Goal: Task Accomplishment & Management: Use online tool/utility

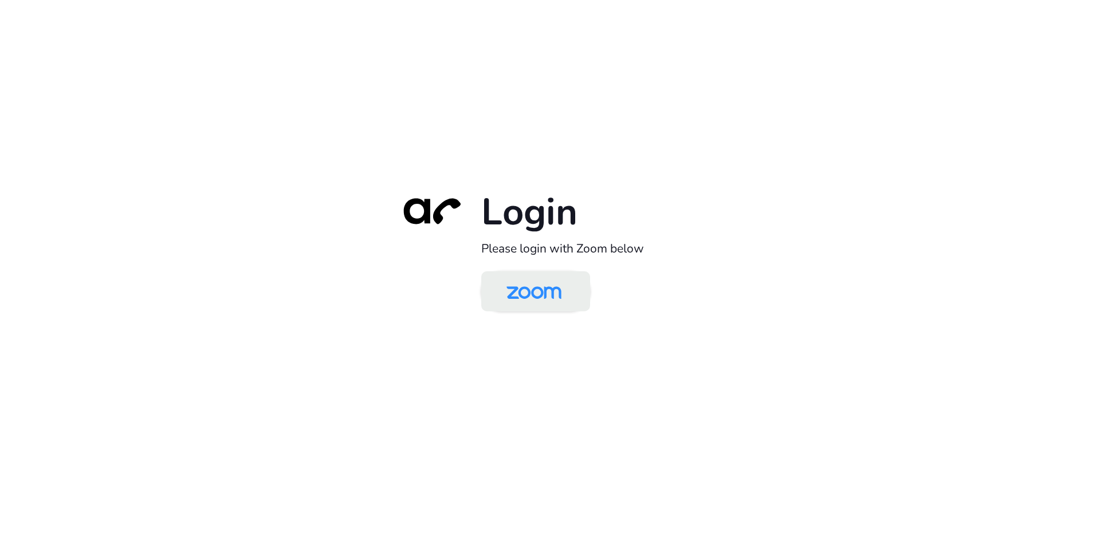
click at [505, 303] on img at bounding box center [533, 292] width 79 height 37
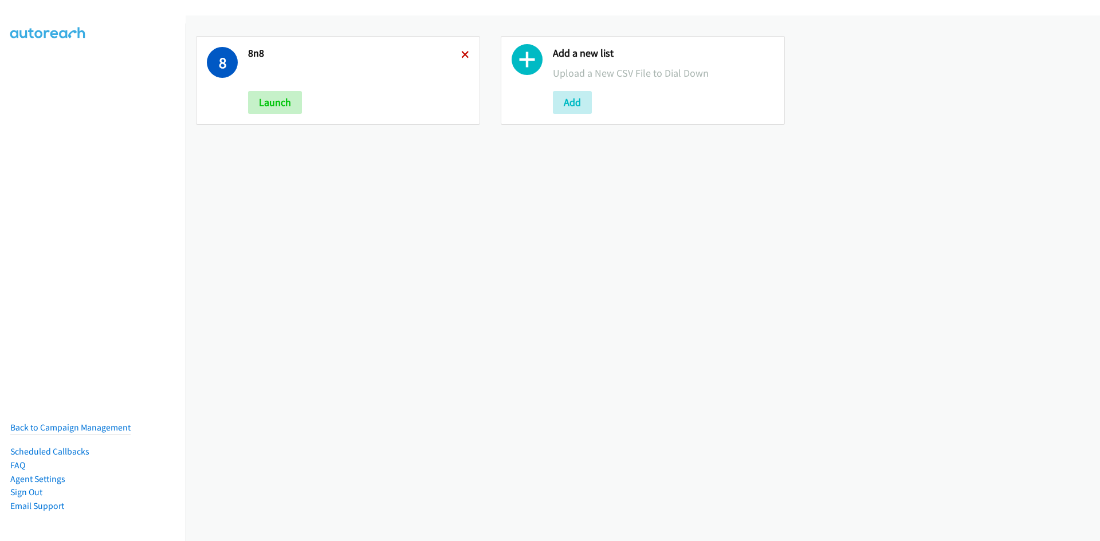
click at [461, 52] on icon at bounding box center [465, 56] width 8 height 8
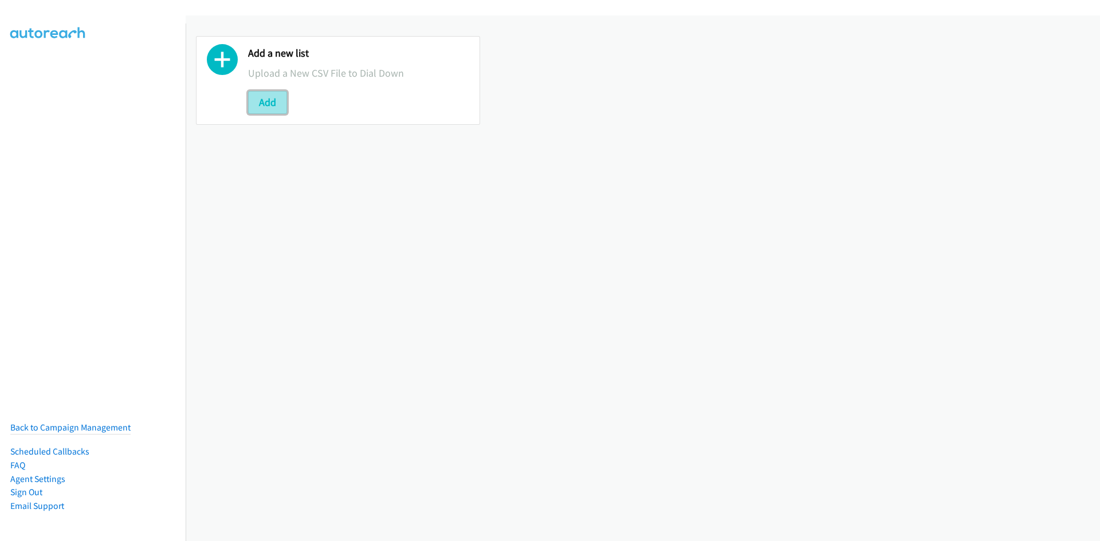
click at [253, 102] on button "Add" at bounding box center [267, 102] width 39 height 23
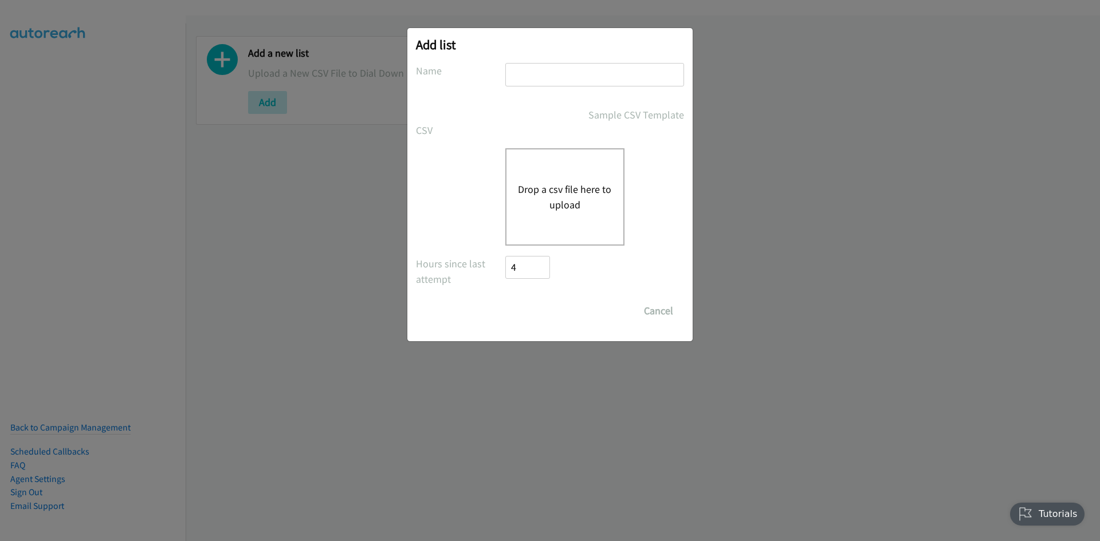
click at [528, 80] on input "text" at bounding box center [594, 74] width 179 height 23
type input "6virtual"
click at [534, 152] on div "Drop a csv file here to upload" at bounding box center [564, 196] width 119 height 97
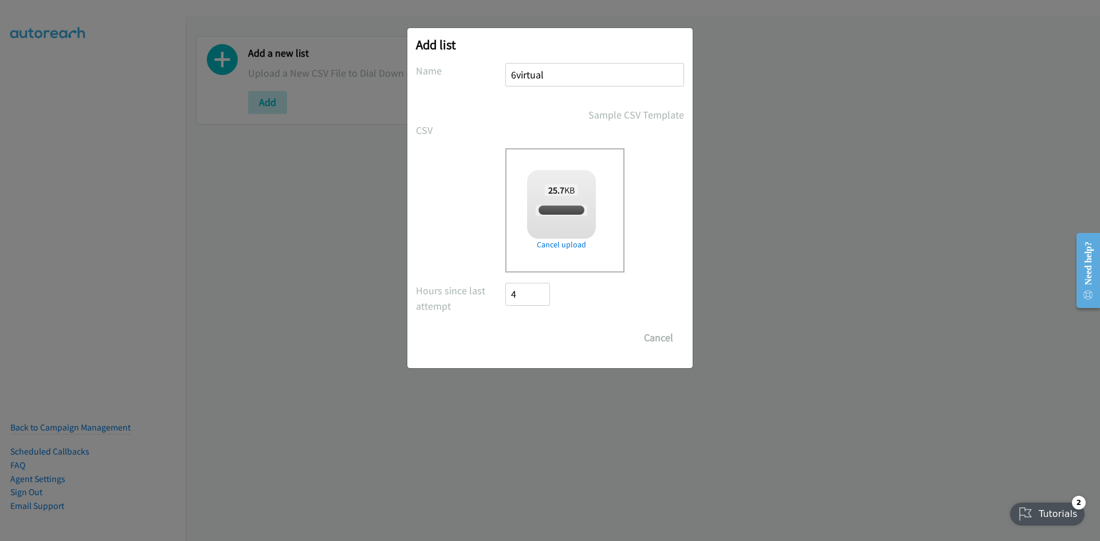
checkbox input "true"
click at [535, 344] on input "Save List" at bounding box center [535, 338] width 60 height 23
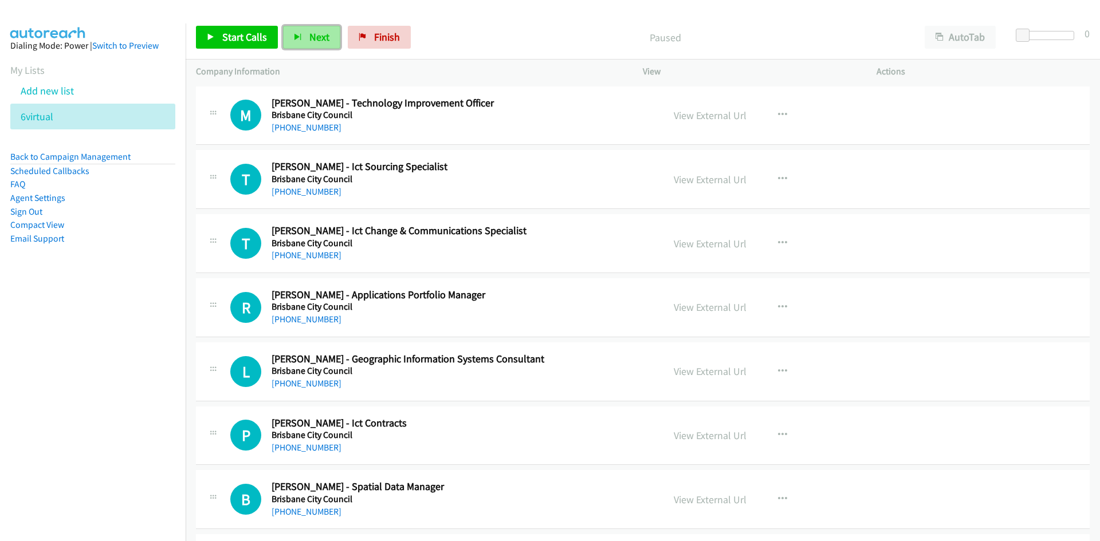
click at [313, 39] on span "Next" at bounding box center [319, 36] width 20 height 13
click at [299, 39] on icon "button" at bounding box center [298, 38] width 8 height 8
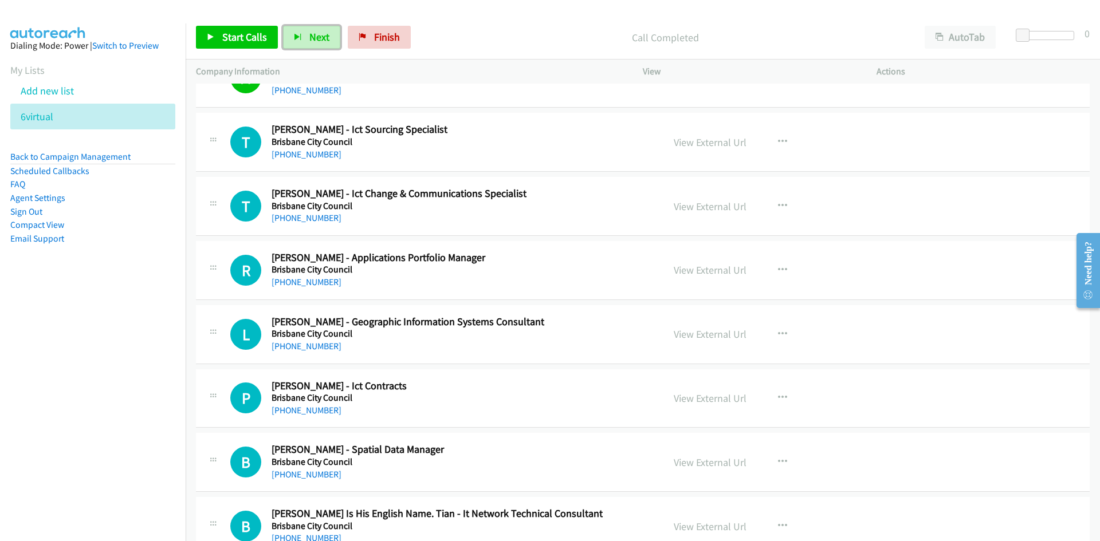
scroll to position [57, 0]
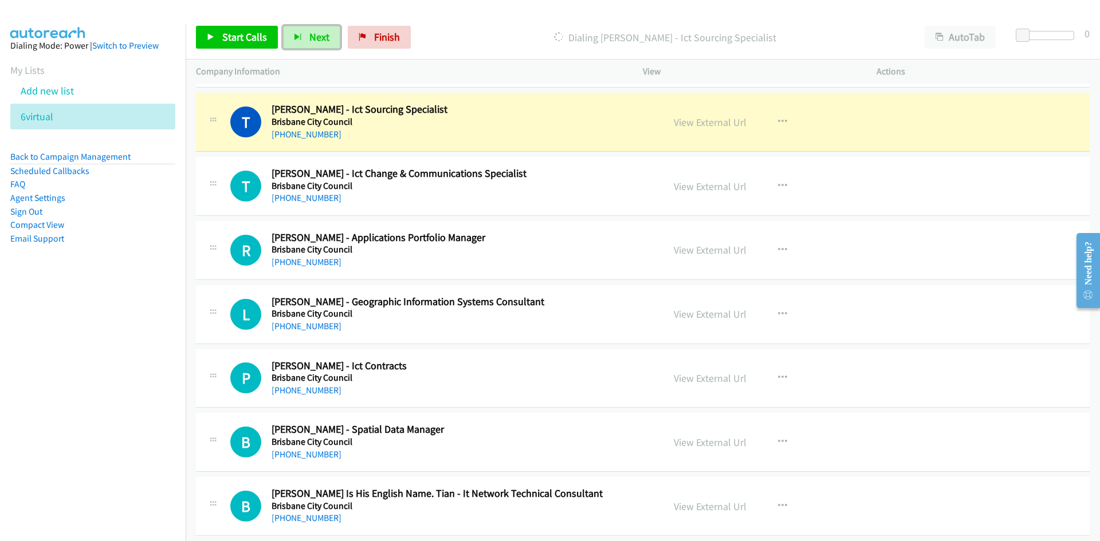
drag, startPoint x: 324, startPoint y: 39, endPoint x: 484, endPoint y: 153, distance: 196.8
click at [324, 39] on span "Next" at bounding box center [319, 36] width 20 height 13
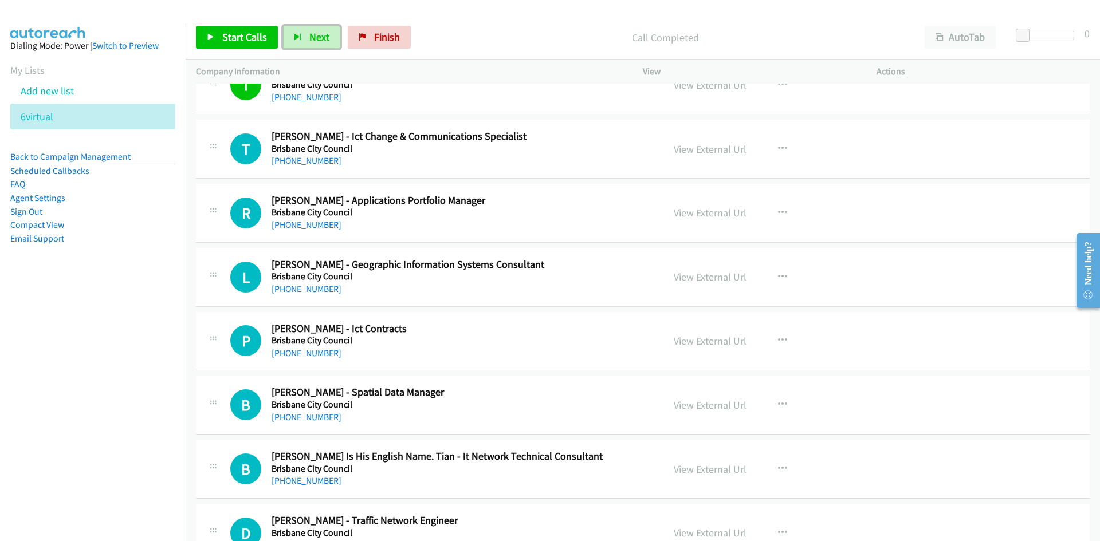
scroll to position [115, 0]
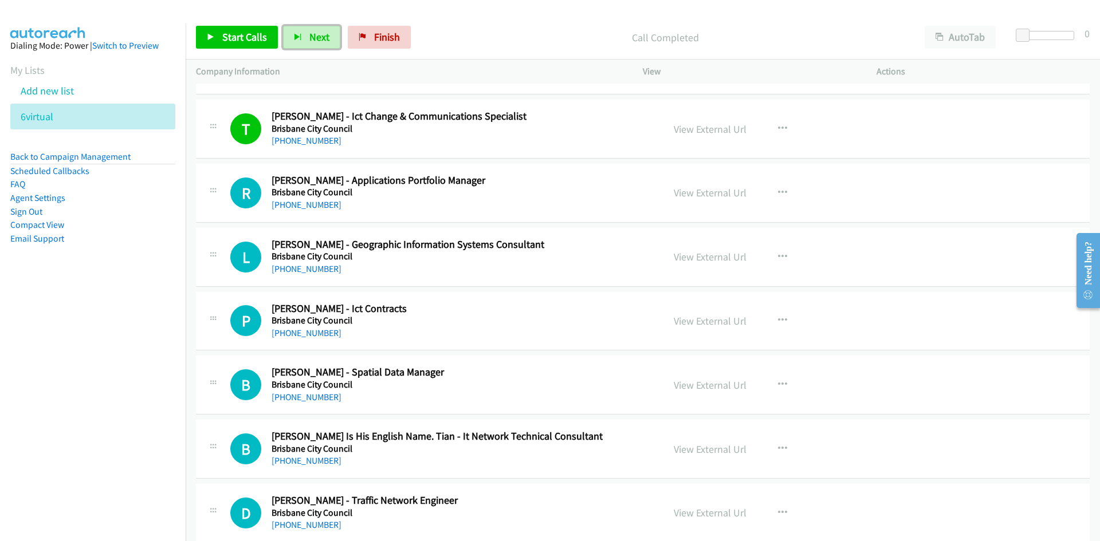
drag, startPoint x: 323, startPoint y: 37, endPoint x: 360, endPoint y: 70, distance: 50.0
click at [323, 37] on span "Next" at bounding box center [319, 36] width 20 height 13
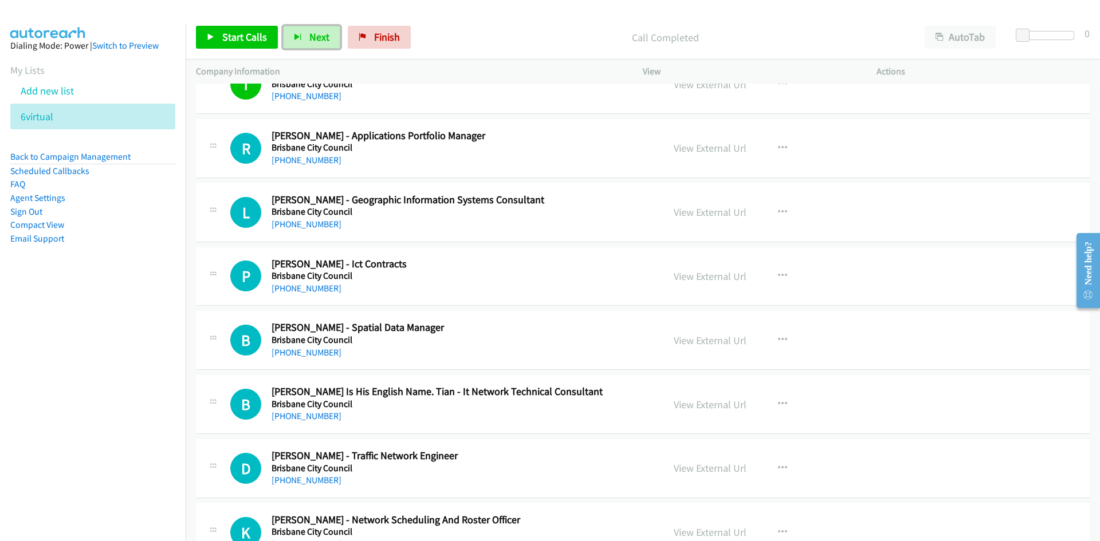
scroll to position [172, 0]
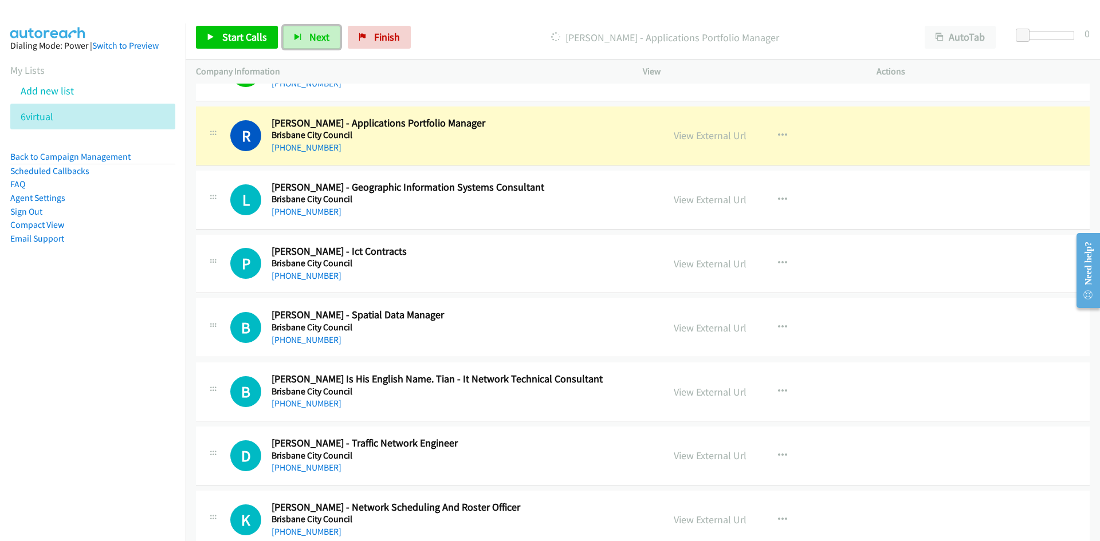
click at [688, 143] on div "View External Url" at bounding box center [710, 135] width 73 height 15
click at [698, 141] on link "View External Url" at bounding box center [710, 135] width 73 height 13
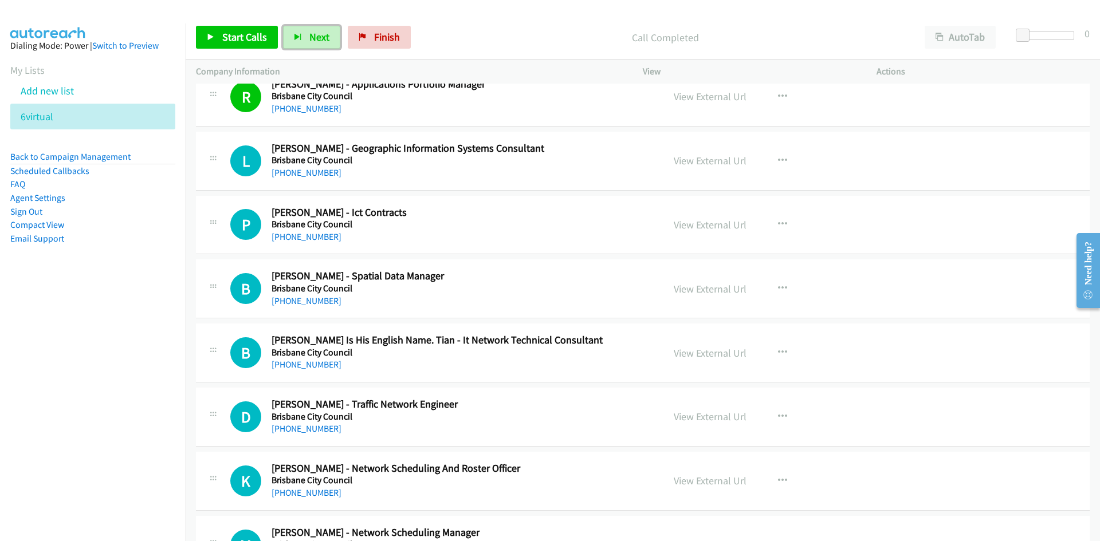
scroll to position [229, 0]
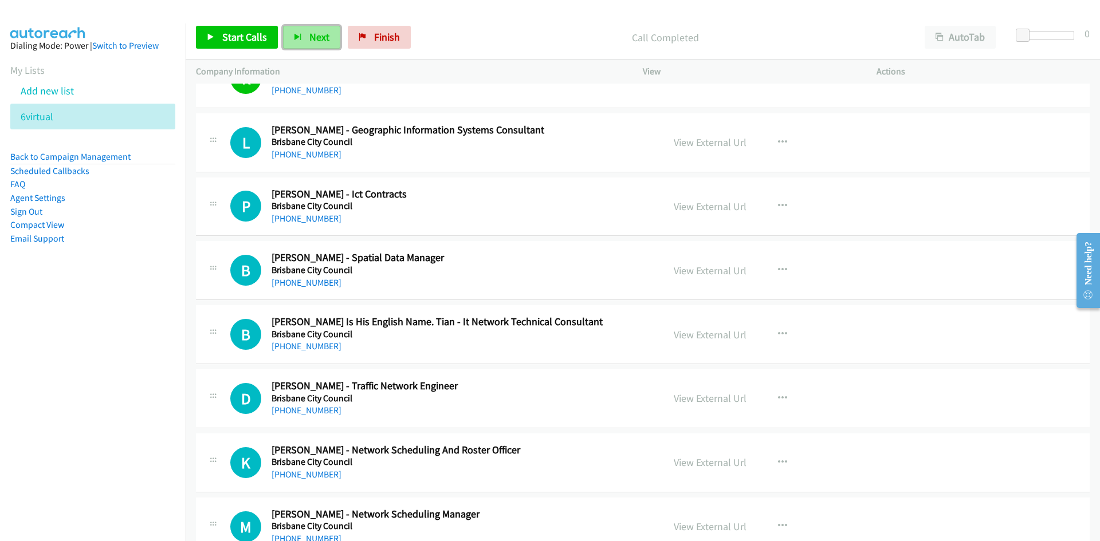
click at [320, 39] on span "Next" at bounding box center [319, 36] width 20 height 13
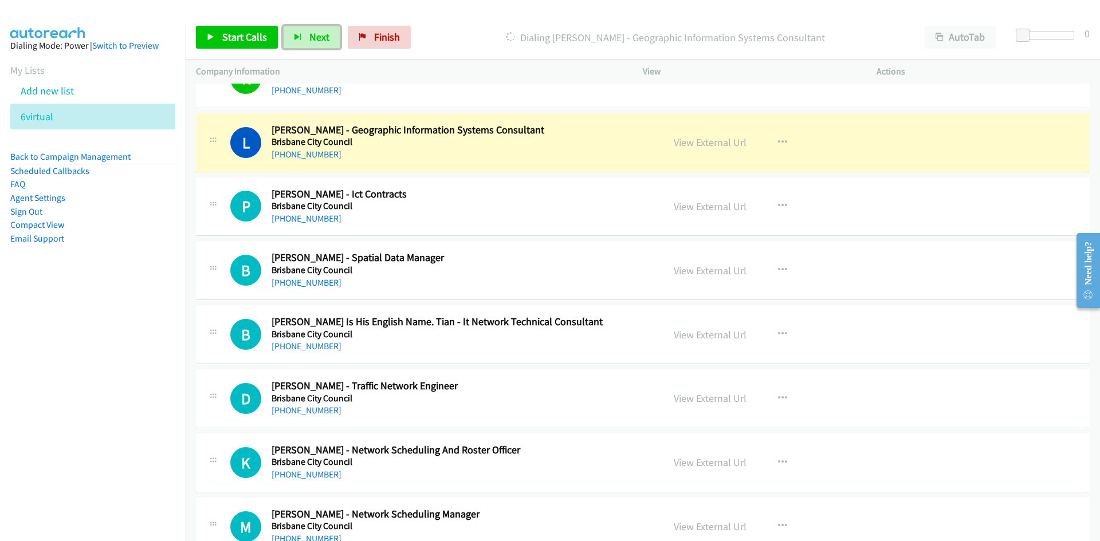
drag, startPoint x: 309, startPoint y: 33, endPoint x: 324, endPoint y: 54, distance: 26.7
click at [309, 33] on span "Next" at bounding box center [319, 36] width 20 height 13
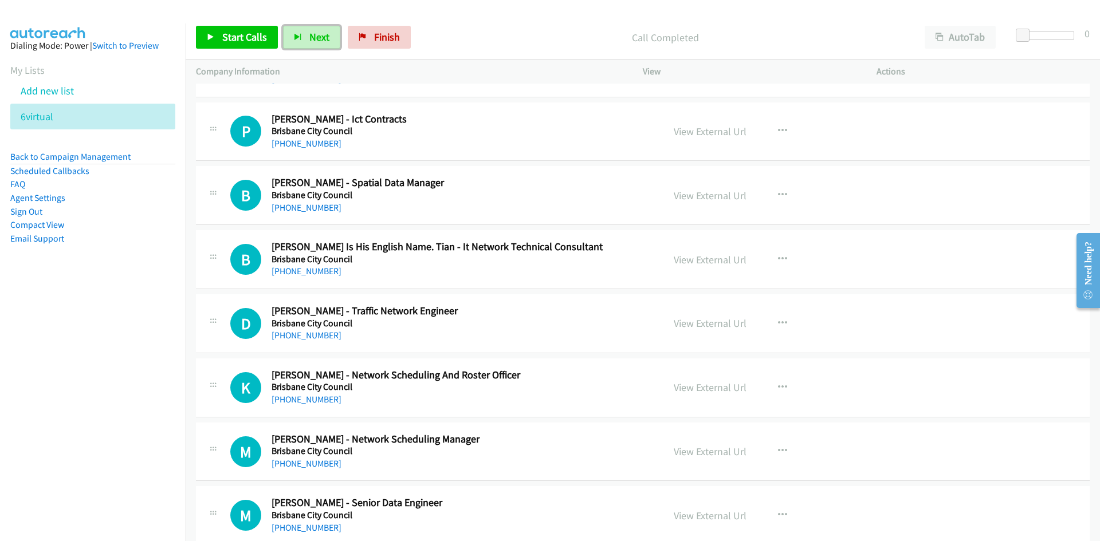
scroll to position [286, 0]
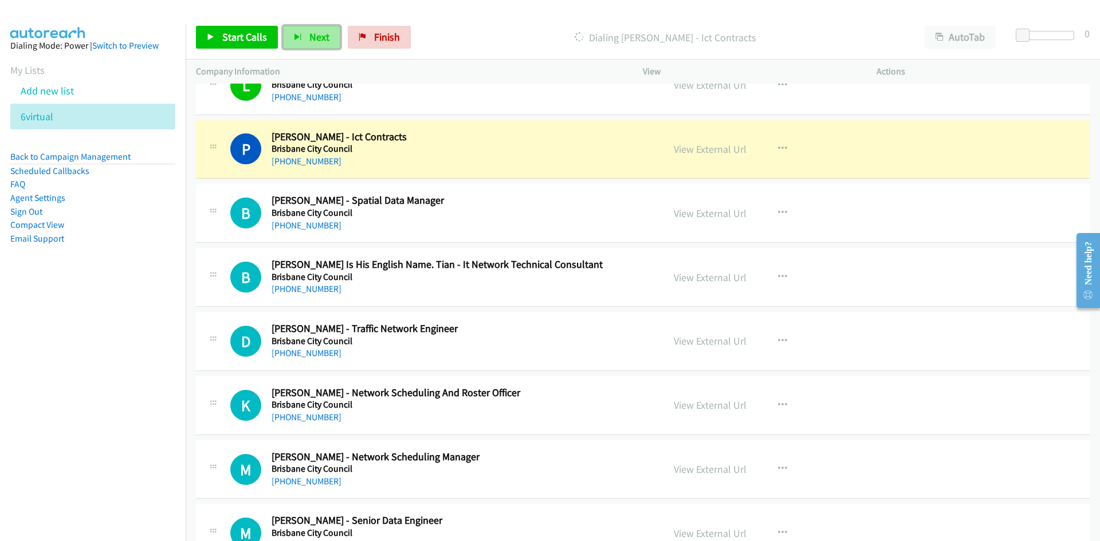
drag, startPoint x: 297, startPoint y: 34, endPoint x: 318, endPoint y: 57, distance: 31.2
click at [297, 34] on icon "button" at bounding box center [298, 38] width 8 height 8
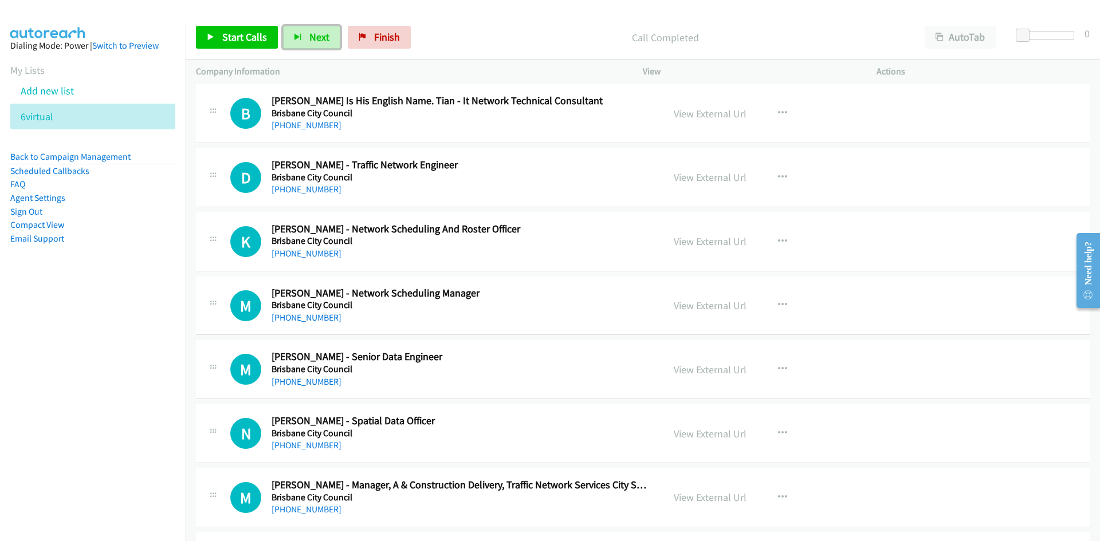
scroll to position [458, 0]
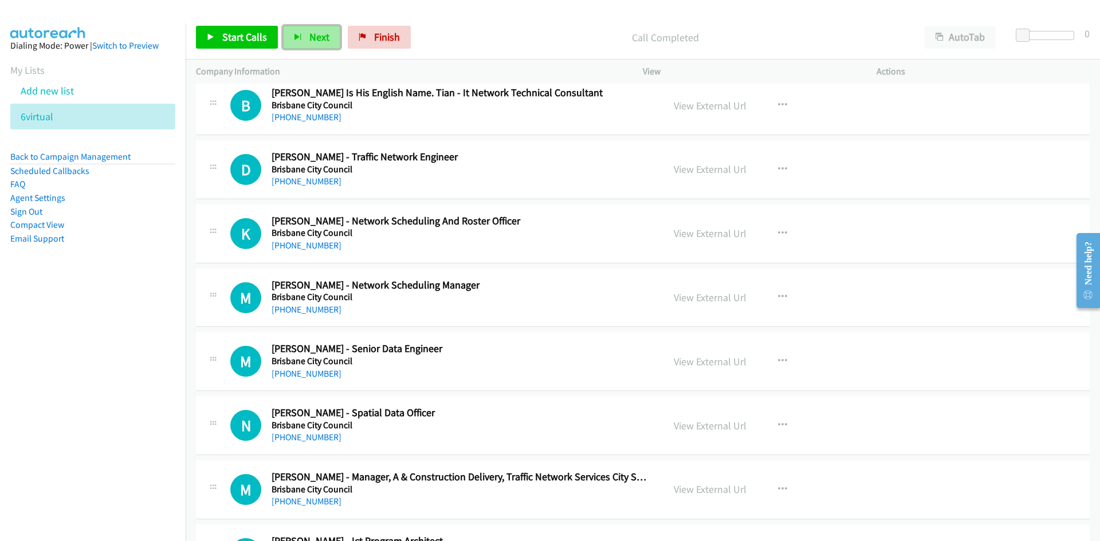
click at [322, 41] on span "Next" at bounding box center [319, 36] width 20 height 13
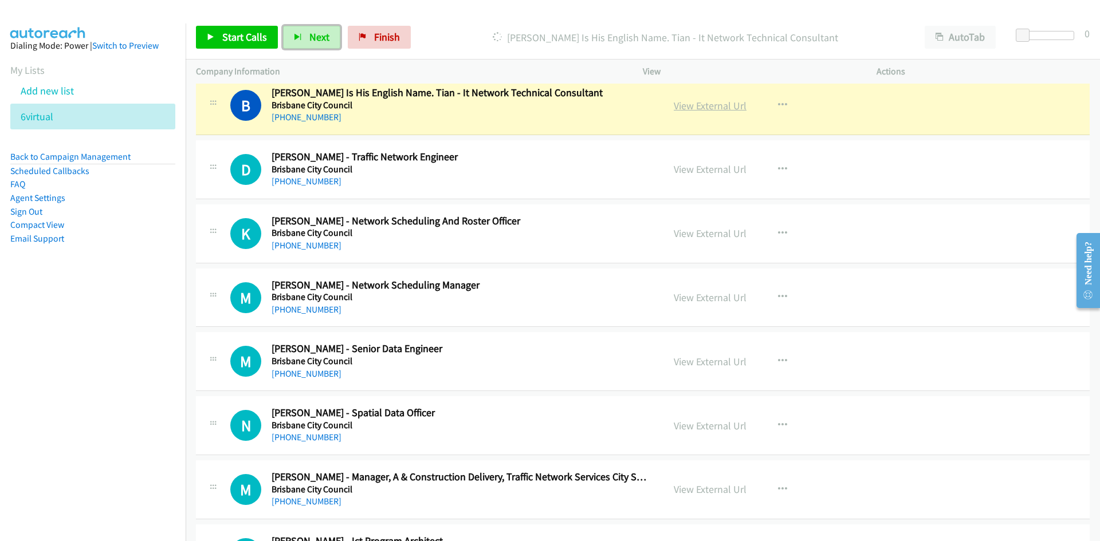
click at [718, 105] on link "View External Url" at bounding box center [710, 105] width 73 height 13
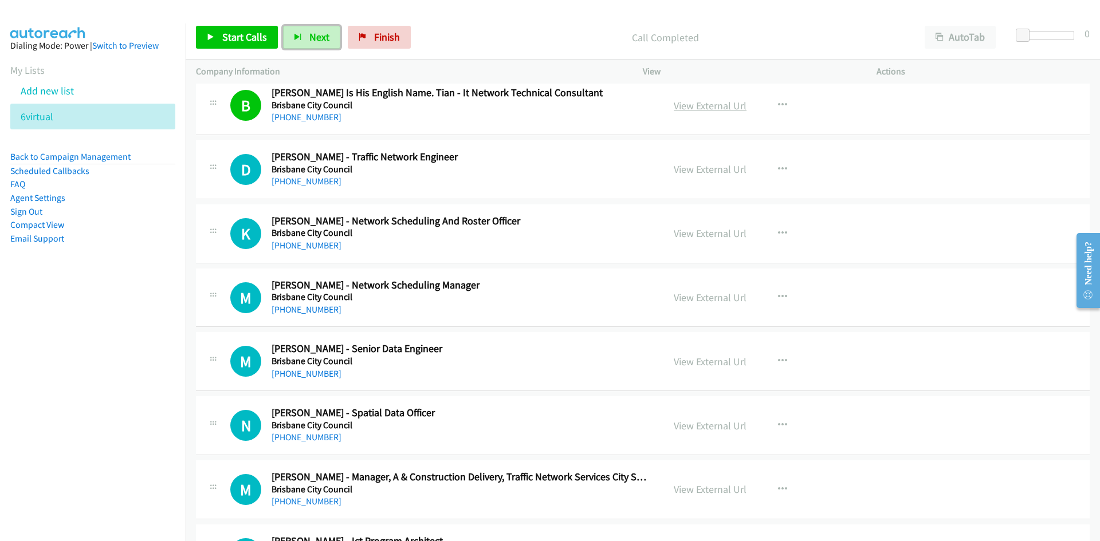
click at [720, 103] on link "View External Url" at bounding box center [710, 105] width 73 height 13
click at [315, 43] on span "Next" at bounding box center [319, 36] width 20 height 13
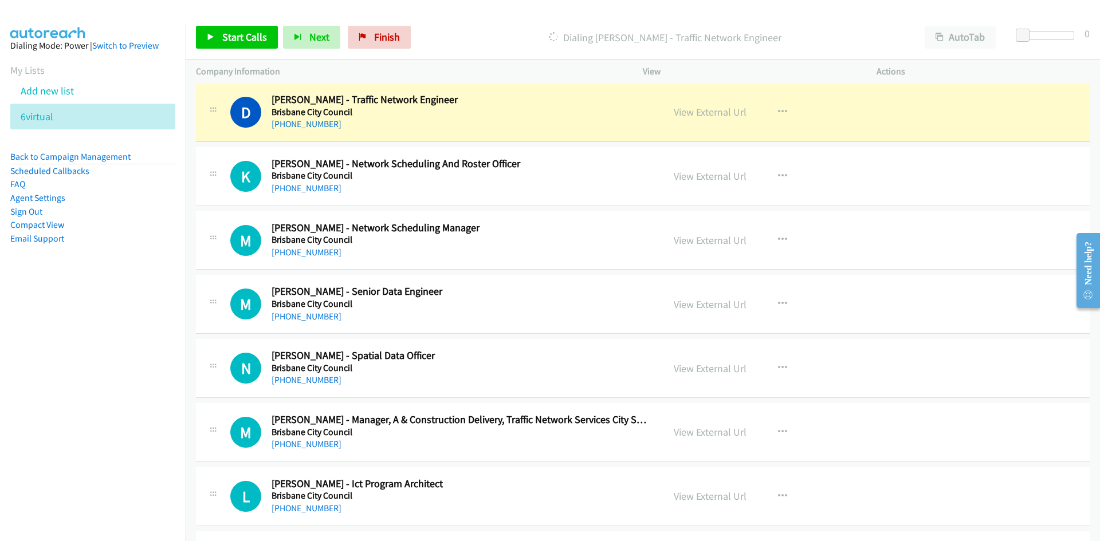
scroll to position [573, 0]
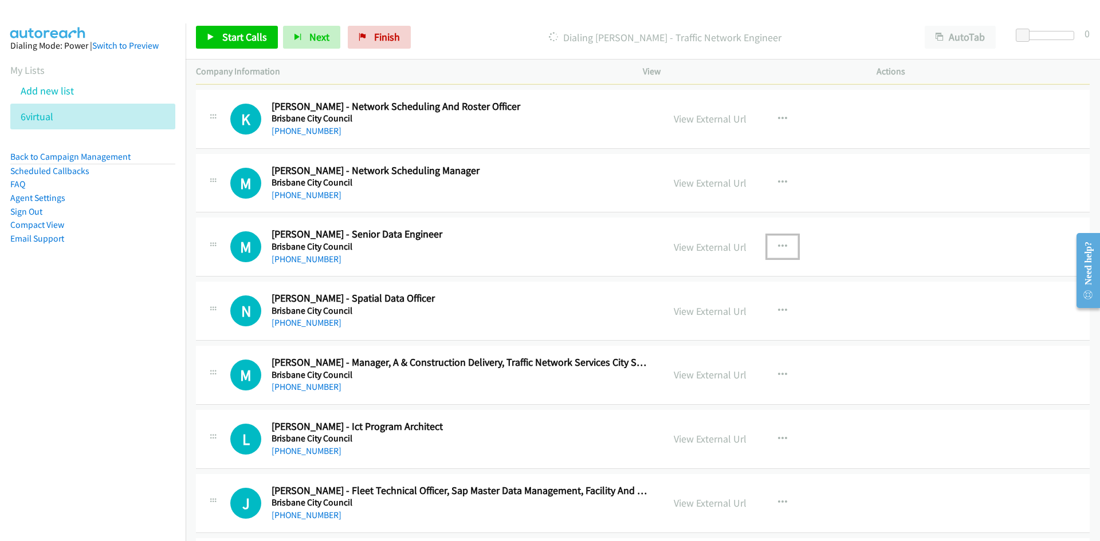
drag, startPoint x: 773, startPoint y: 243, endPoint x: 765, endPoint y: 250, distance: 11.0
click at [778, 243] on icon "button" at bounding box center [782, 246] width 9 height 9
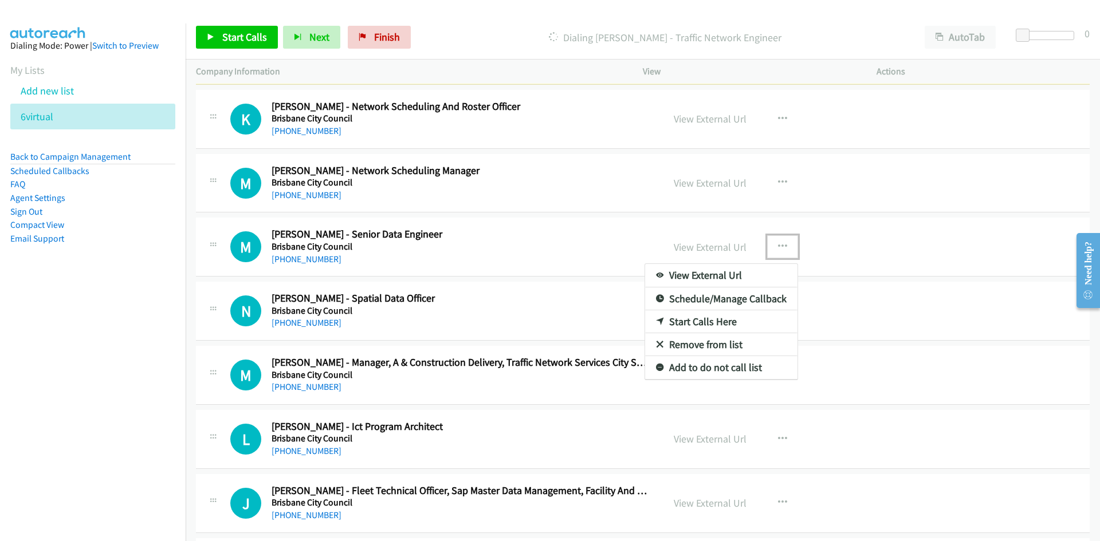
click at [699, 320] on link "Start Calls Here" at bounding box center [721, 322] width 152 height 23
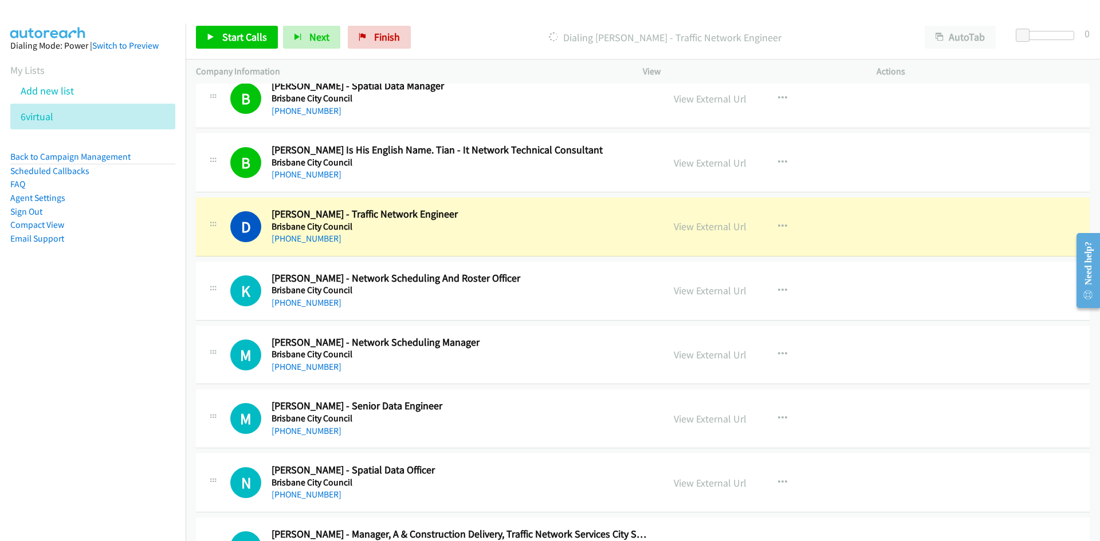
scroll to position [516, 0]
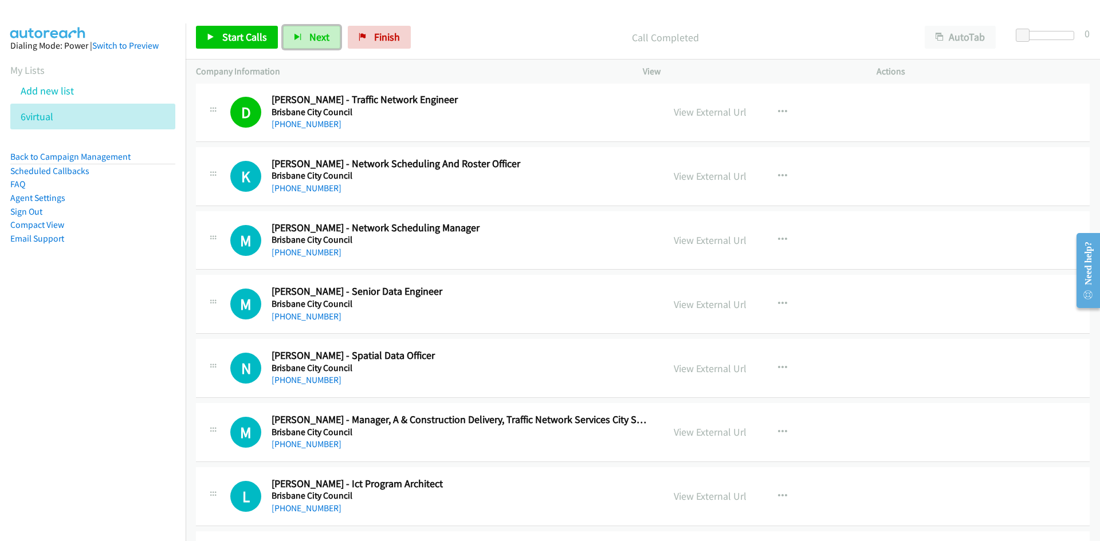
click at [304, 36] on button "Next" at bounding box center [311, 37] width 57 height 23
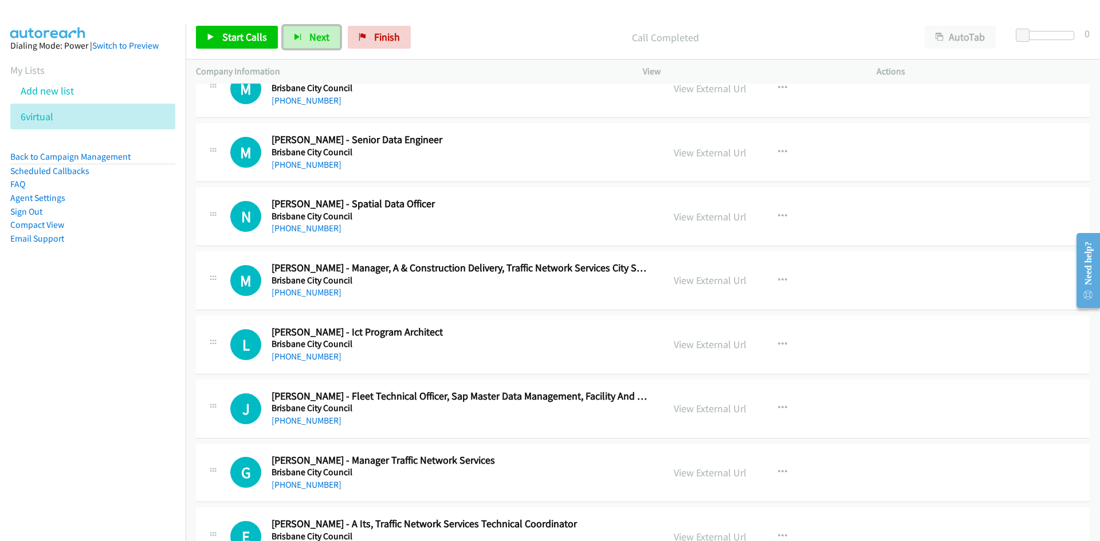
scroll to position [687, 0]
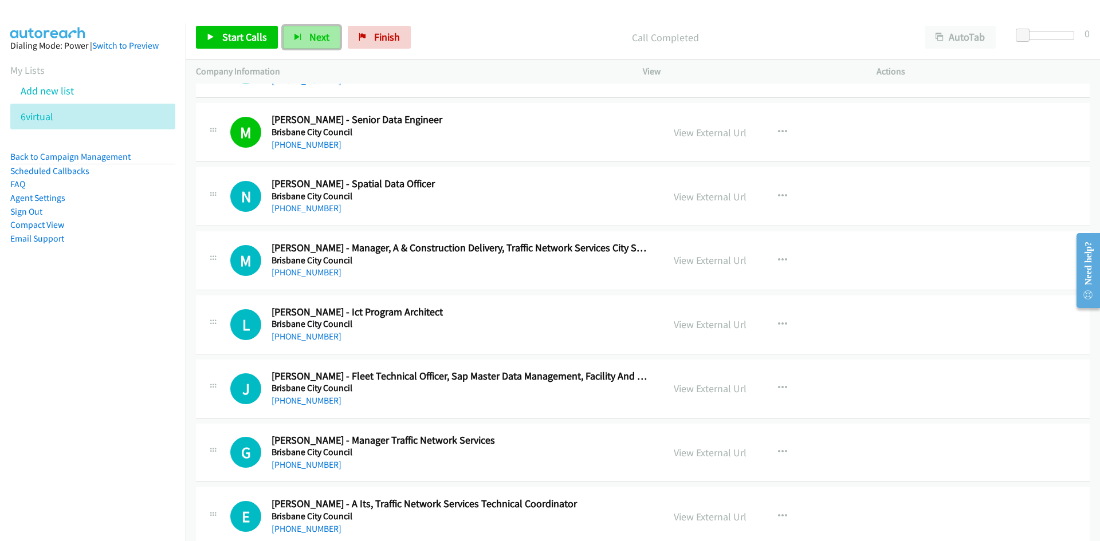
drag, startPoint x: 304, startPoint y: 35, endPoint x: 233, endPoint y: 11, distance: 75.5
click at [304, 35] on button "Next" at bounding box center [311, 37] width 57 height 23
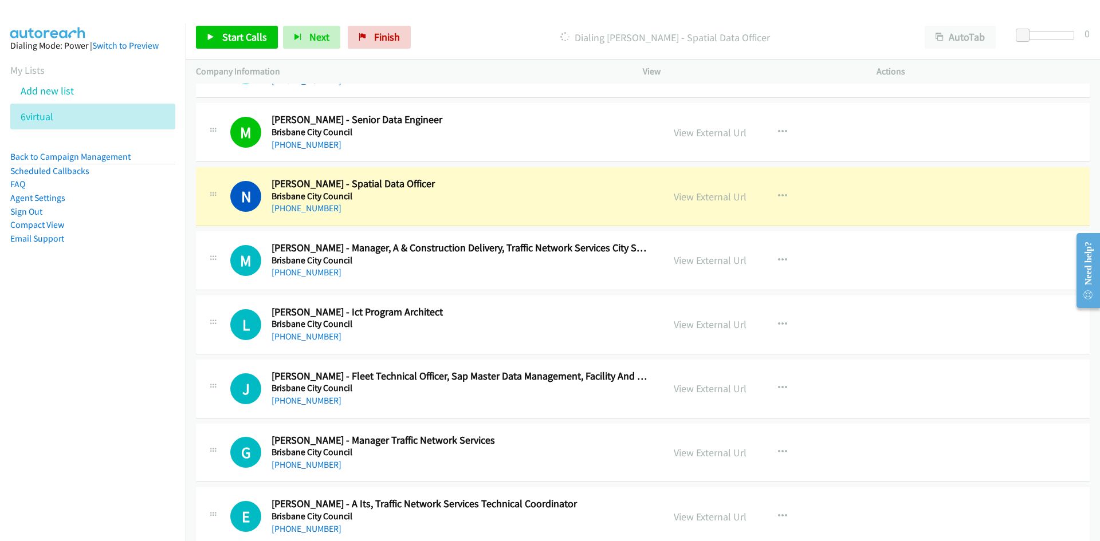
scroll to position [745, 0]
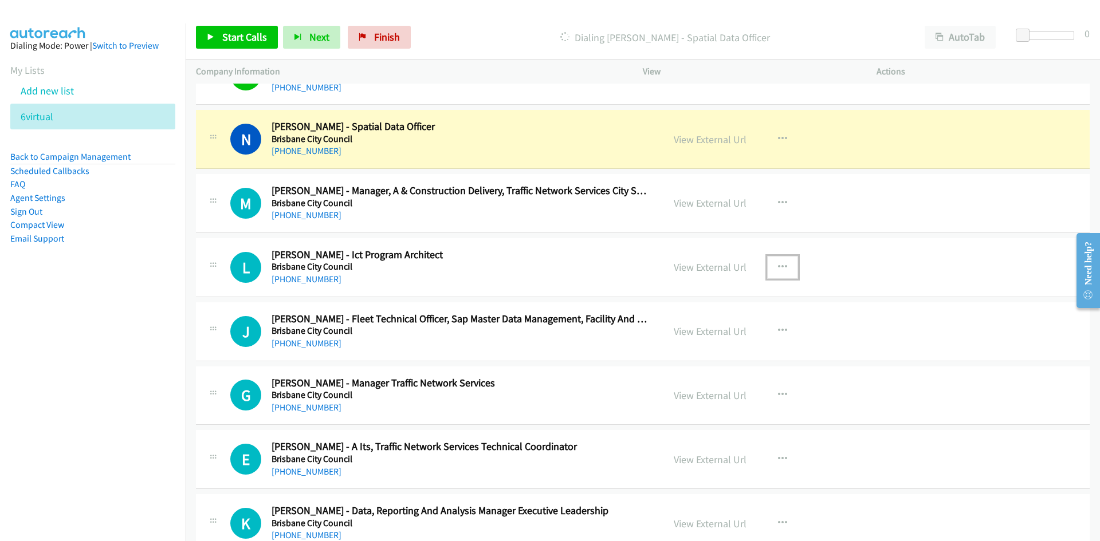
click at [778, 268] on icon "button" at bounding box center [782, 267] width 9 height 9
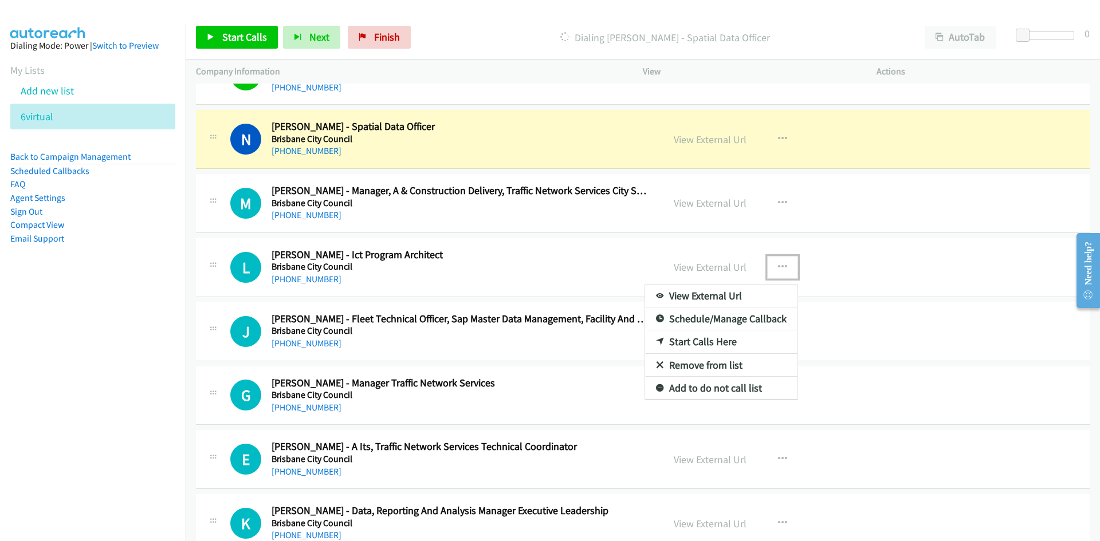
click at [699, 339] on link "Start Calls Here" at bounding box center [721, 342] width 152 height 23
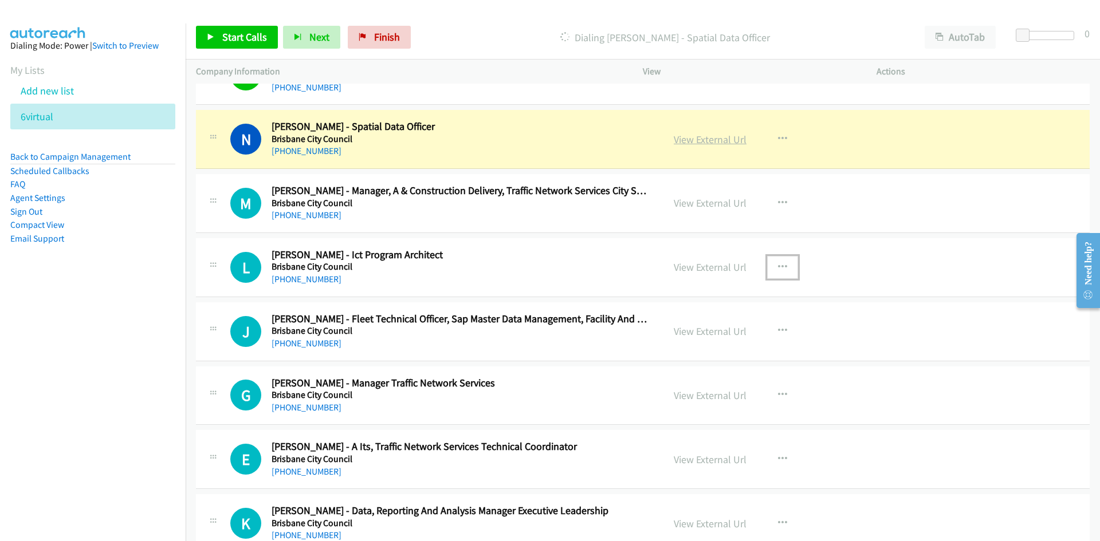
click at [729, 139] on link "View External Url" at bounding box center [710, 139] width 73 height 13
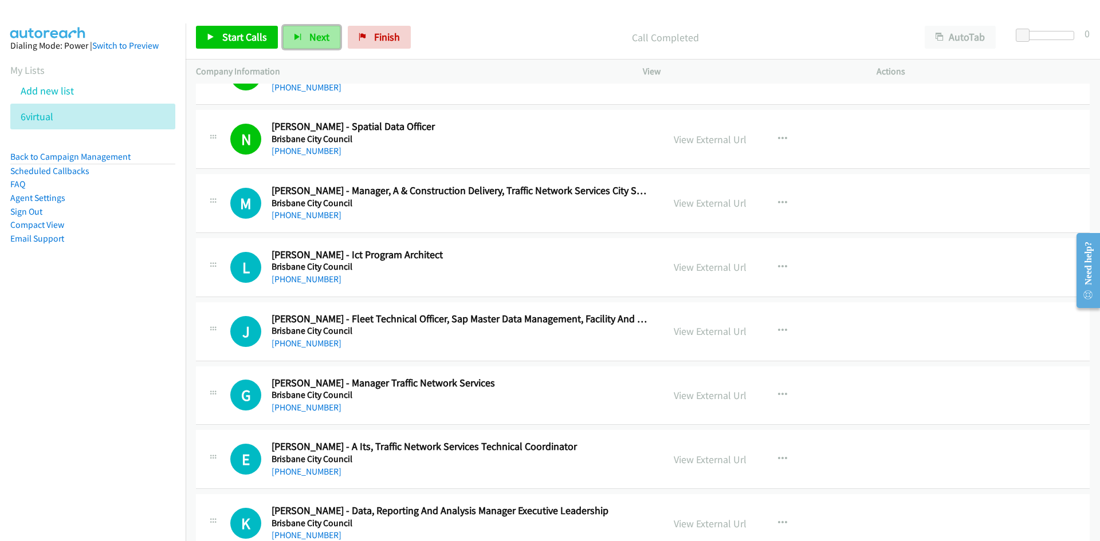
click at [318, 37] on span "Next" at bounding box center [319, 36] width 20 height 13
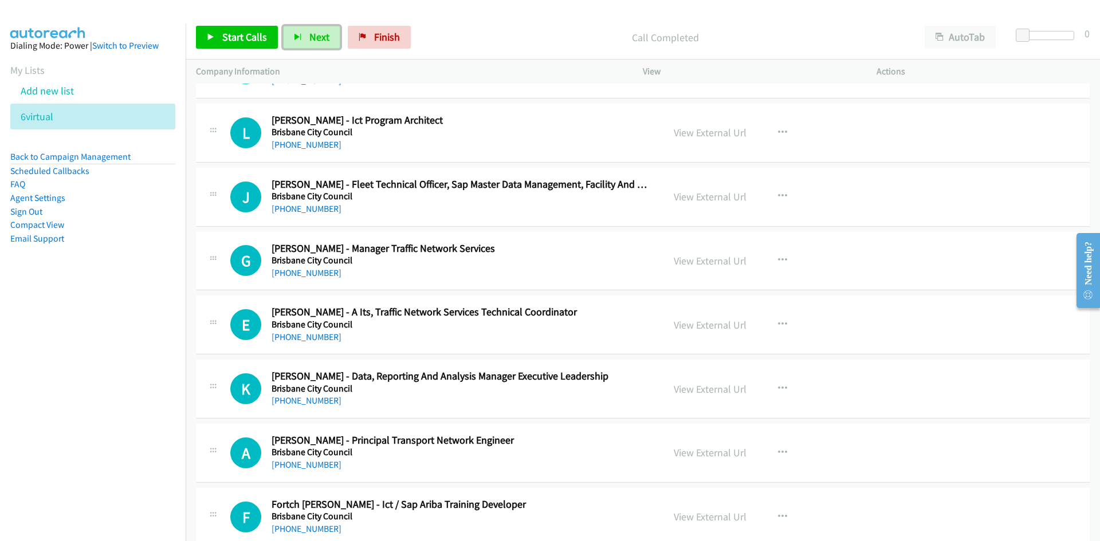
scroll to position [859, 0]
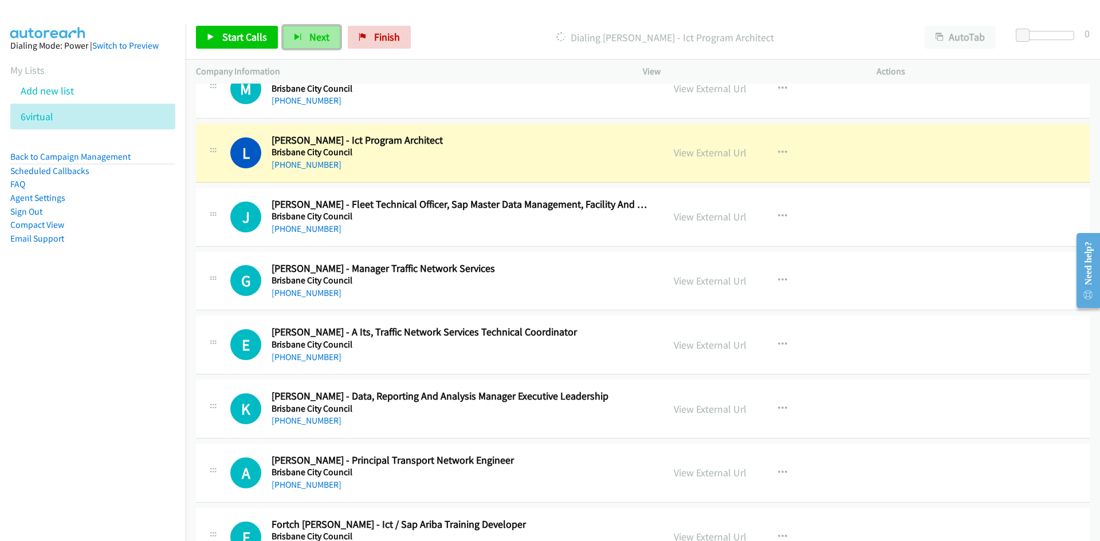
drag, startPoint x: 316, startPoint y: 39, endPoint x: 498, endPoint y: 180, distance: 230.3
click at [316, 39] on span "Next" at bounding box center [319, 36] width 20 height 13
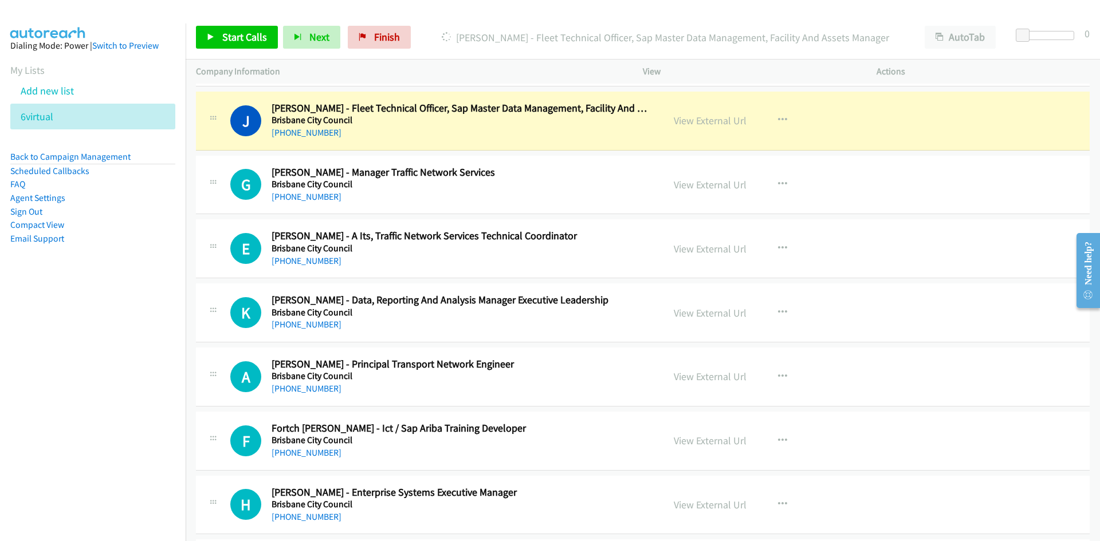
scroll to position [974, 0]
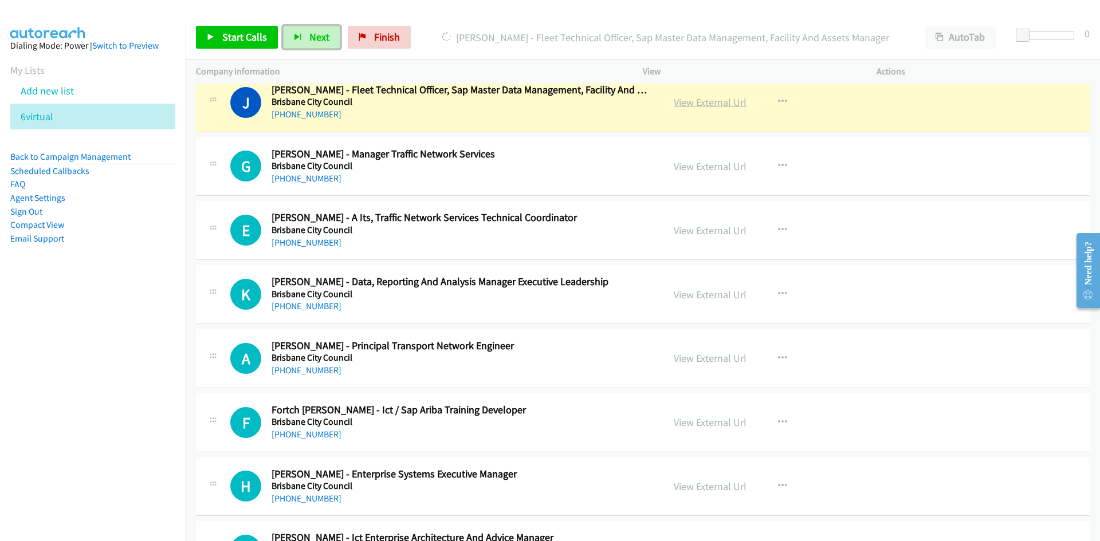
click at [712, 103] on link "View External Url" at bounding box center [710, 102] width 73 height 13
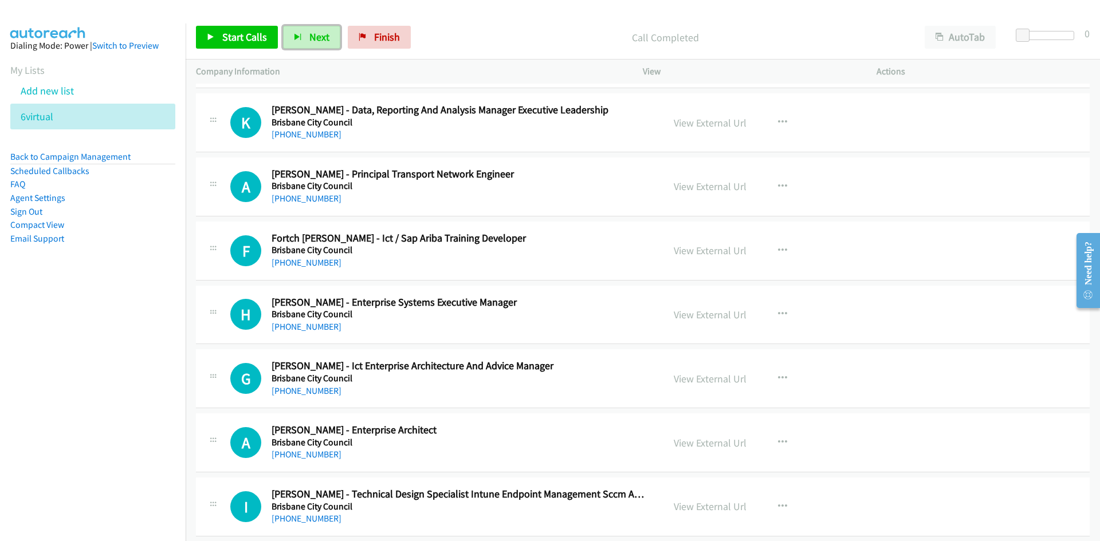
scroll to position [1260, 0]
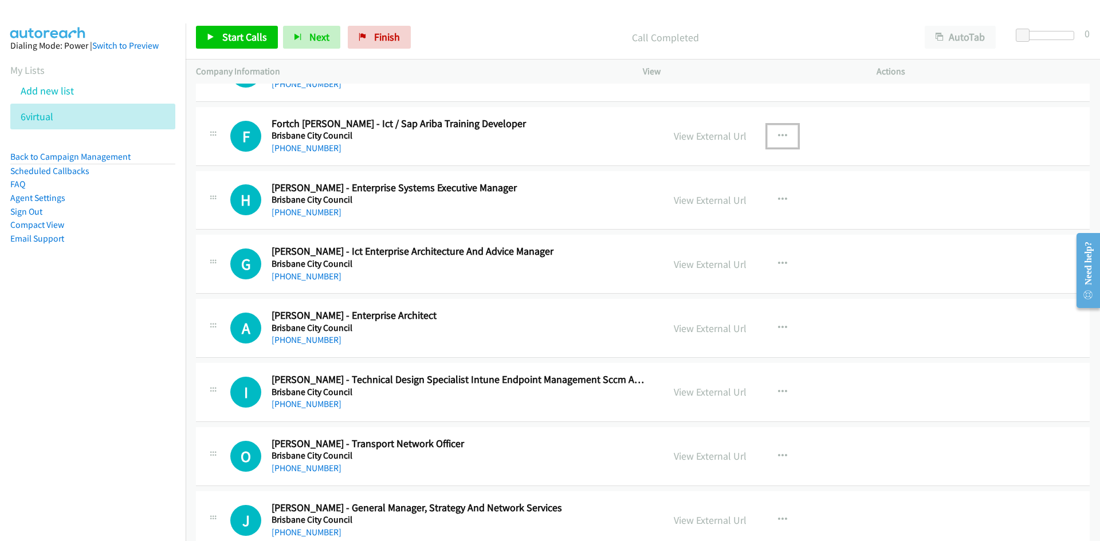
click at [780, 136] on icon "button" at bounding box center [782, 136] width 9 height 9
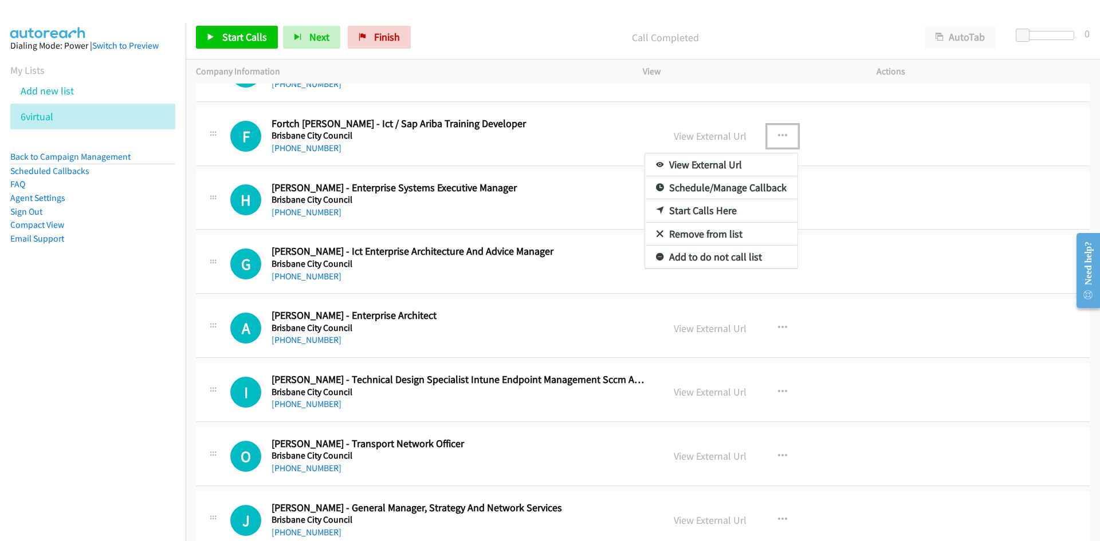
click at [704, 208] on link "Start Calls Here" at bounding box center [721, 210] width 152 height 23
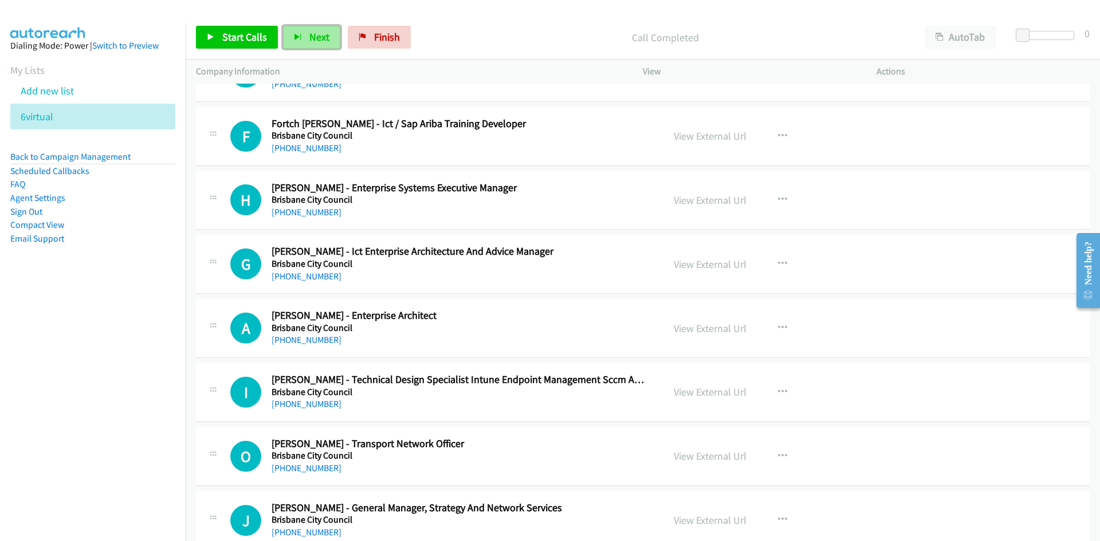
click at [310, 40] on span "Next" at bounding box center [319, 36] width 20 height 13
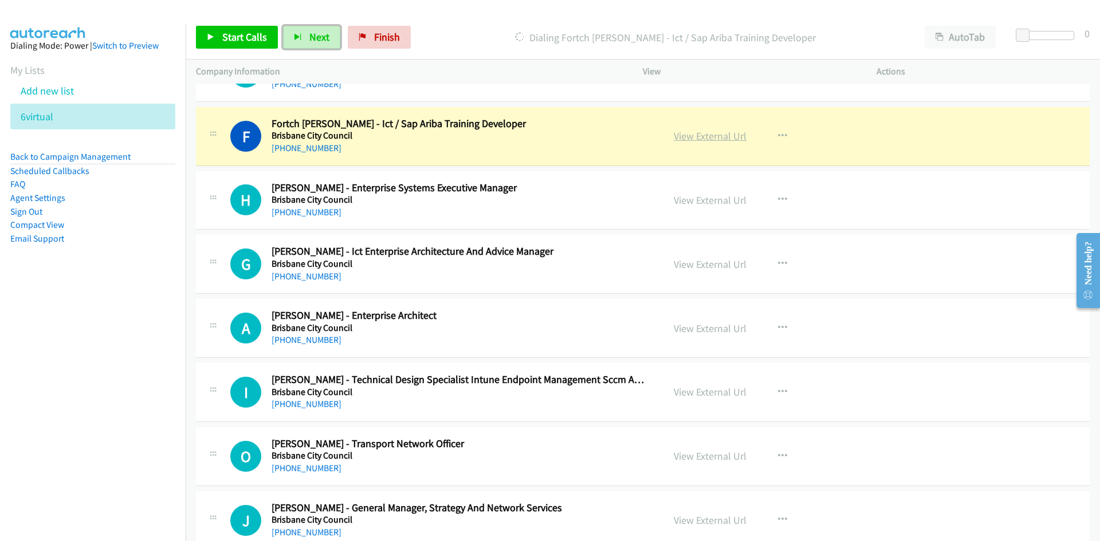
click at [706, 136] on link "View External Url" at bounding box center [710, 135] width 73 height 13
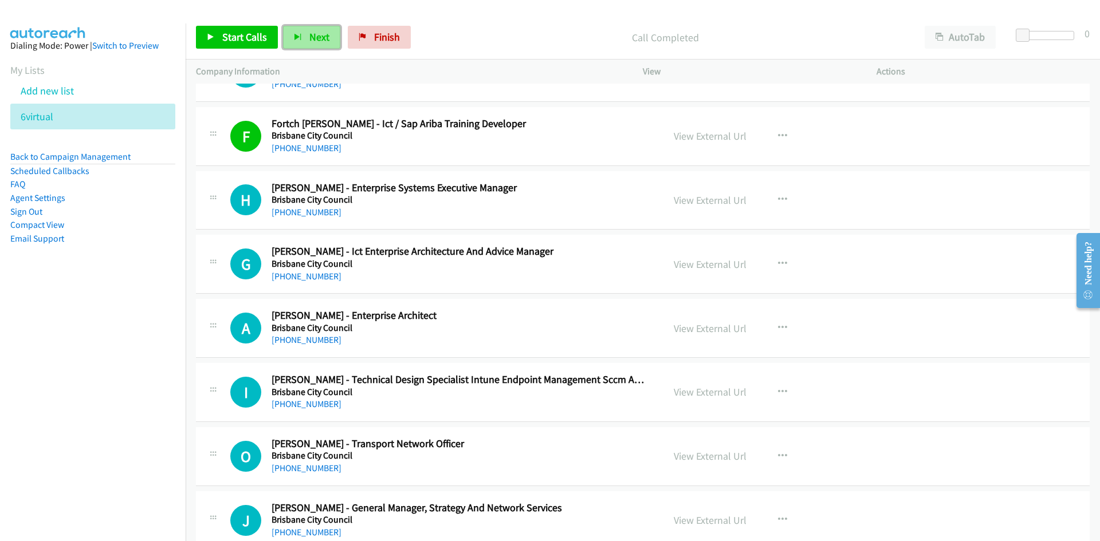
click at [311, 39] on span "Next" at bounding box center [319, 36] width 20 height 13
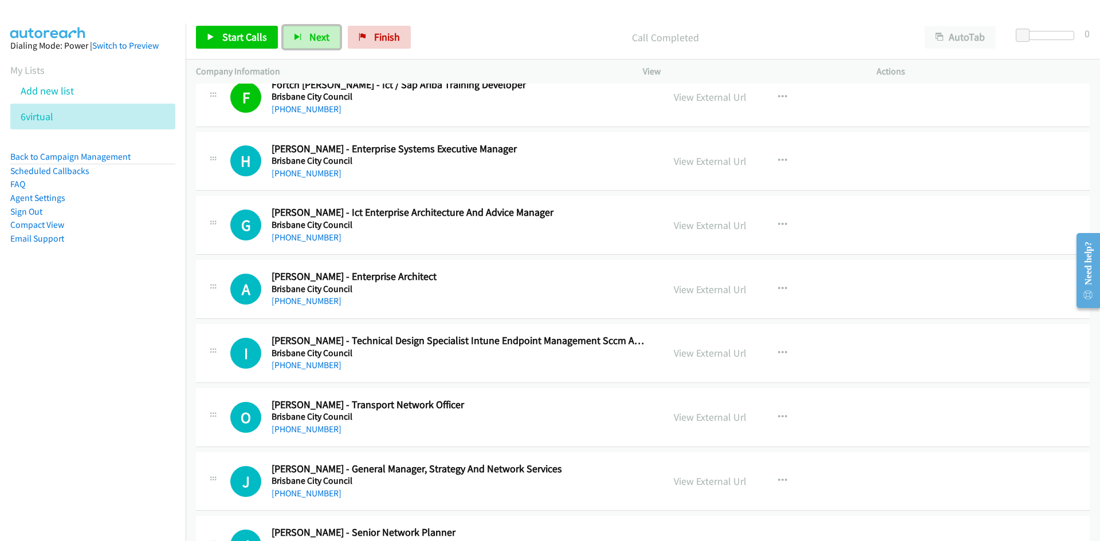
scroll to position [1318, 0]
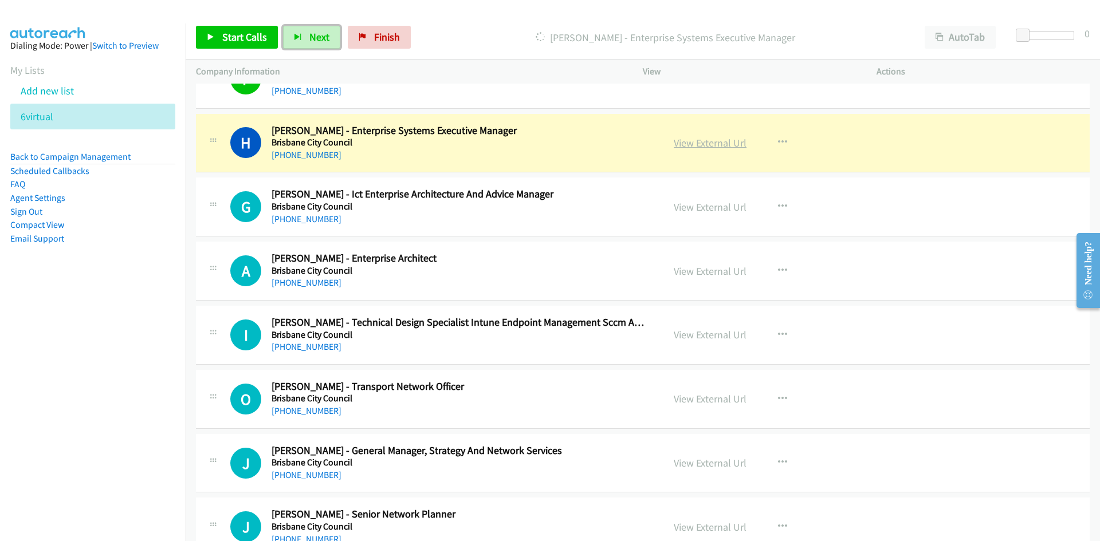
click at [705, 141] on link "View External Url" at bounding box center [710, 142] width 73 height 13
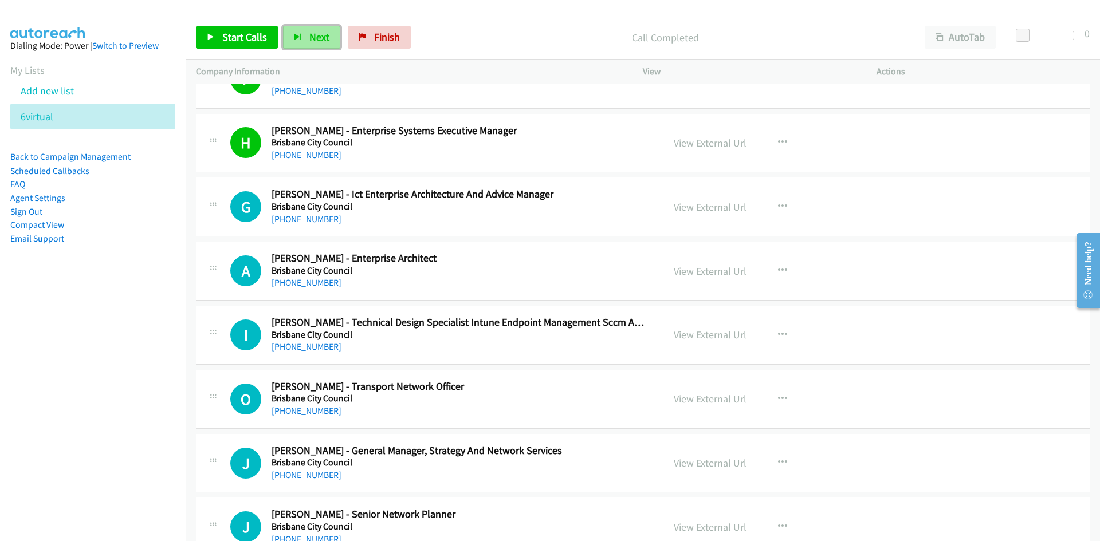
click at [317, 41] on span "Next" at bounding box center [319, 36] width 20 height 13
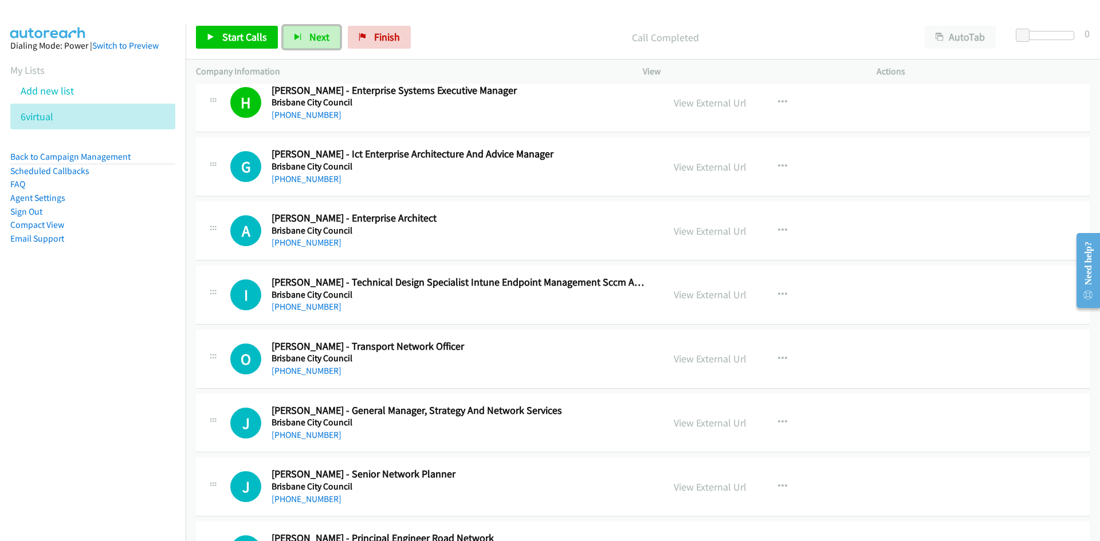
scroll to position [1375, 0]
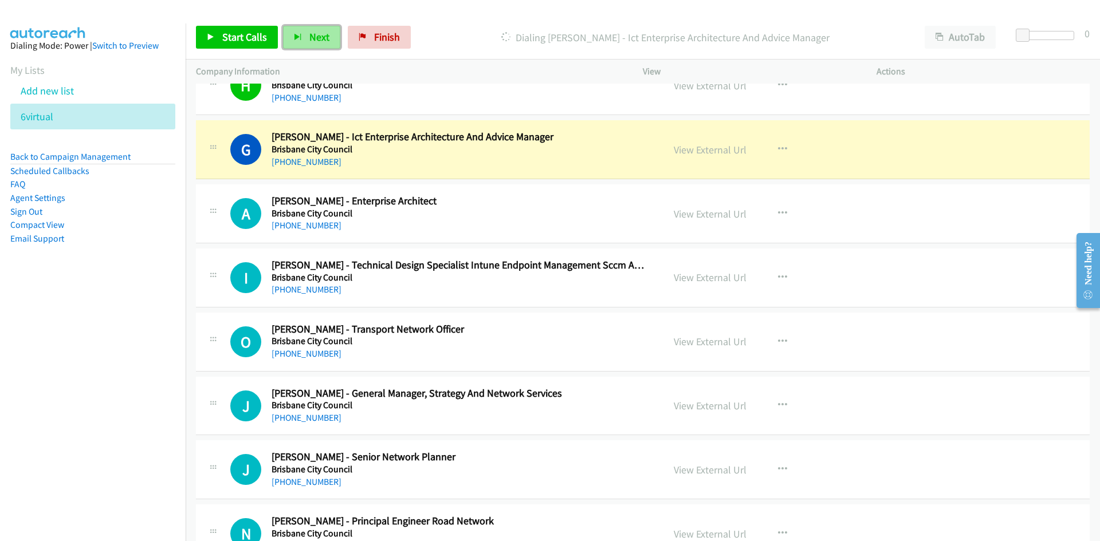
click at [305, 35] on button "Next" at bounding box center [311, 37] width 57 height 23
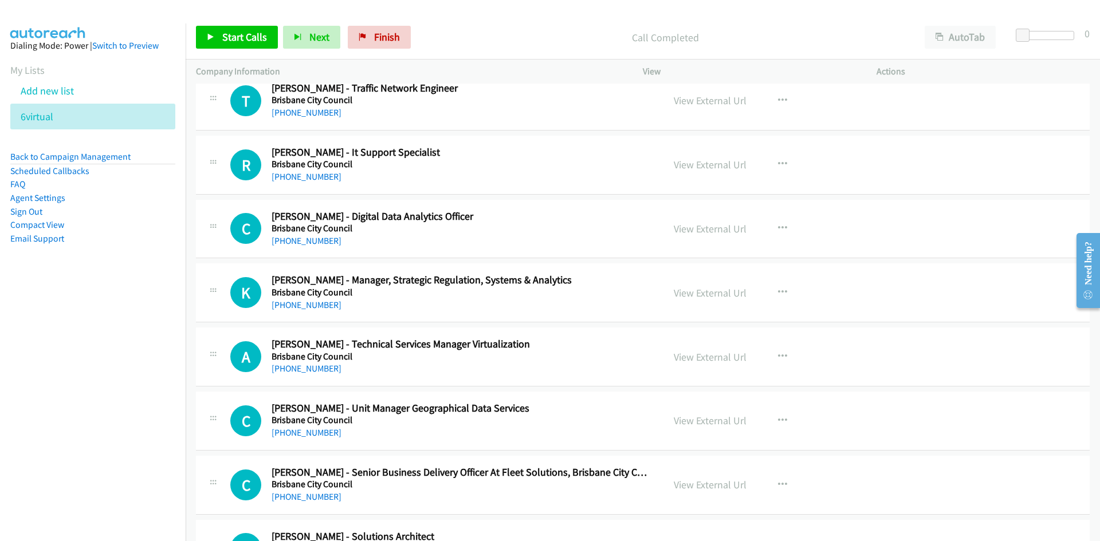
scroll to position [1948, 0]
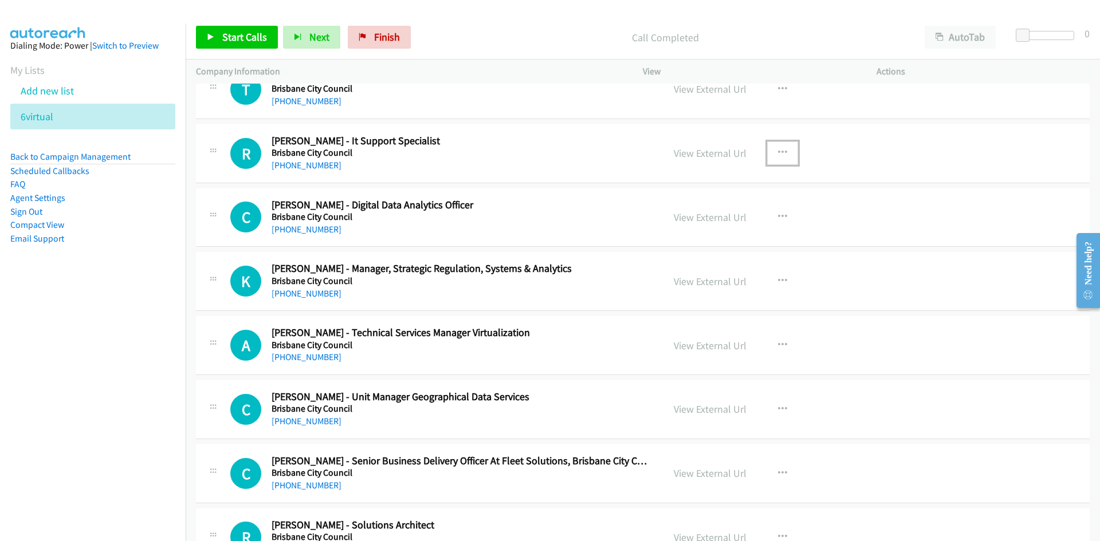
click at [770, 155] on button "button" at bounding box center [782, 153] width 31 height 23
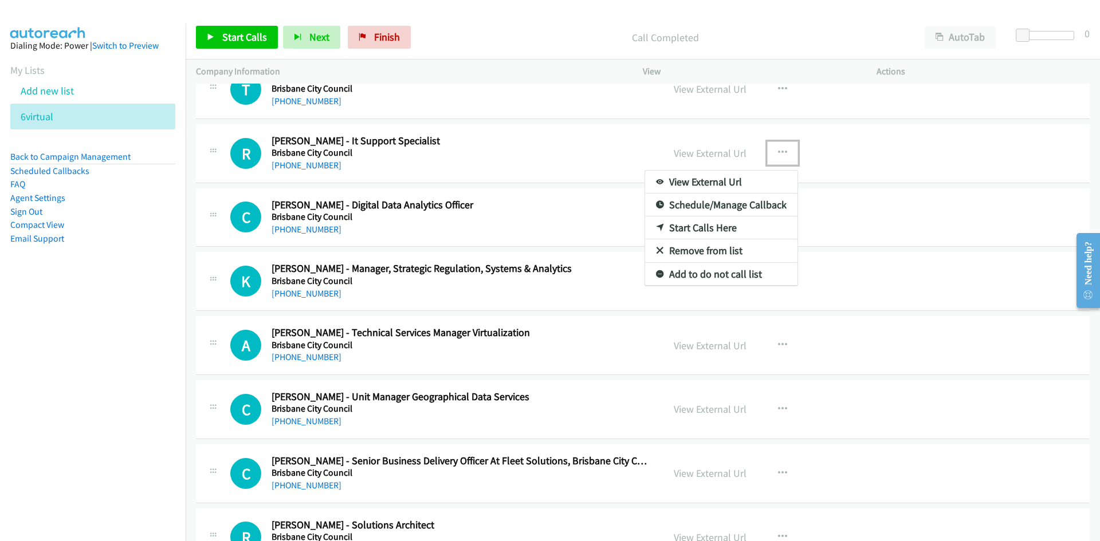
click at [696, 226] on link "Start Calls Here" at bounding box center [721, 228] width 152 height 23
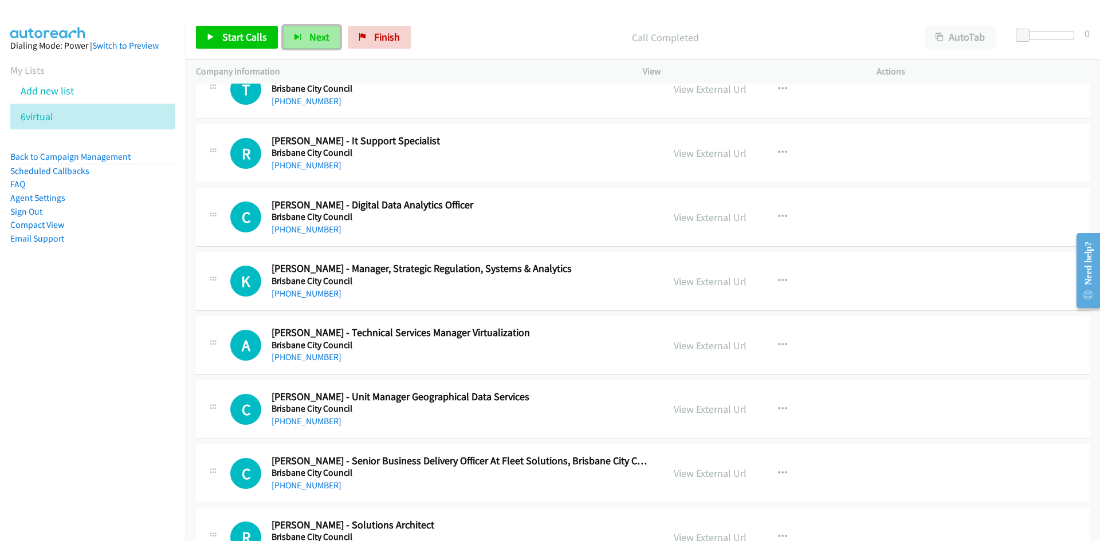
click at [322, 37] on span "Next" at bounding box center [319, 36] width 20 height 13
click at [309, 37] on span "Next" at bounding box center [319, 36] width 20 height 13
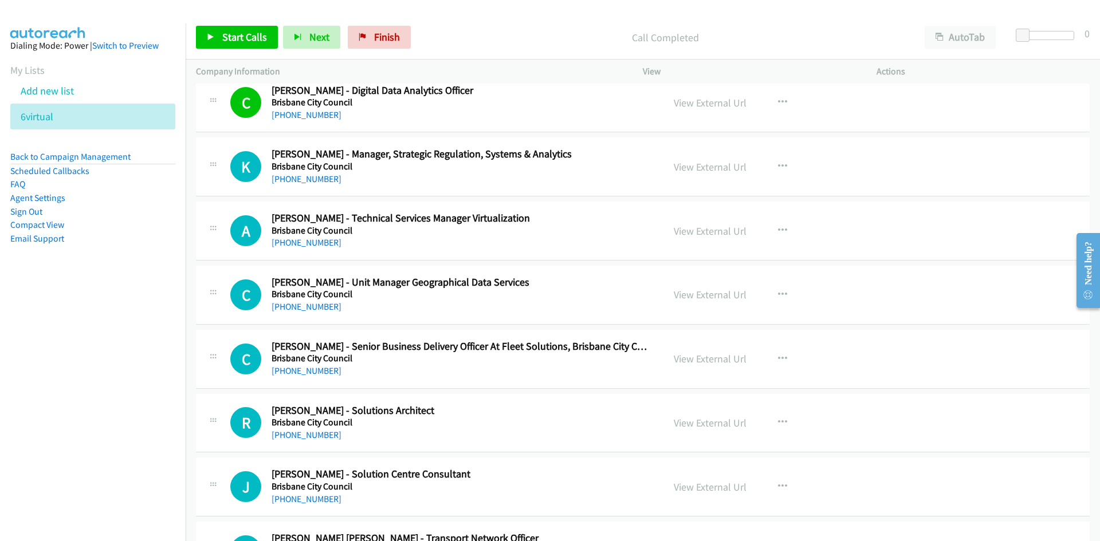
scroll to position [2120, 0]
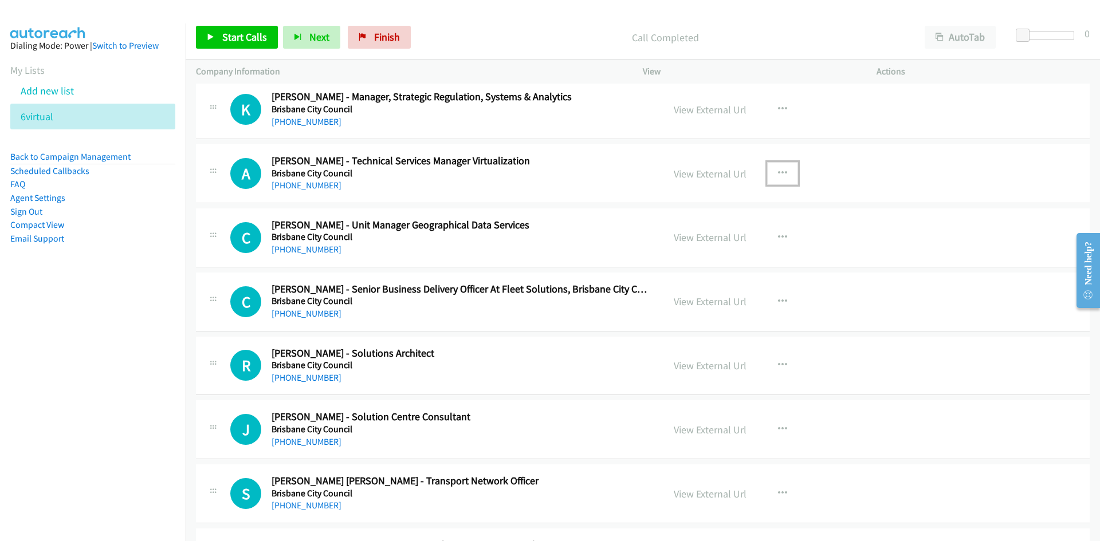
click at [785, 172] on button "button" at bounding box center [782, 173] width 31 height 23
click at [698, 246] on link "Start Calls Here" at bounding box center [721, 248] width 152 height 23
click at [301, 37] on button "Next" at bounding box center [311, 37] width 57 height 23
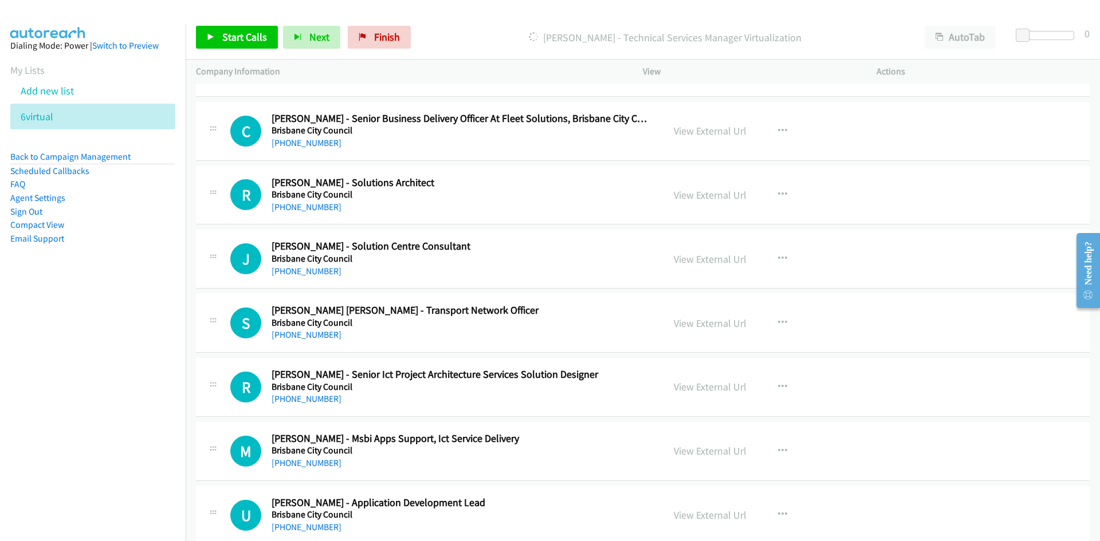
scroll to position [2292, 0]
drag, startPoint x: 783, startPoint y: 188, endPoint x: 772, endPoint y: 207, distance: 22.3
click at [783, 188] on button "button" at bounding box center [782, 193] width 31 height 23
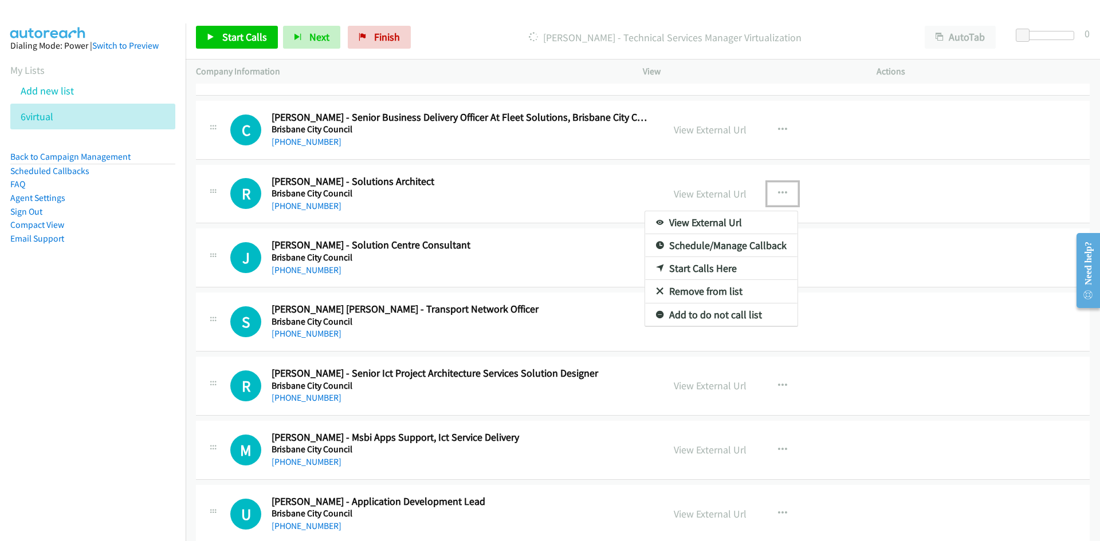
click at [699, 266] on link "Start Calls Here" at bounding box center [721, 268] width 152 height 23
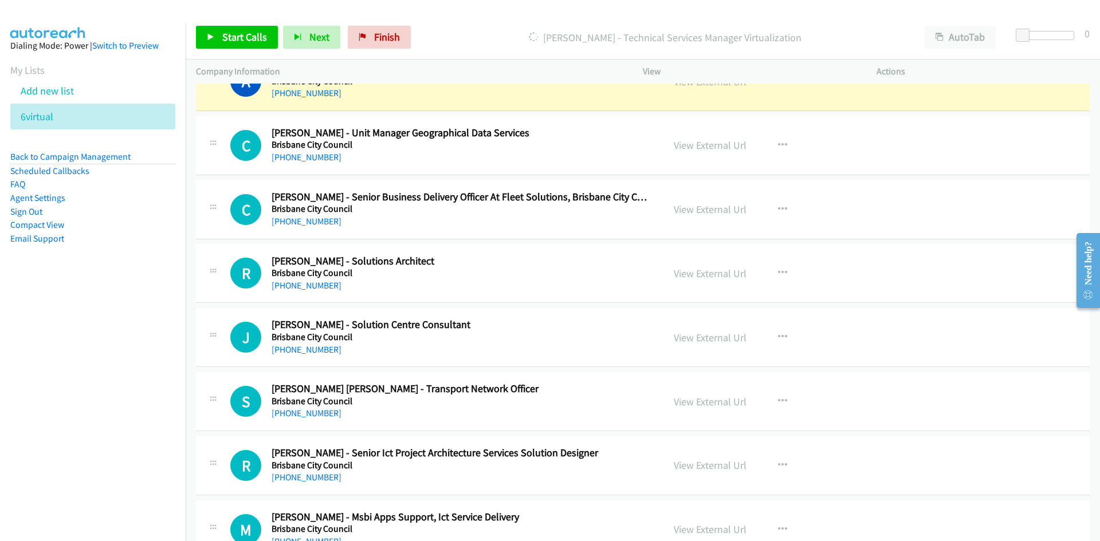
scroll to position [2177, 0]
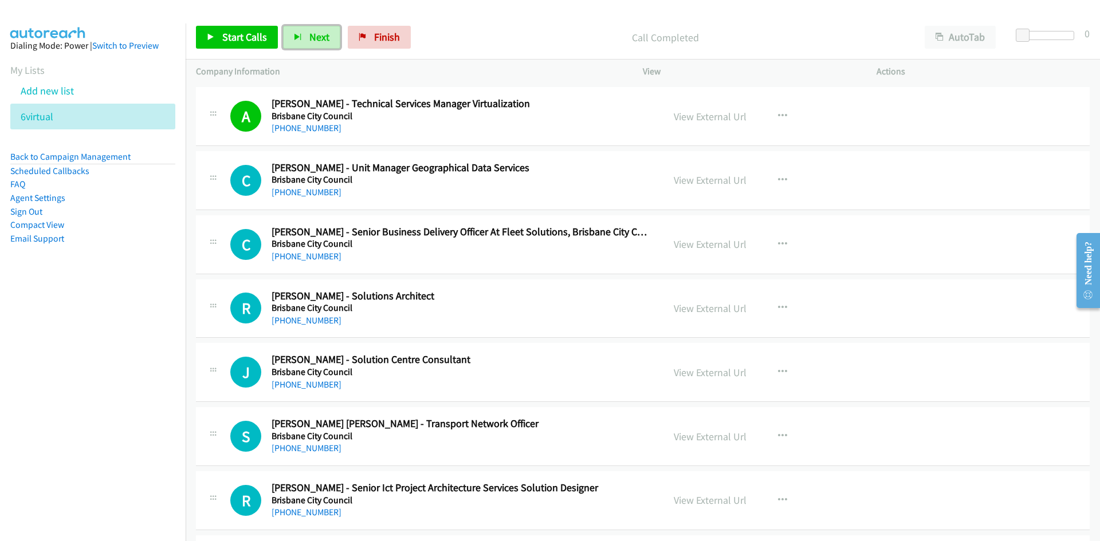
drag, startPoint x: 311, startPoint y: 39, endPoint x: 402, endPoint y: 131, distance: 129.2
click at [311, 39] on span "Next" at bounding box center [319, 36] width 20 height 13
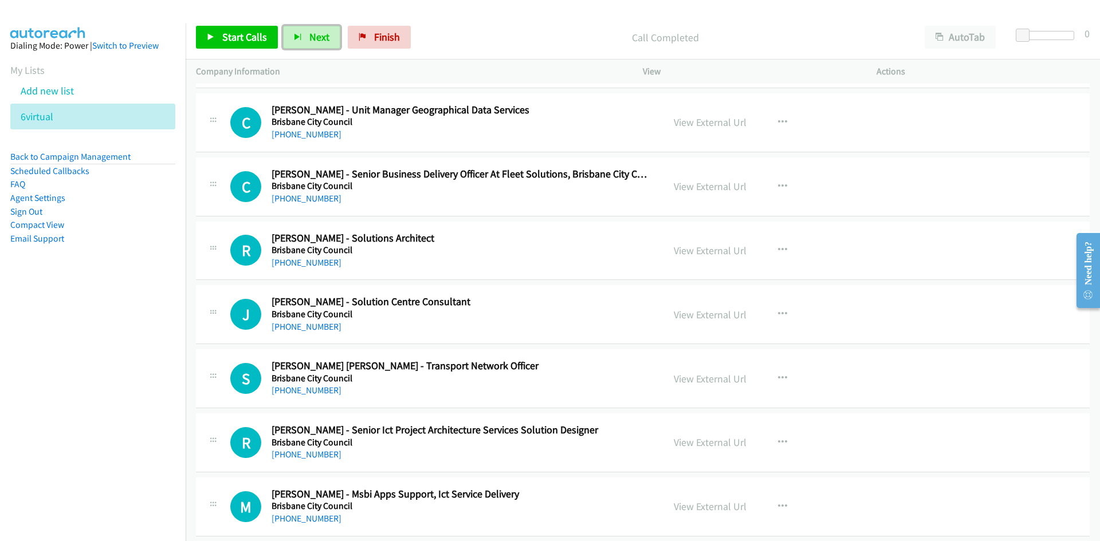
scroll to position [2349, 0]
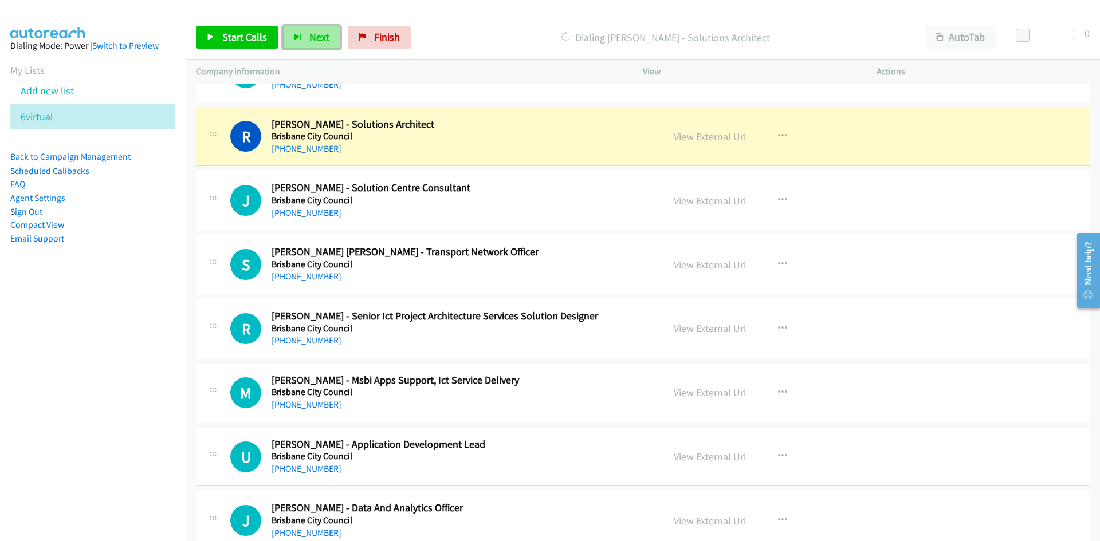
click at [317, 42] on span "Next" at bounding box center [319, 36] width 20 height 13
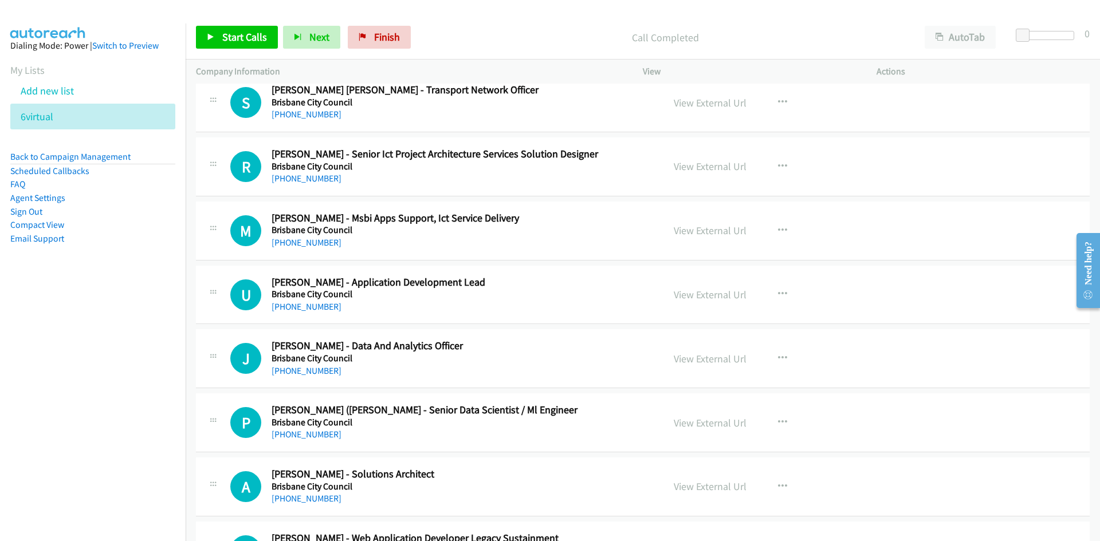
scroll to position [2521, 0]
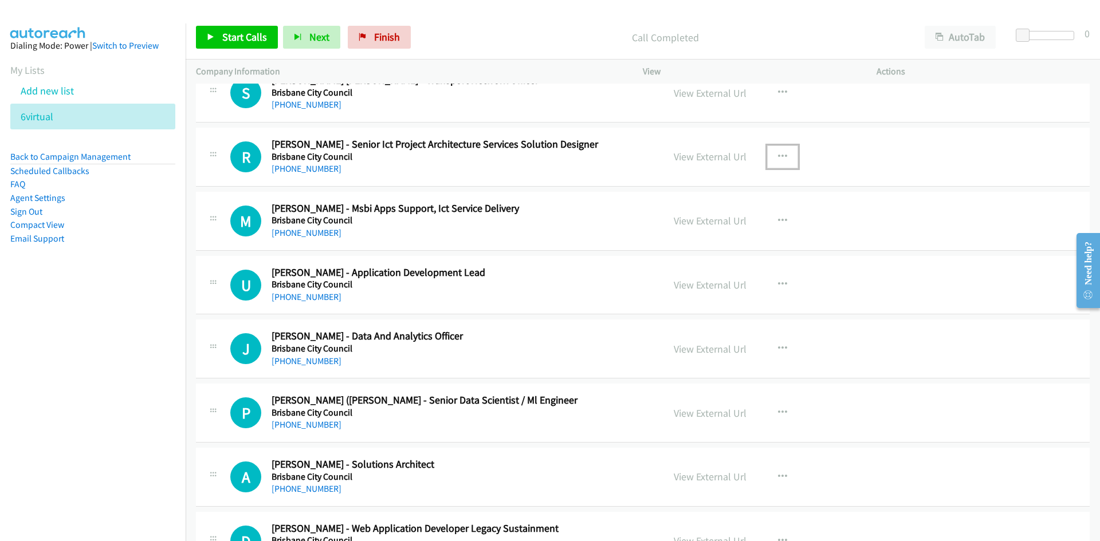
click at [785, 156] on button "button" at bounding box center [782, 157] width 31 height 23
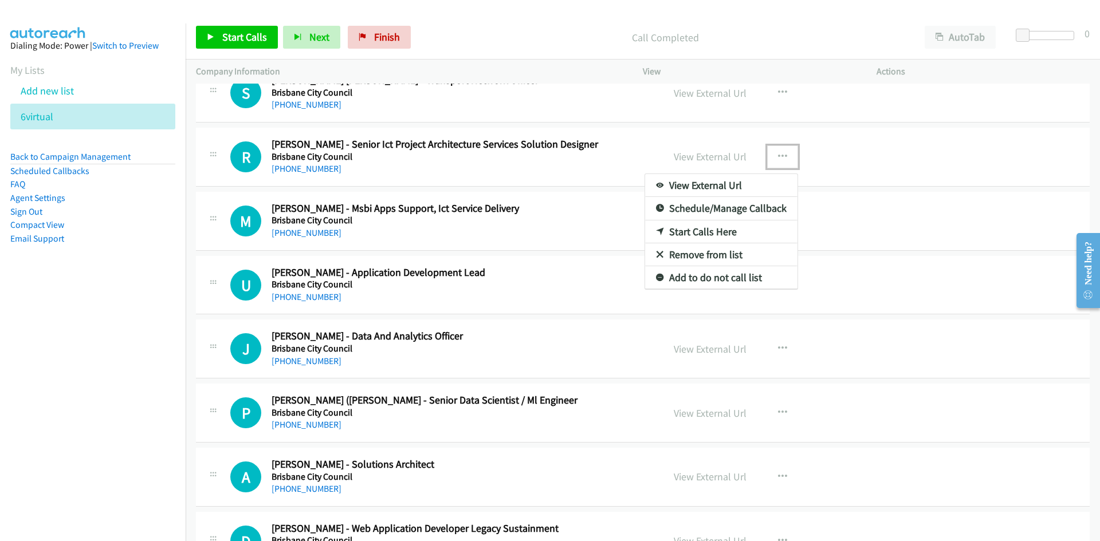
click at [697, 229] on link "Start Calls Here" at bounding box center [721, 232] width 152 height 23
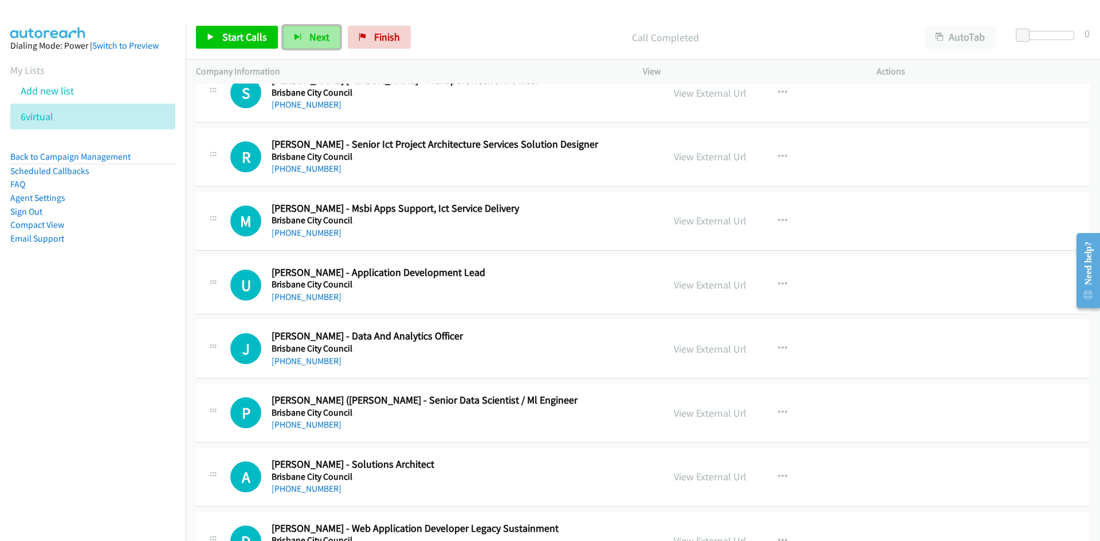
click at [318, 43] on span "Next" at bounding box center [319, 36] width 20 height 13
click at [309, 37] on span "Next" at bounding box center [319, 36] width 20 height 13
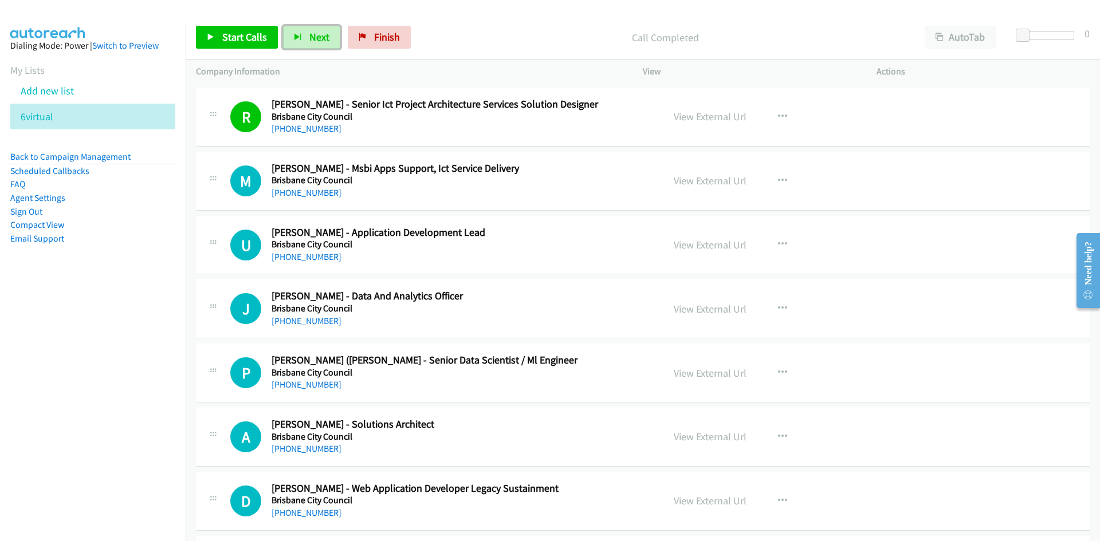
scroll to position [2635, 0]
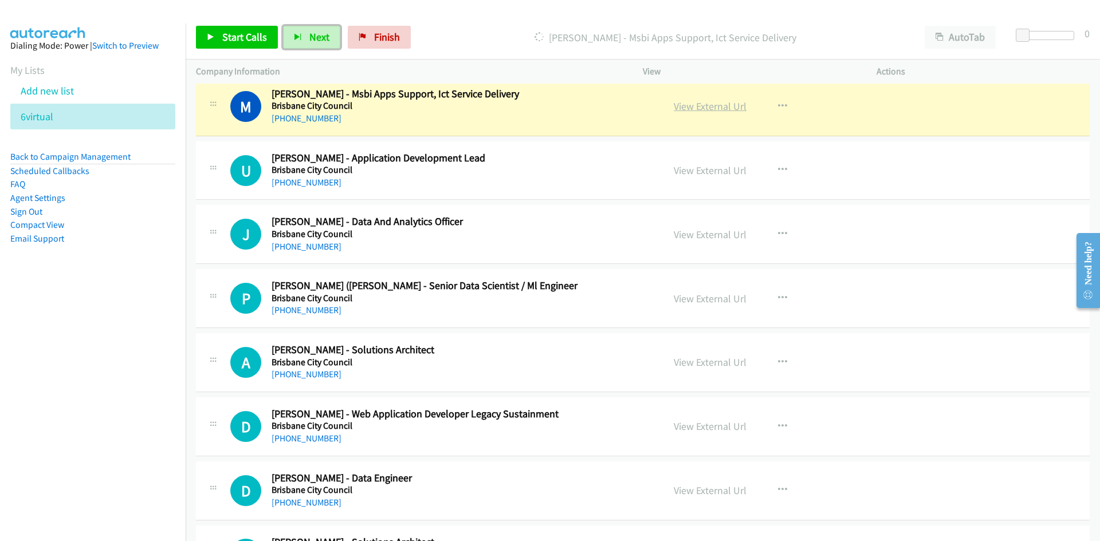
click at [702, 106] on link "View External Url" at bounding box center [710, 106] width 73 height 13
click at [324, 40] on span "Next" at bounding box center [319, 36] width 20 height 13
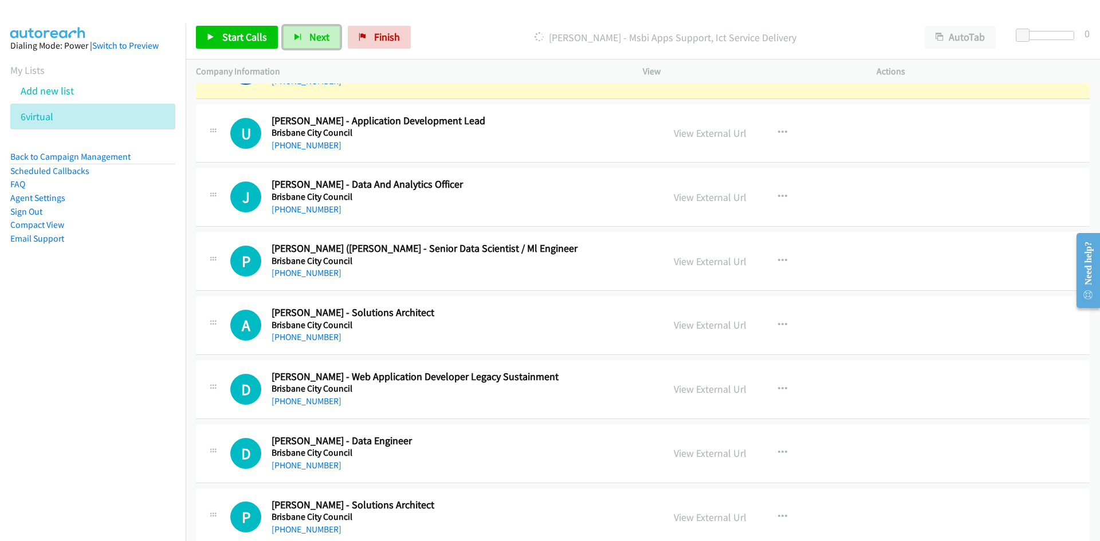
scroll to position [2693, 0]
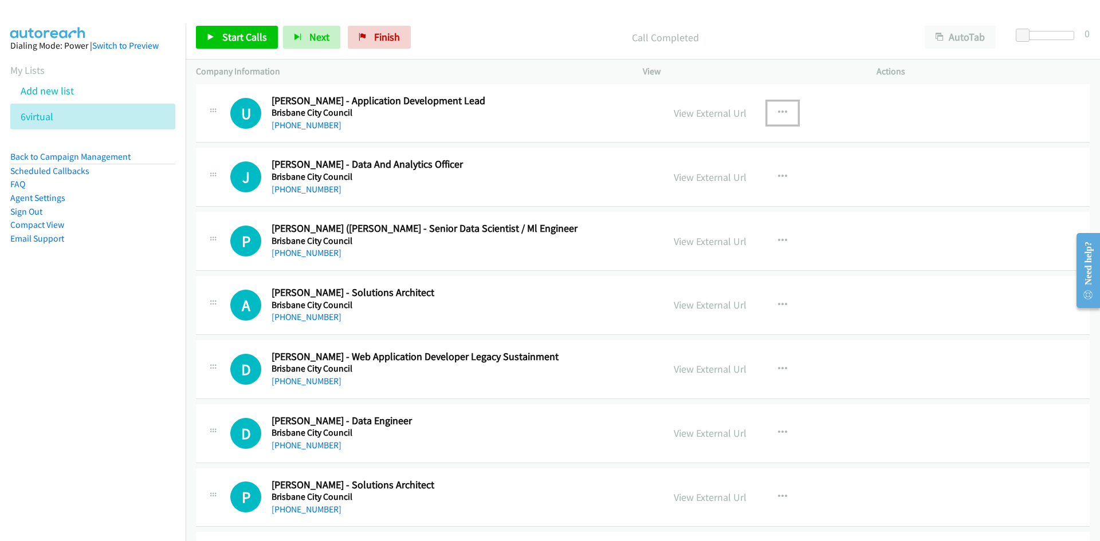
click at [783, 109] on button "button" at bounding box center [782, 112] width 31 height 23
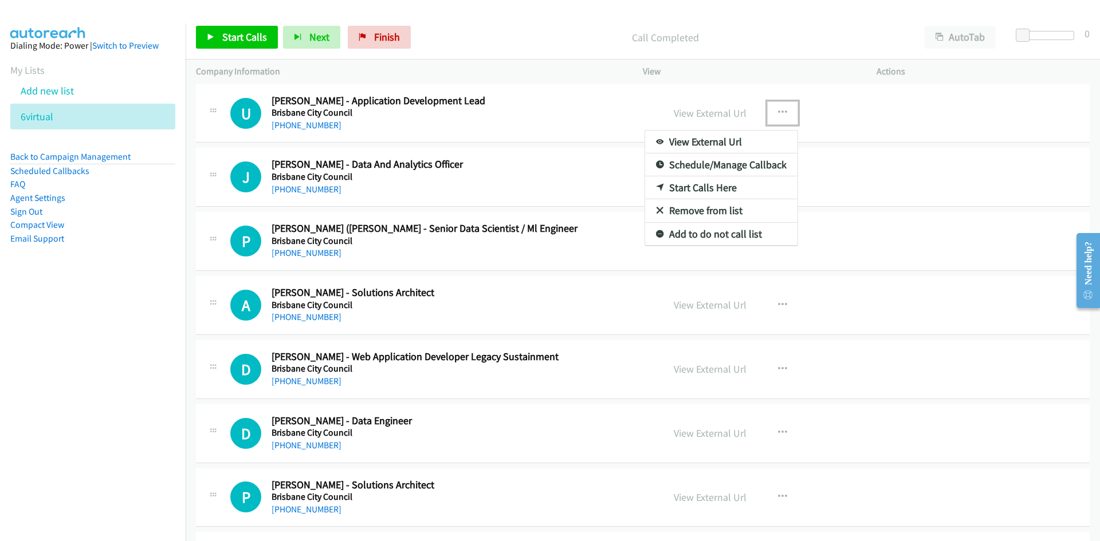
click at [697, 192] on link "Start Calls Here" at bounding box center [721, 187] width 152 height 23
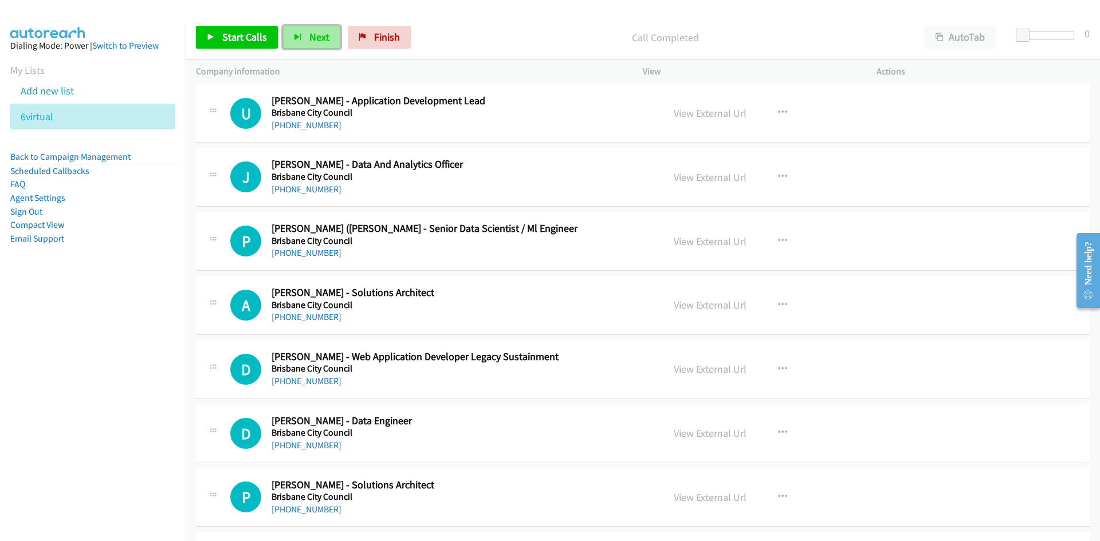
click at [306, 36] on button "Next" at bounding box center [311, 37] width 57 height 23
click at [779, 107] on button "button" at bounding box center [782, 112] width 31 height 23
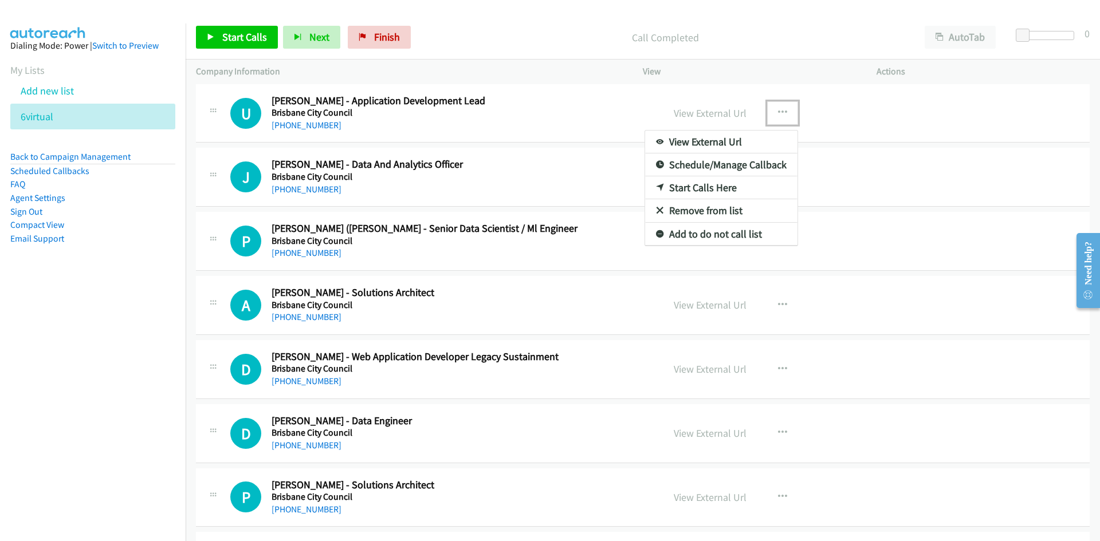
click at [697, 188] on link "Start Calls Here" at bounding box center [721, 187] width 152 height 23
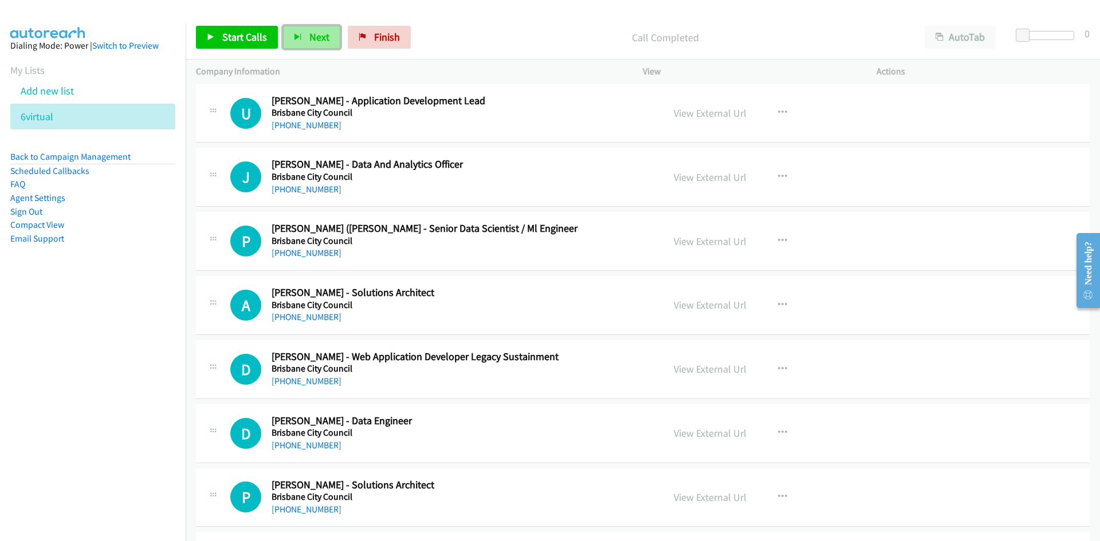
click at [329, 33] on button "Next" at bounding box center [311, 37] width 57 height 23
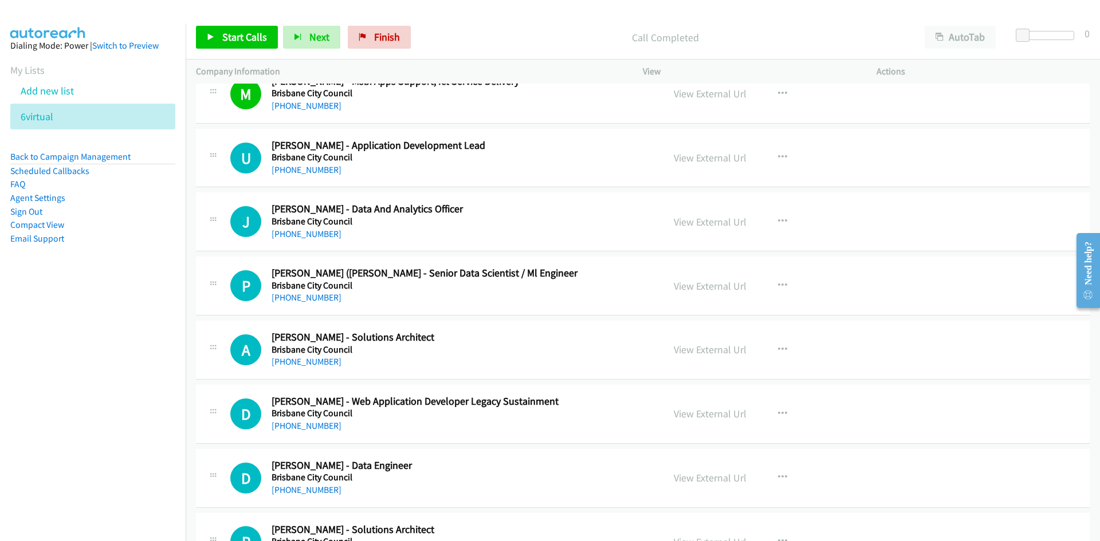
scroll to position [2578, 0]
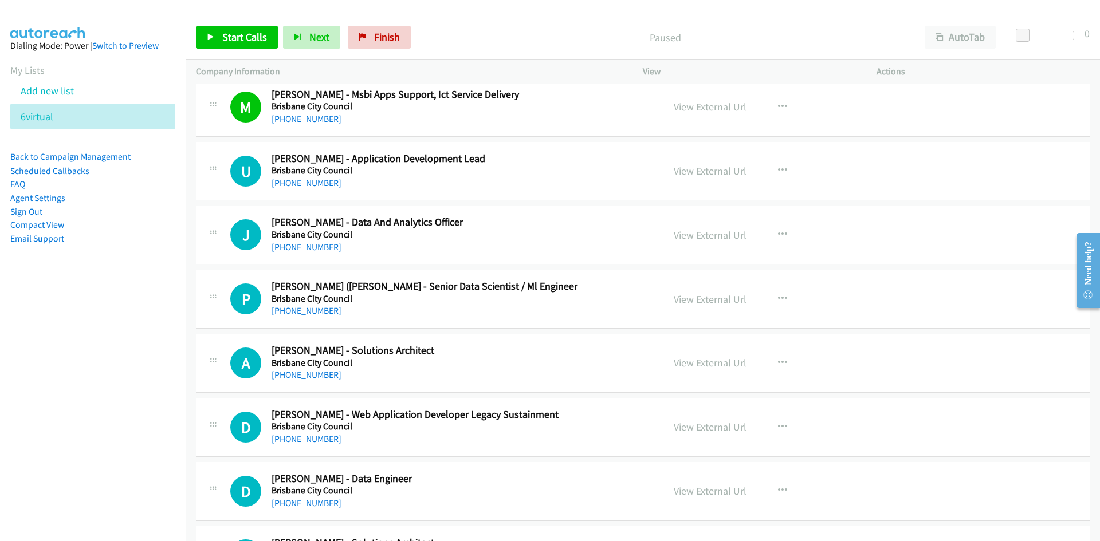
scroll to position [2635, 0]
click at [778, 170] on icon "button" at bounding box center [782, 170] width 9 height 9
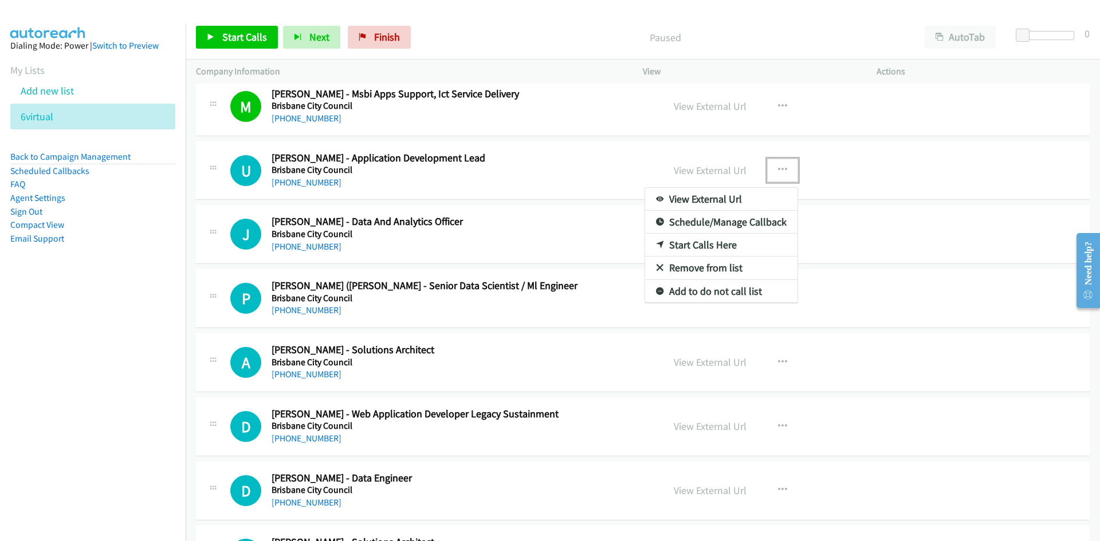
click at [696, 243] on link "Start Calls Here" at bounding box center [721, 245] width 152 height 23
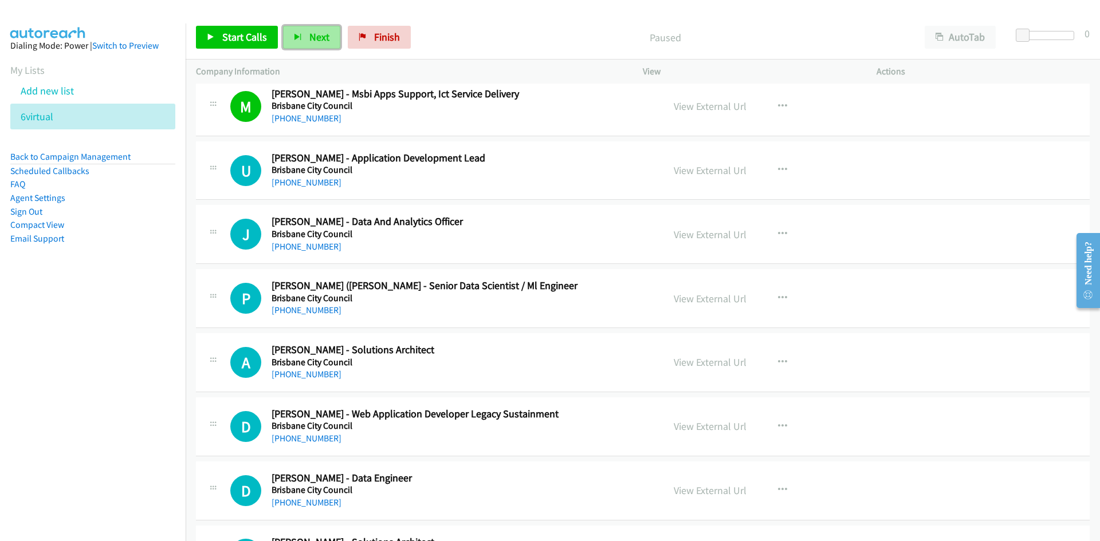
click at [308, 29] on button "Next" at bounding box center [311, 37] width 57 height 23
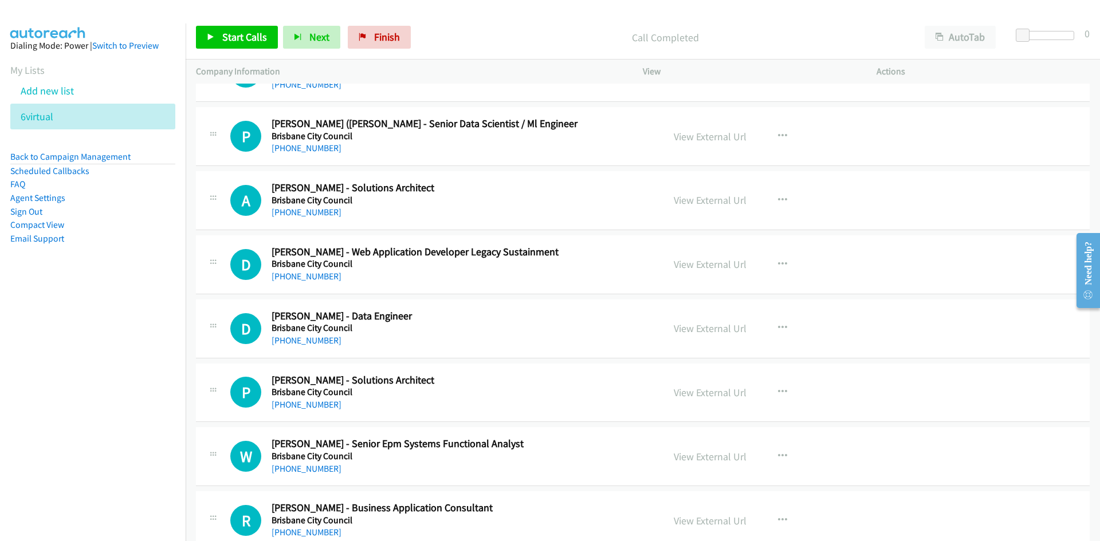
scroll to position [2807, 0]
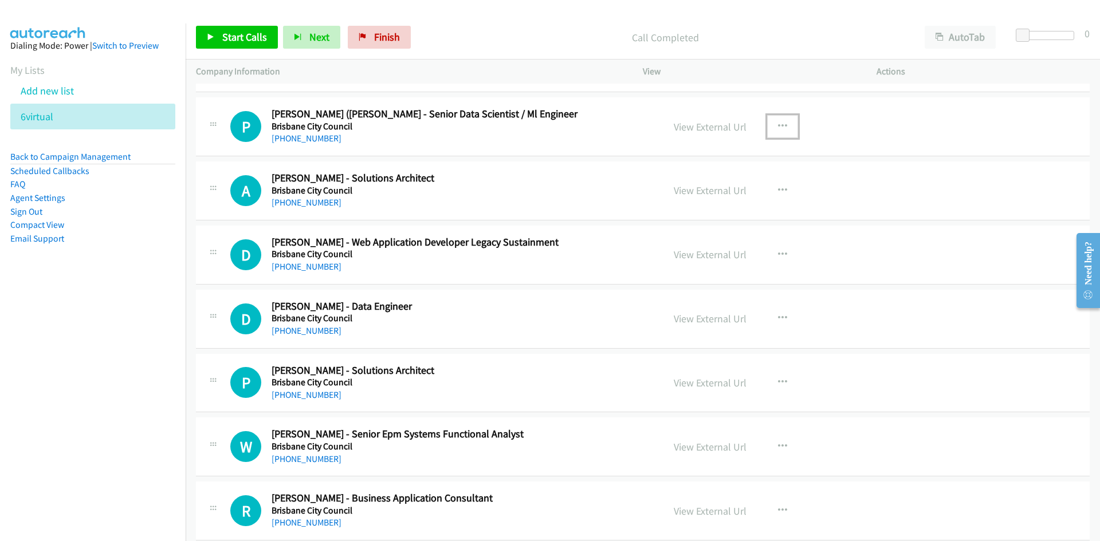
click at [769, 125] on button "button" at bounding box center [782, 126] width 31 height 23
click at [697, 200] on link "Start Calls Here" at bounding box center [721, 201] width 152 height 23
click at [306, 25] on div "Start Calls Pause Next Finish Call Completed AutoTab AutoTab 0" at bounding box center [643, 37] width 914 height 44
click at [310, 33] on span "Next" at bounding box center [319, 36] width 20 height 13
click at [323, 43] on span "Next" at bounding box center [319, 36] width 20 height 13
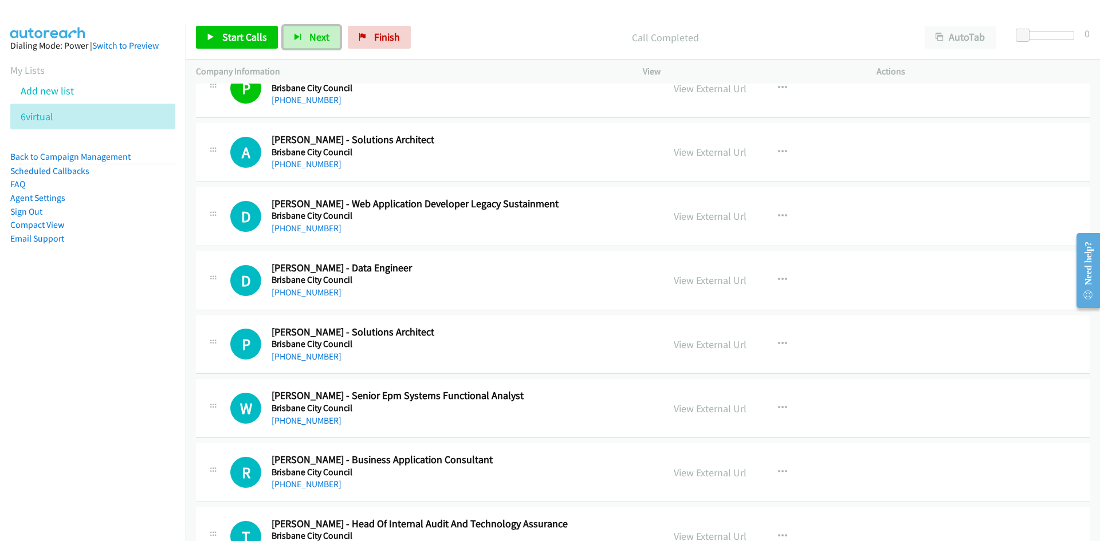
scroll to position [2864, 0]
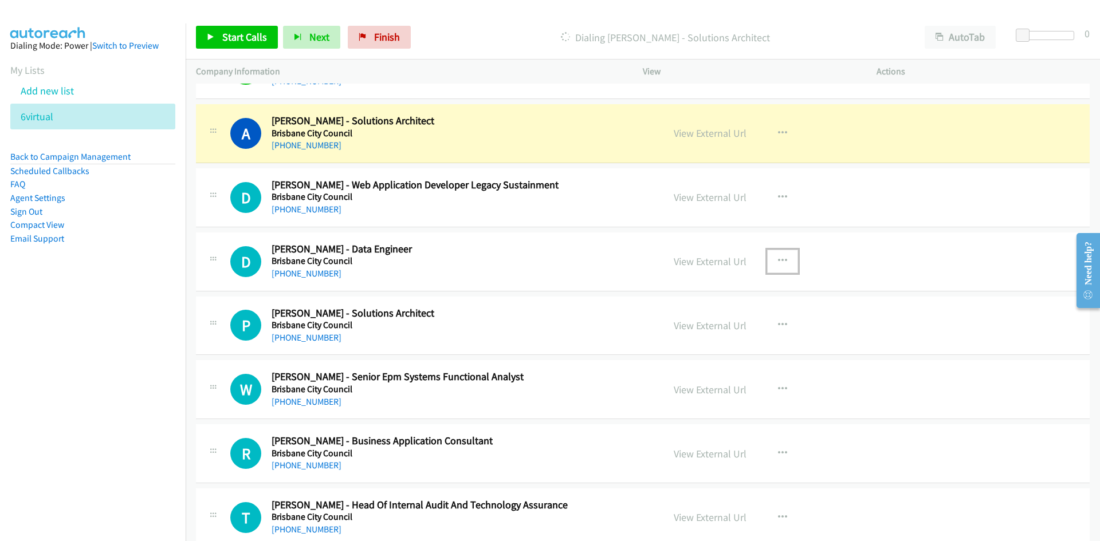
click at [779, 262] on icon "button" at bounding box center [782, 261] width 9 height 9
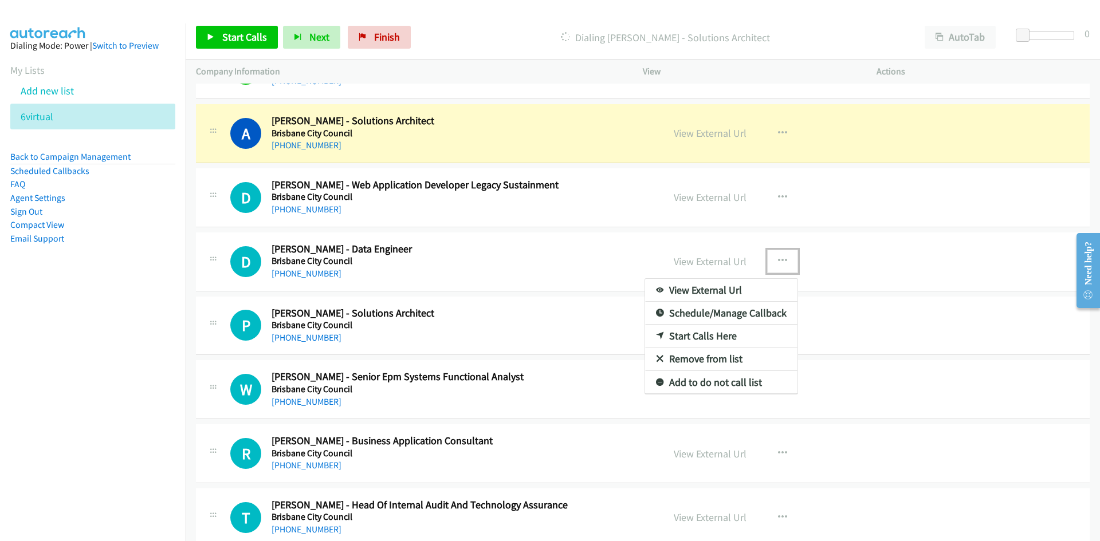
click at [698, 335] on link "Start Calls Here" at bounding box center [721, 336] width 152 height 23
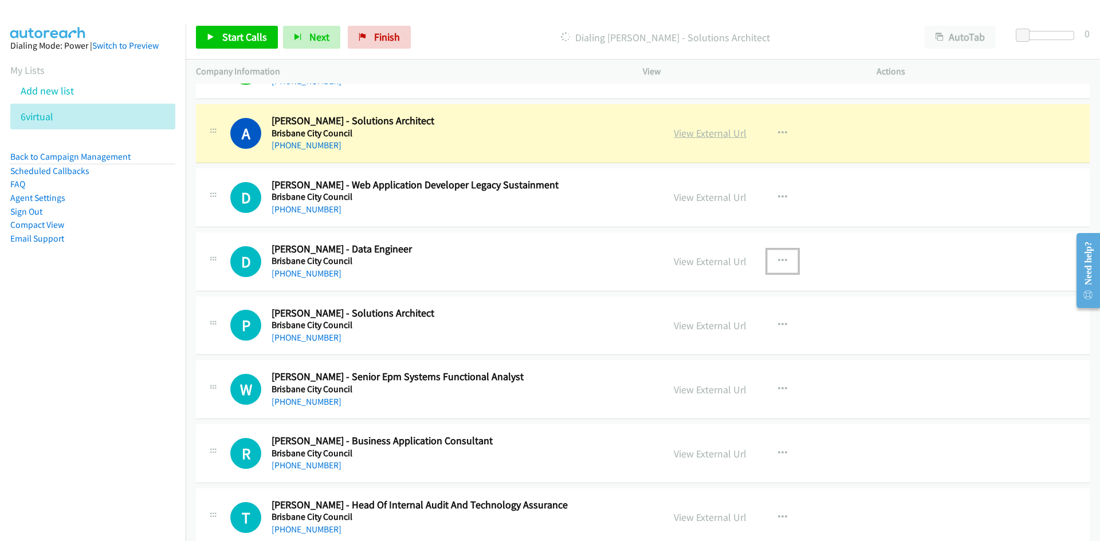
click at [711, 135] on link "View External Url" at bounding box center [710, 133] width 73 height 13
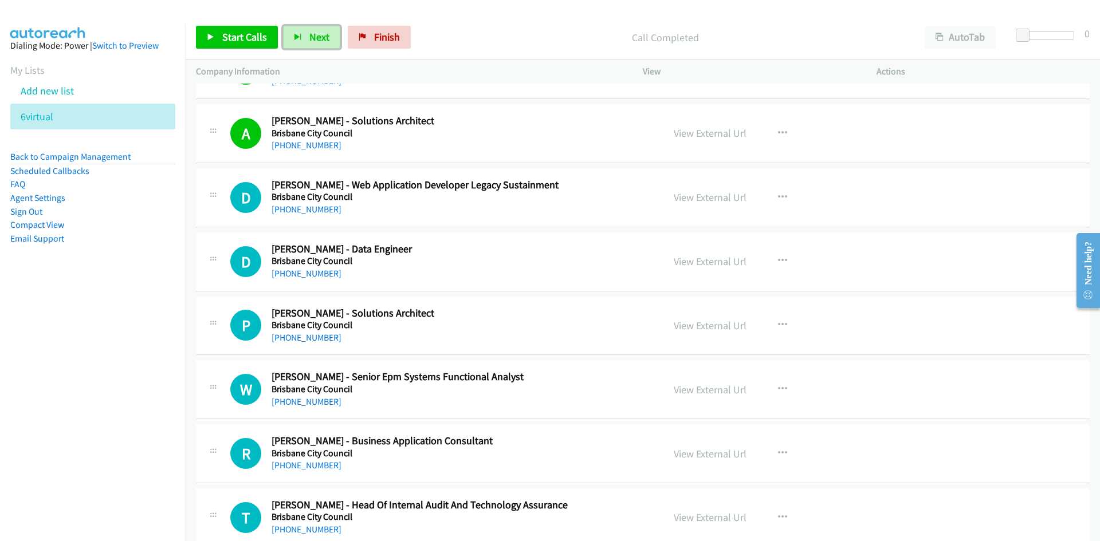
drag, startPoint x: 323, startPoint y: 33, endPoint x: 335, endPoint y: 56, distance: 26.7
click at [323, 33] on span "Next" at bounding box center [319, 36] width 20 height 13
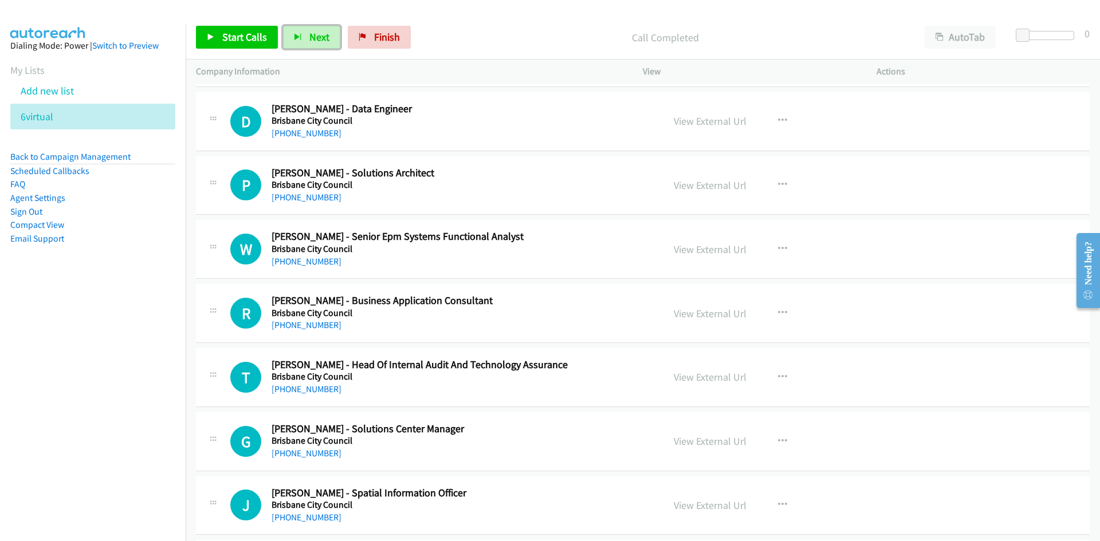
scroll to position [2979, 0]
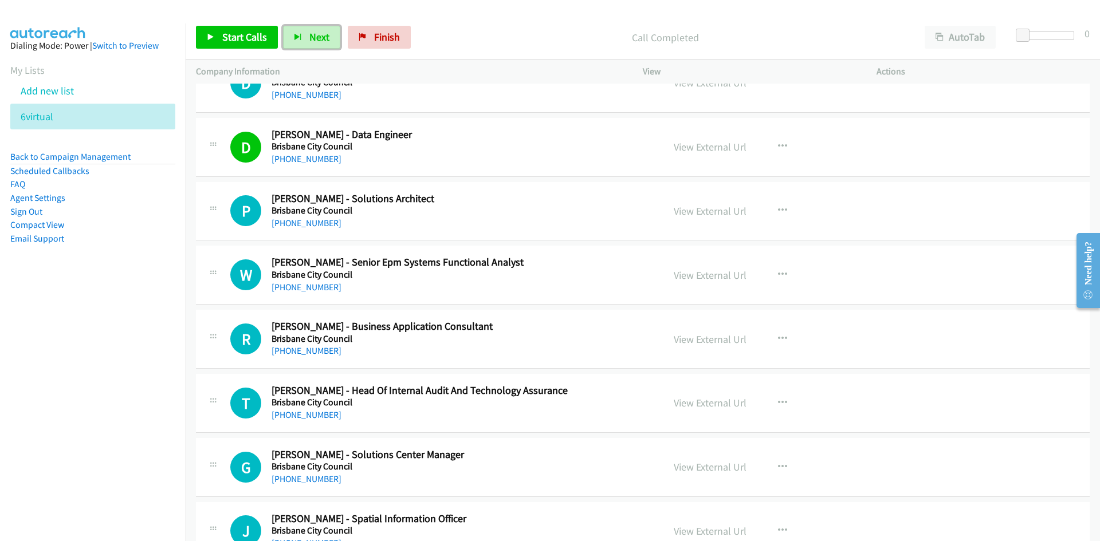
drag, startPoint x: 319, startPoint y: 35, endPoint x: 400, endPoint y: 101, distance: 104.6
click at [319, 35] on span "Next" at bounding box center [319, 36] width 20 height 13
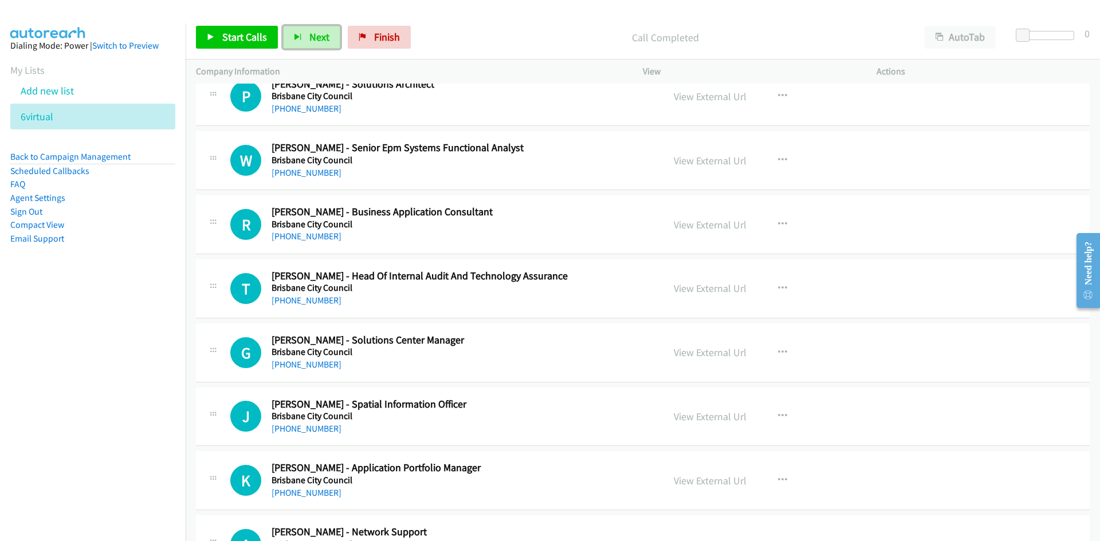
scroll to position [3036, 0]
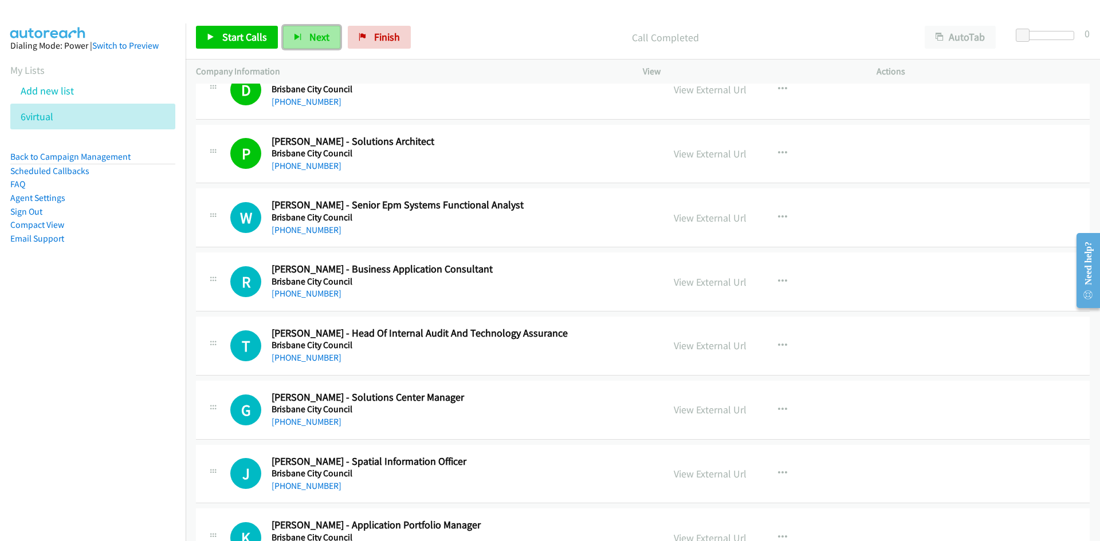
click at [317, 34] on span "Next" at bounding box center [319, 36] width 20 height 13
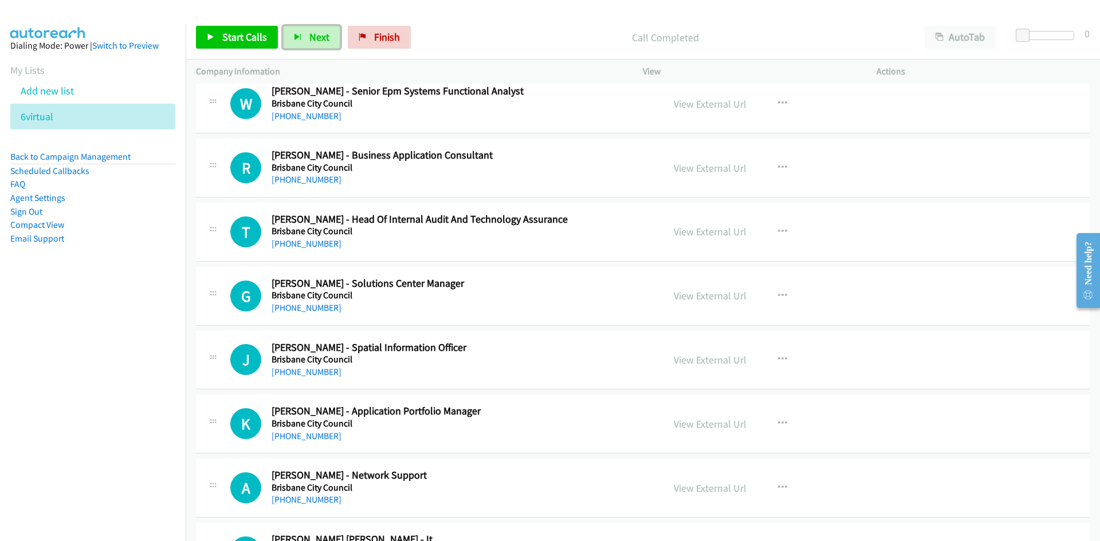
scroll to position [3151, 0]
click at [311, 40] on span "Next" at bounding box center [319, 36] width 20 height 13
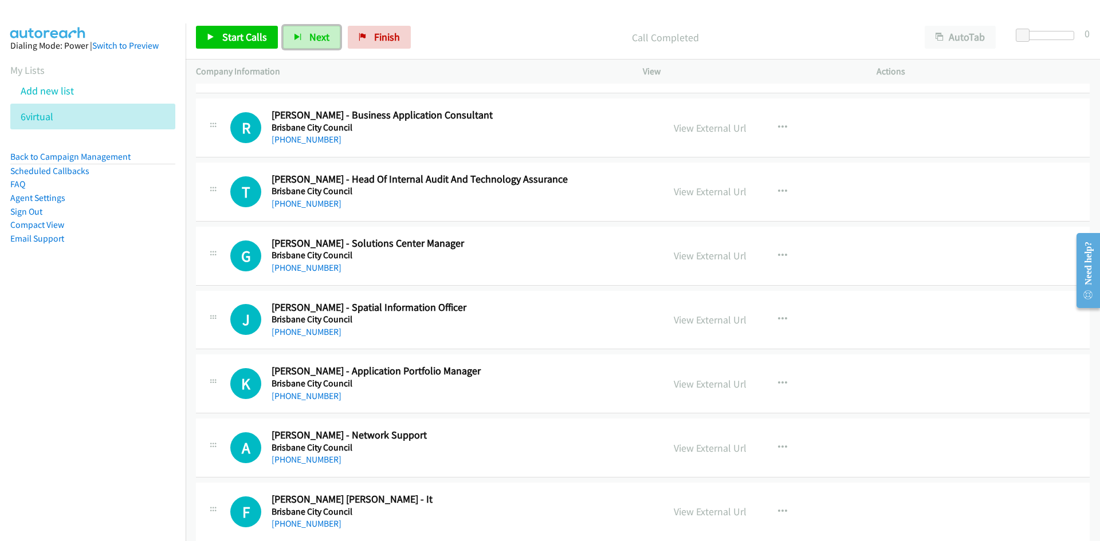
scroll to position [3208, 0]
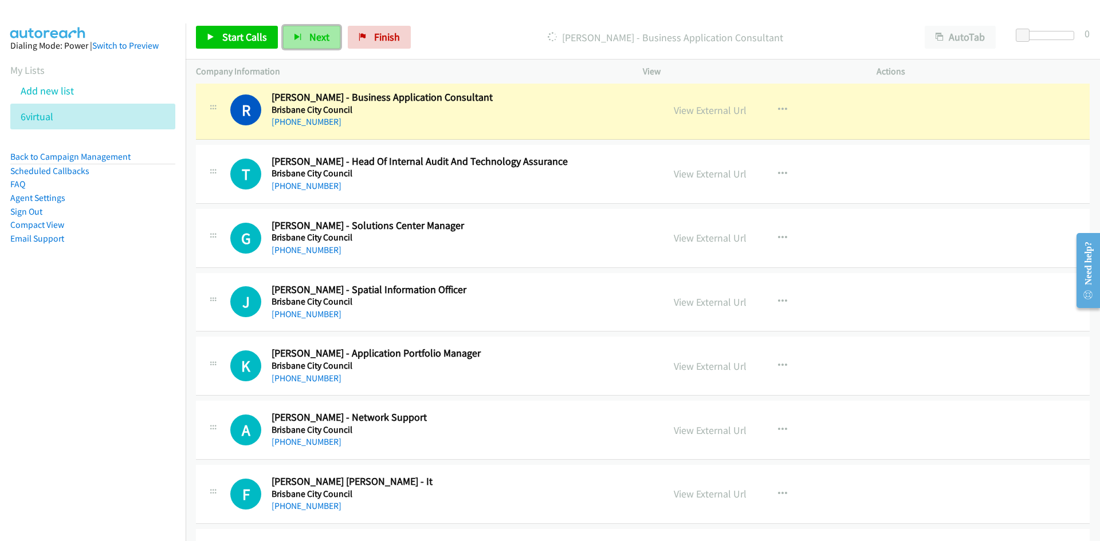
click at [309, 41] on span "Next" at bounding box center [319, 36] width 20 height 13
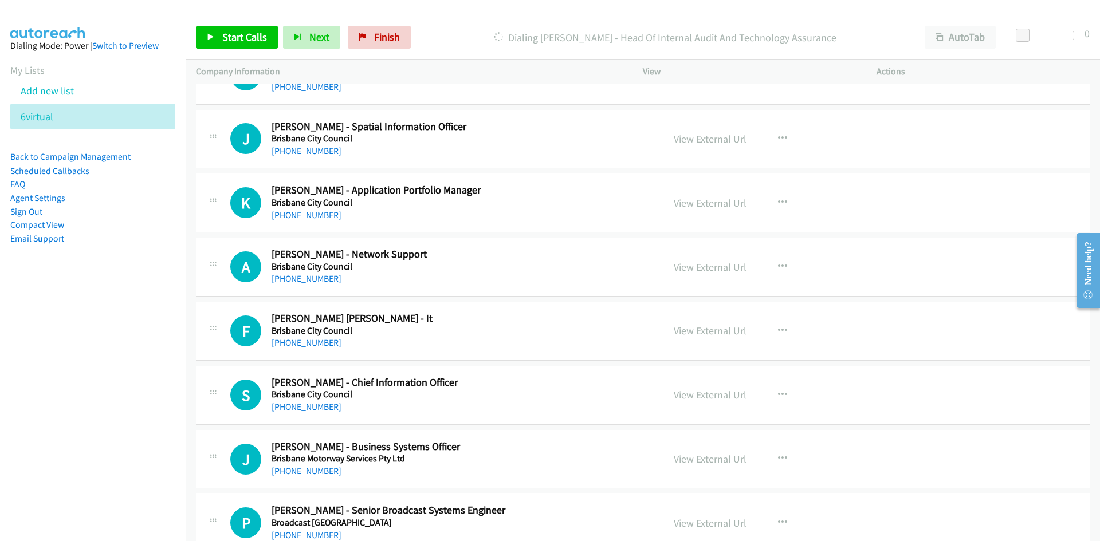
scroll to position [3380, 0]
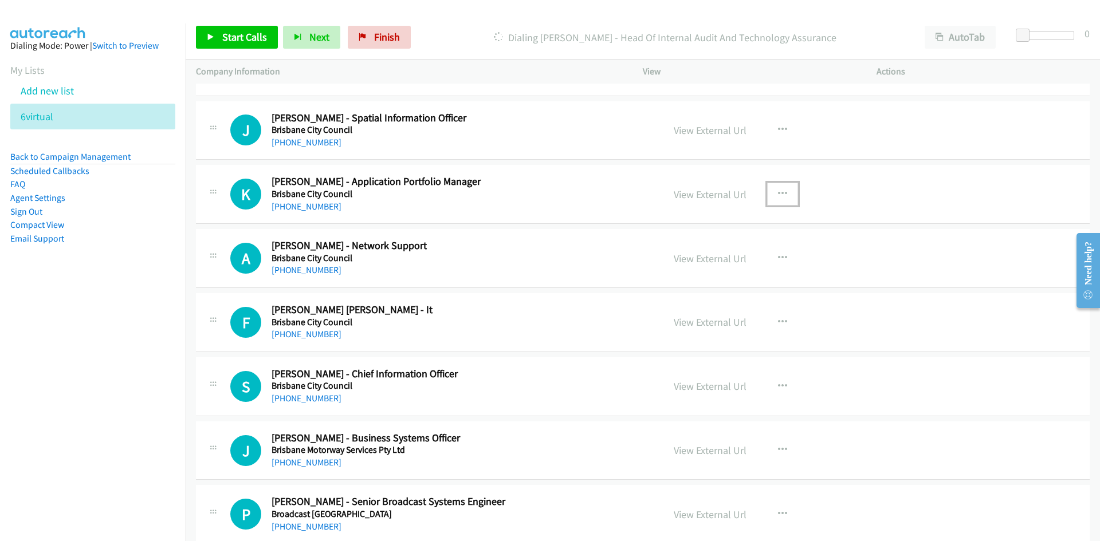
click at [771, 194] on button "button" at bounding box center [782, 194] width 31 height 23
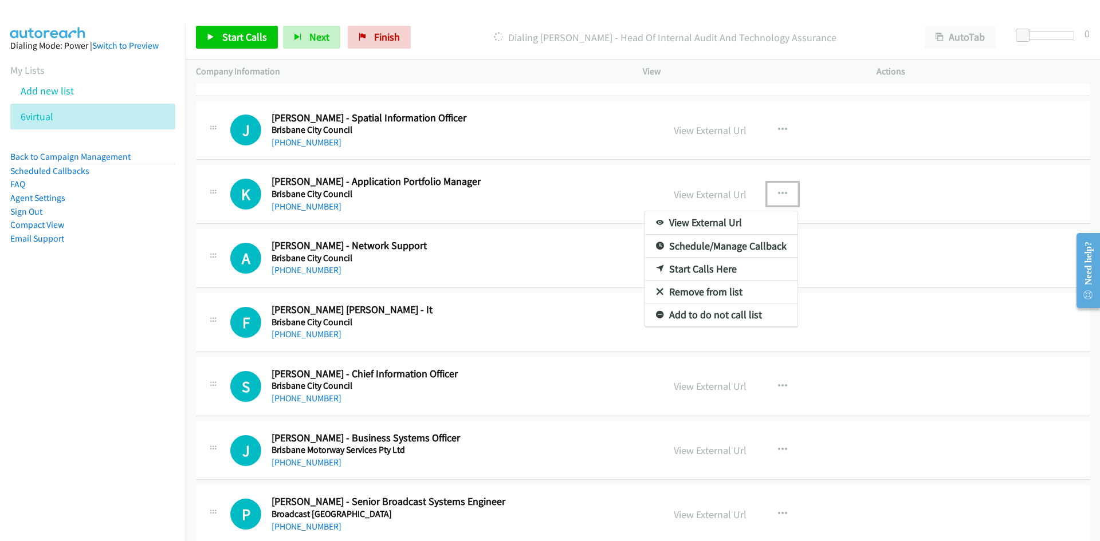
click at [699, 268] on link "Start Calls Here" at bounding box center [721, 269] width 152 height 23
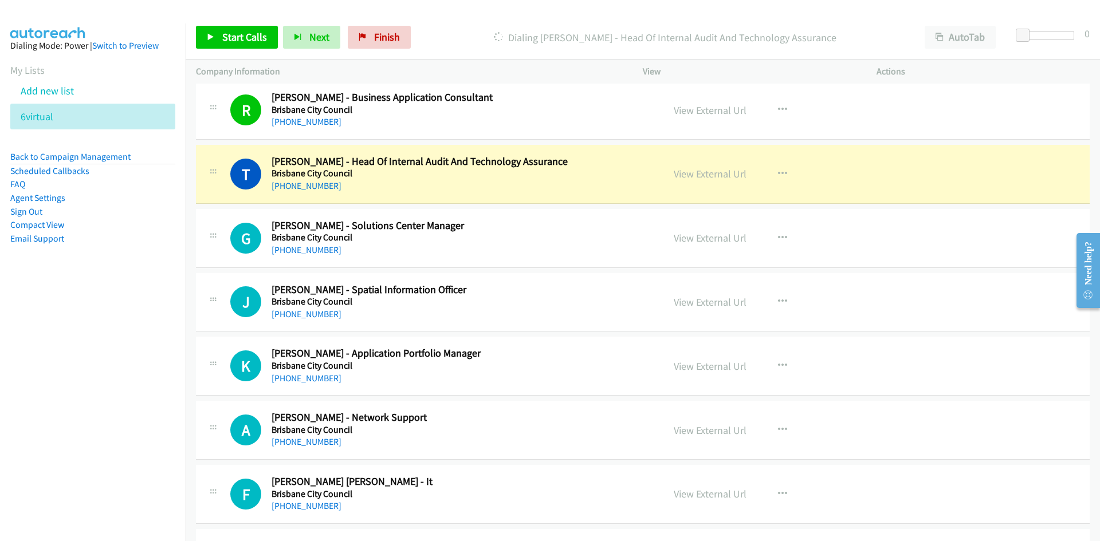
scroll to position [3266, 0]
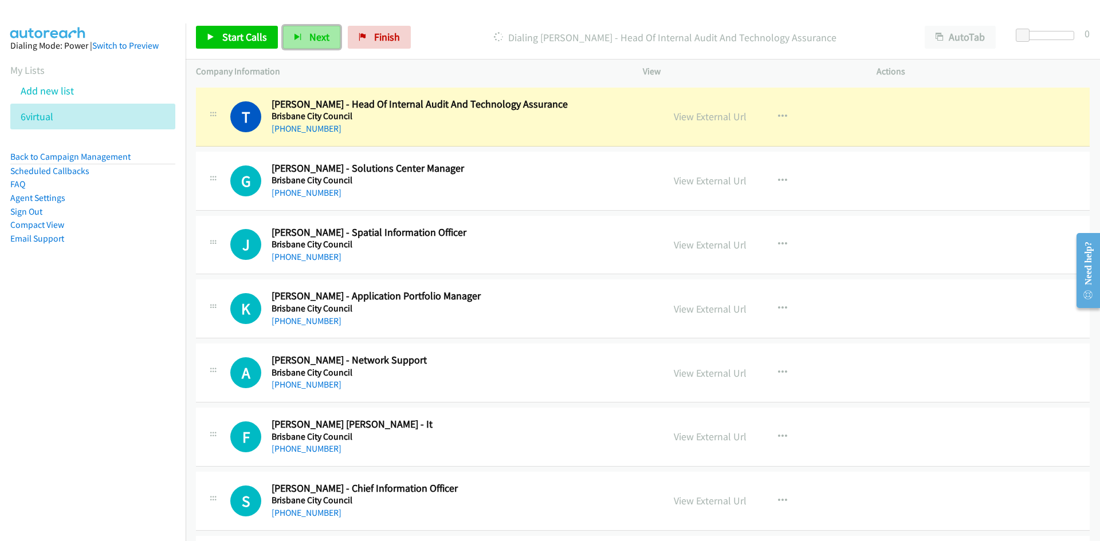
click at [314, 32] on span "Next" at bounding box center [319, 36] width 20 height 13
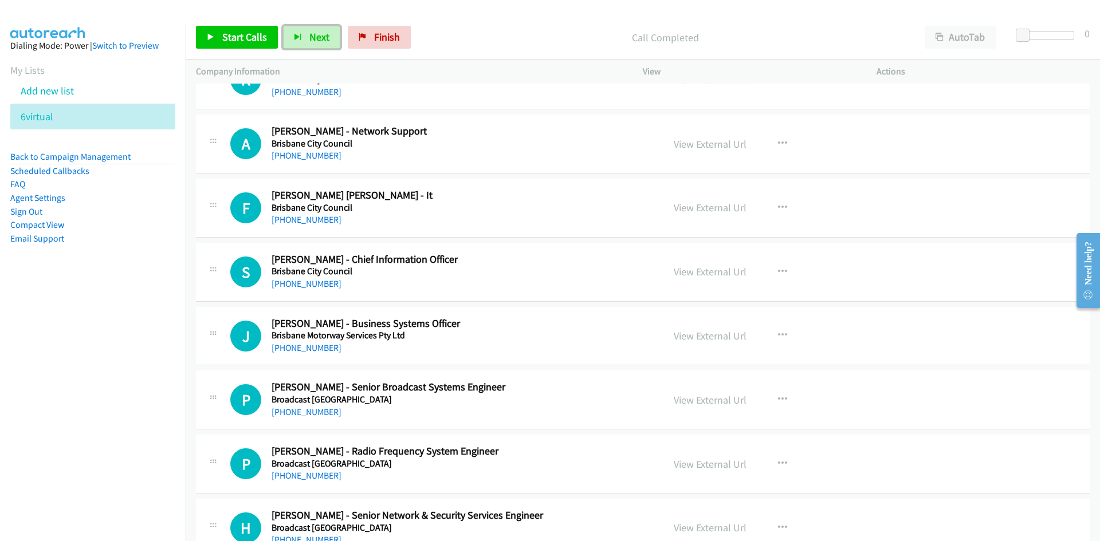
scroll to position [3437, 0]
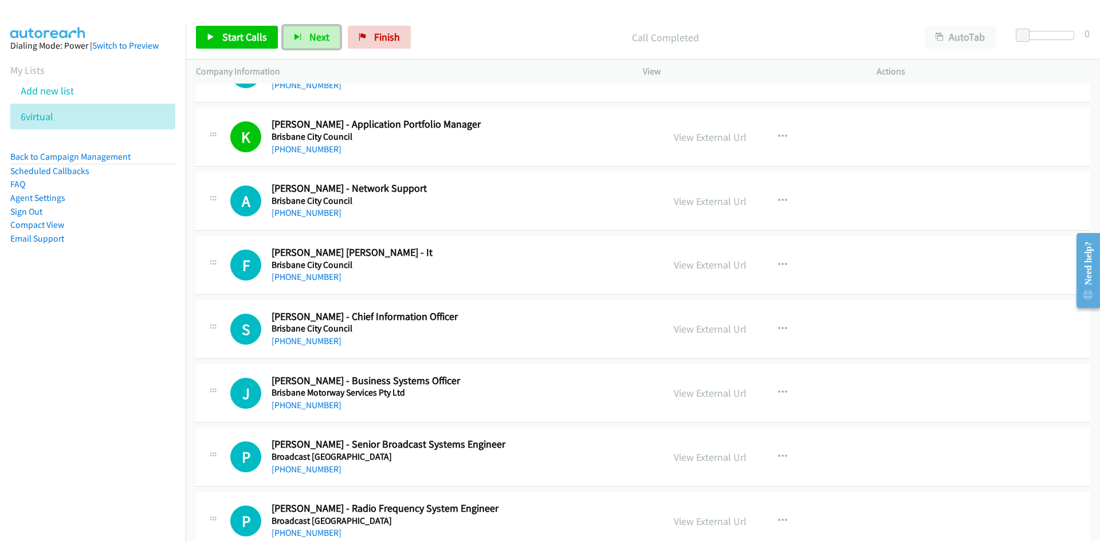
drag, startPoint x: 328, startPoint y: 41, endPoint x: 531, endPoint y: 164, distance: 237.3
click at [328, 41] on button "Next" at bounding box center [311, 37] width 57 height 23
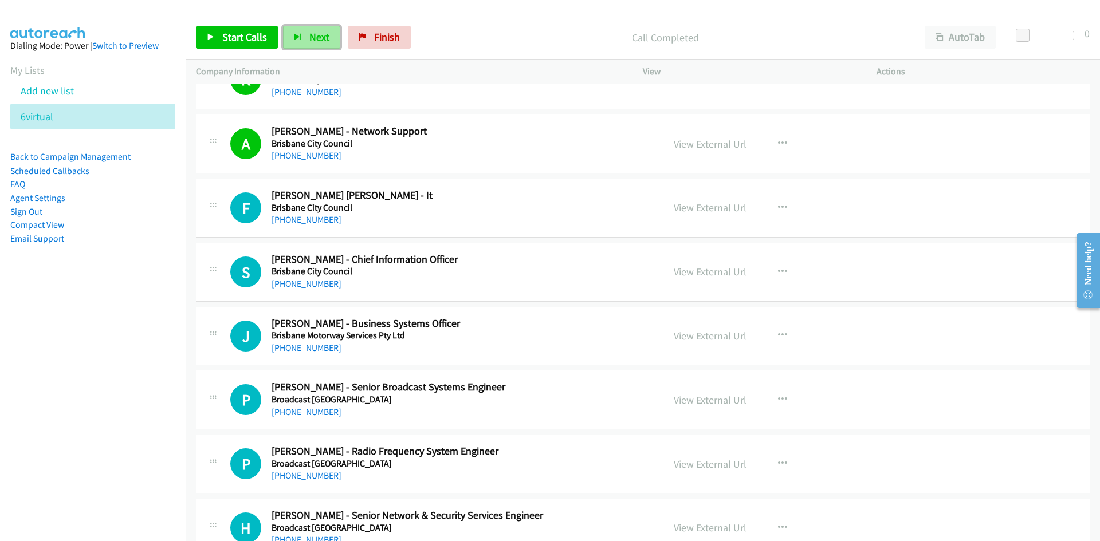
click at [309, 40] on span "Next" at bounding box center [319, 36] width 20 height 13
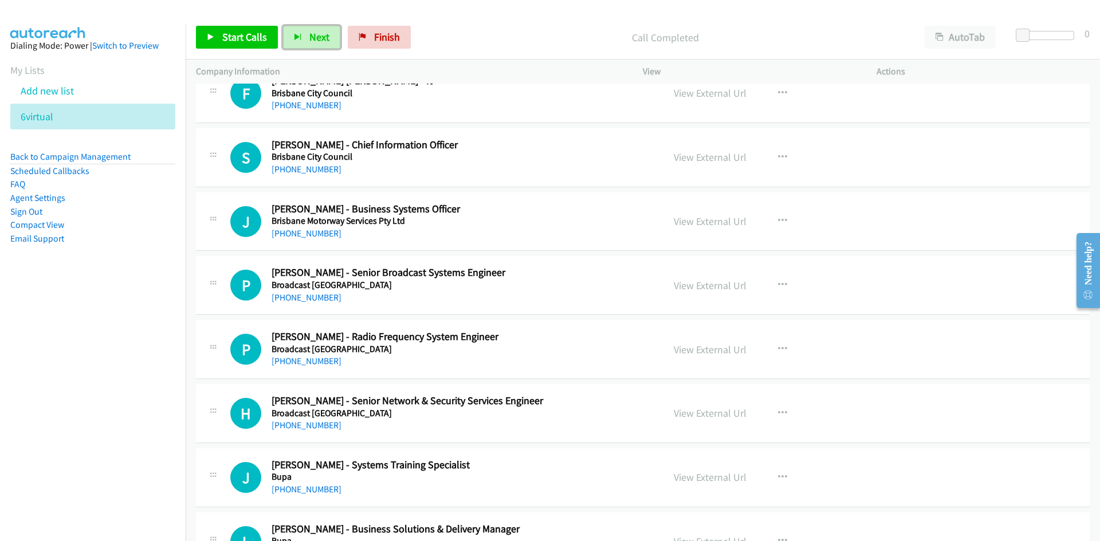
scroll to position [3552, 0]
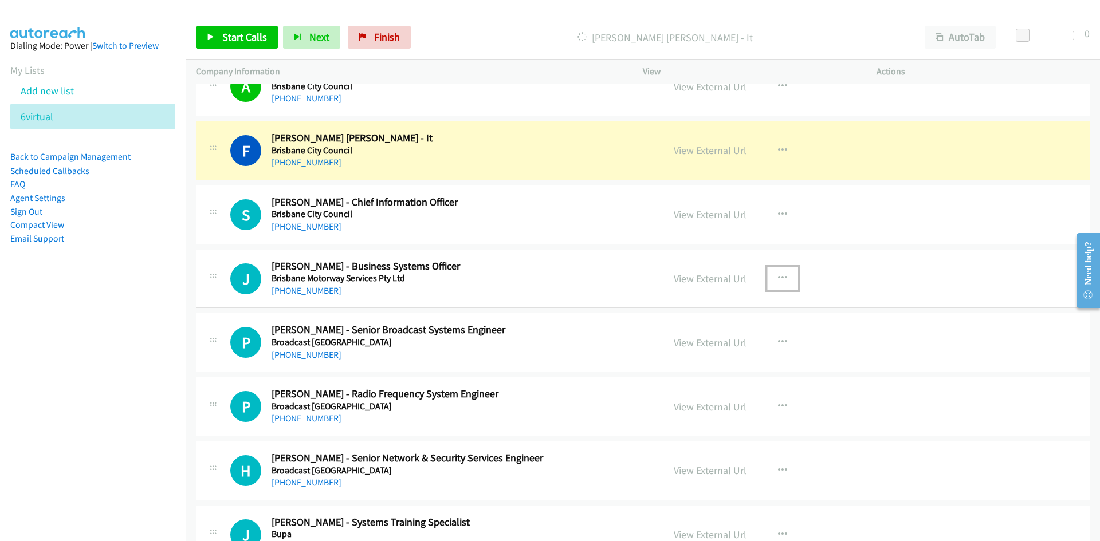
click at [779, 275] on icon "button" at bounding box center [782, 278] width 9 height 9
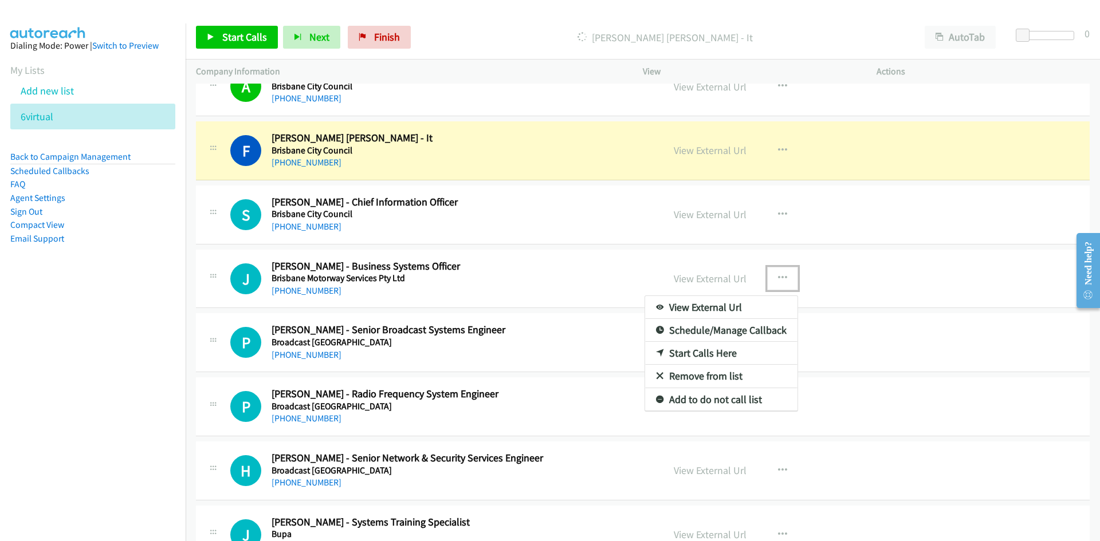
click at [699, 351] on link "Start Calls Here" at bounding box center [721, 353] width 152 height 23
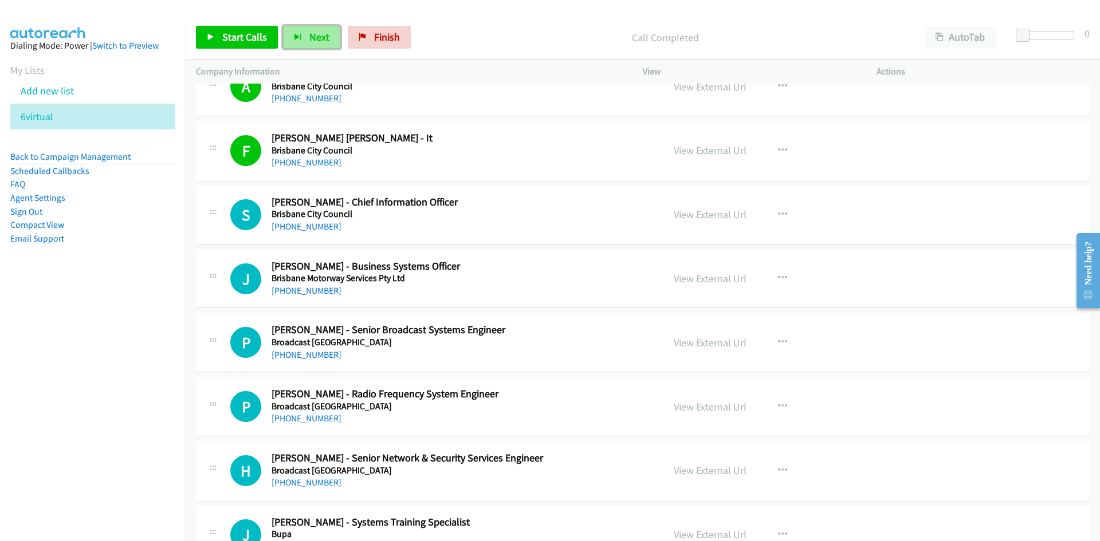
drag, startPoint x: 315, startPoint y: 34, endPoint x: 355, endPoint y: 68, distance: 52.4
click at [315, 34] on span "Next" at bounding box center [319, 36] width 20 height 13
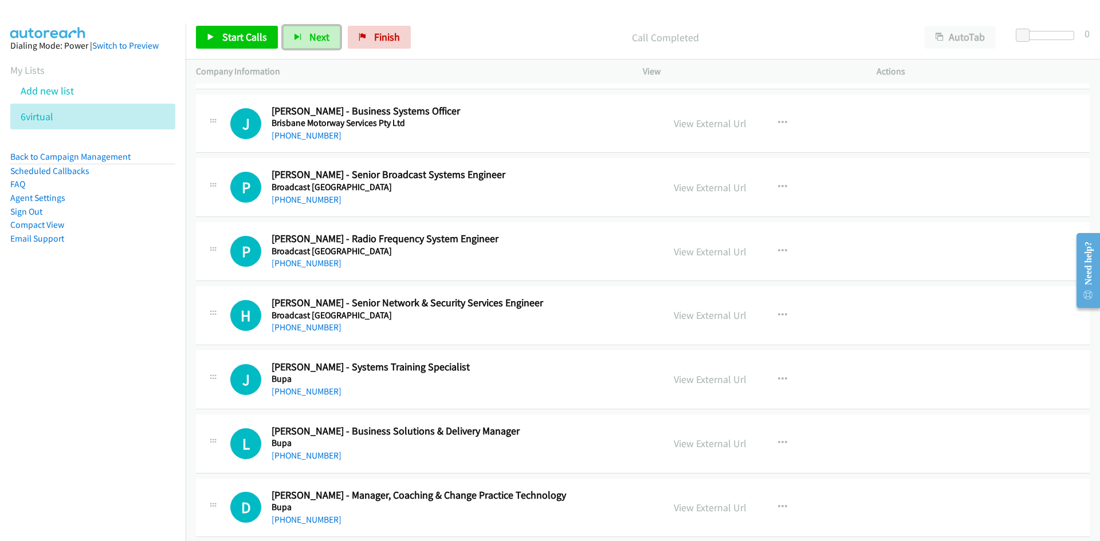
scroll to position [3724, 0]
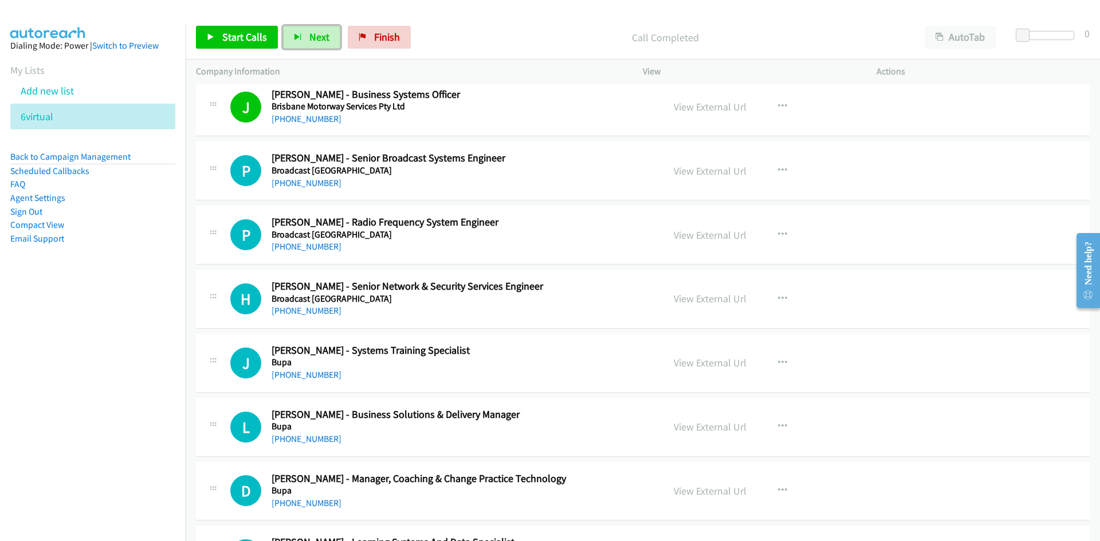
drag, startPoint x: 325, startPoint y: 35, endPoint x: 356, endPoint y: 73, distance: 48.9
click at [325, 35] on span "Next" at bounding box center [319, 36] width 20 height 13
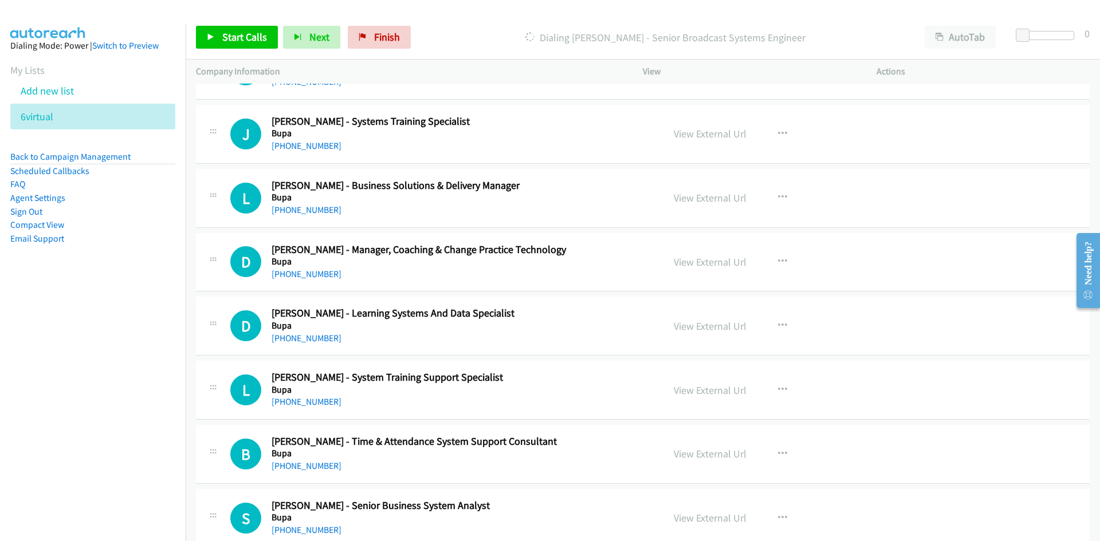
scroll to position [3896, 0]
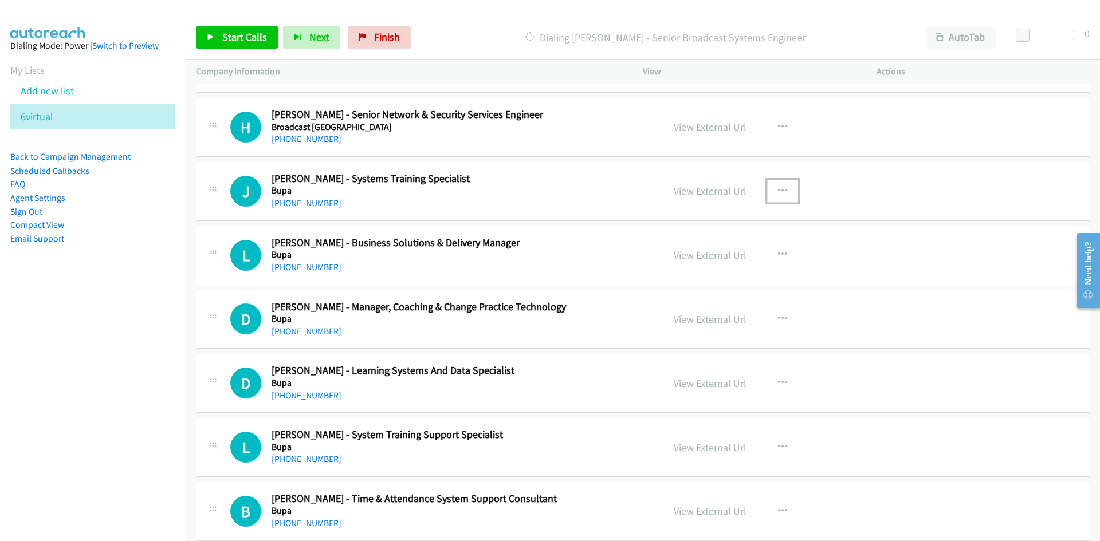
drag, startPoint x: 780, startPoint y: 195, endPoint x: 777, endPoint y: 201, distance: 6.4
click at [780, 195] on icon "button" at bounding box center [782, 191] width 9 height 9
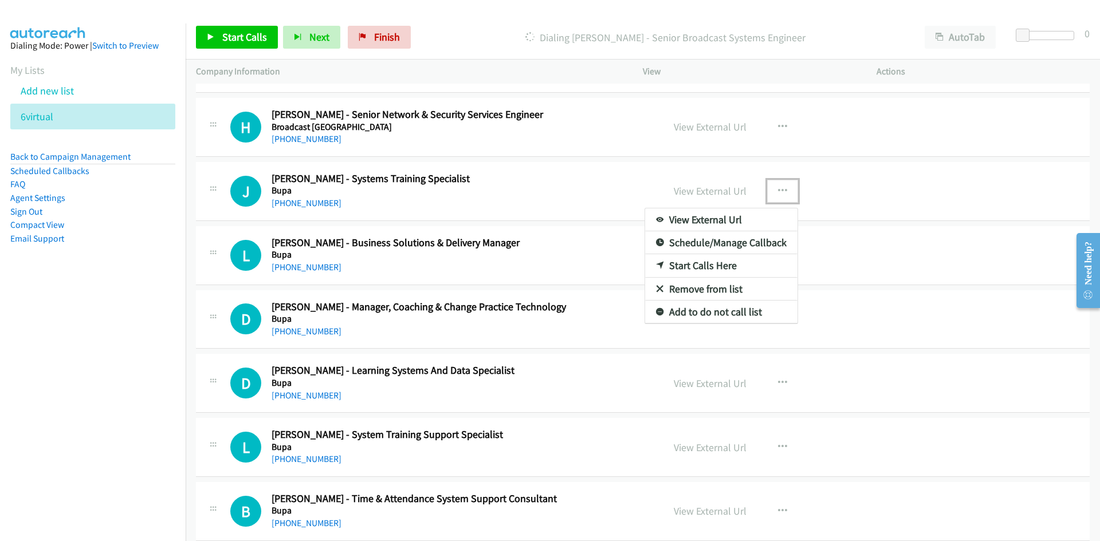
click at [696, 263] on link "Start Calls Here" at bounding box center [721, 265] width 152 height 23
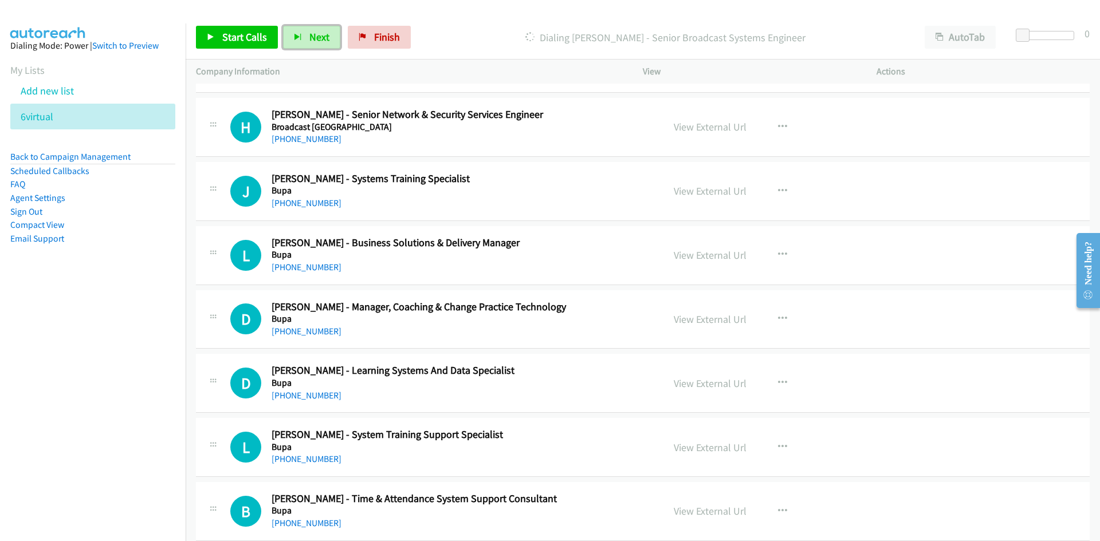
drag, startPoint x: 323, startPoint y: 37, endPoint x: 433, endPoint y: 127, distance: 142.1
click at [323, 37] on span "Next" at bounding box center [319, 36] width 20 height 13
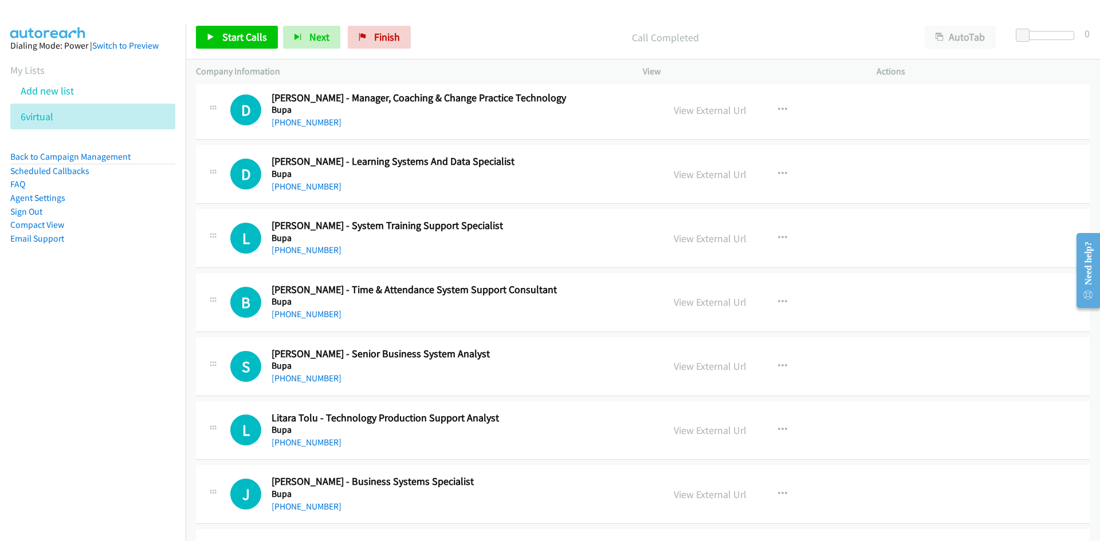
scroll to position [4125, 0]
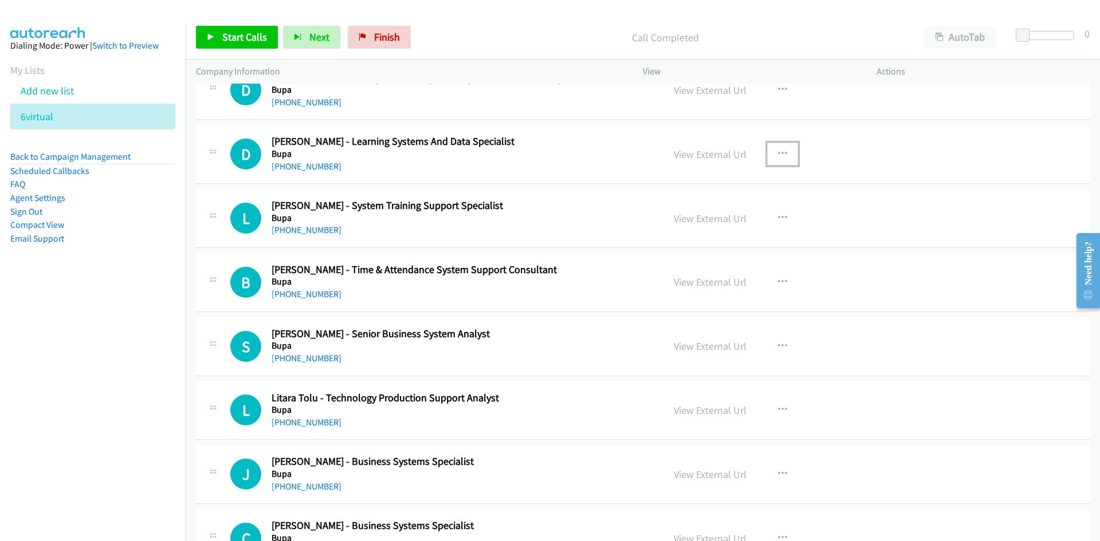
click at [771, 153] on button "button" at bounding box center [782, 154] width 31 height 23
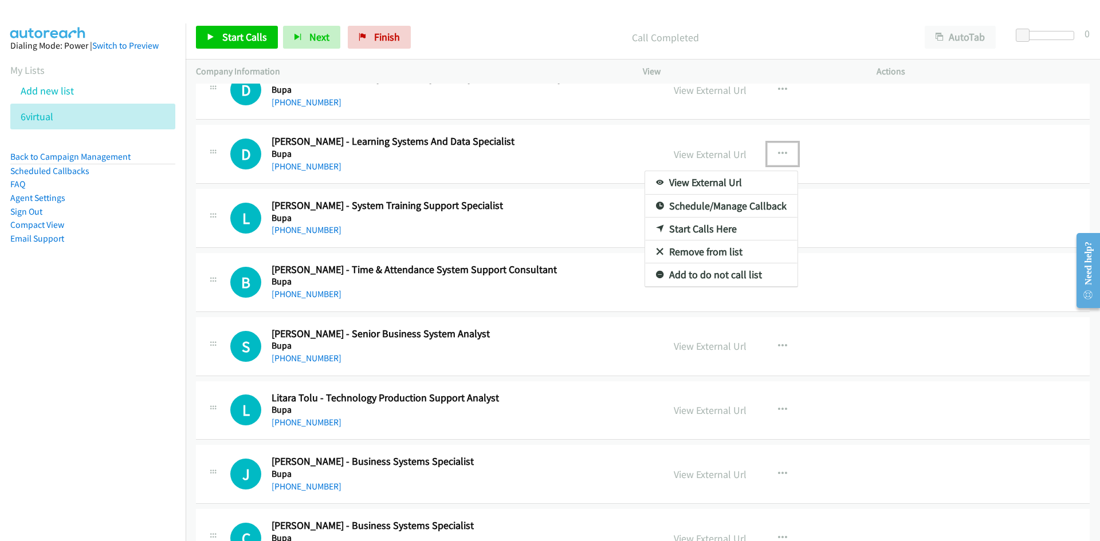
click at [689, 228] on link "Start Calls Here" at bounding box center [721, 229] width 152 height 23
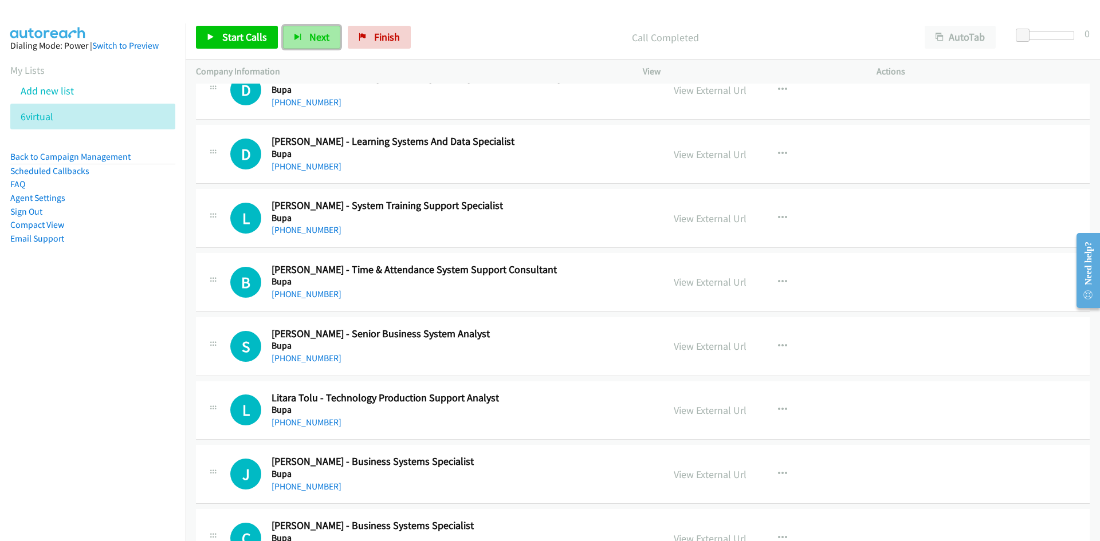
click at [327, 38] on button "Next" at bounding box center [311, 37] width 57 height 23
drag, startPoint x: 318, startPoint y: 38, endPoint x: 396, endPoint y: 150, distance: 136.2
click at [318, 38] on span "Next" at bounding box center [319, 36] width 20 height 13
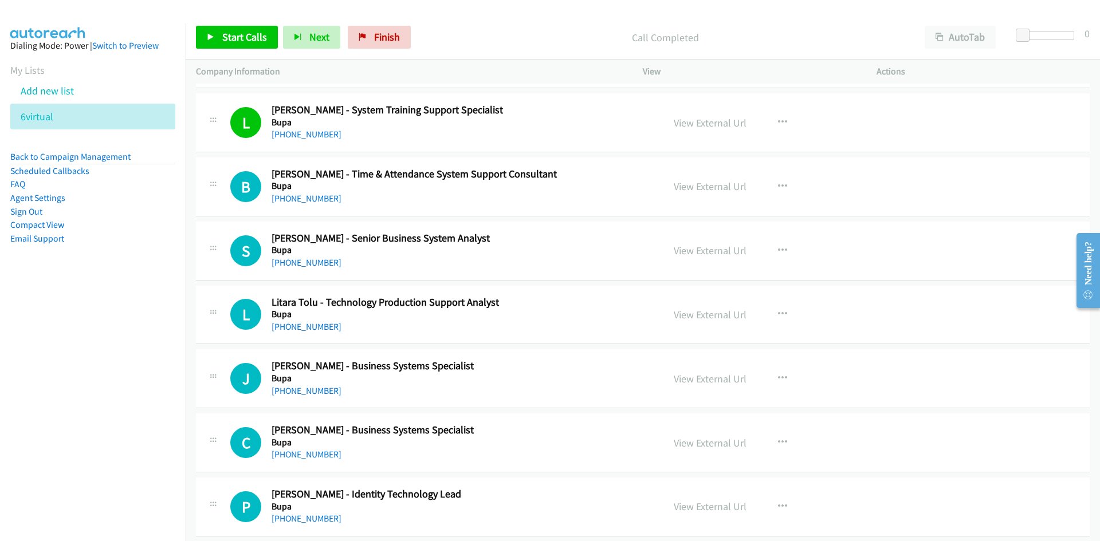
scroll to position [4239, 0]
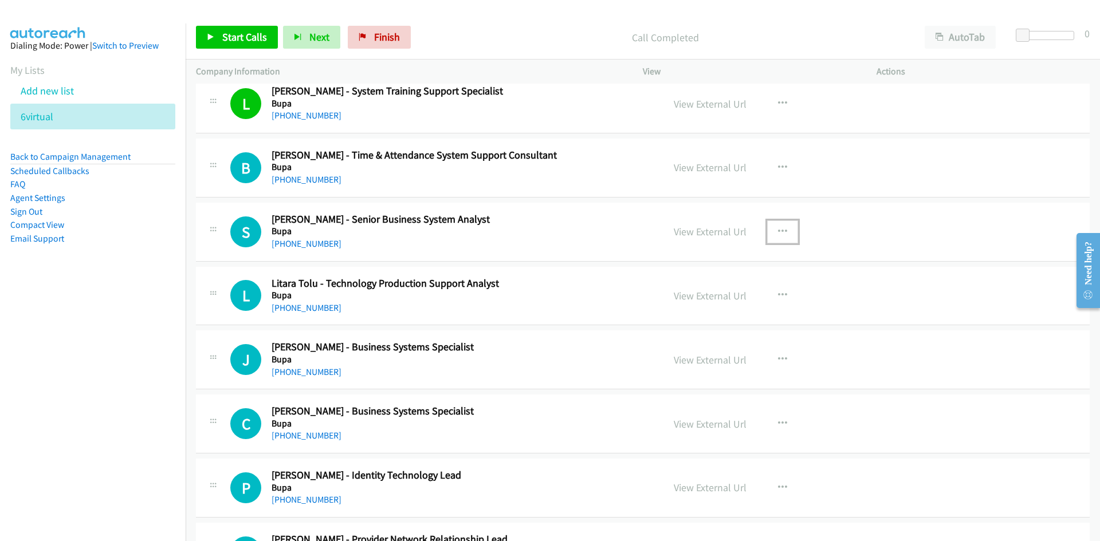
click at [778, 230] on icon "button" at bounding box center [782, 231] width 9 height 9
click at [697, 306] on link "Start Calls Here" at bounding box center [721, 306] width 152 height 23
click at [336, 41] on button "Next" at bounding box center [311, 37] width 57 height 23
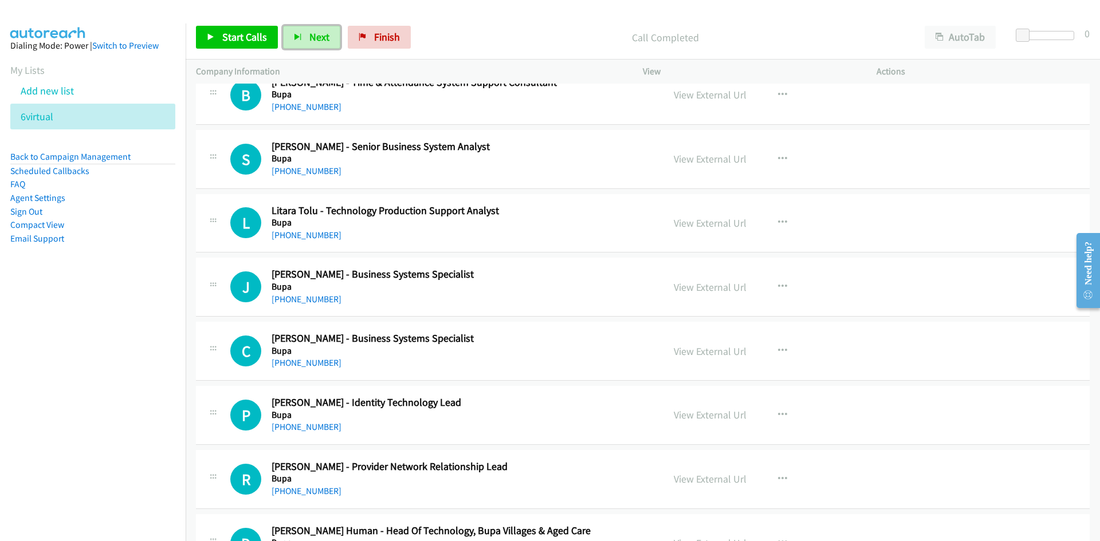
scroll to position [4354, 0]
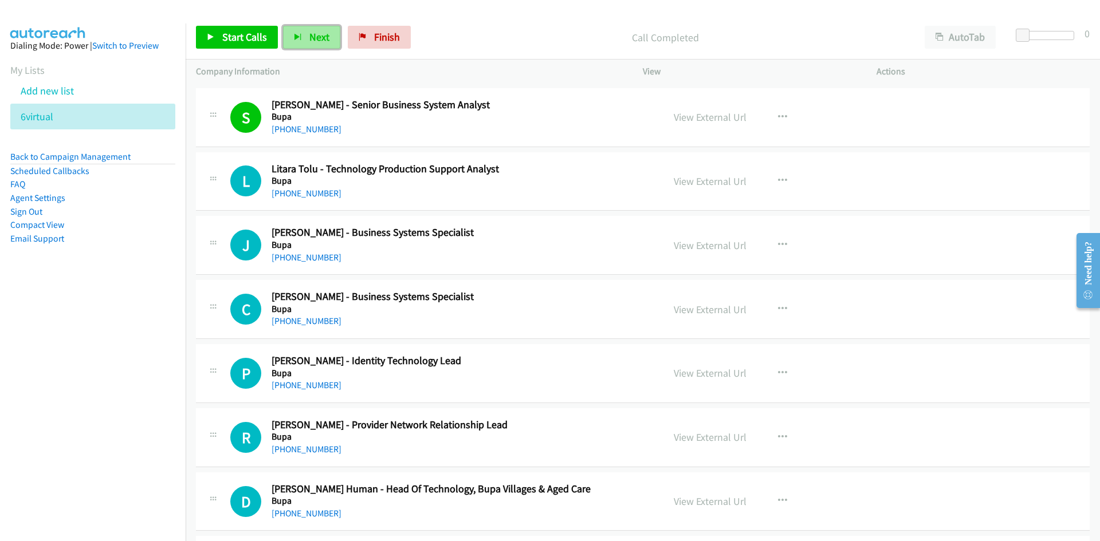
drag, startPoint x: 317, startPoint y: 40, endPoint x: 374, endPoint y: 116, distance: 94.9
click at [317, 40] on span "Next" at bounding box center [319, 36] width 20 height 13
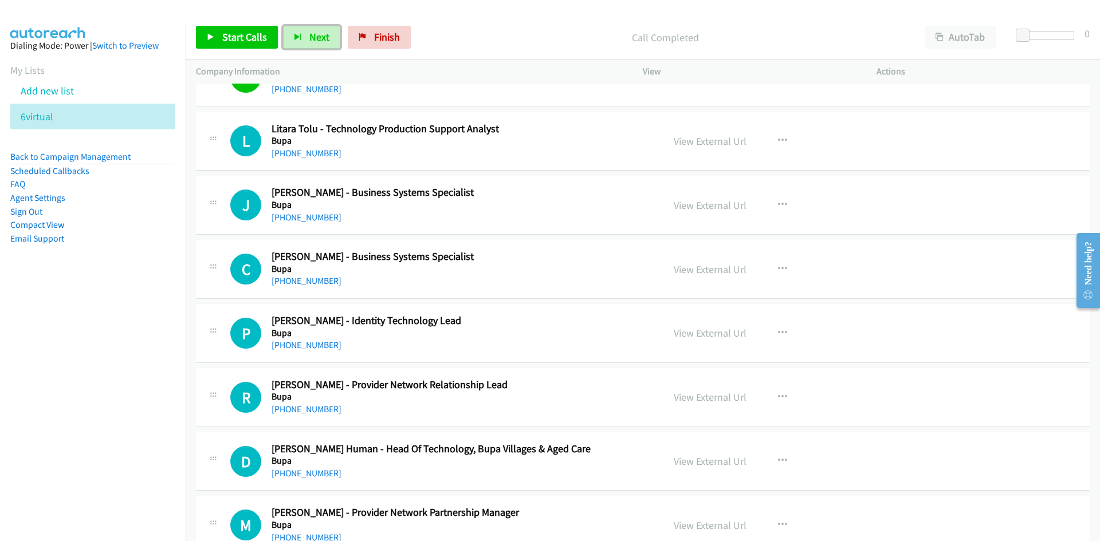
scroll to position [4411, 0]
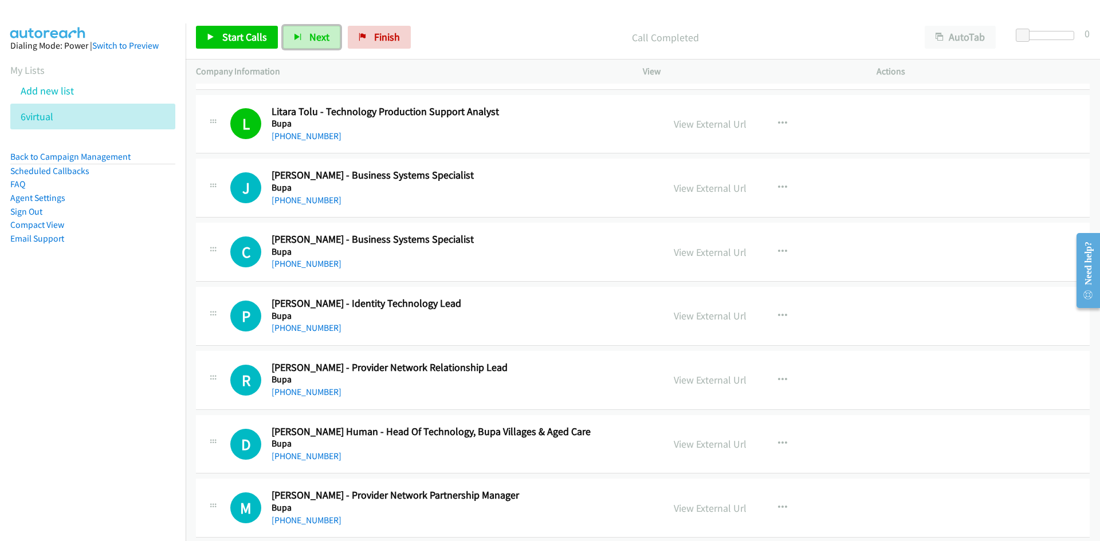
drag, startPoint x: 329, startPoint y: 37, endPoint x: 405, endPoint y: 136, distance: 125.5
click at [329, 37] on button "Next" at bounding box center [311, 37] width 57 height 23
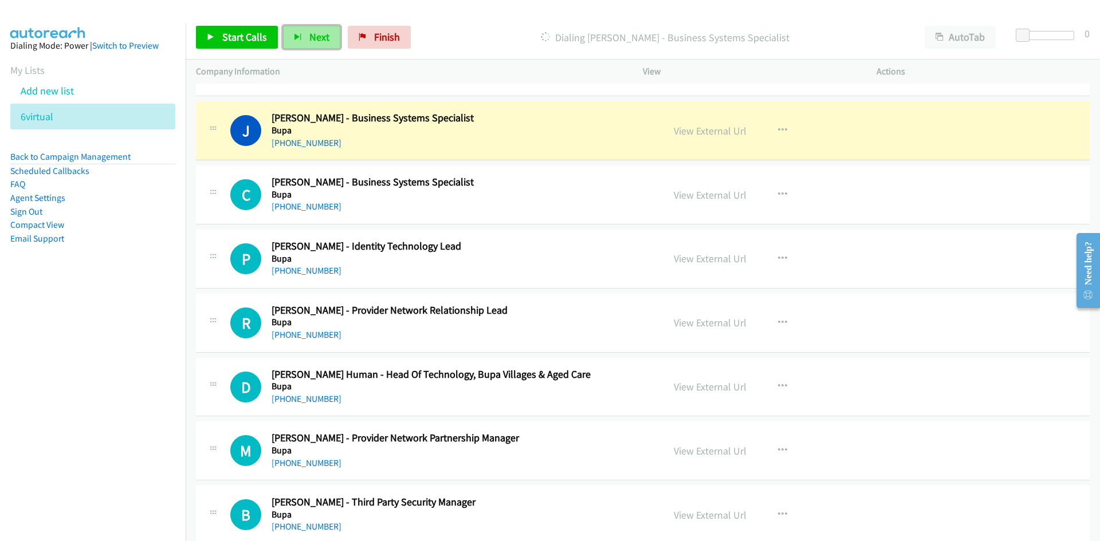
click at [316, 34] on span "Next" at bounding box center [319, 36] width 20 height 13
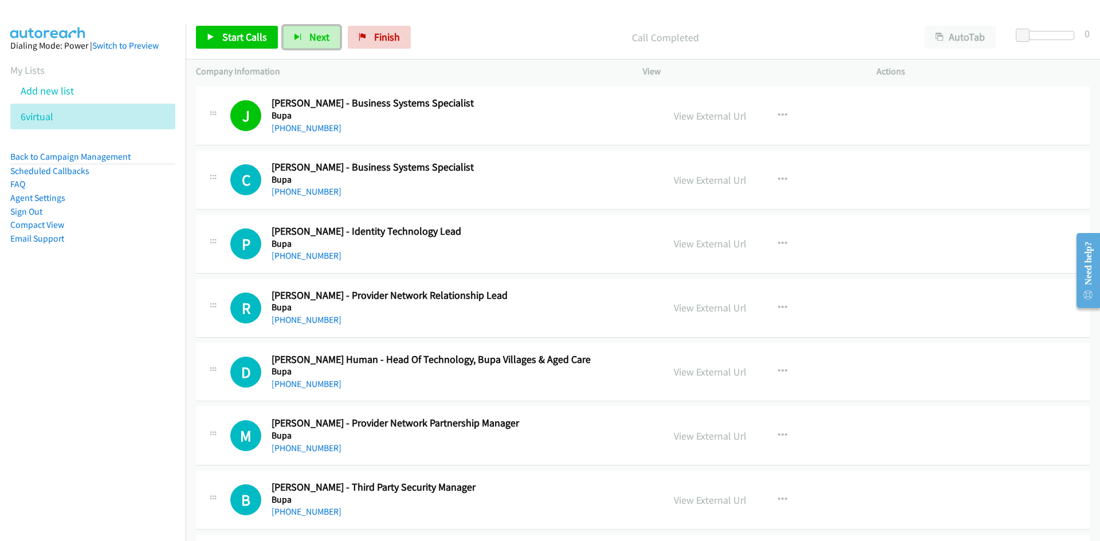
scroll to position [4526, 0]
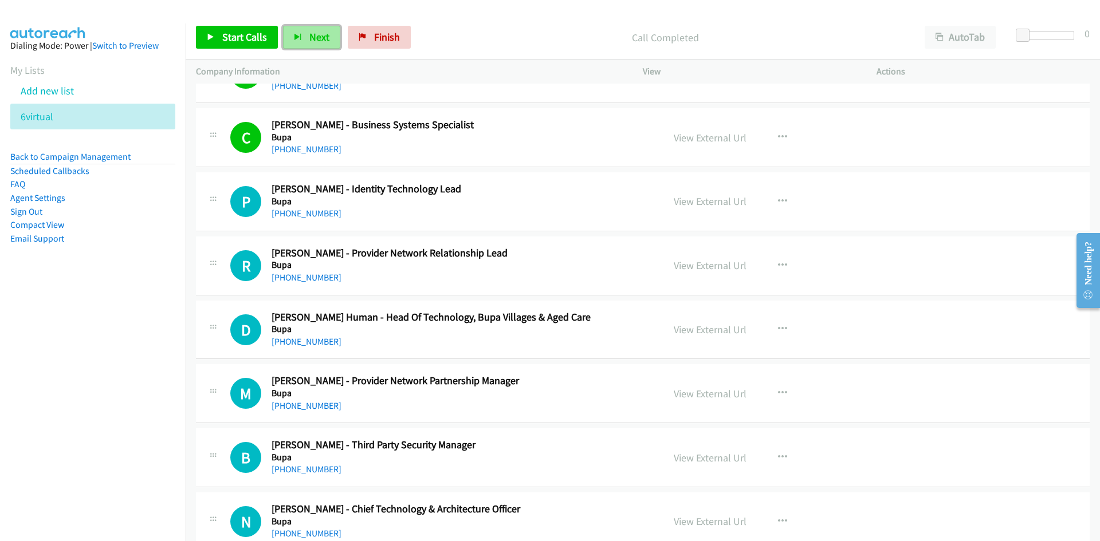
click at [315, 37] on span "Next" at bounding box center [319, 36] width 20 height 13
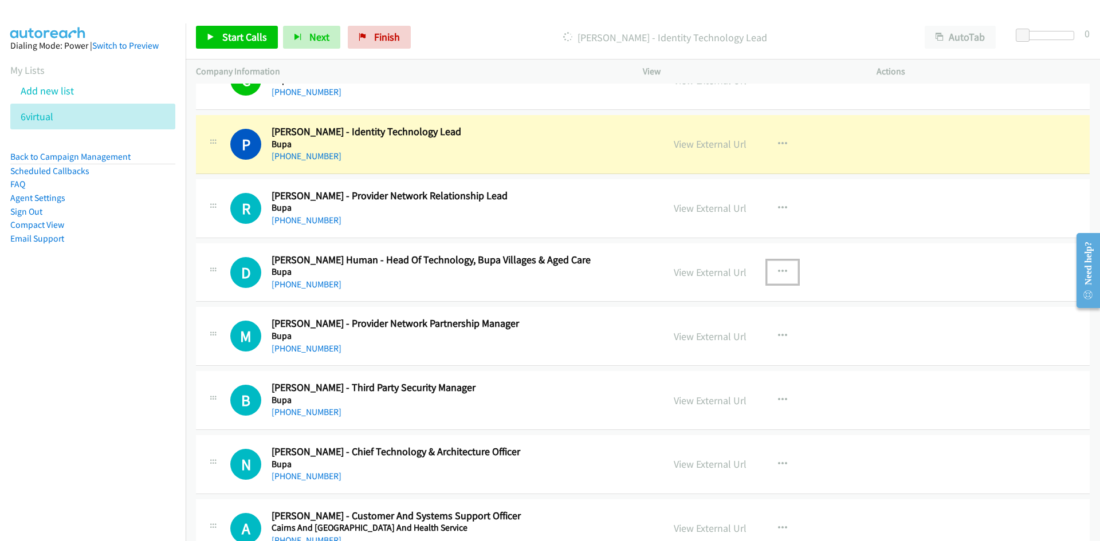
click at [778, 275] on icon "button" at bounding box center [782, 272] width 9 height 9
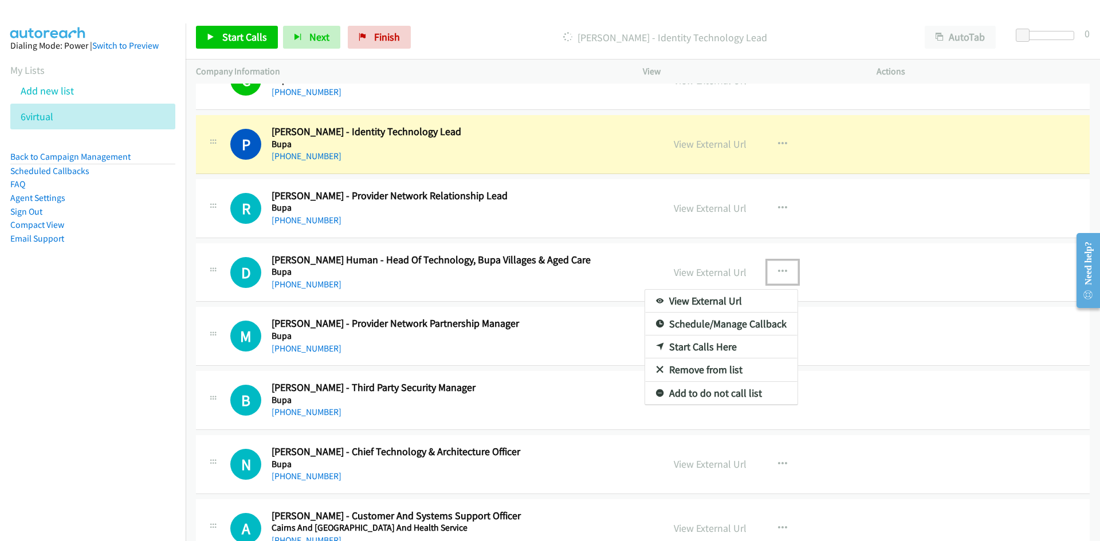
click at [700, 345] on link "Start Calls Here" at bounding box center [721, 347] width 152 height 23
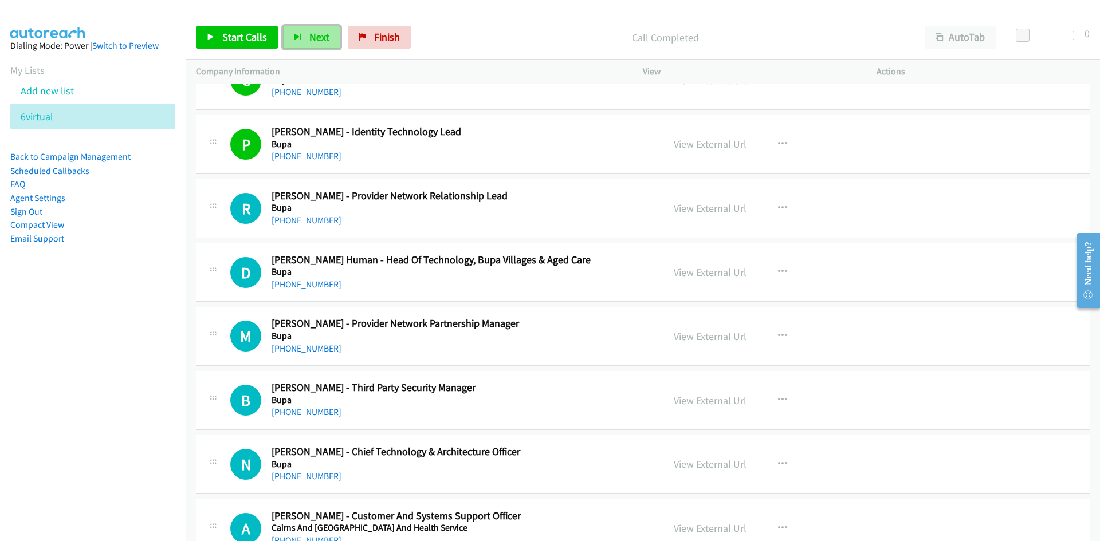
click at [321, 32] on span "Next" at bounding box center [319, 36] width 20 height 13
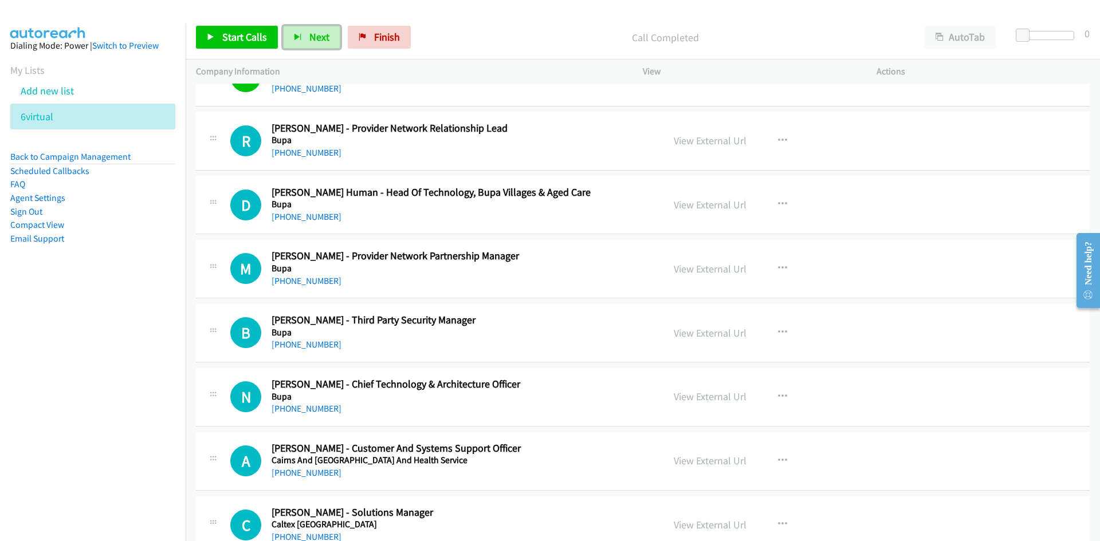
scroll to position [4755, 0]
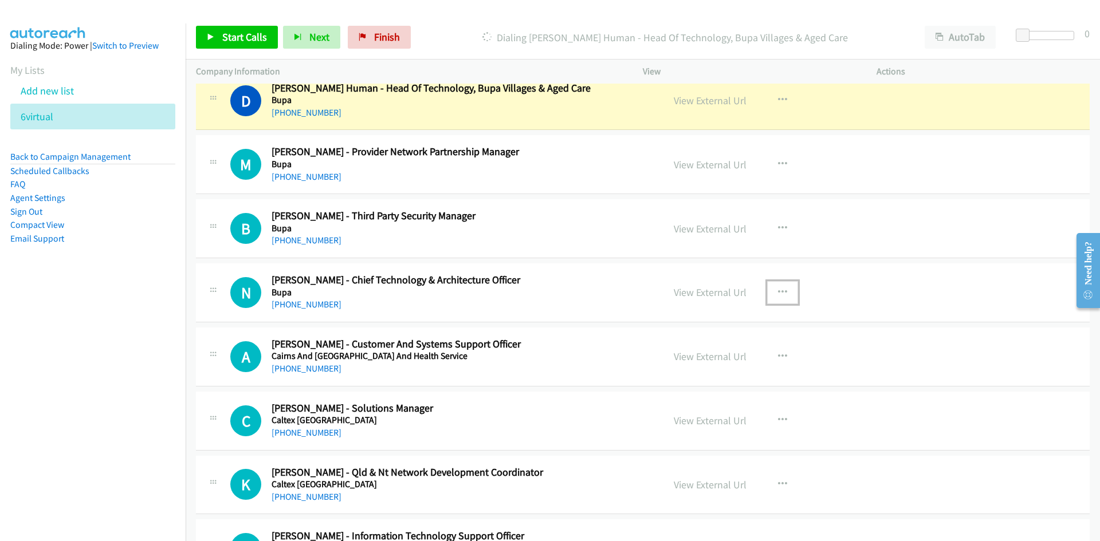
click at [778, 294] on icon "button" at bounding box center [782, 292] width 9 height 9
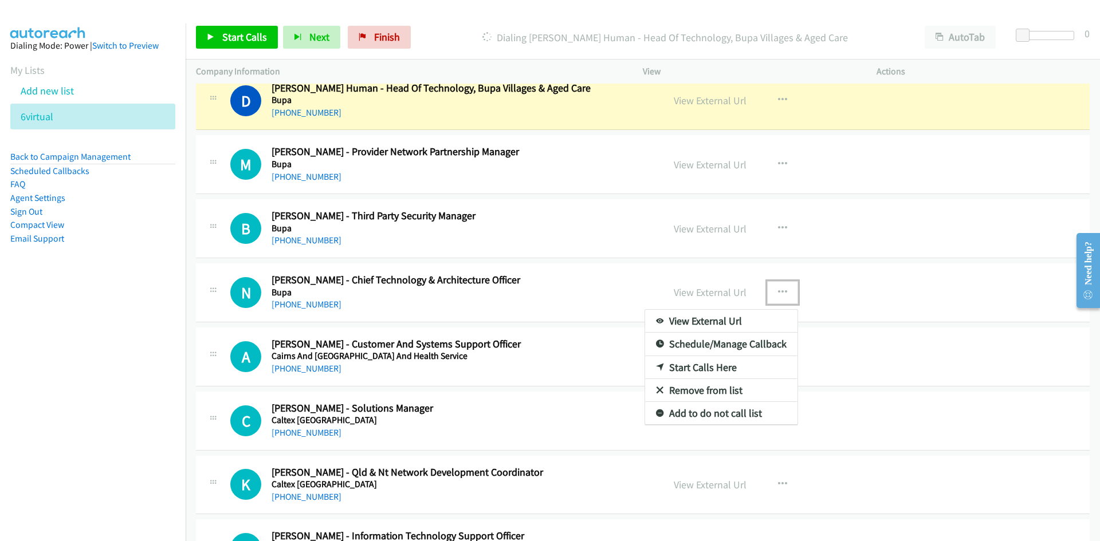
click at [700, 368] on link "Start Calls Here" at bounding box center [721, 367] width 152 height 23
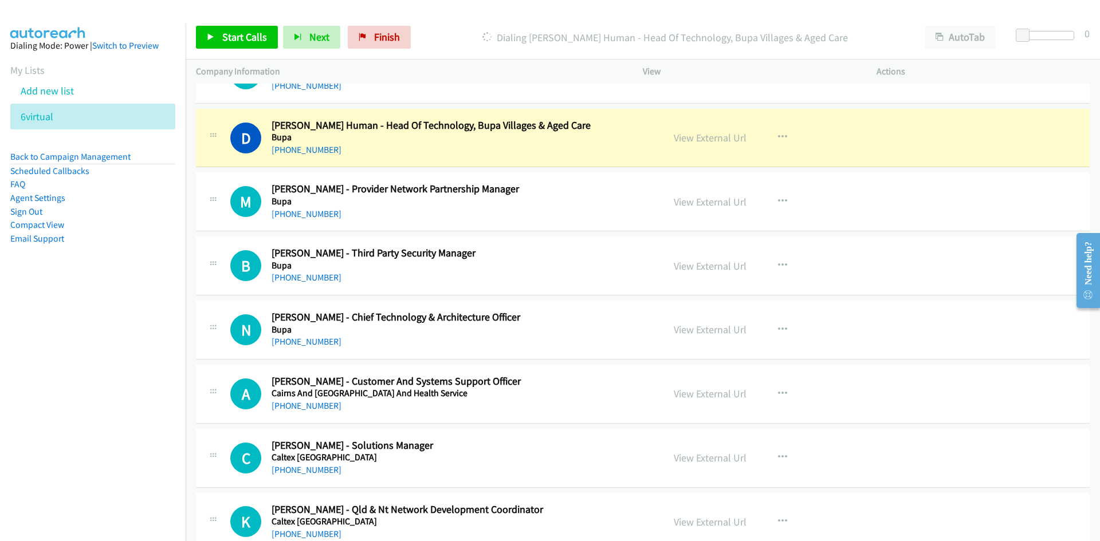
scroll to position [4698, 0]
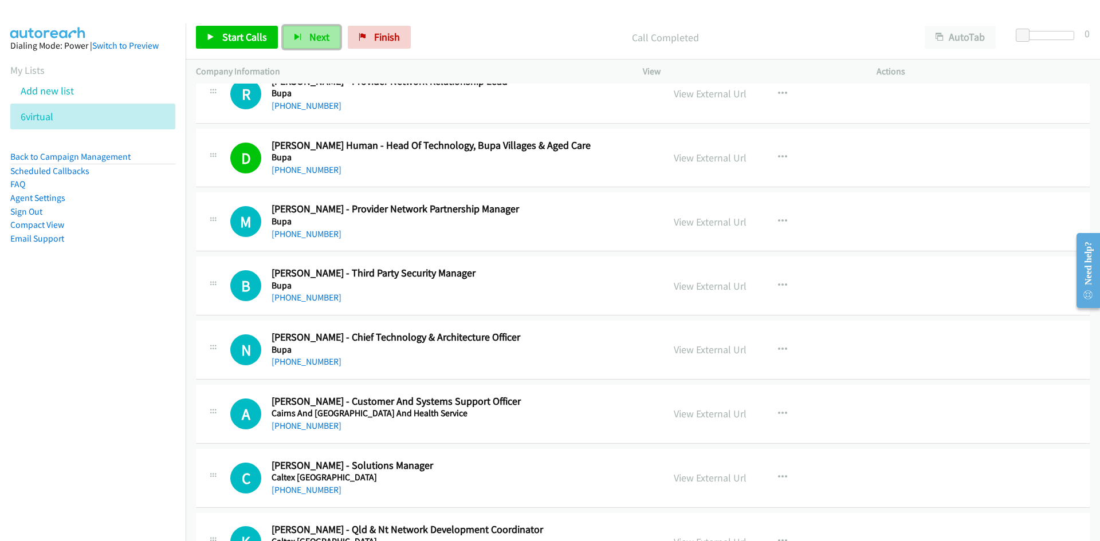
click at [309, 34] on span "Next" at bounding box center [319, 36] width 20 height 13
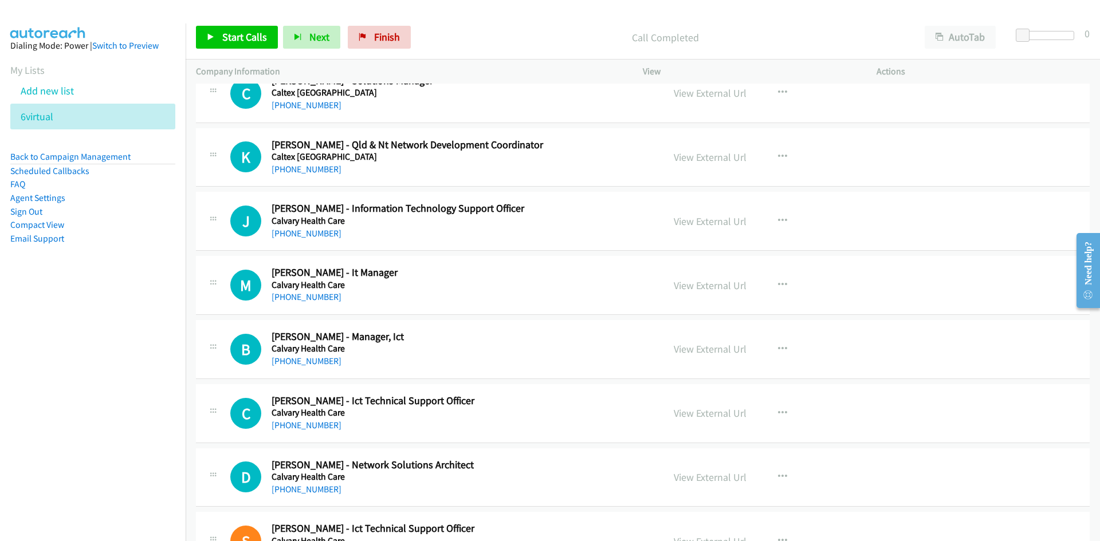
scroll to position [5099, 0]
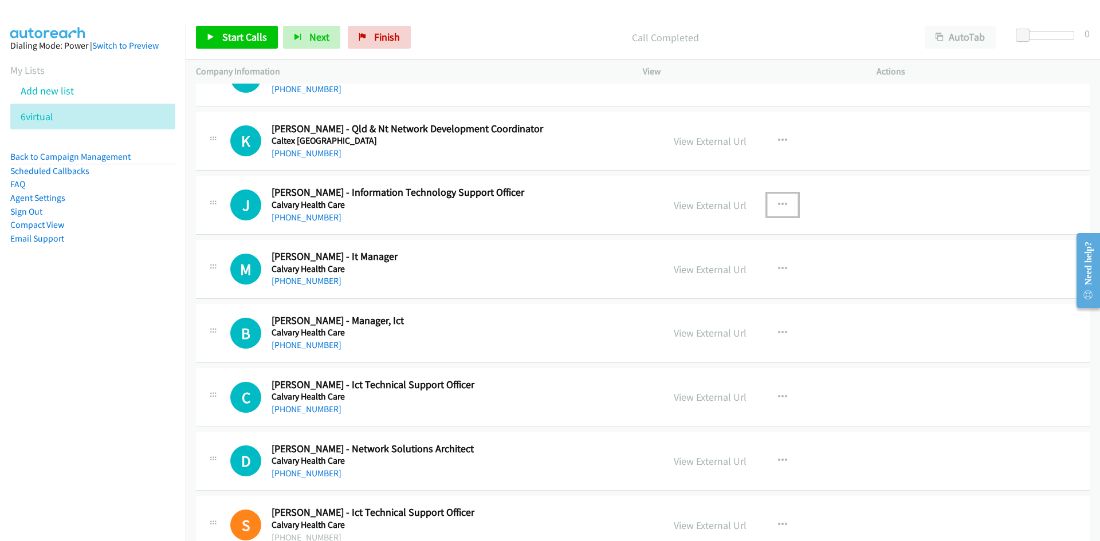
click at [778, 204] on icon "button" at bounding box center [782, 205] width 9 height 9
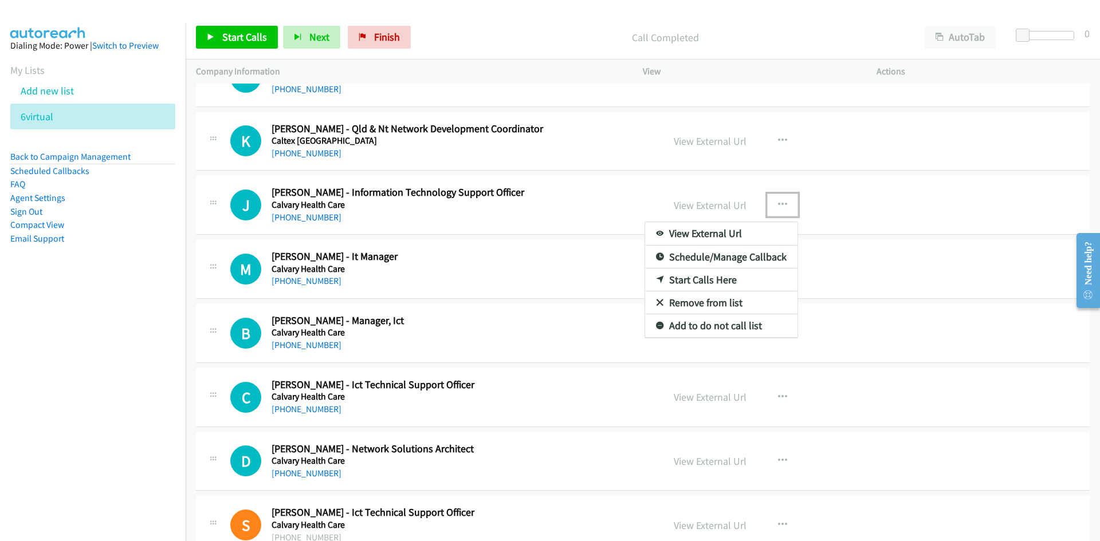
click at [700, 278] on link "Start Calls Here" at bounding box center [721, 280] width 152 height 23
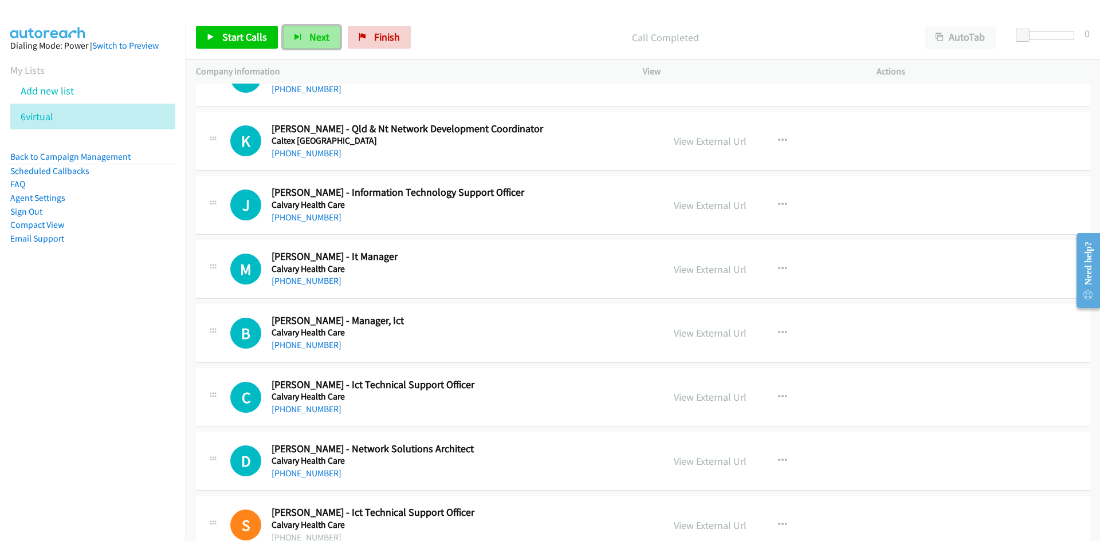
click at [313, 42] on span "Next" at bounding box center [319, 36] width 20 height 13
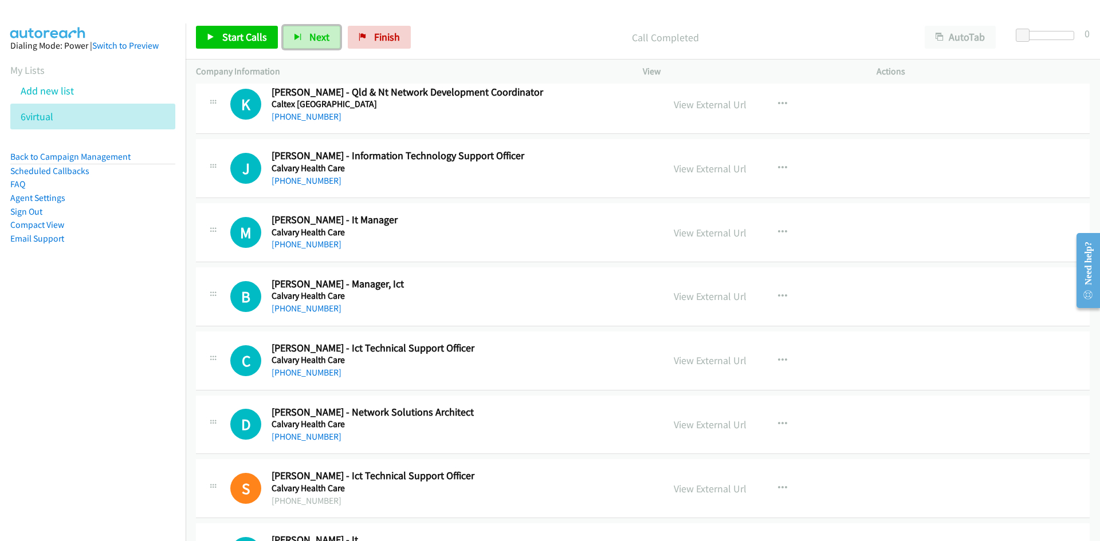
scroll to position [5156, 0]
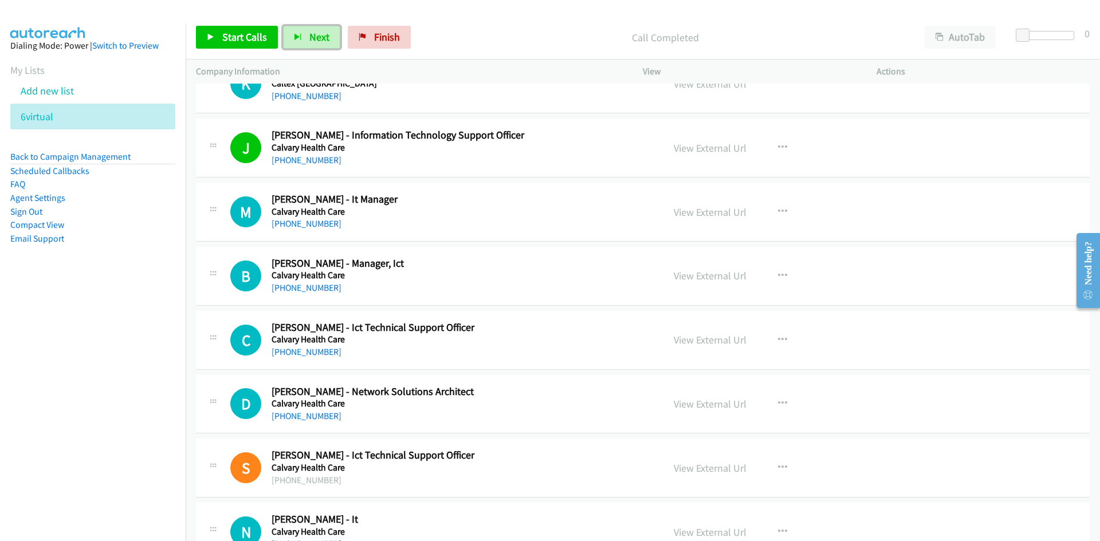
drag, startPoint x: 320, startPoint y: 37, endPoint x: 329, endPoint y: 50, distance: 16.1
click at [320, 37] on span "Next" at bounding box center [319, 36] width 20 height 13
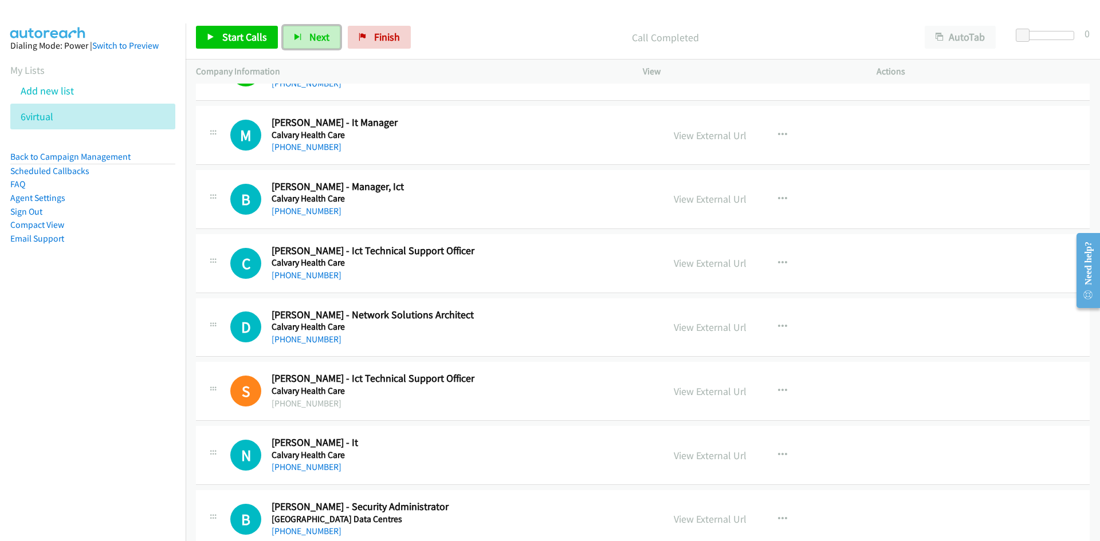
scroll to position [5213, 0]
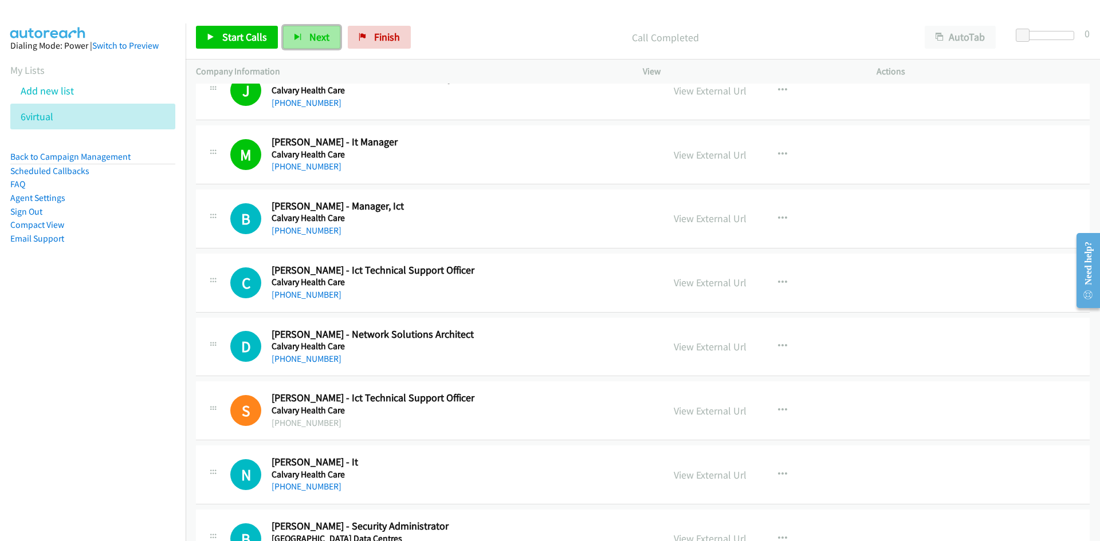
click at [309, 38] on span "Next" at bounding box center [319, 36] width 20 height 13
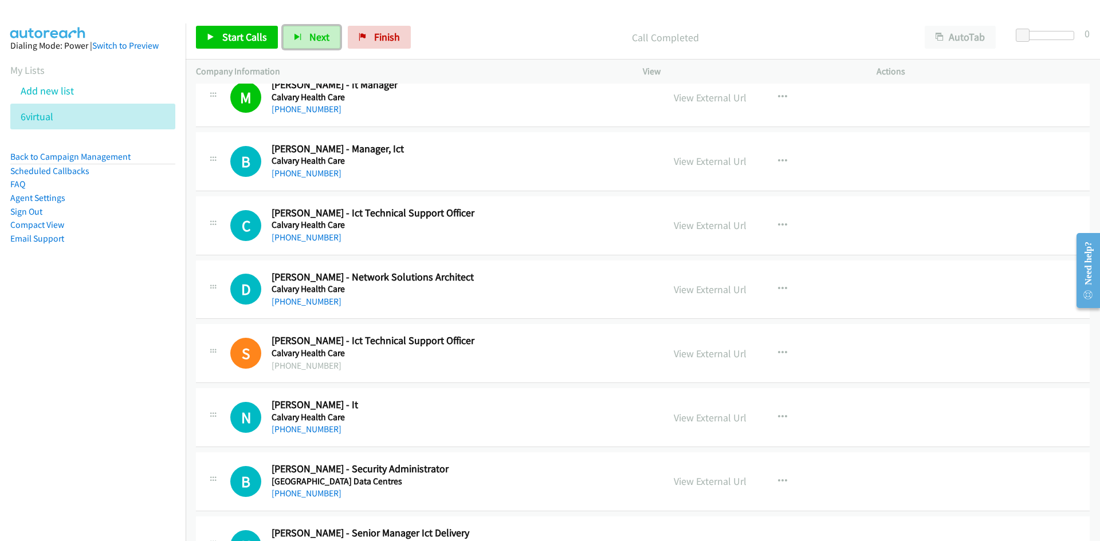
scroll to position [5328, 0]
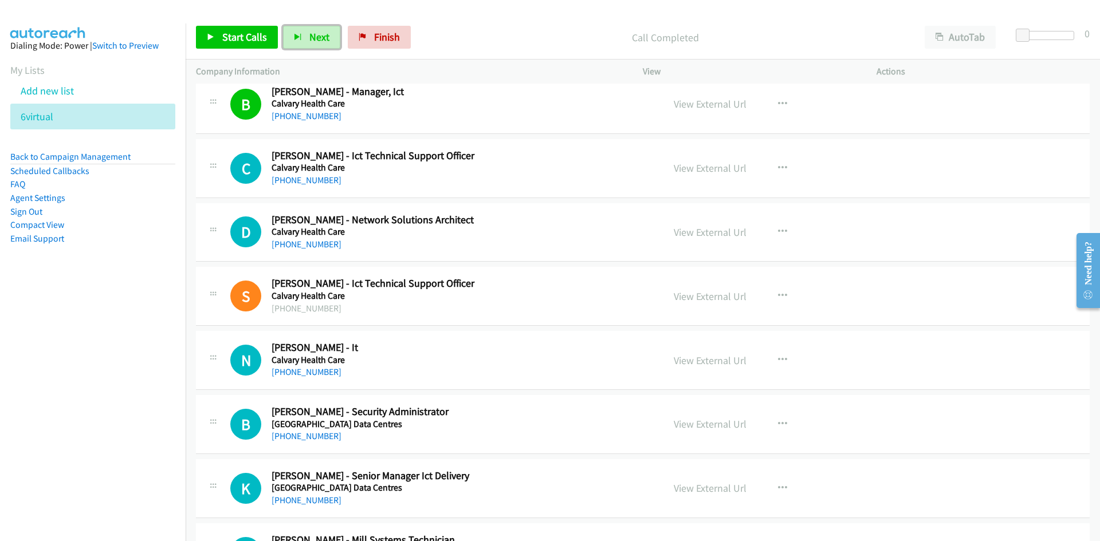
drag, startPoint x: 313, startPoint y: 37, endPoint x: 441, endPoint y: 128, distance: 156.9
click at [313, 37] on span "Next" at bounding box center [319, 36] width 20 height 13
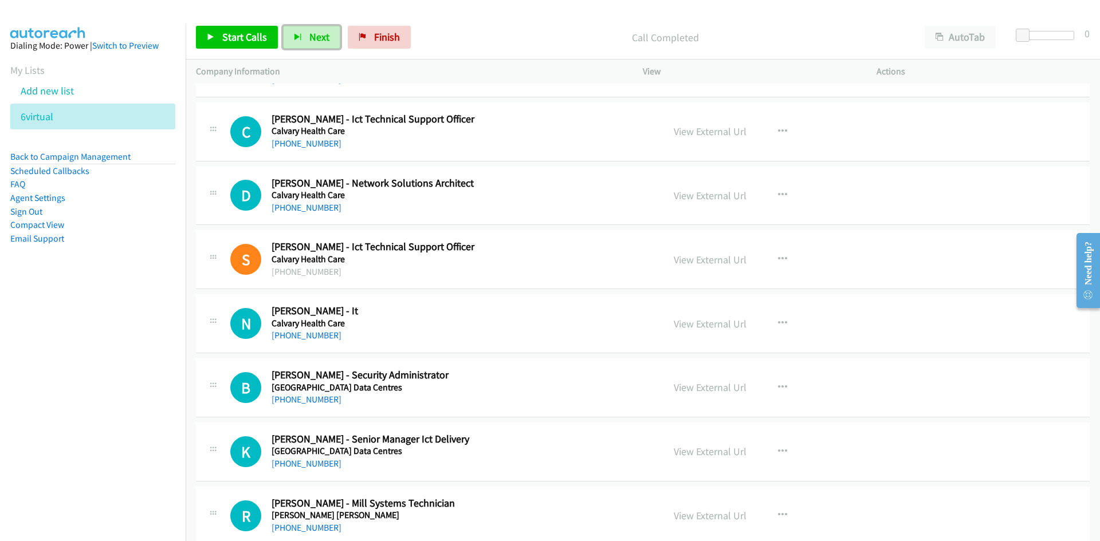
scroll to position [5385, 0]
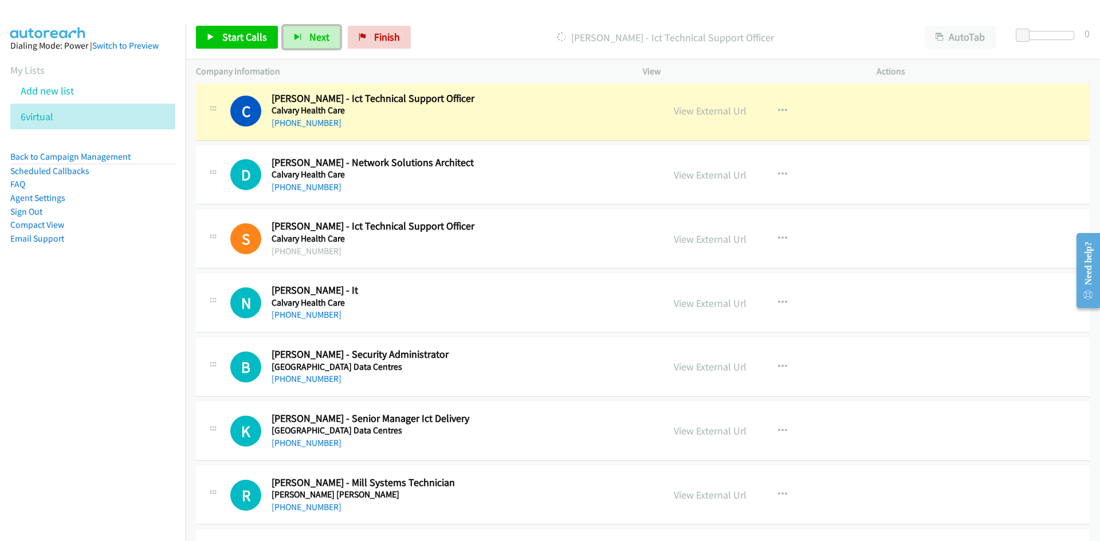
click at [687, 119] on div "View External Url" at bounding box center [710, 110] width 73 height 15
click at [690, 115] on link "View External Url" at bounding box center [710, 110] width 73 height 13
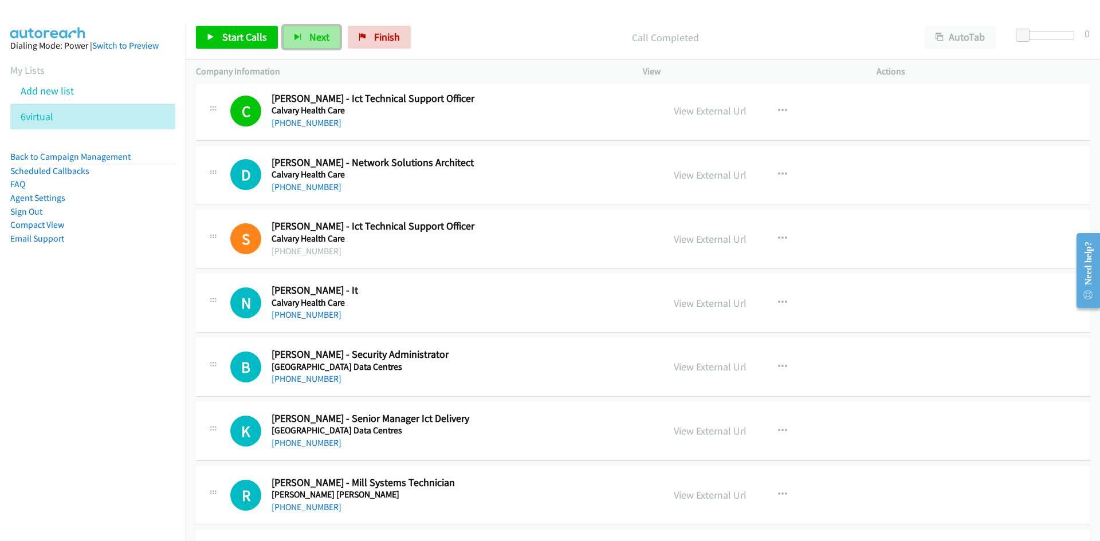
click at [317, 34] on span "Next" at bounding box center [319, 36] width 20 height 13
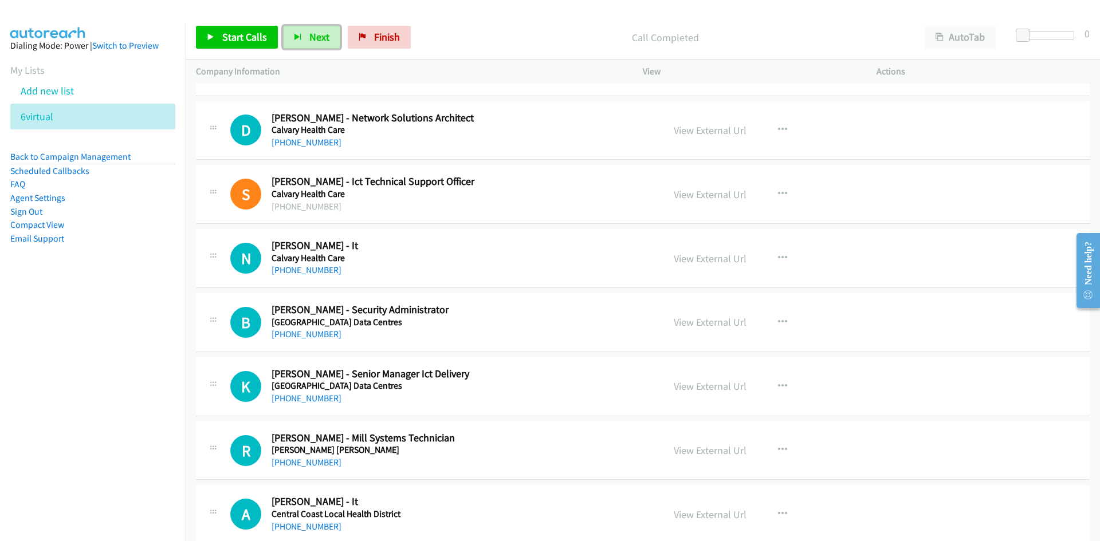
scroll to position [5443, 0]
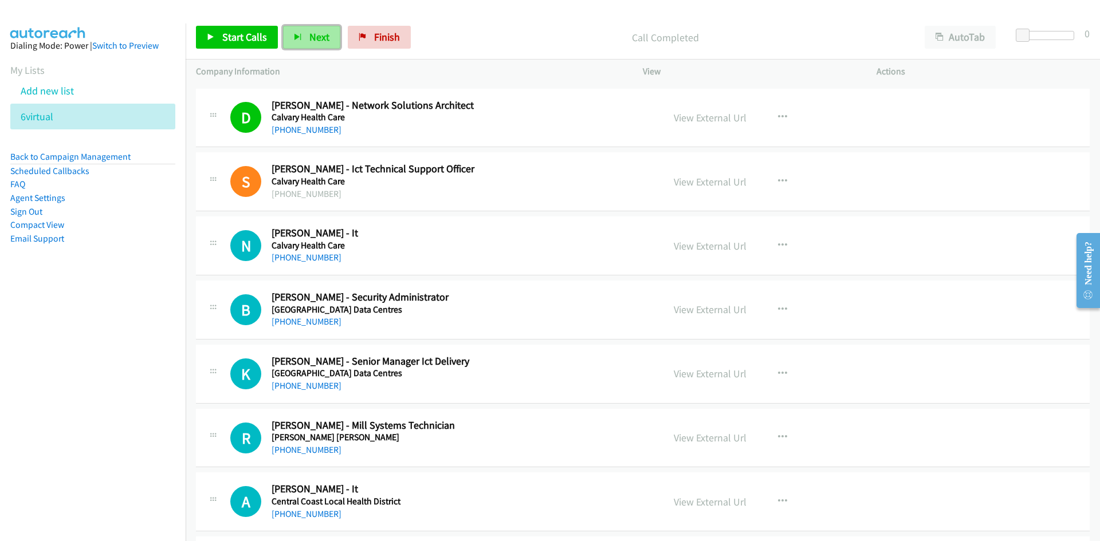
click at [315, 33] on span "Next" at bounding box center [319, 36] width 20 height 13
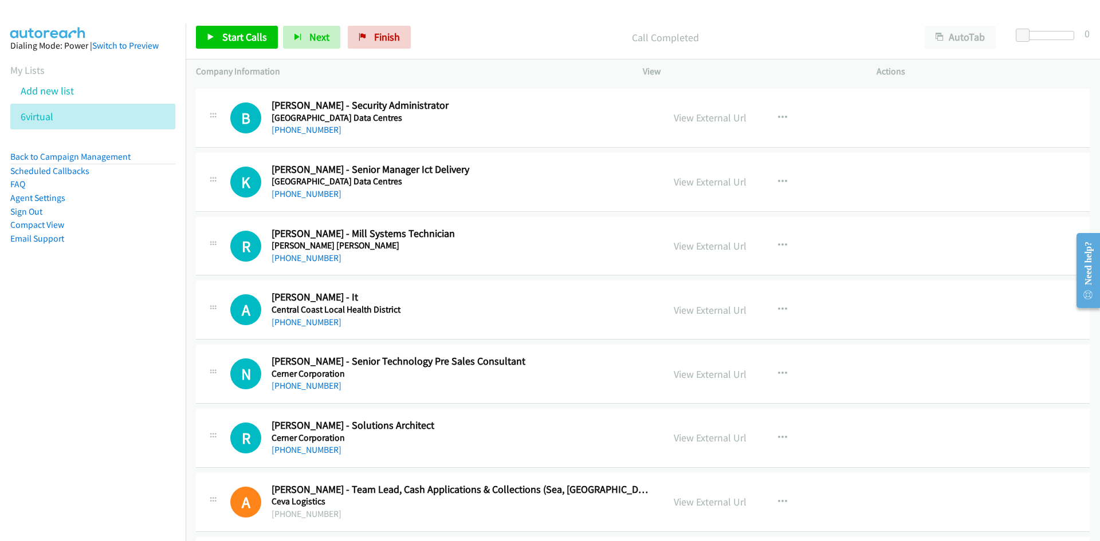
scroll to position [5614, 0]
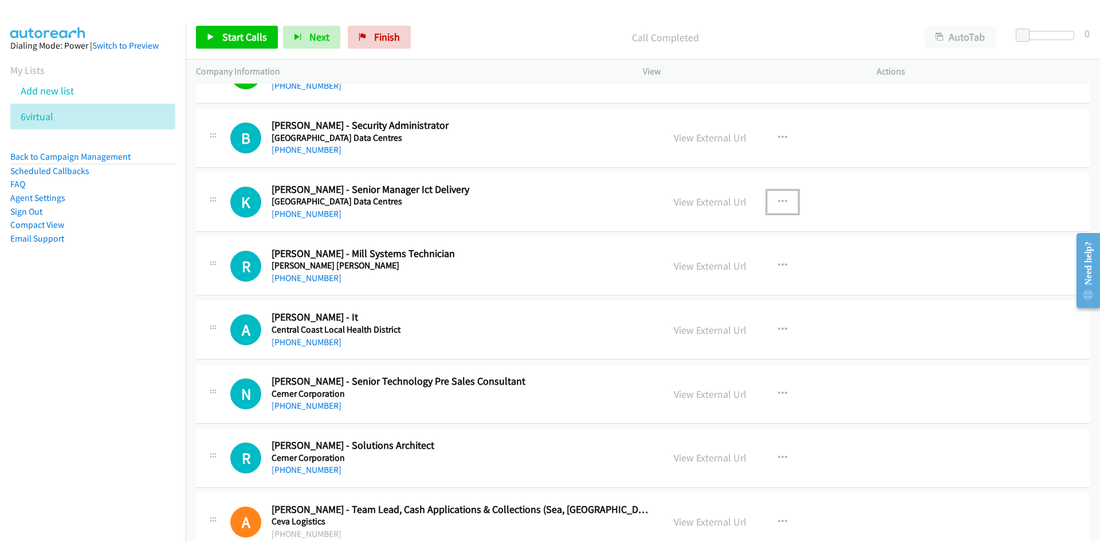
click at [787, 203] on button "button" at bounding box center [782, 202] width 31 height 23
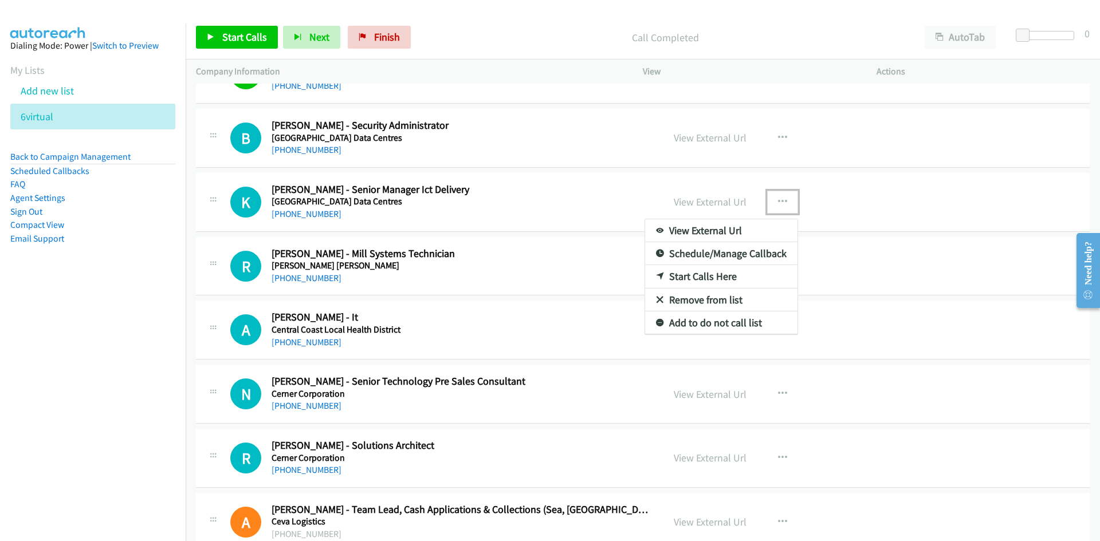
click at [697, 275] on link "Start Calls Here" at bounding box center [721, 276] width 152 height 23
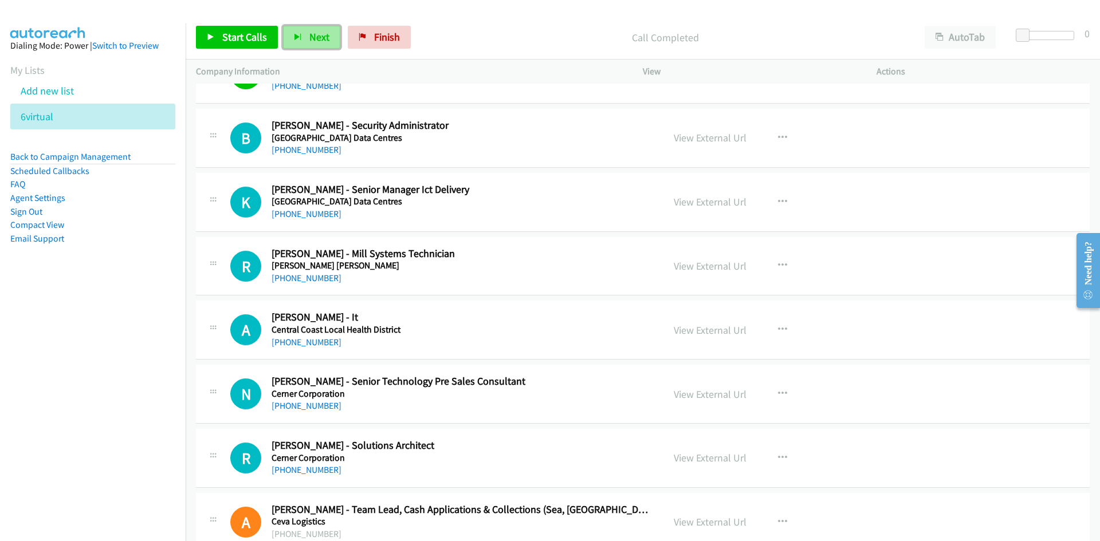
click at [302, 29] on button "Next" at bounding box center [311, 37] width 57 height 23
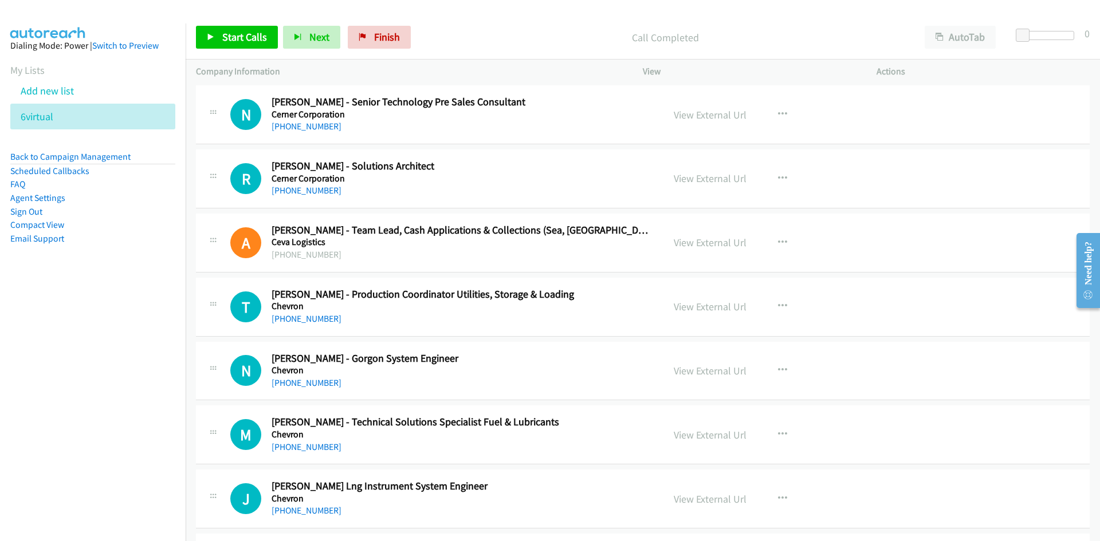
scroll to position [5901, 0]
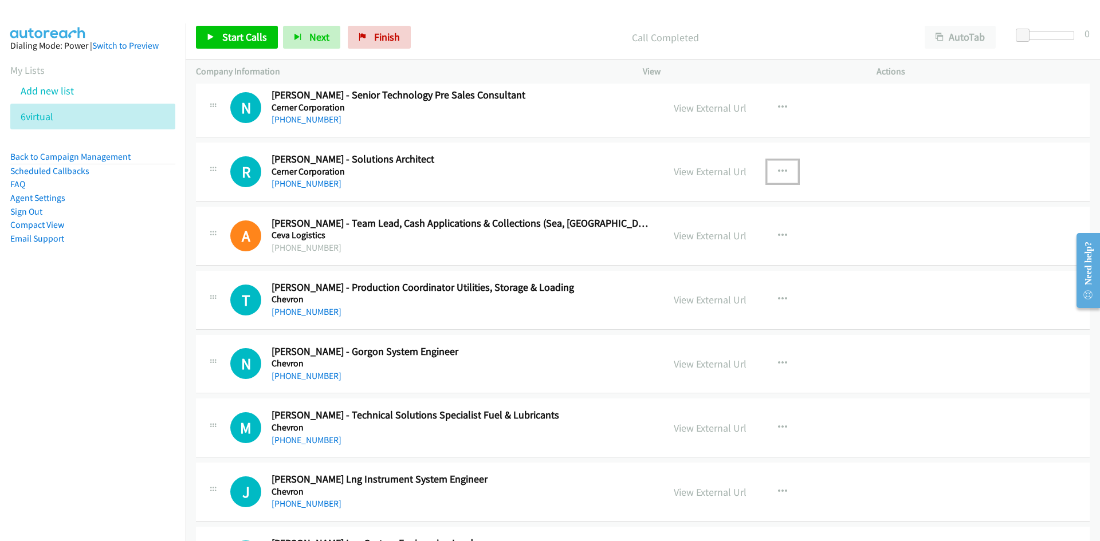
click at [770, 168] on button "button" at bounding box center [782, 171] width 31 height 23
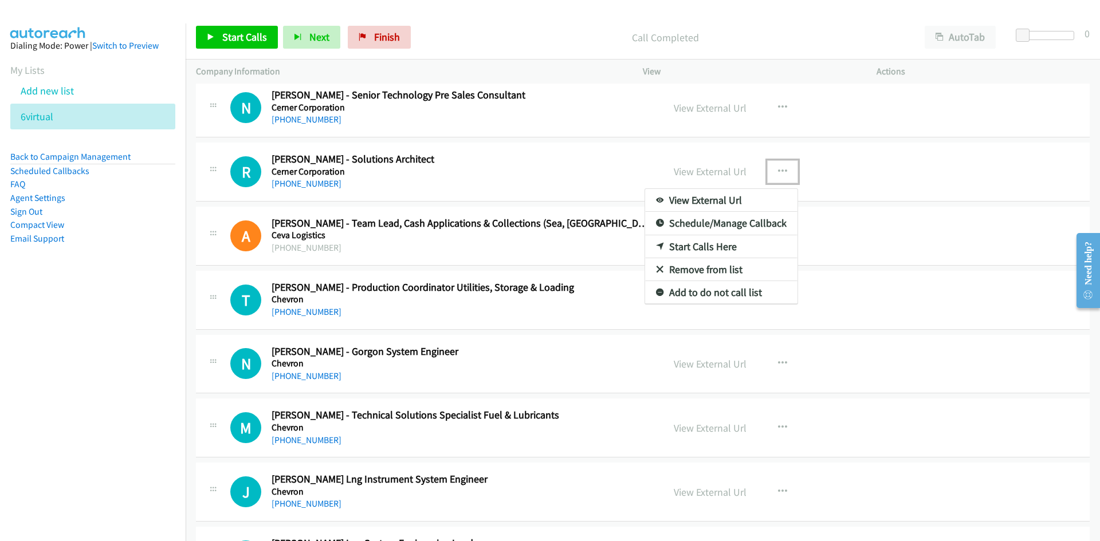
click at [694, 246] on link "Start Calls Here" at bounding box center [721, 246] width 152 height 23
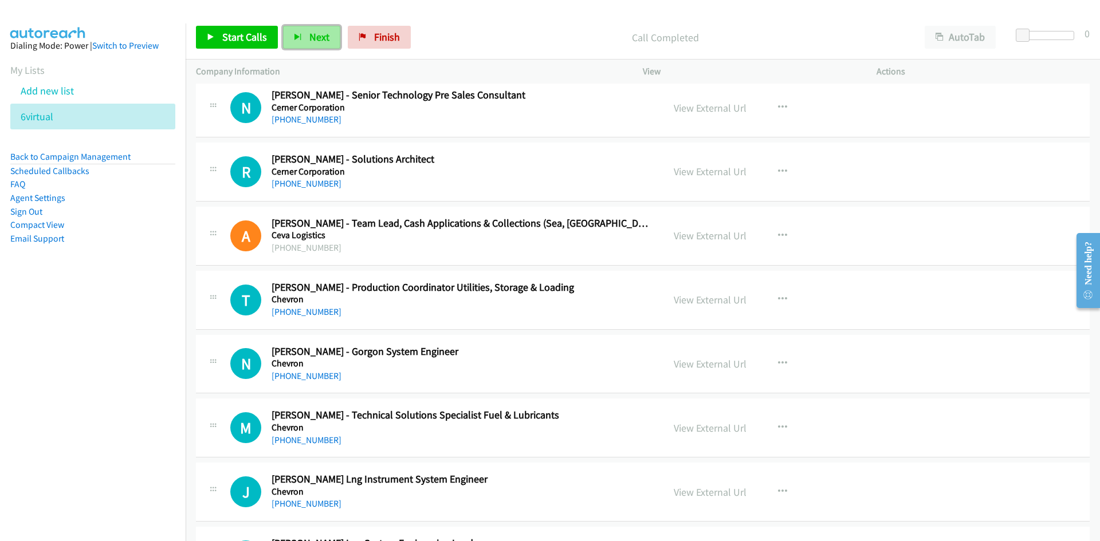
click at [294, 36] on icon "button" at bounding box center [298, 38] width 8 height 8
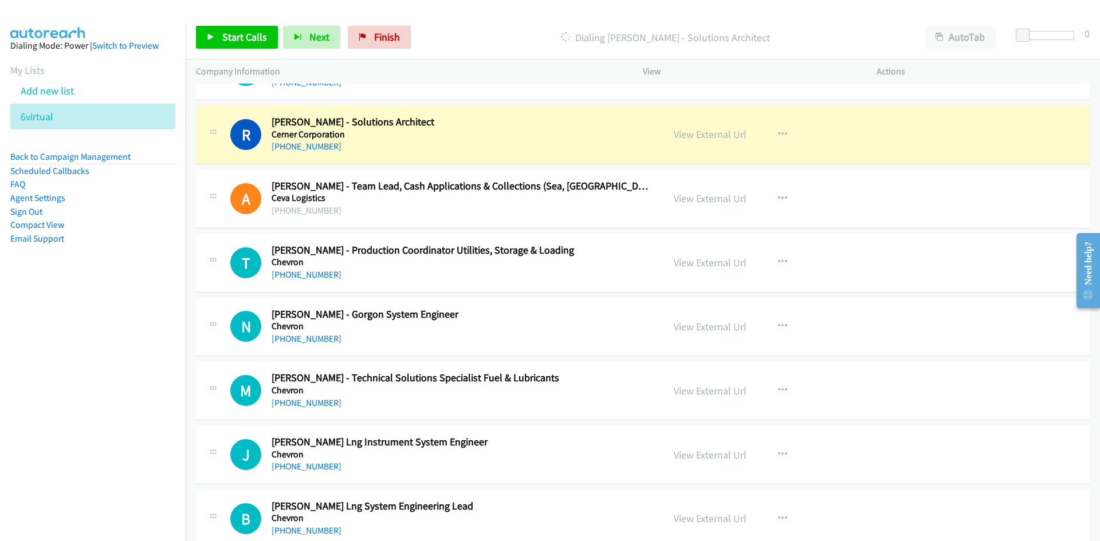
scroll to position [5958, 0]
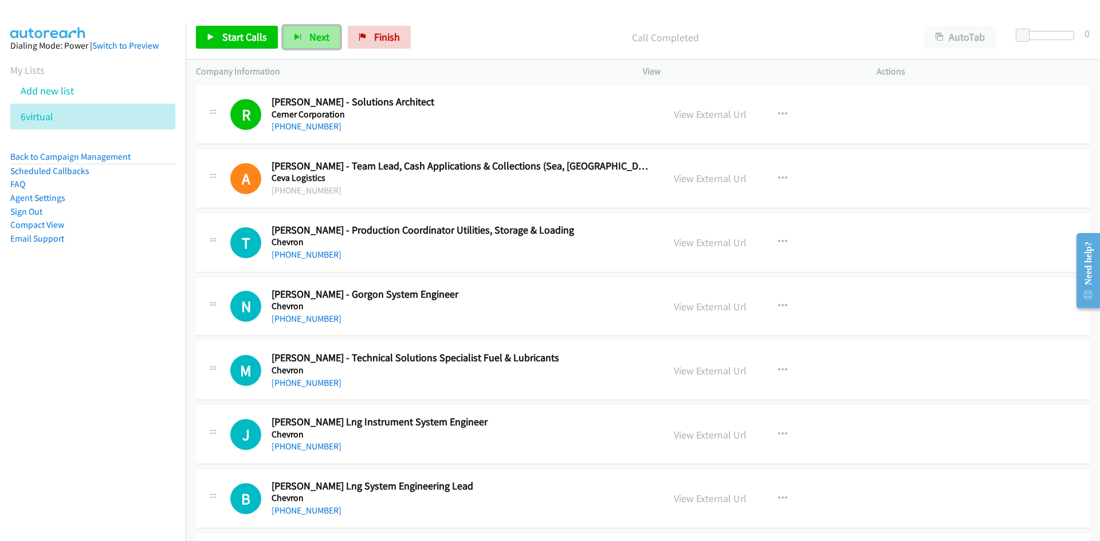
click at [304, 35] on button "Next" at bounding box center [311, 37] width 57 height 23
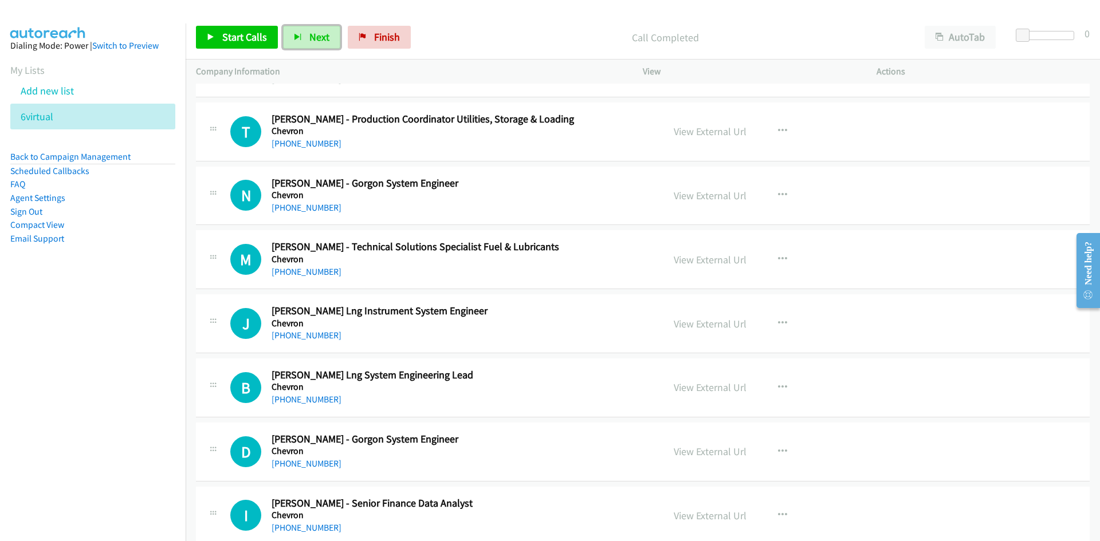
scroll to position [6073, 0]
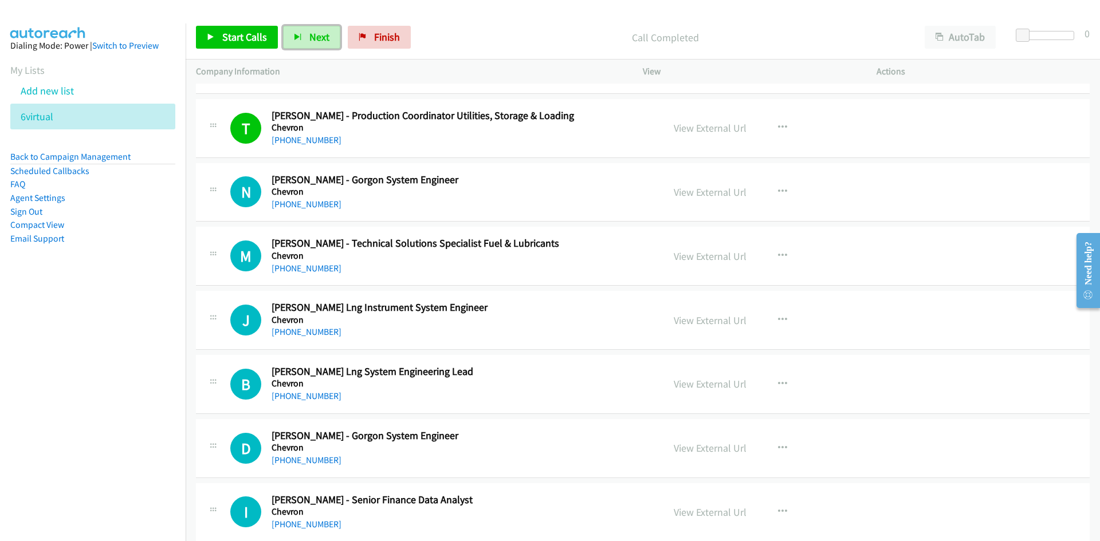
drag, startPoint x: 308, startPoint y: 37, endPoint x: 475, endPoint y: 135, distance: 193.6
click at [309, 37] on span "Next" at bounding box center [319, 36] width 20 height 13
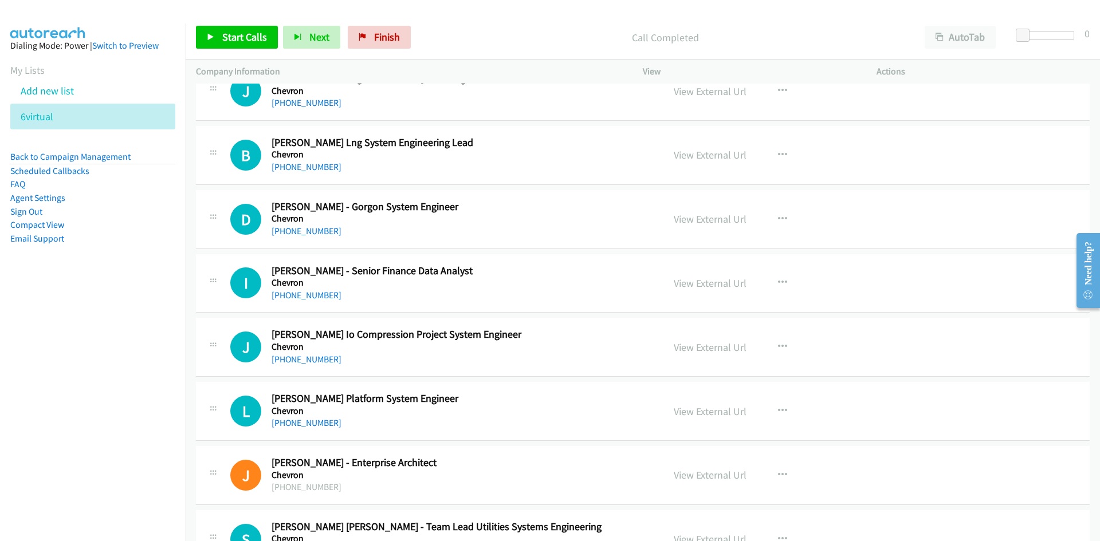
scroll to position [6359, 0]
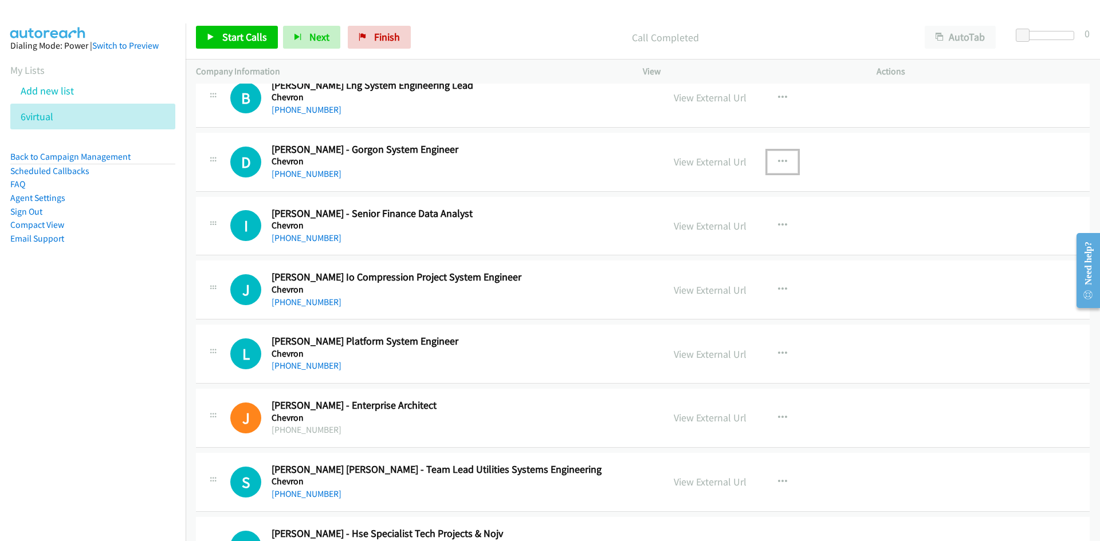
click at [778, 158] on icon "button" at bounding box center [782, 162] width 9 height 9
click at [694, 235] on link "Start Calls Here" at bounding box center [721, 236] width 152 height 23
click at [309, 41] on span "Next" at bounding box center [319, 36] width 20 height 13
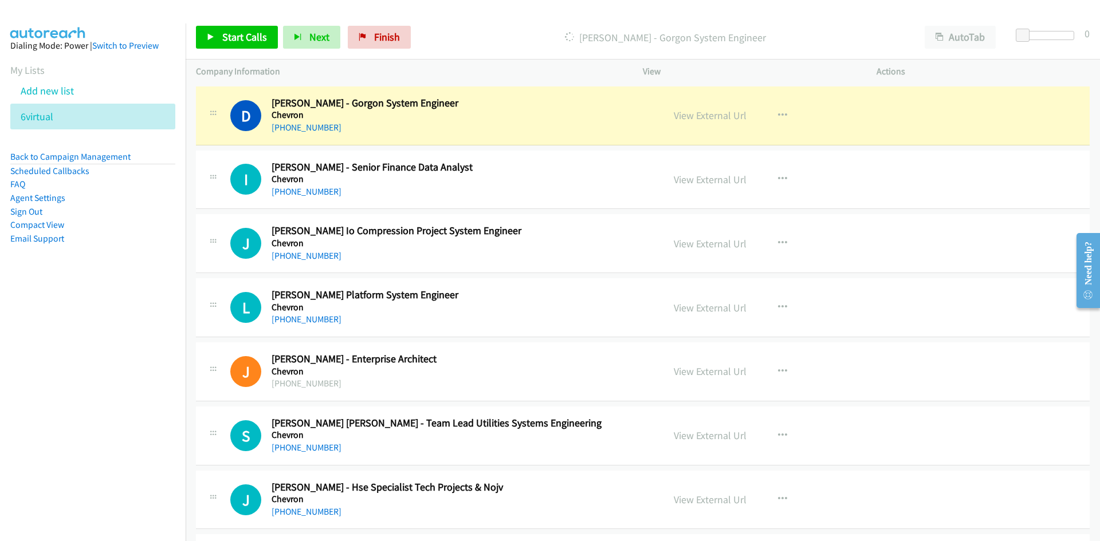
scroll to position [6416, 0]
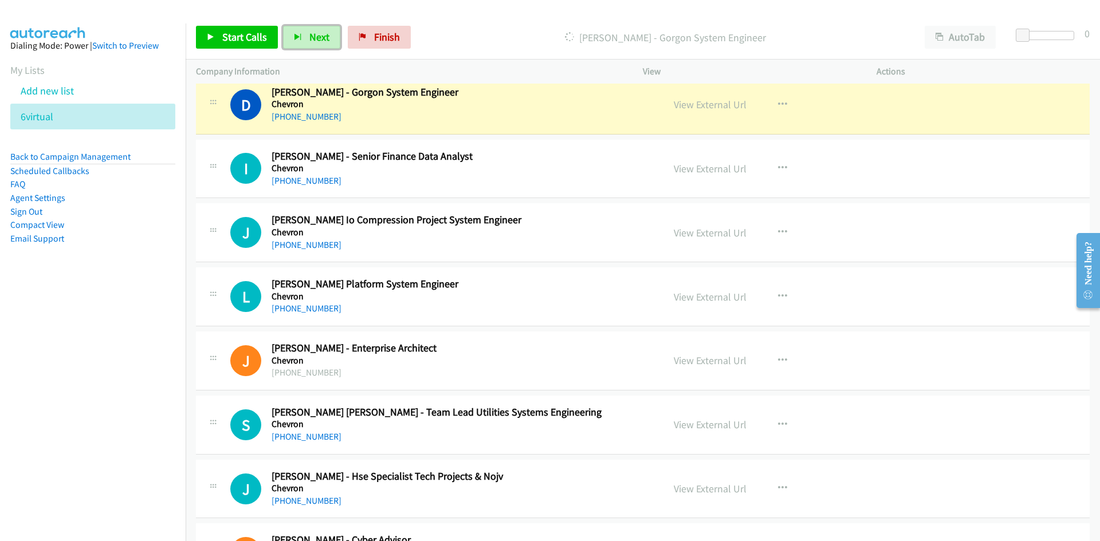
drag, startPoint x: 316, startPoint y: 37, endPoint x: 505, endPoint y: 179, distance: 236.5
click at [316, 37] on span "Next" at bounding box center [319, 36] width 20 height 13
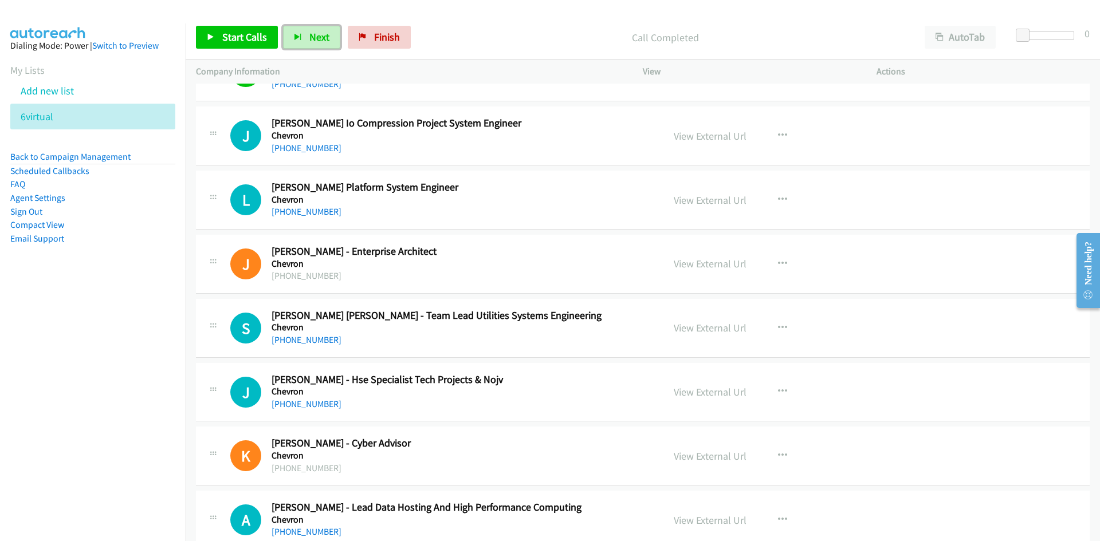
scroll to position [6531, 0]
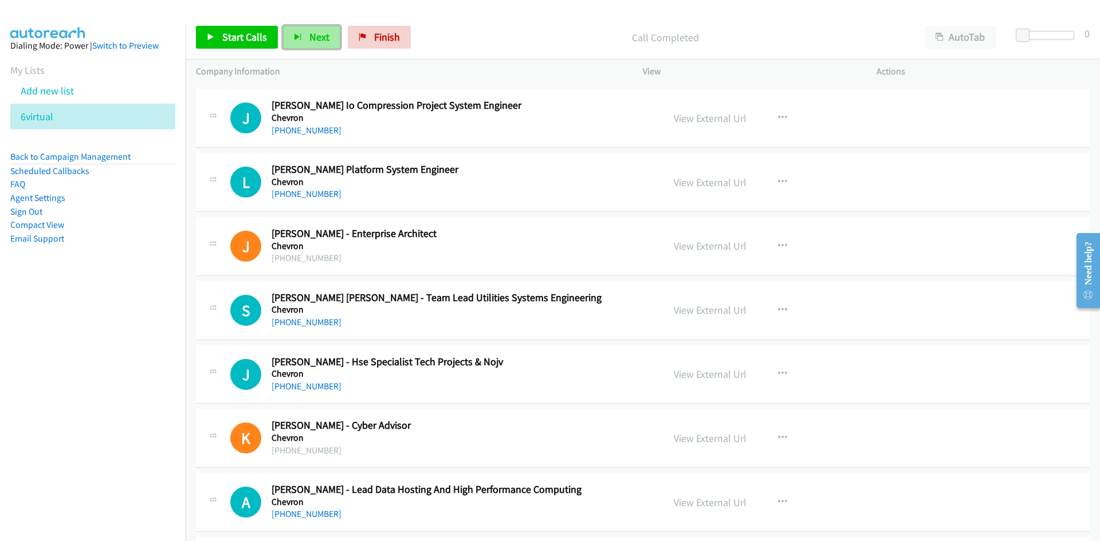
click at [316, 42] on span "Next" at bounding box center [319, 36] width 20 height 13
click at [312, 36] on span "Next" at bounding box center [319, 36] width 20 height 13
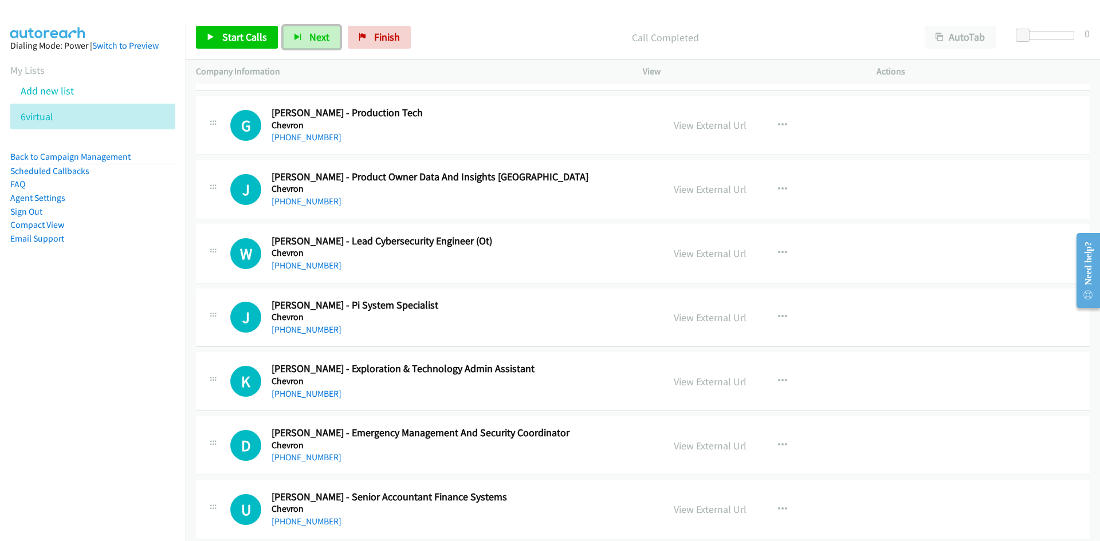
scroll to position [6989, 0]
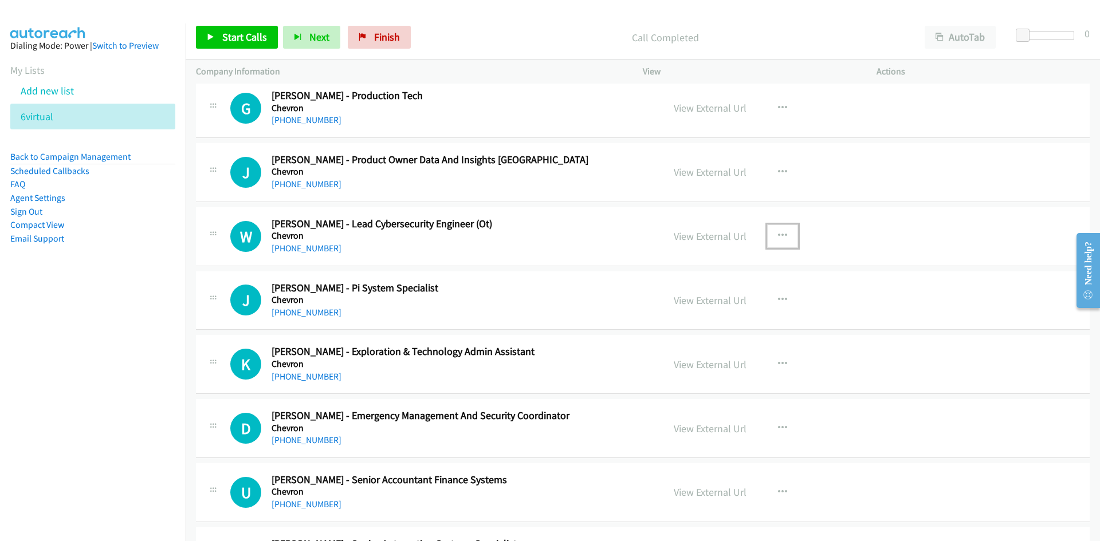
click at [772, 239] on button "button" at bounding box center [782, 236] width 31 height 23
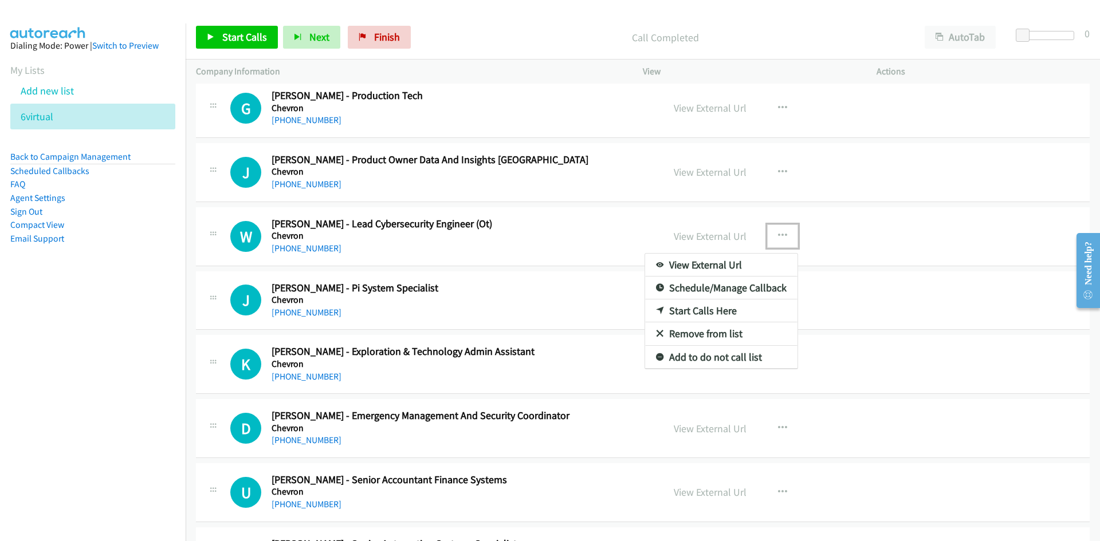
click at [697, 307] on link "Start Calls Here" at bounding box center [721, 311] width 152 height 23
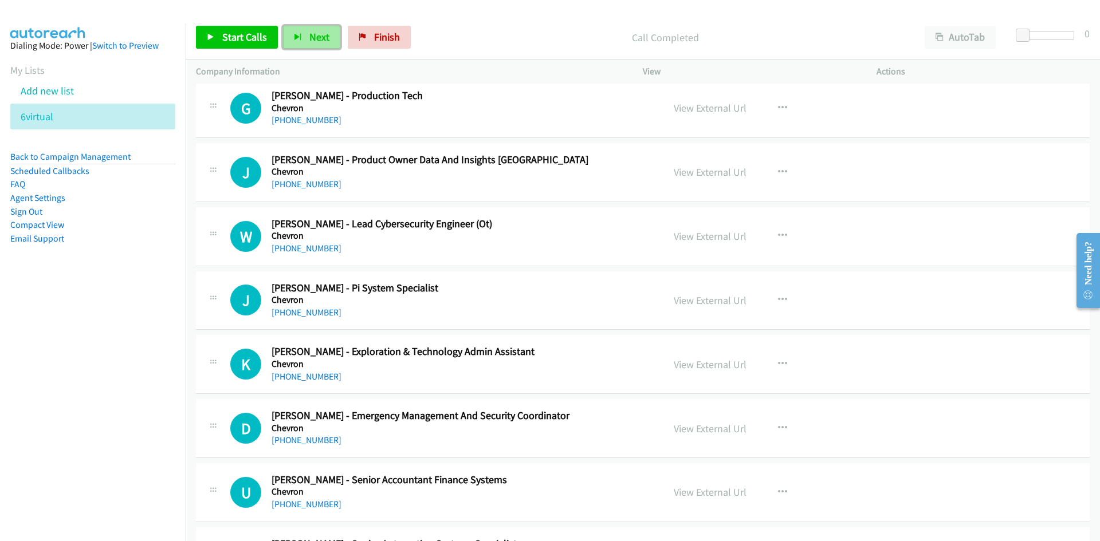
click at [309, 33] on span "Next" at bounding box center [319, 36] width 20 height 13
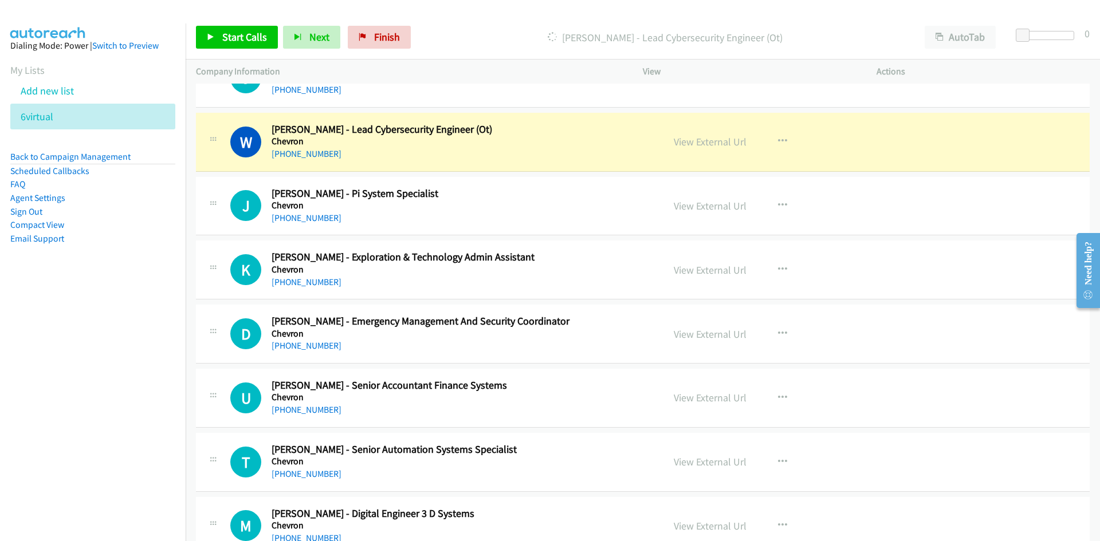
scroll to position [7104, 0]
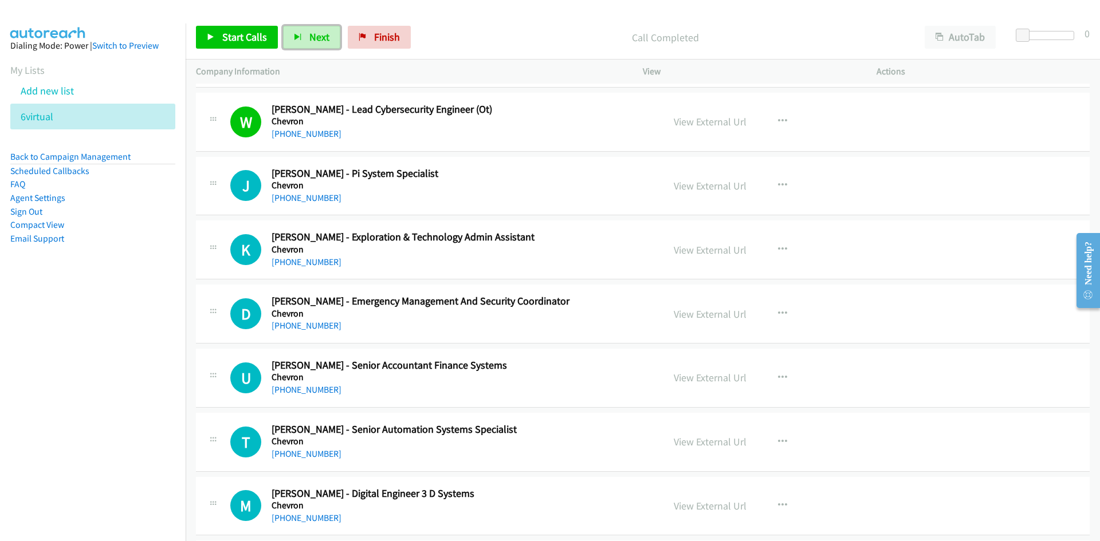
drag, startPoint x: 312, startPoint y: 32, endPoint x: 476, endPoint y: 198, distance: 232.5
click at [312, 32] on span "Next" at bounding box center [319, 36] width 20 height 13
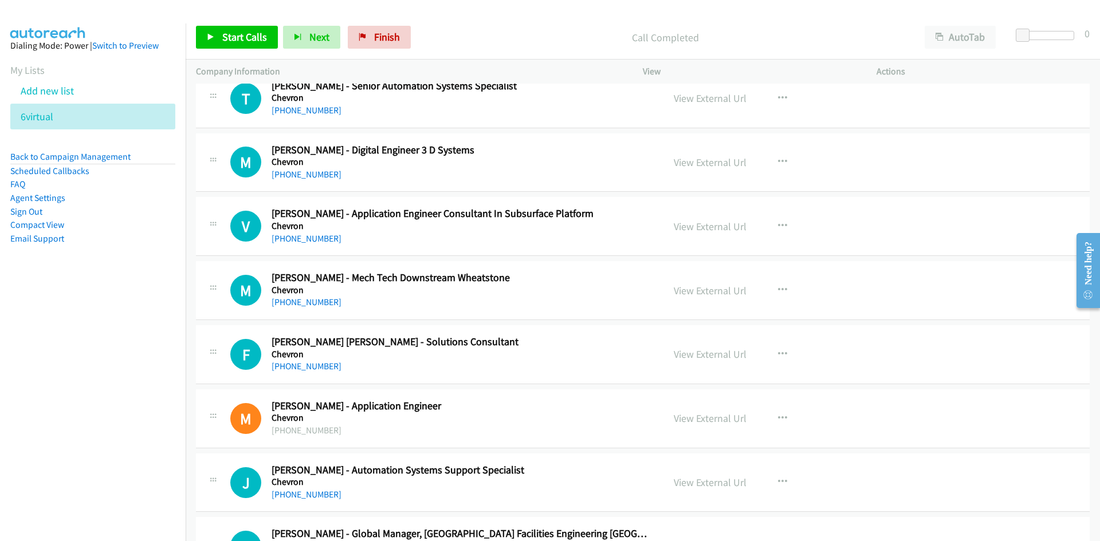
scroll to position [7390, 0]
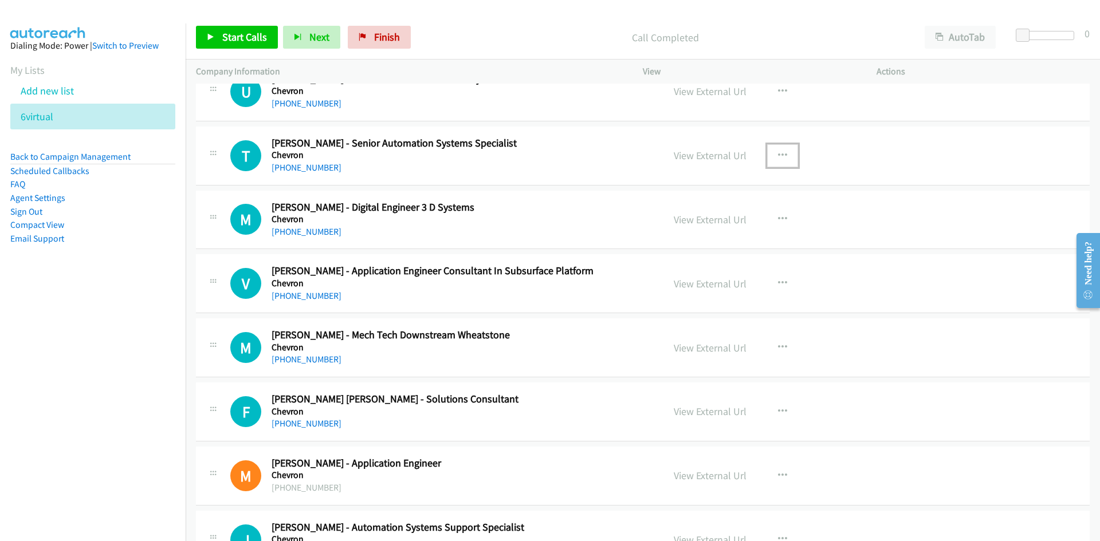
click at [784, 156] on button "button" at bounding box center [782, 155] width 31 height 23
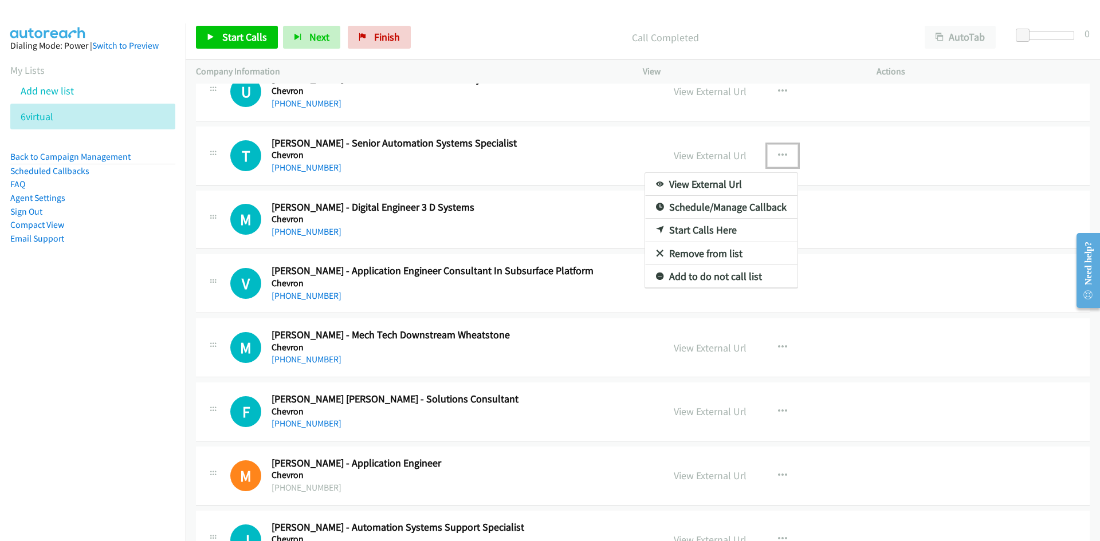
click at [698, 230] on link "Start Calls Here" at bounding box center [721, 230] width 152 height 23
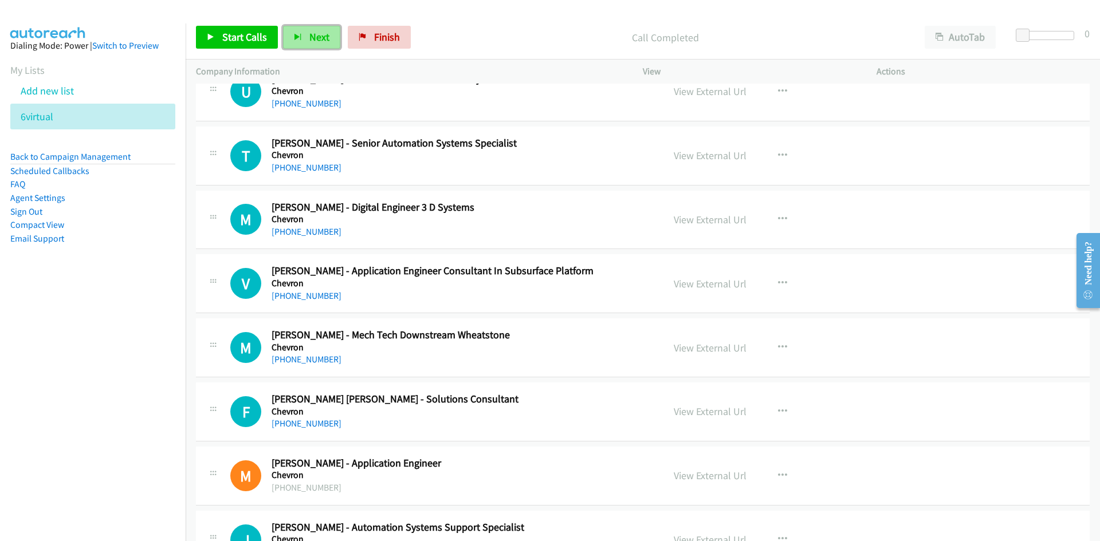
click at [309, 35] on span "Next" at bounding box center [319, 36] width 20 height 13
drag, startPoint x: 321, startPoint y: 36, endPoint x: 429, endPoint y: 153, distance: 159.3
click at [321, 36] on span "Next" at bounding box center [319, 36] width 20 height 13
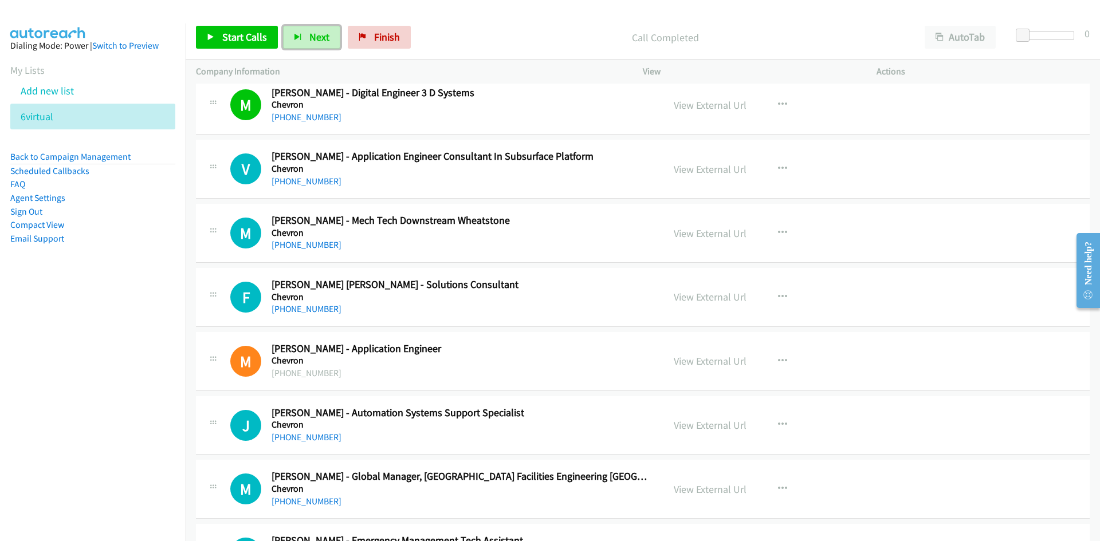
drag, startPoint x: 320, startPoint y: 42, endPoint x: 389, endPoint y: 112, distance: 98.0
click at [320, 42] on span "Next" at bounding box center [319, 36] width 20 height 13
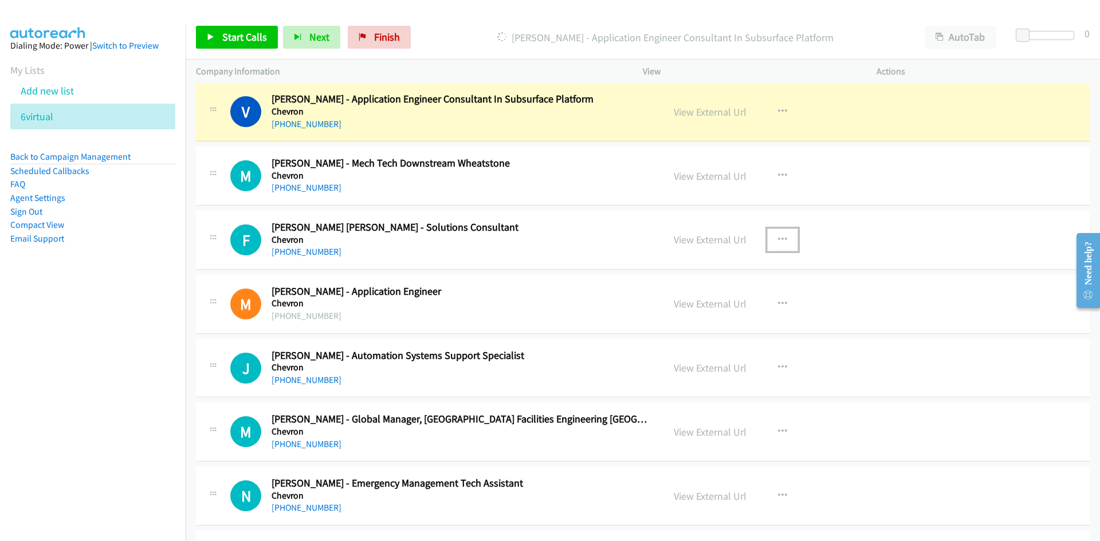
click at [778, 242] on icon "button" at bounding box center [782, 239] width 9 height 9
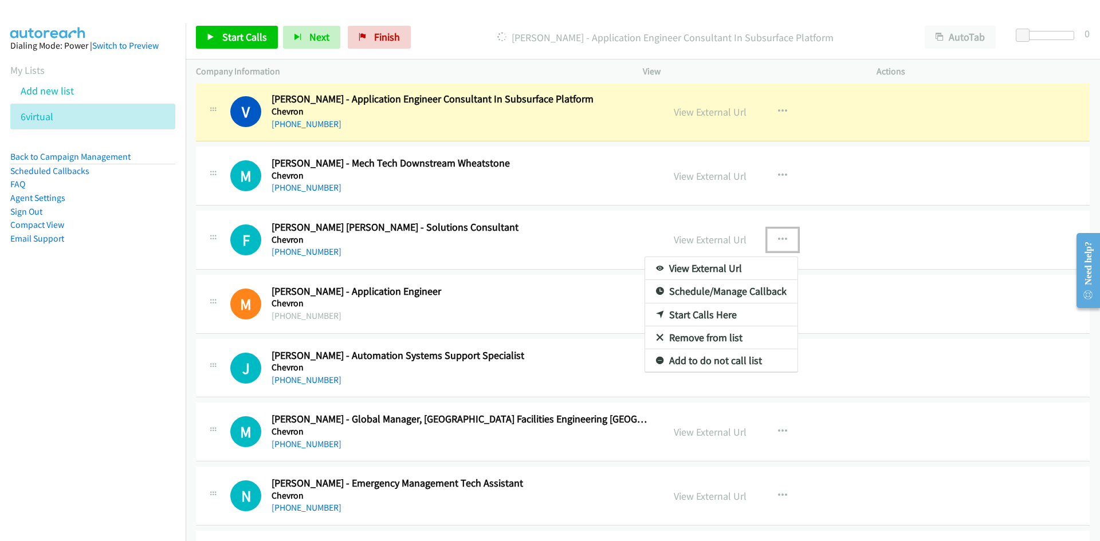
click at [694, 315] on link "Start Calls Here" at bounding box center [721, 315] width 152 height 23
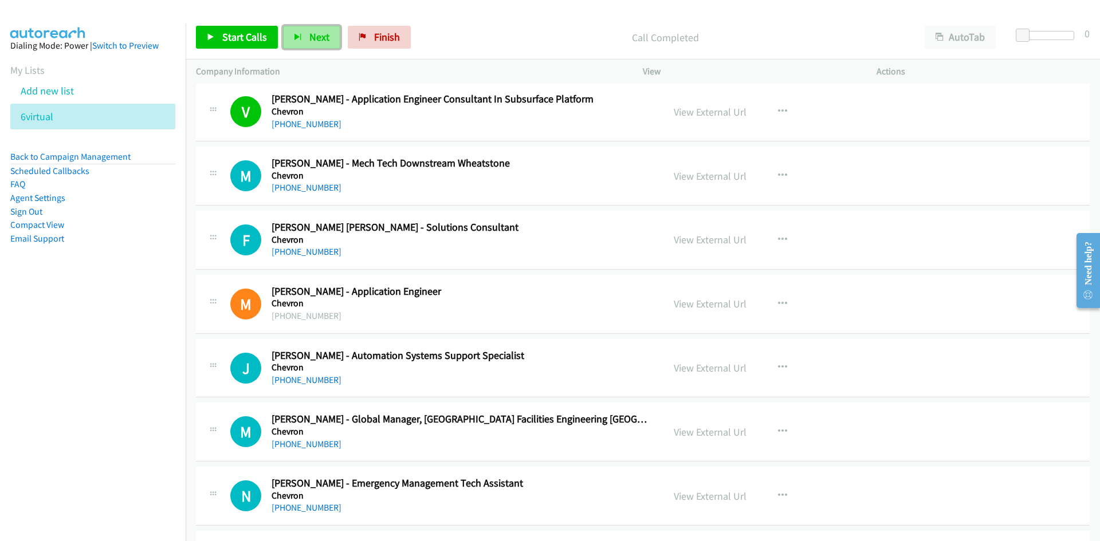
click at [317, 38] on span "Next" at bounding box center [319, 36] width 20 height 13
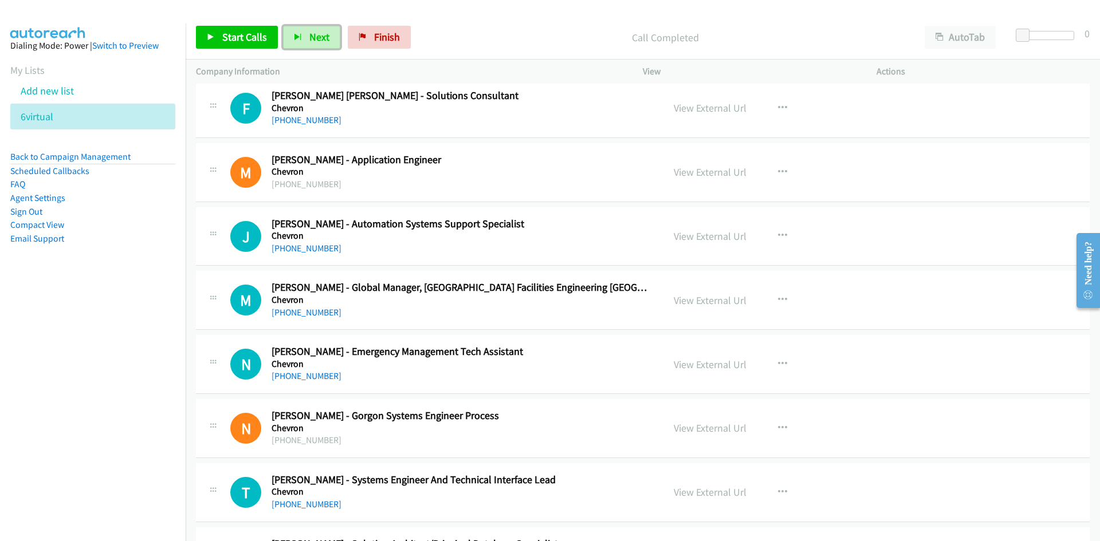
scroll to position [7677, 0]
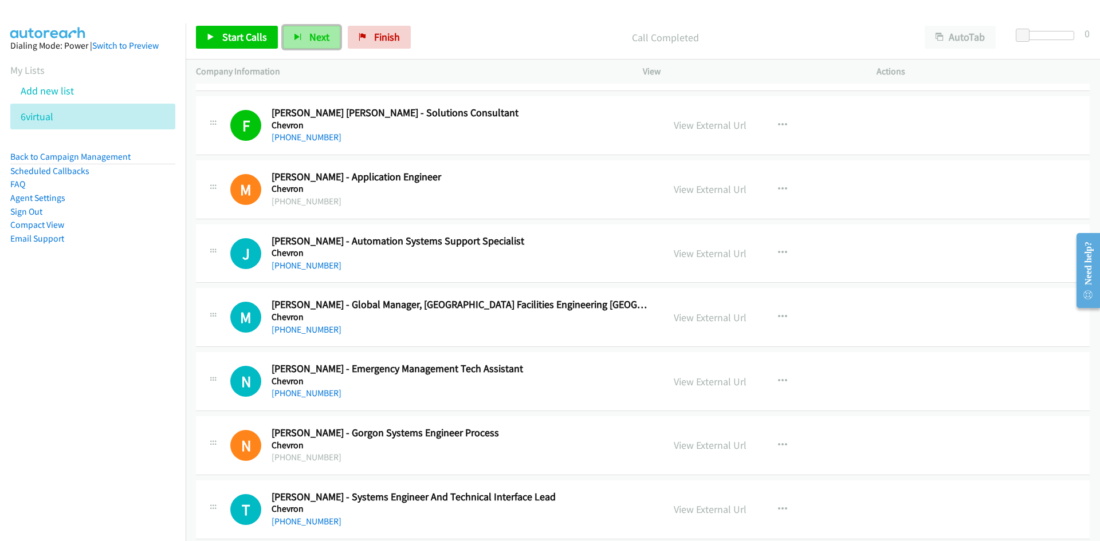
drag, startPoint x: 316, startPoint y: 38, endPoint x: 318, endPoint y: 46, distance: 8.3
click at [316, 38] on span "Next" at bounding box center [319, 36] width 20 height 13
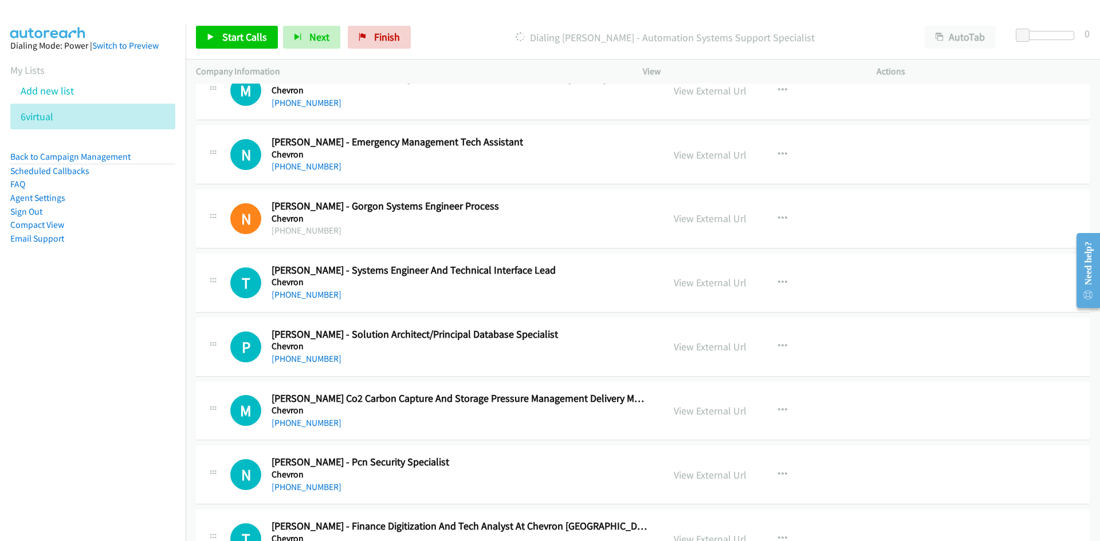
scroll to position [7963, 0]
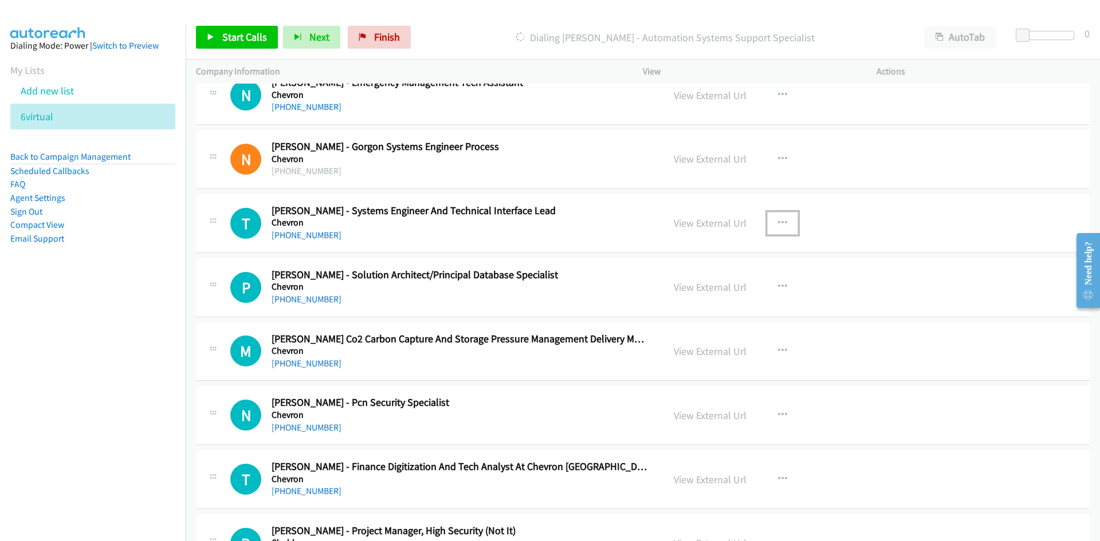
click at [778, 221] on icon "button" at bounding box center [782, 223] width 9 height 9
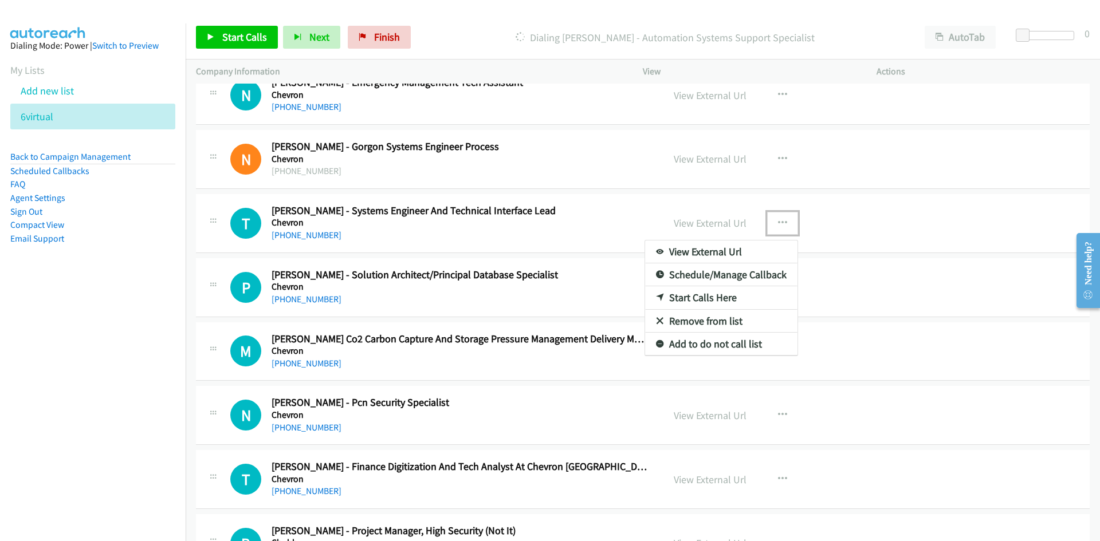
click at [701, 297] on link "Start Calls Here" at bounding box center [721, 297] width 152 height 23
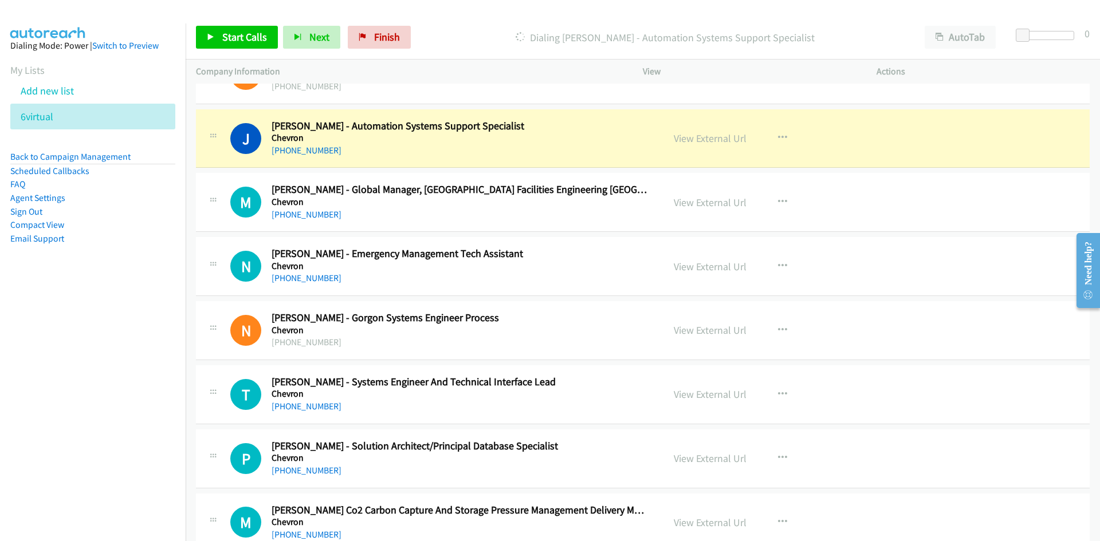
scroll to position [7791, 0]
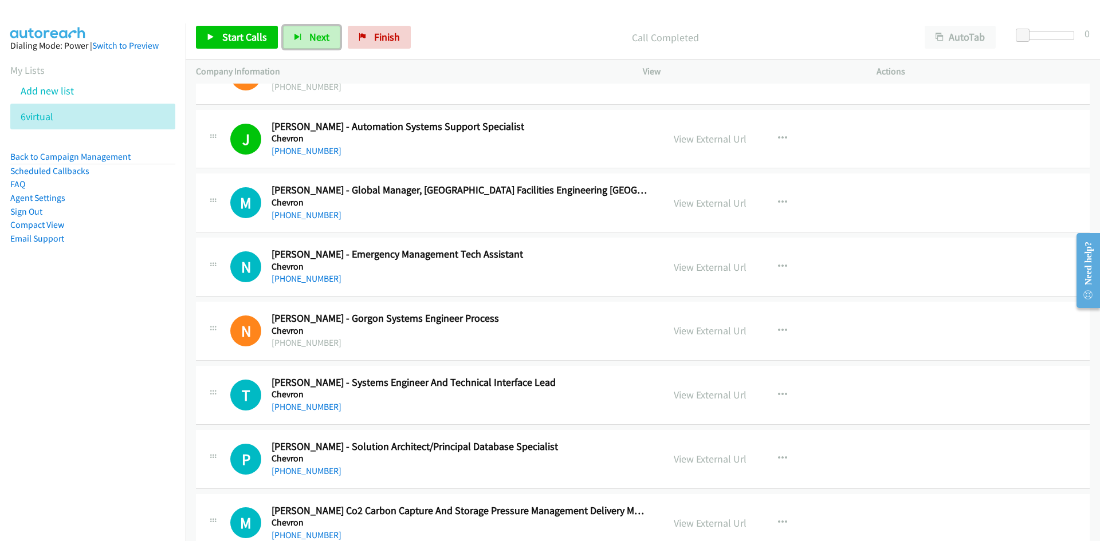
drag, startPoint x: 317, startPoint y: 34, endPoint x: 452, endPoint y: 147, distance: 175.7
click at [317, 34] on span "Next" at bounding box center [319, 36] width 20 height 13
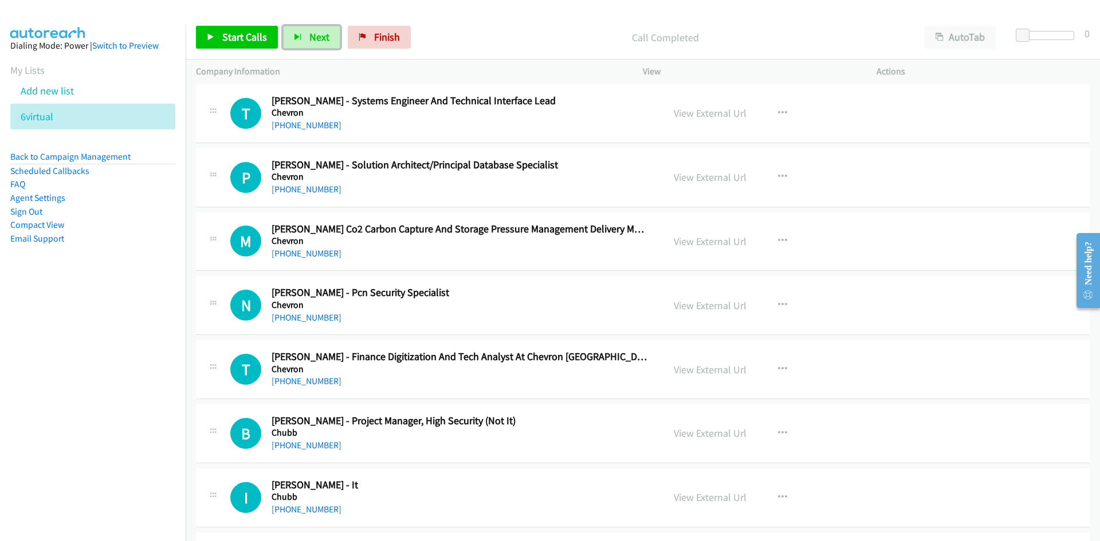
scroll to position [8078, 0]
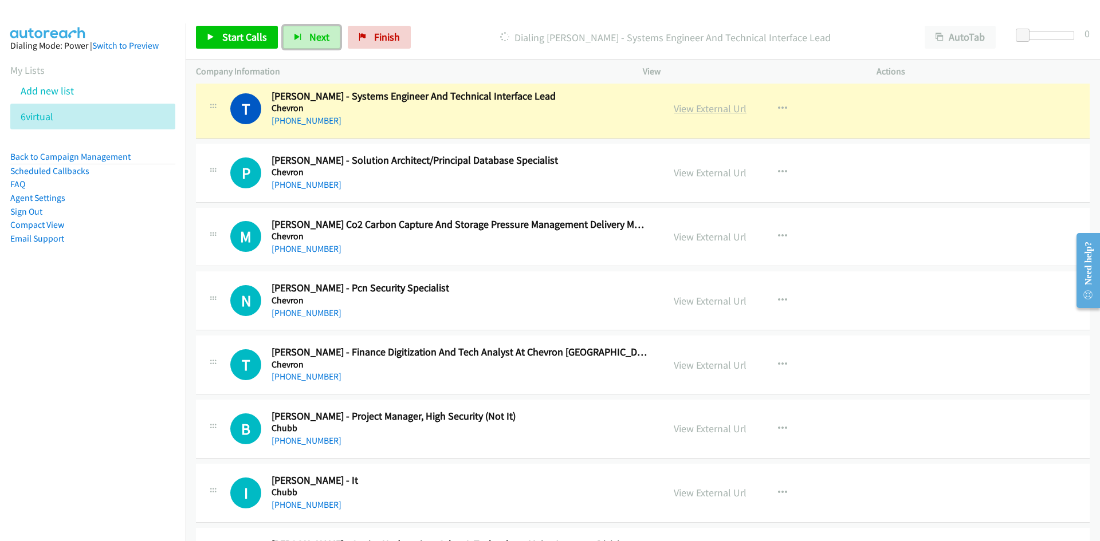
click at [722, 109] on link "View External Url" at bounding box center [710, 108] width 73 height 13
click at [696, 173] on link "View External Url" at bounding box center [710, 172] width 73 height 13
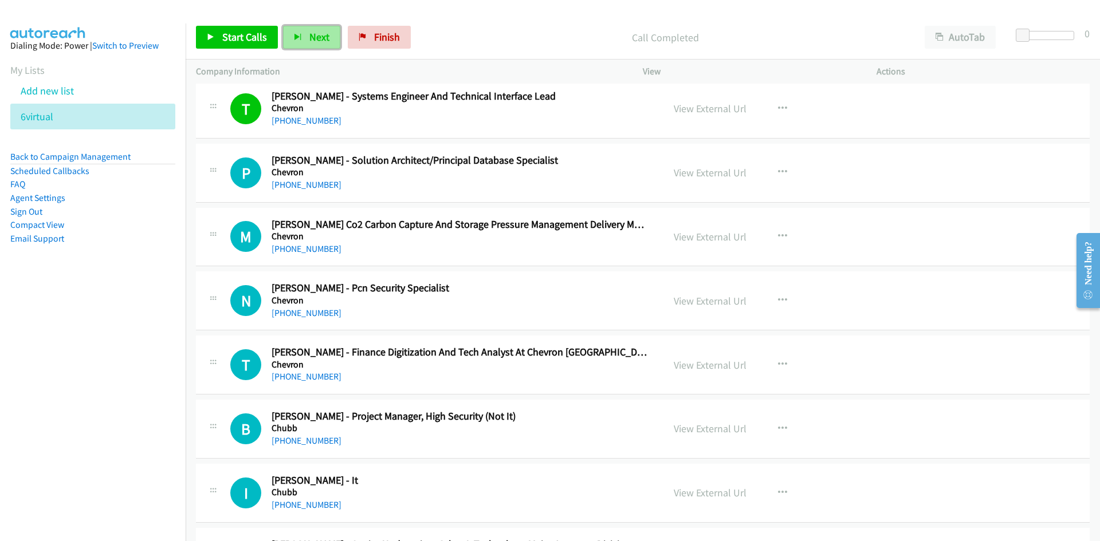
click at [324, 36] on span "Next" at bounding box center [319, 36] width 20 height 13
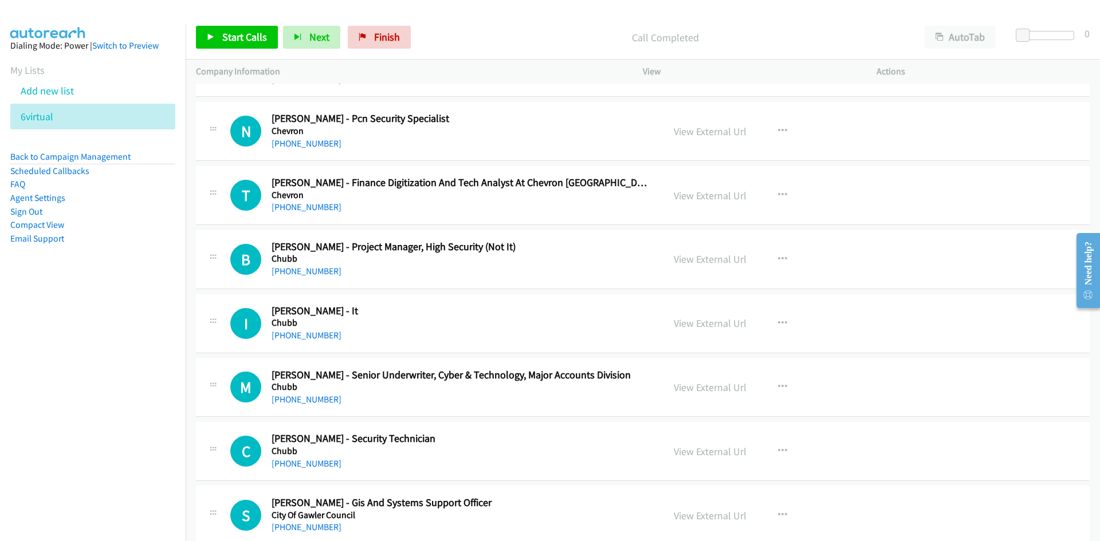
scroll to position [8250, 0]
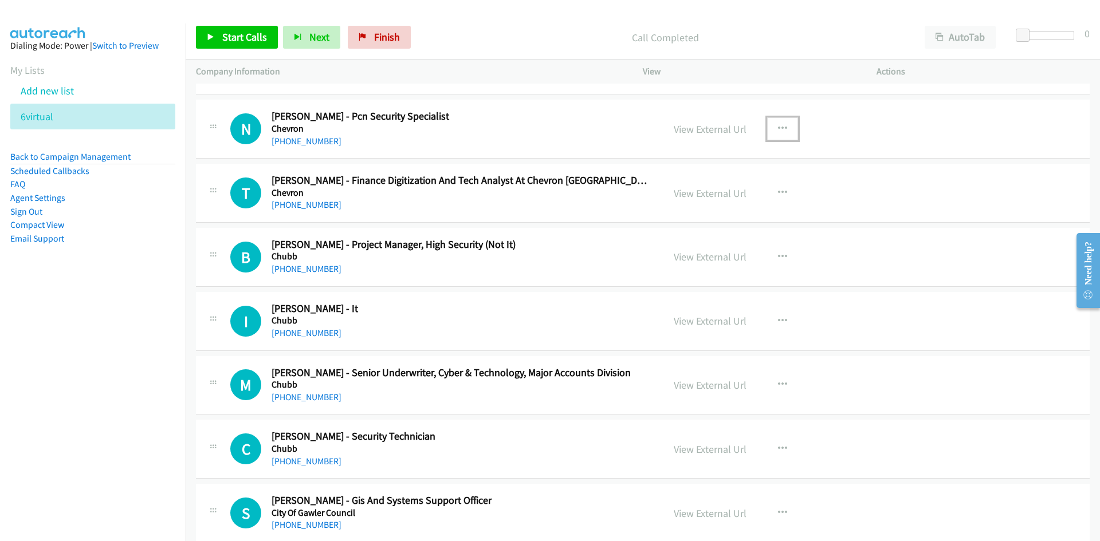
click at [778, 127] on icon "button" at bounding box center [782, 128] width 9 height 9
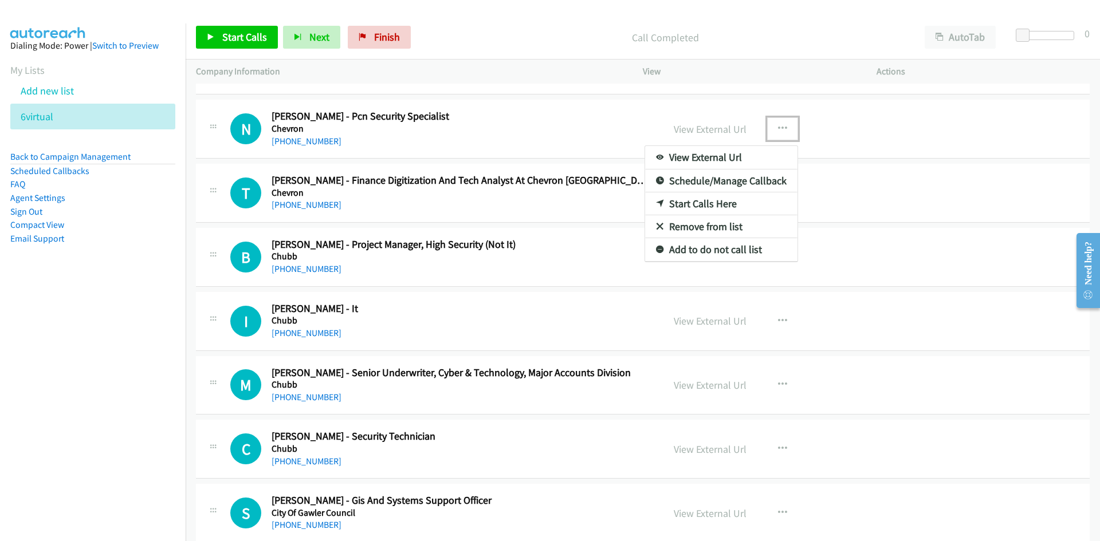
click at [695, 203] on link "Start Calls Here" at bounding box center [721, 203] width 152 height 23
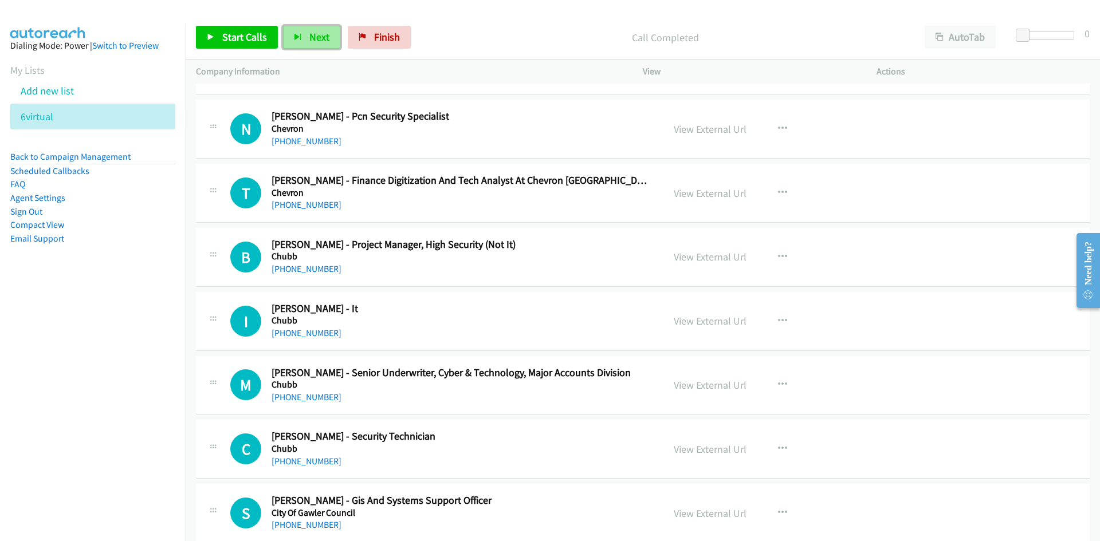
click at [323, 27] on button "Next" at bounding box center [311, 37] width 57 height 23
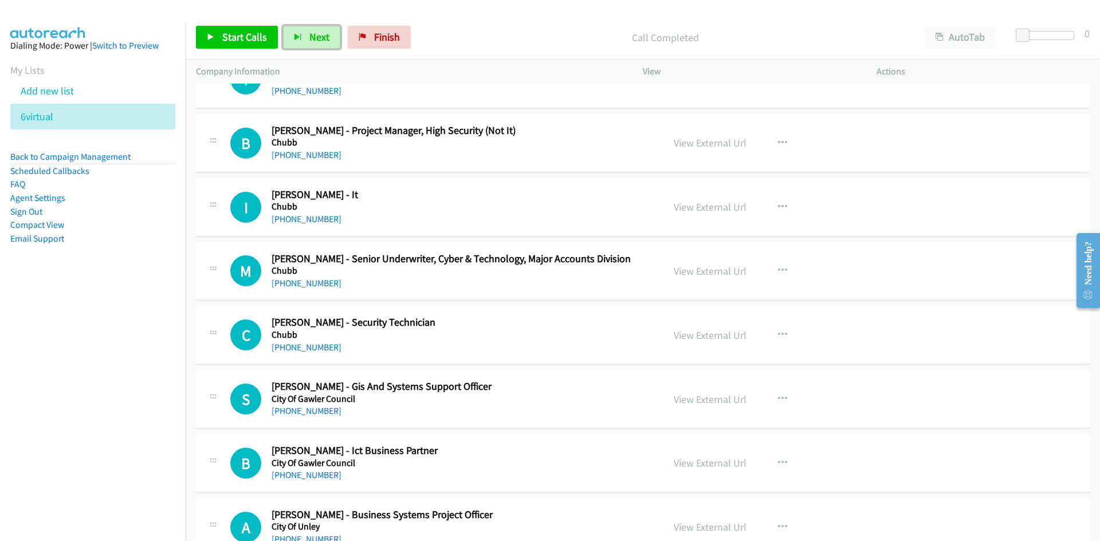
scroll to position [8364, 0]
click at [779, 206] on icon "button" at bounding box center [782, 206] width 9 height 9
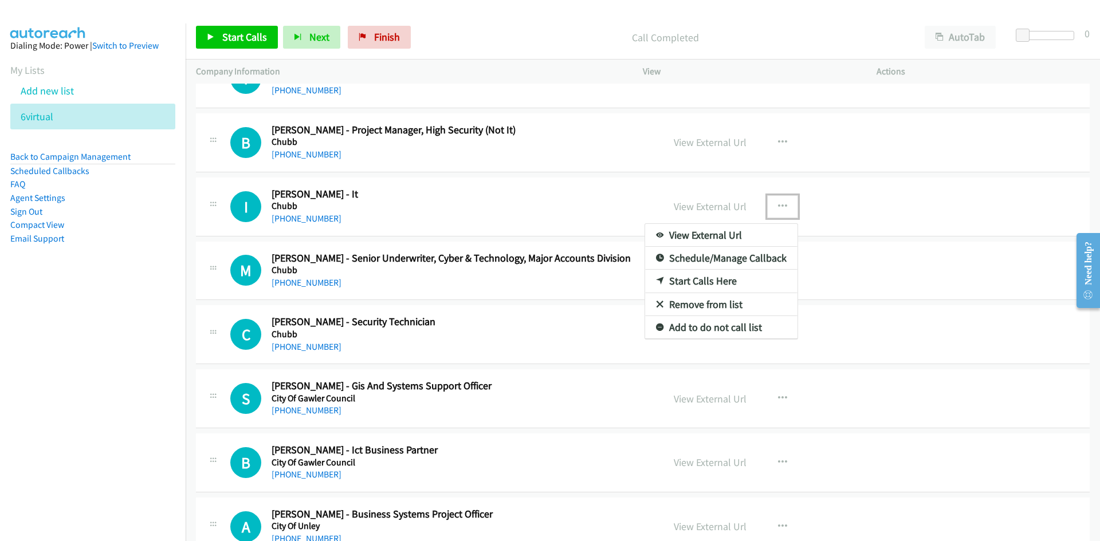
click at [700, 279] on link "Start Calls Here" at bounding box center [721, 281] width 152 height 23
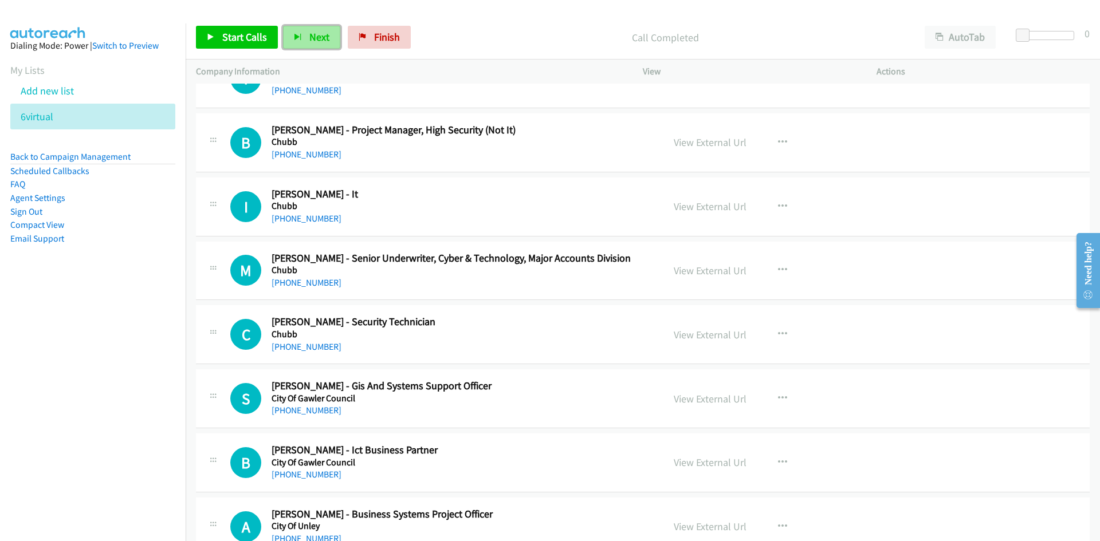
click at [316, 42] on span "Next" at bounding box center [319, 36] width 20 height 13
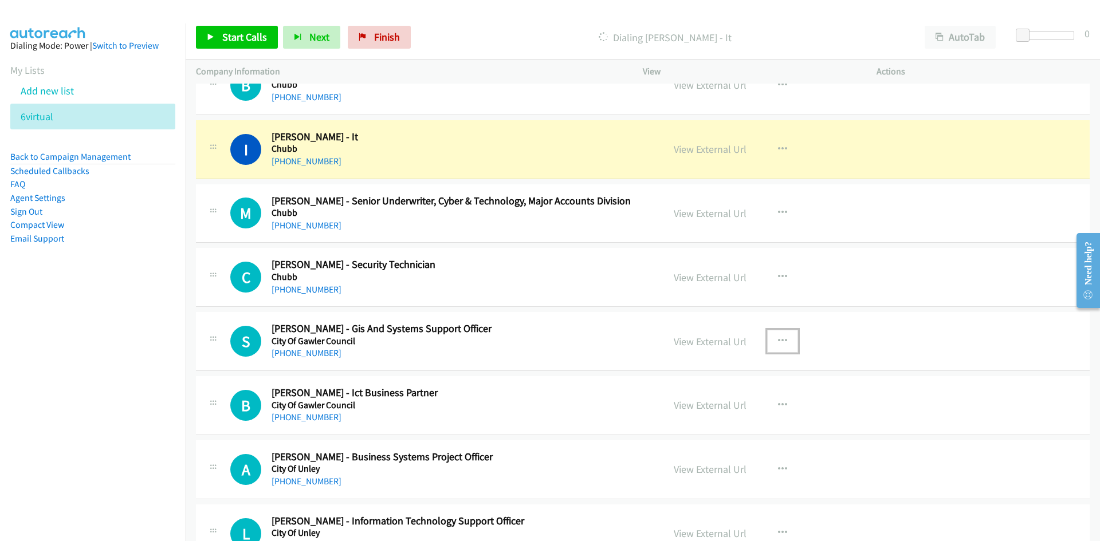
click at [779, 341] on icon "button" at bounding box center [782, 341] width 9 height 9
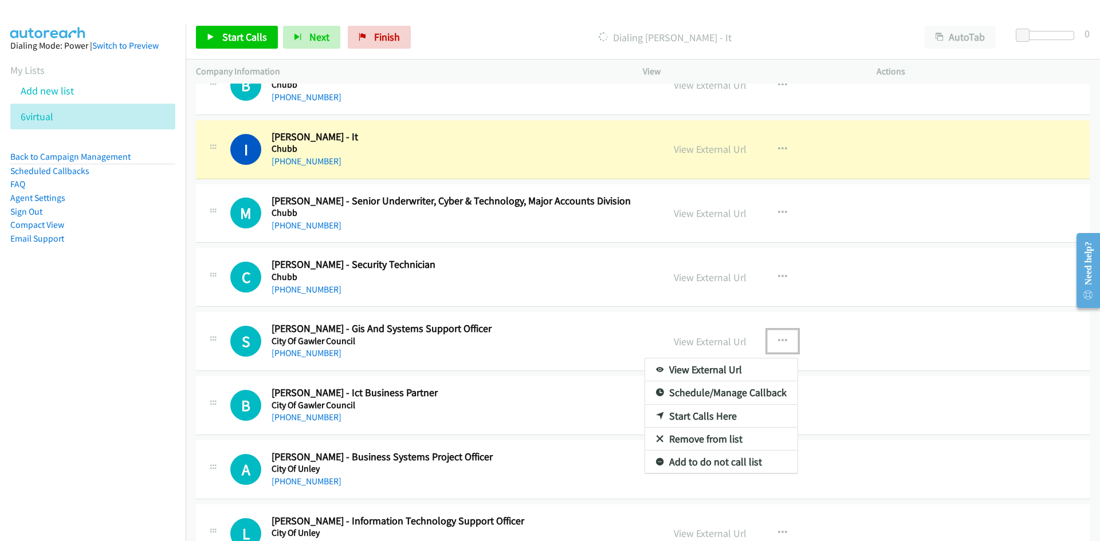
click at [697, 417] on link "Start Calls Here" at bounding box center [721, 416] width 152 height 23
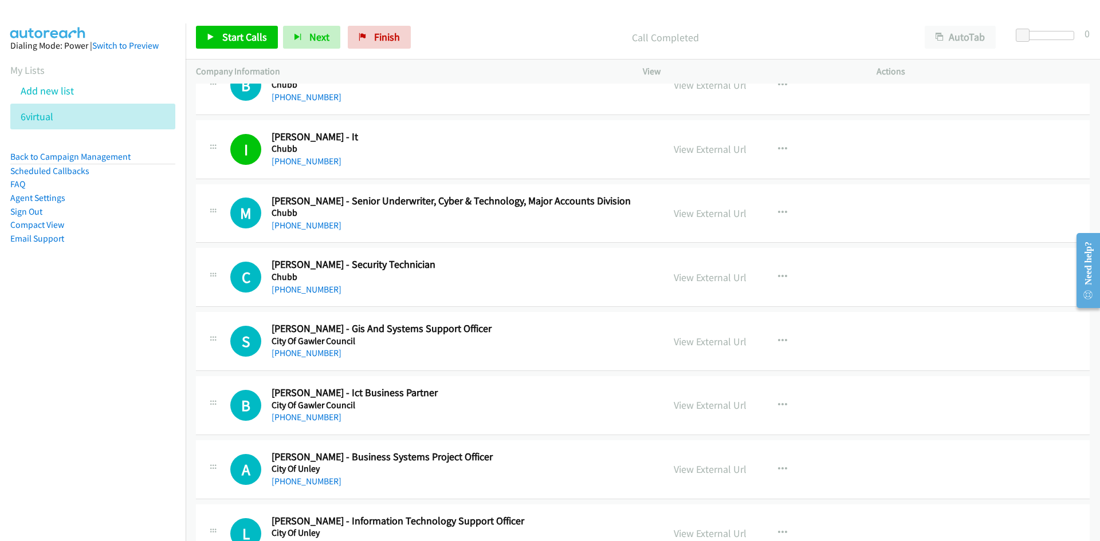
click at [312, 20] on div "Start Calls Pause Next Finish Call Completed AutoTab AutoTab 0" at bounding box center [643, 37] width 914 height 44
click at [313, 30] on button "Next" at bounding box center [311, 37] width 57 height 23
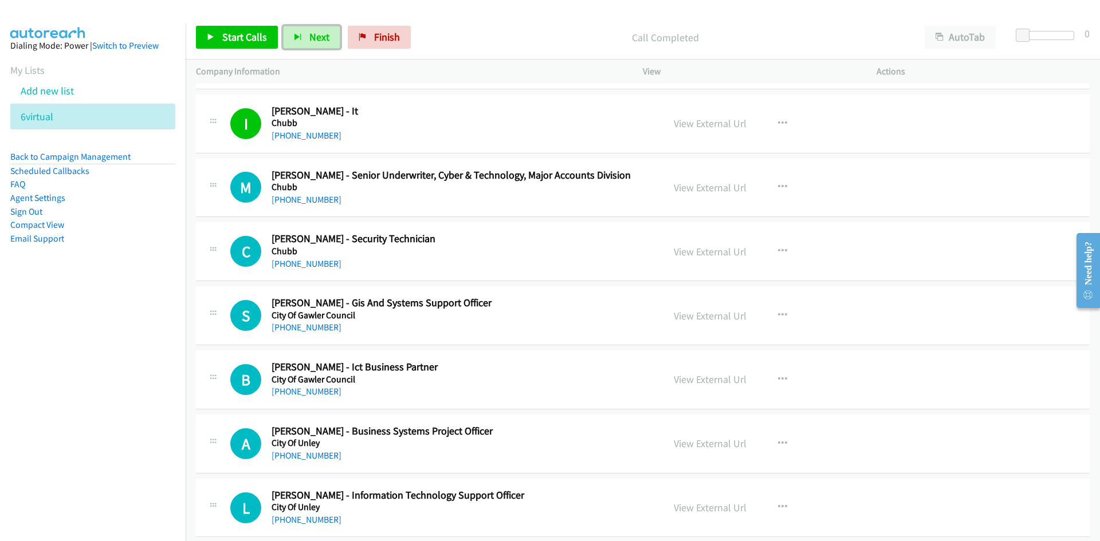
scroll to position [8461, 0]
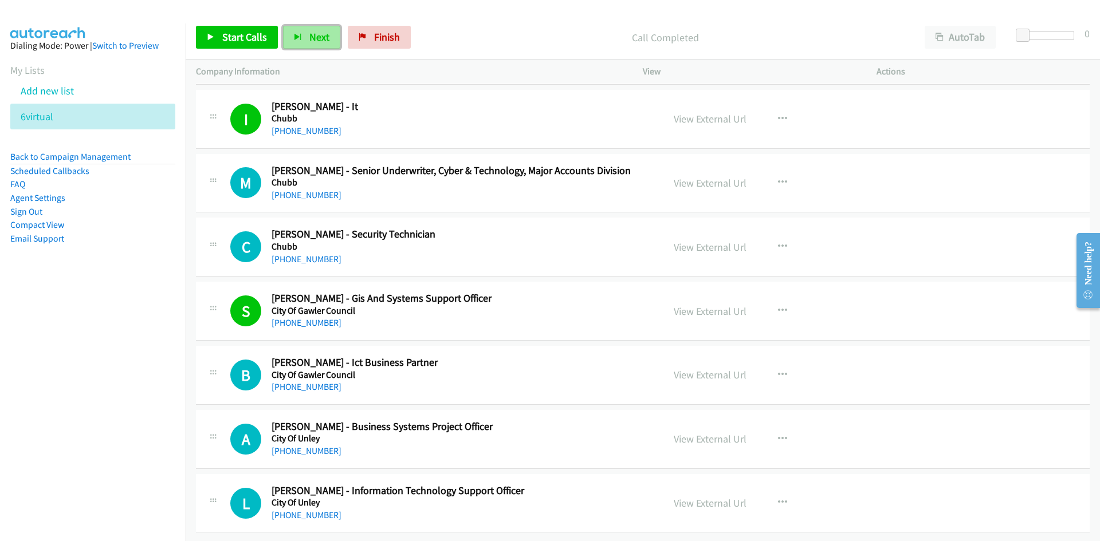
click at [292, 37] on button "Next" at bounding box center [311, 37] width 57 height 23
drag, startPoint x: 317, startPoint y: 40, endPoint x: 470, endPoint y: 207, distance: 226.7
click at [317, 40] on span "Next" at bounding box center [319, 36] width 20 height 13
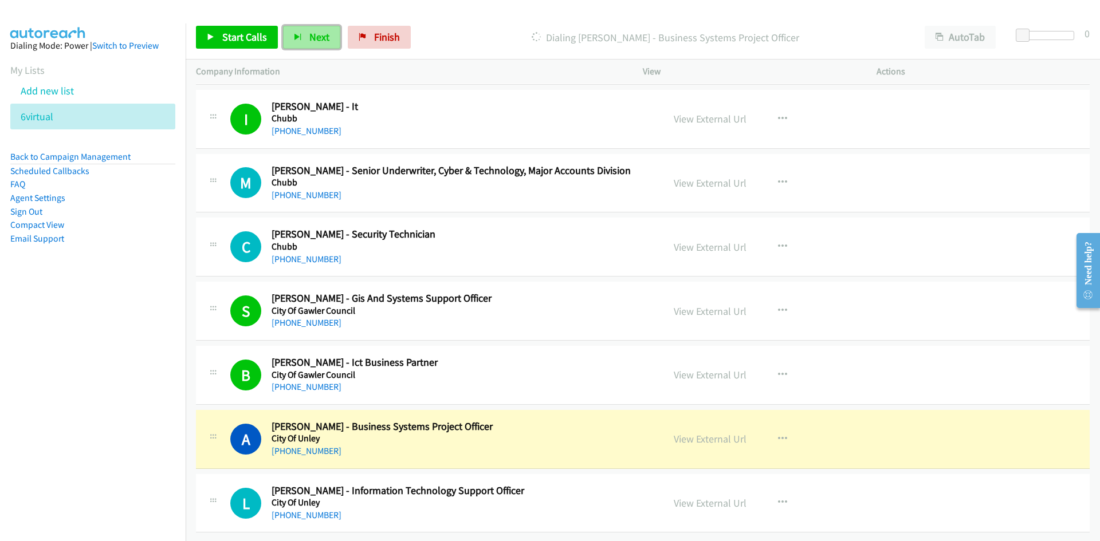
click at [314, 37] on span "Next" at bounding box center [319, 36] width 20 height 13
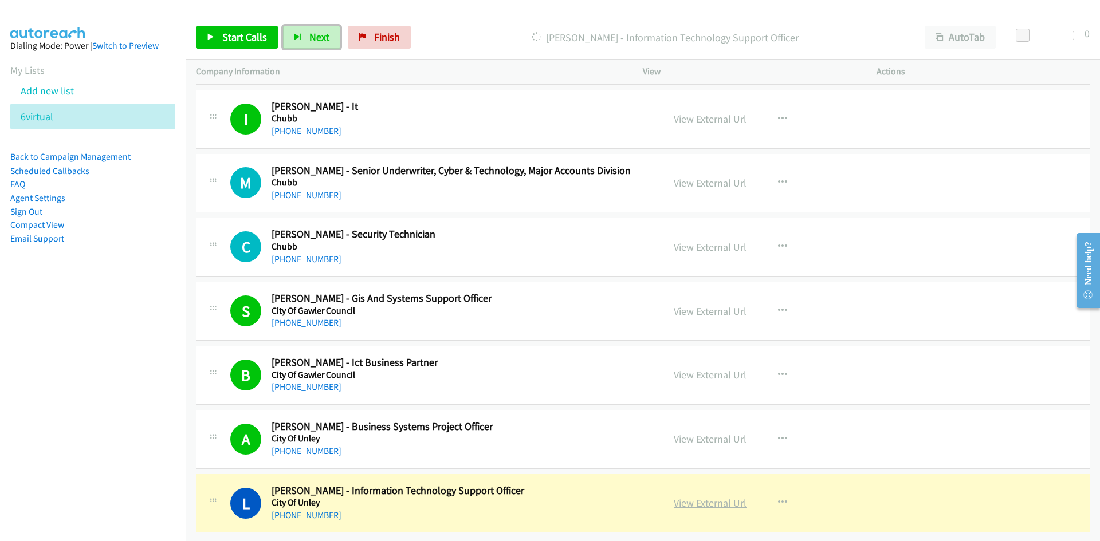
click at [687, 498] on link "View External Url" at bounding box center [710, 503] width 73 height 13
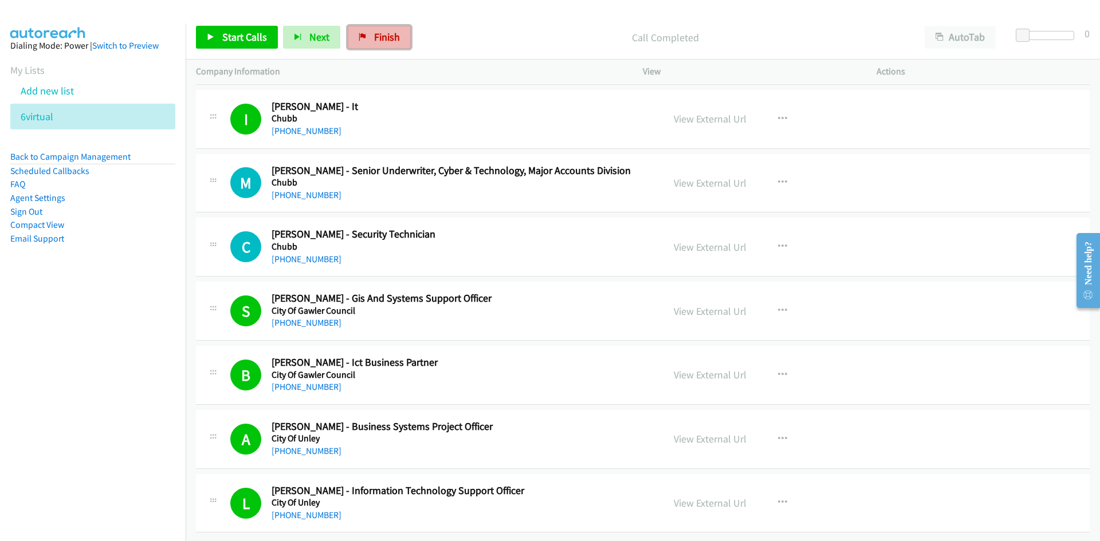
click at [374, 37] on span "Finish" at bounding box center [387, 36] width 26 height 13
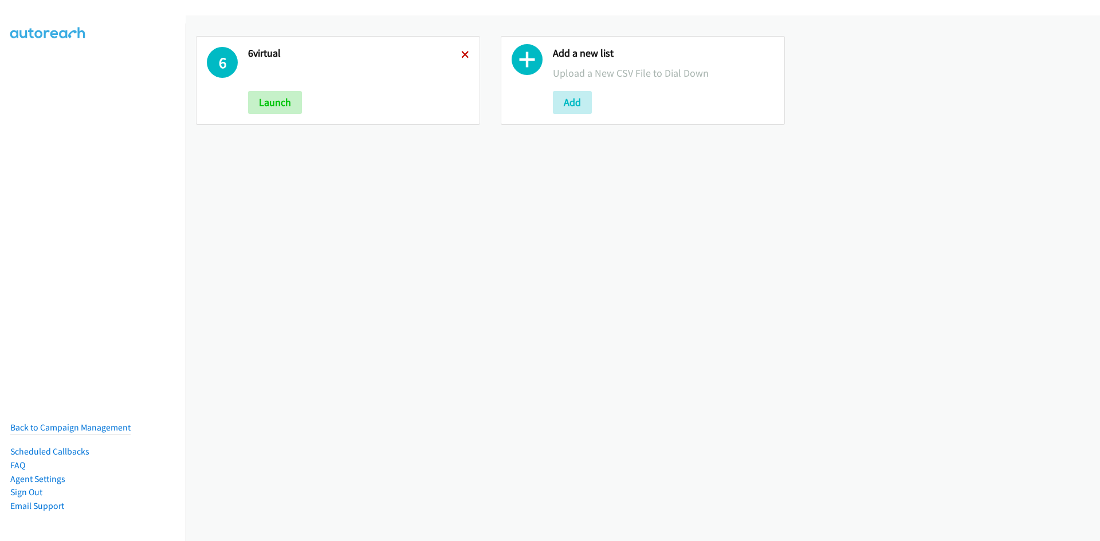
click at [462, 58] on icon at bounding box center [465, 56] width 8 height 8
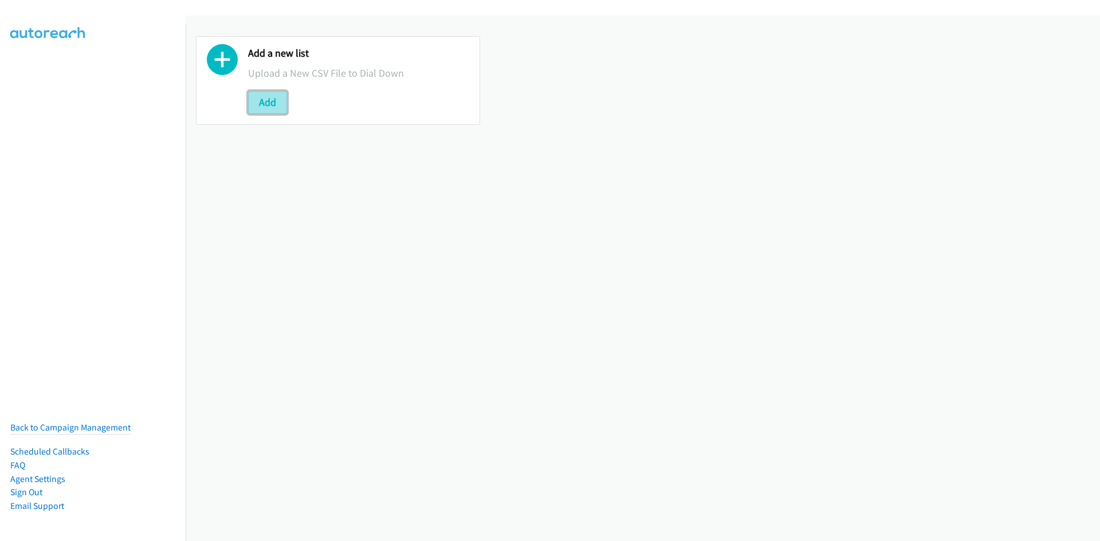
click at [256, 107] on button "Add" at bounding box center [267, 102] width 39 height 23
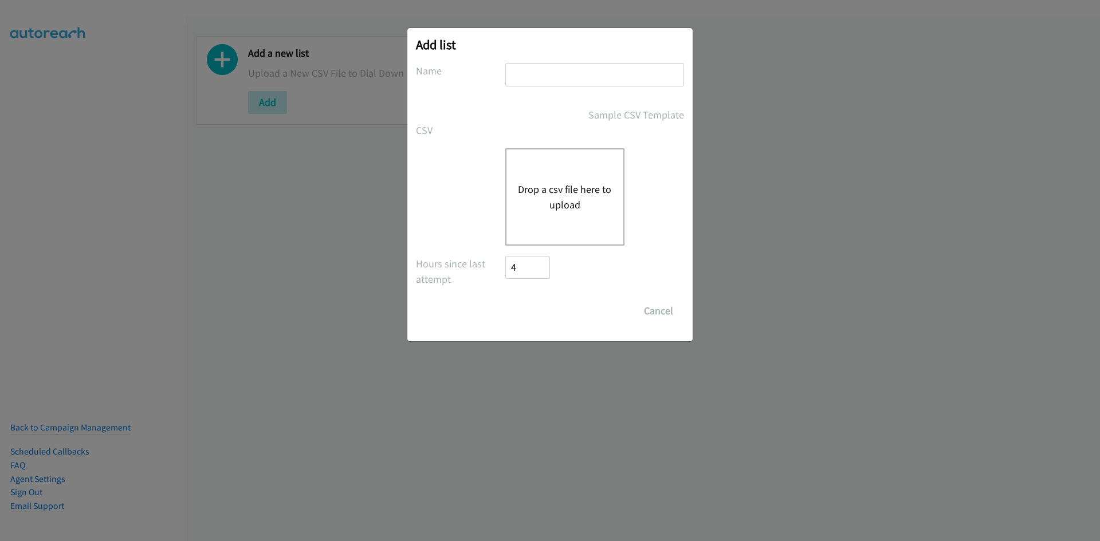
click at [532, 79] on input "text" at bounding box center [594, 74] width 179 height 23
type input "virtual16"
click at [550, 180] on div "Drop a csv file here to upload" at bounding box center [564, 196] width 119 height 97
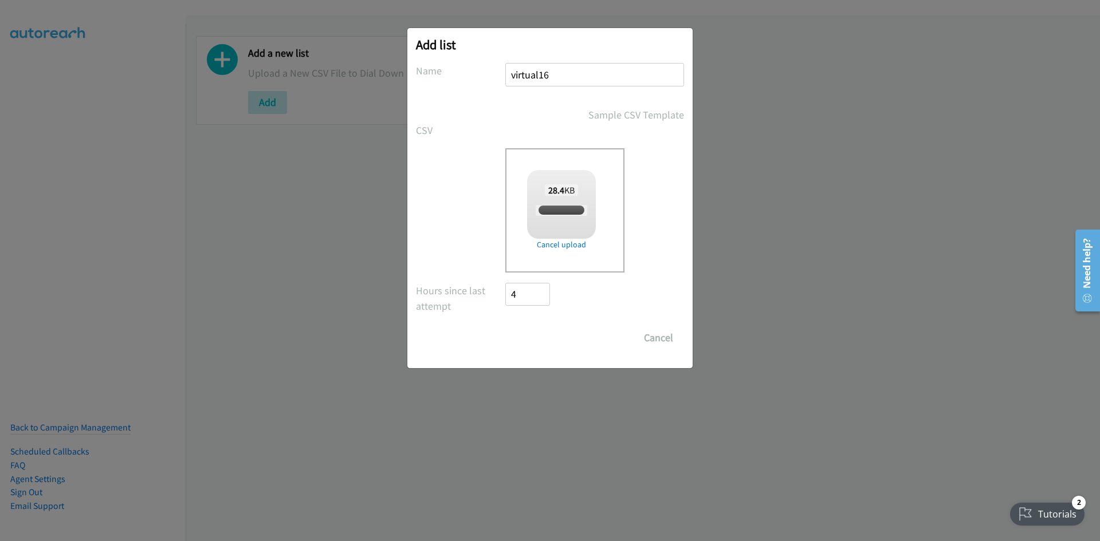
checkbox input "true"
click at [543, 343] on input "Save List" at bounding box center [535, 338] width 60 height 23
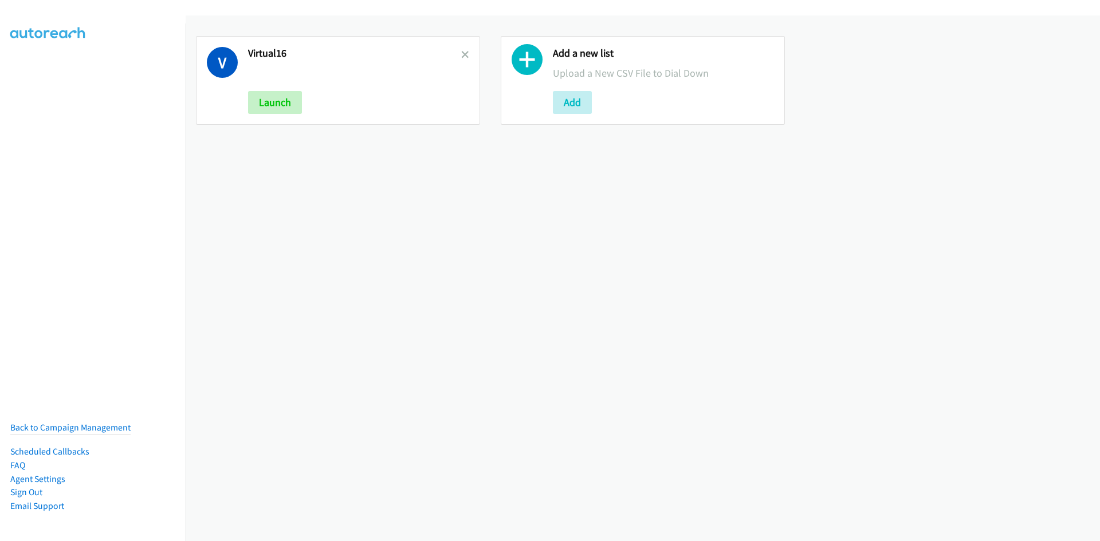
click at [469, 60] on div "V Virtual16 Launch" at bounding box center [338, 80] width 284 height 89
click at [463, 52] on icon at bounding box center [465, 56] width 8 height 8
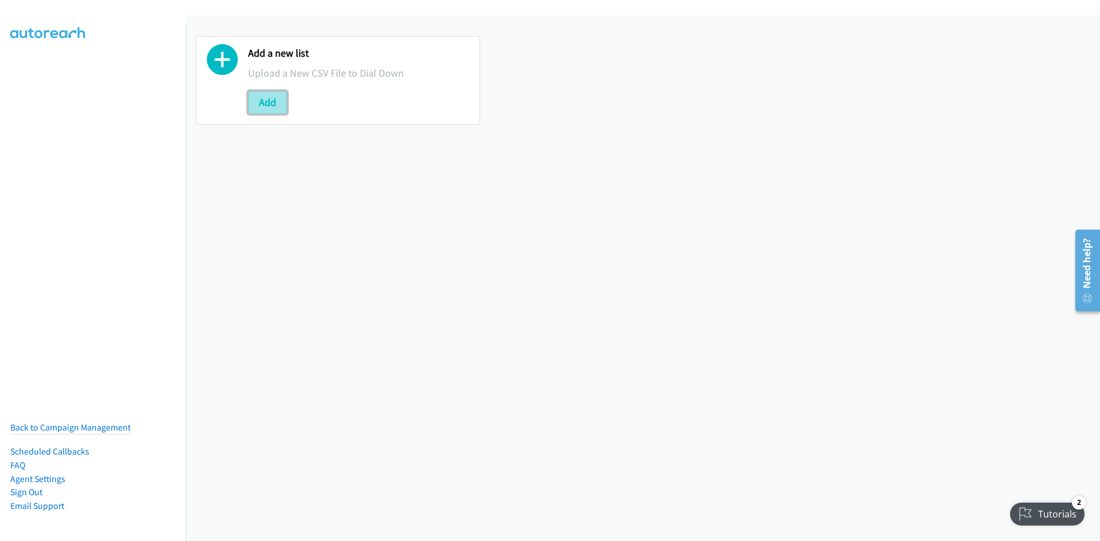
click at [269, 103] on button "Add" at bounding box center [267, 102] width 39 height 23
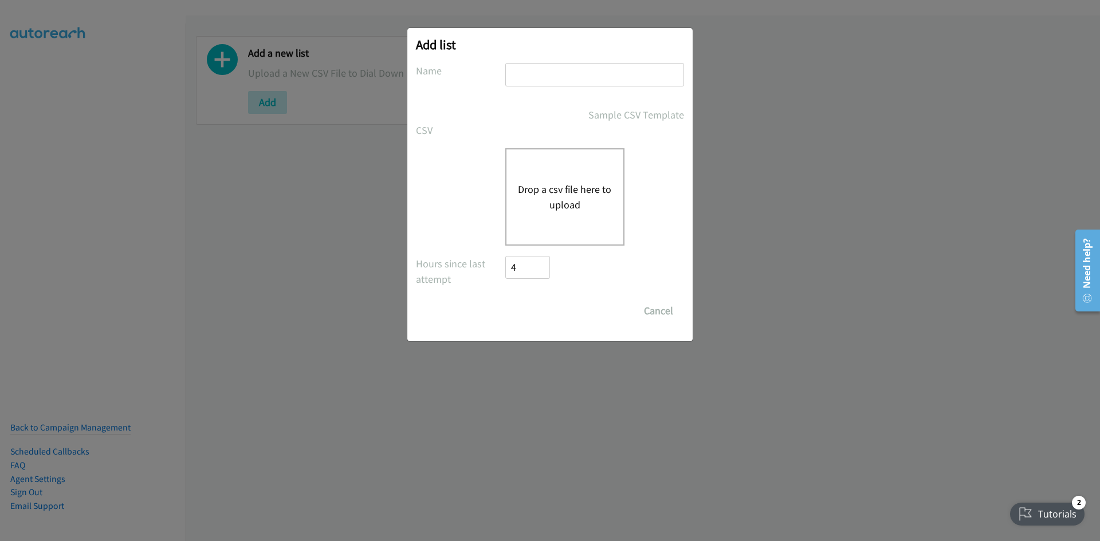
click at [518, 87] on div at bounding box center [594, 80] width 179 height 34
click at [524, 80] on input "text" at bounding box center [594, 74] width 179 height 23
type input "16virtual"
click at [553, 178] on div "Drop a csv file here to upload" at bounding box center [564, 196] width 119 height 97
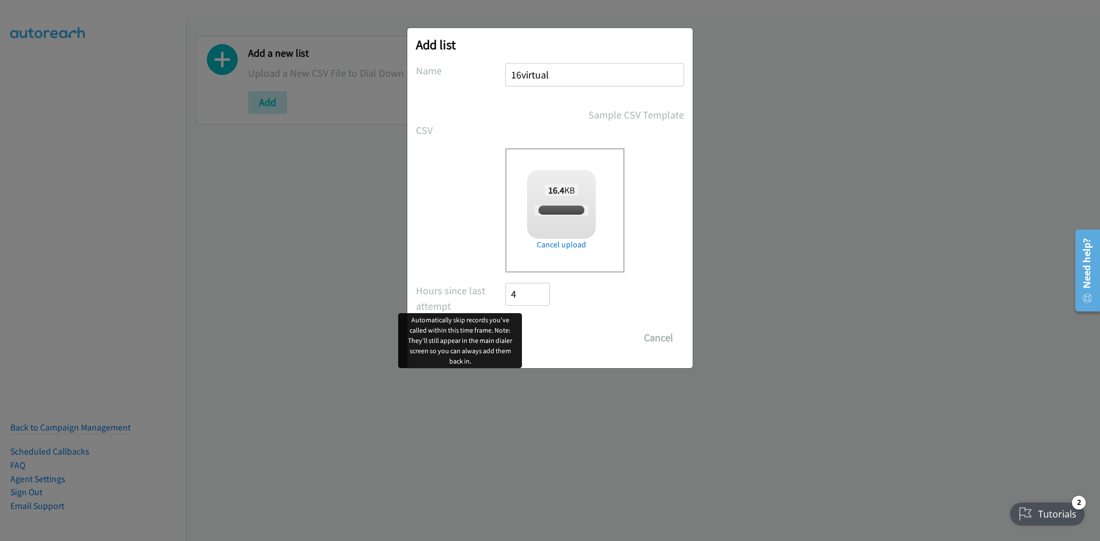
checkbox input "true"
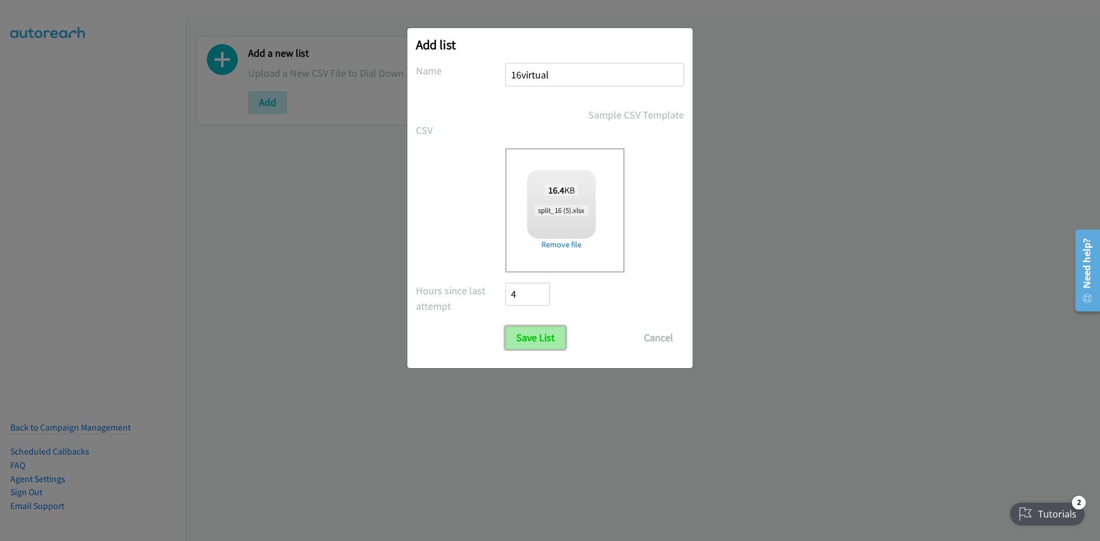
click at [535, 337] on input "Save List" at bounding box center [535, 338] width 60 height 23
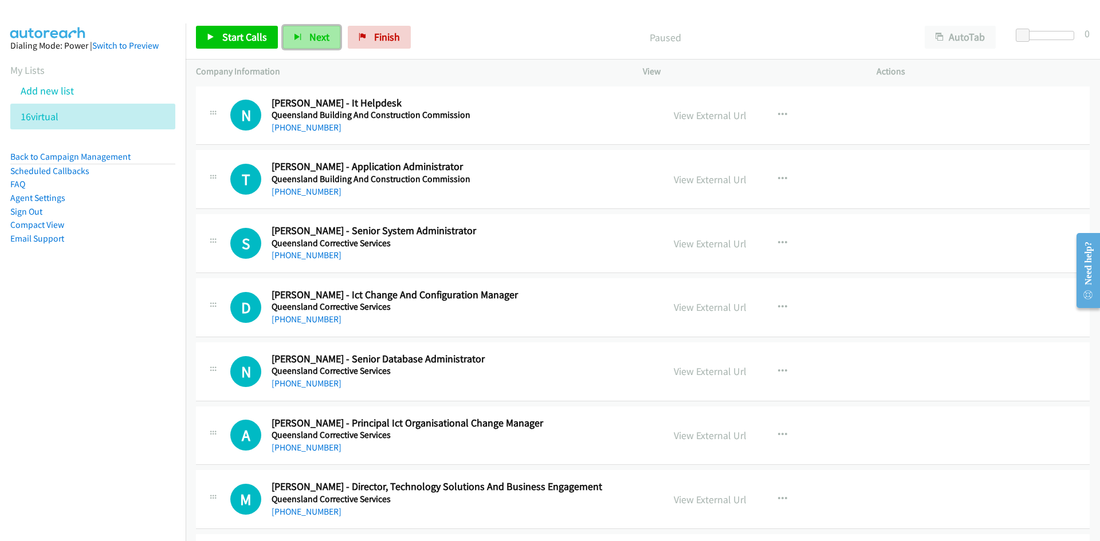
click at [312, 44] on button "Next" at bounding box center [311, 37] width 57 height 23
click at [294, 37] on icon "button" at bounding box center [298, 38] width 8 height 8
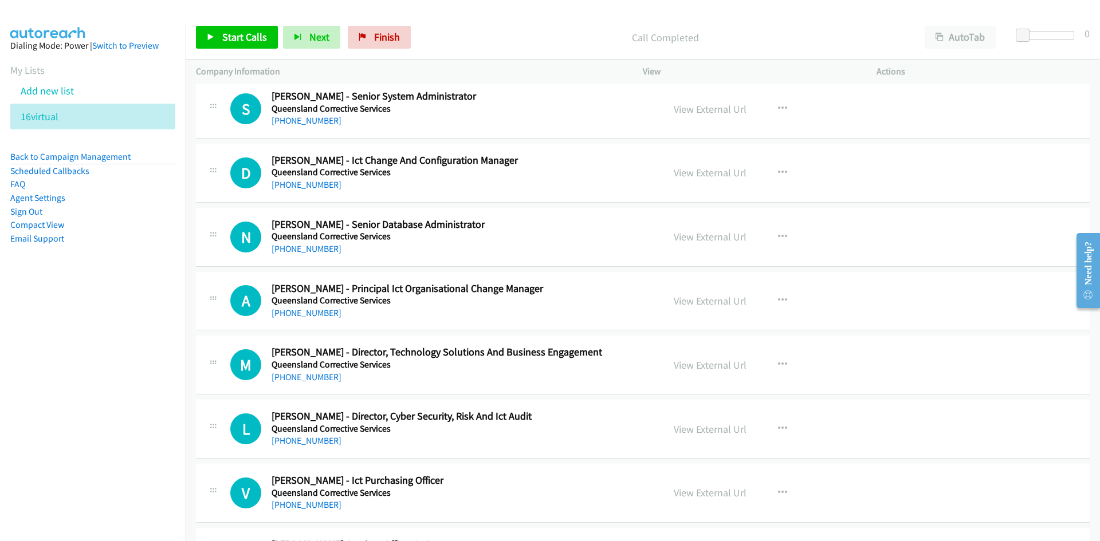
scroll to position [115, 0]
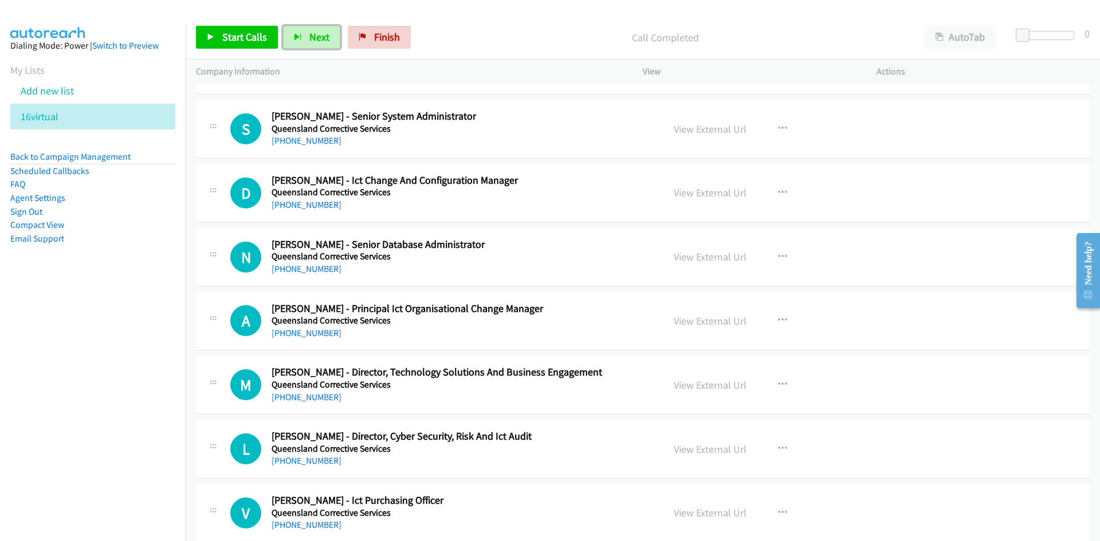
drag, startPoint x: 314, startPoint y: 32, endPoint x: 338, endPoint y: 57, distance: 34.8
click at [314, 32] on span "Next" at bounding box center [319, 36] width 20 height 13
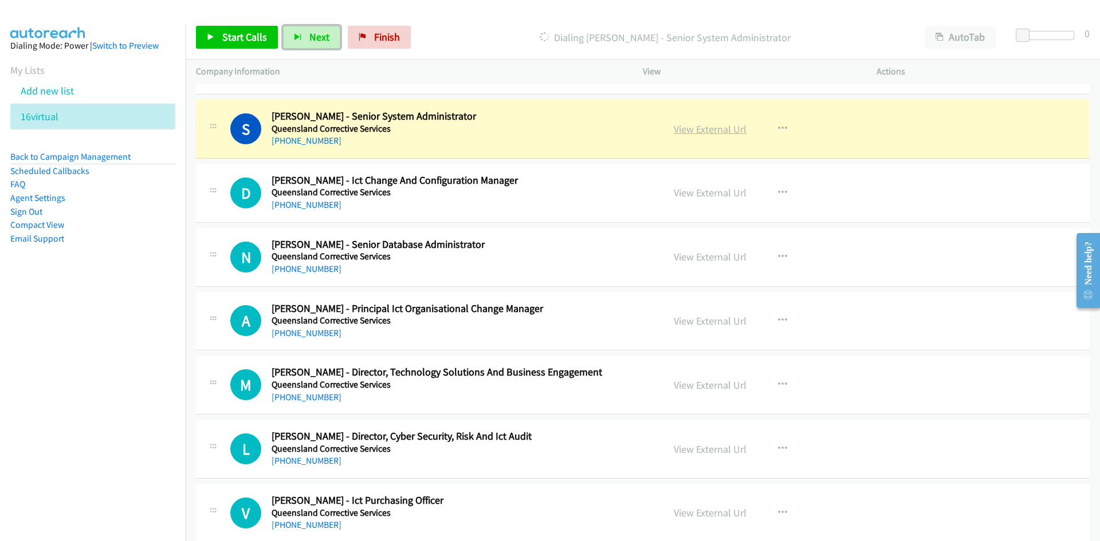
click at [711, 132] on link "View External Url" at bounding box center [710, 129] width 73 height 13
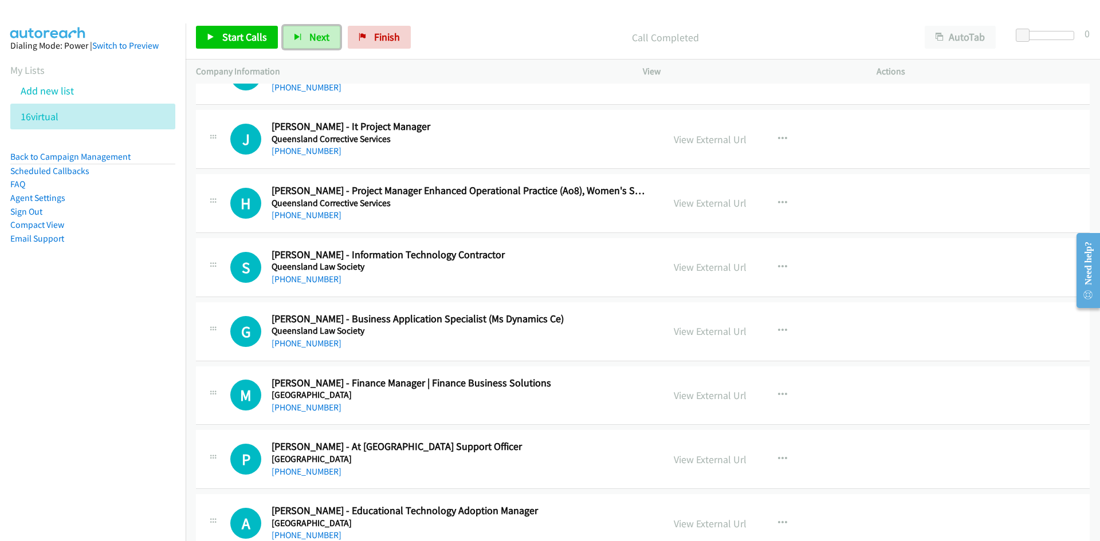
scroll to position [1089, 0]
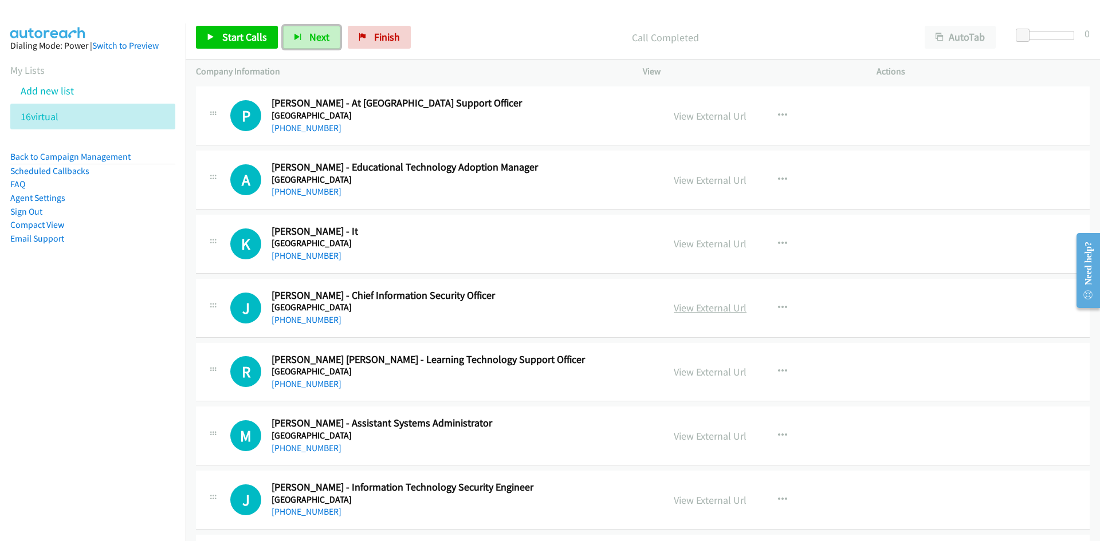
click at [705, 304] on link "View External Url" at bounding box center [710, 307] width 73 height 13
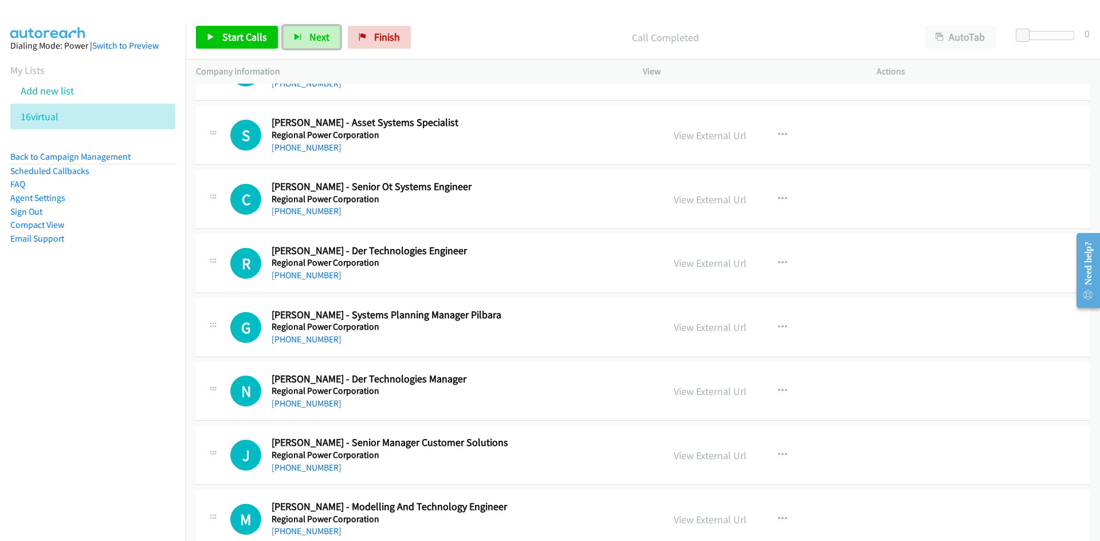
scroll to position [7104, 0]
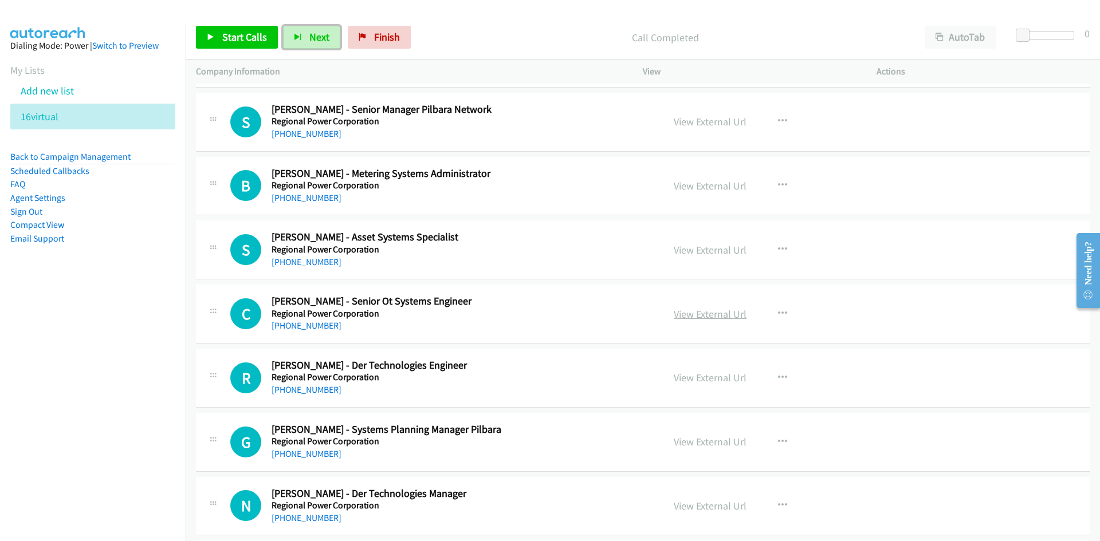
click at [718, 315] on link "View External Url" at bounding box center [710, 314] width 73 height 13
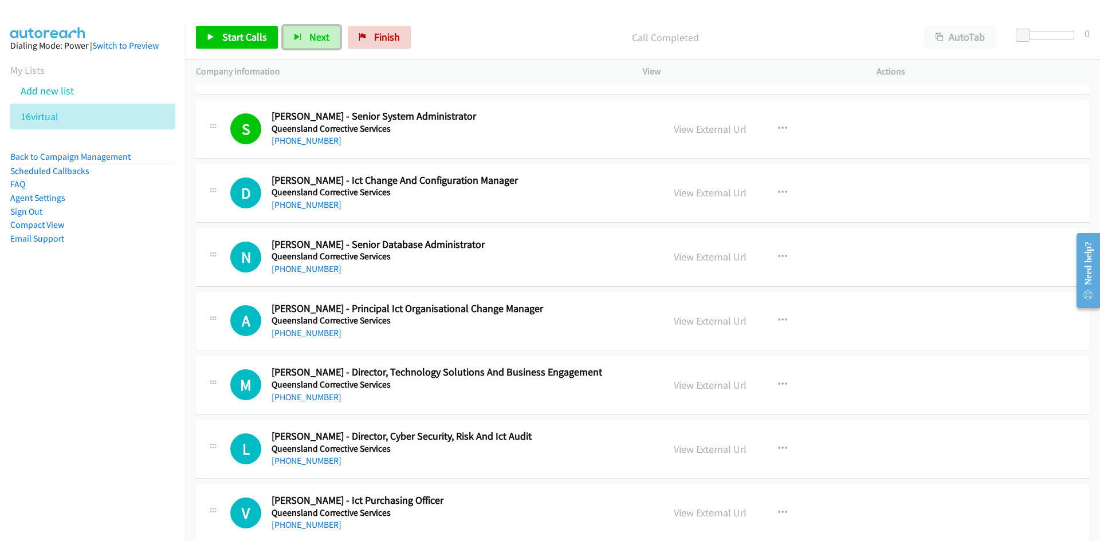
scroll to position [172, 0]
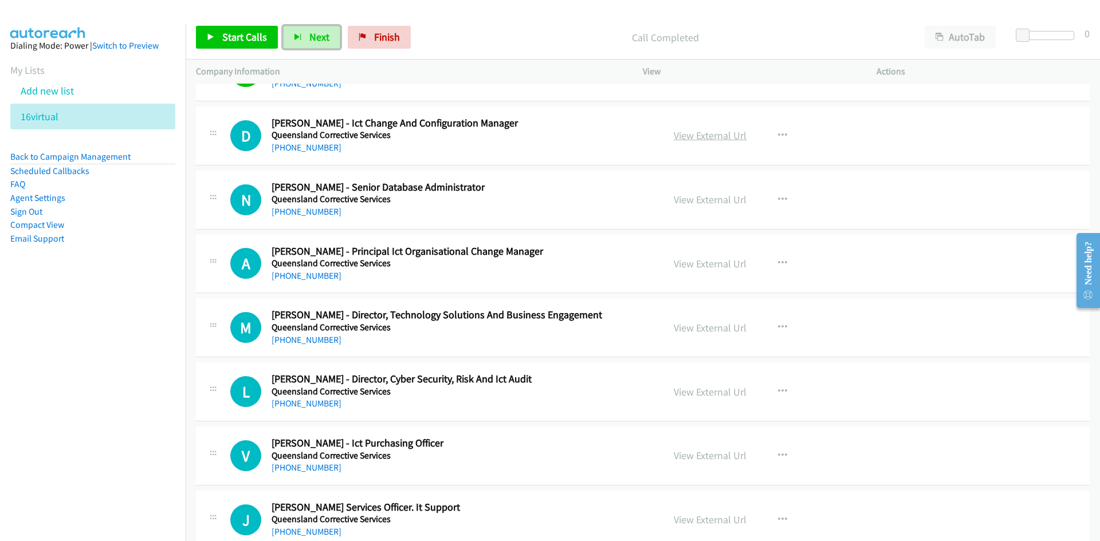
click at [701, 139] on link "View External Url" at bounding box center [710, 135] width 73 height 13
click at [778, 132] on icon "button" at bounding box center [782, 135] width 9 height 9
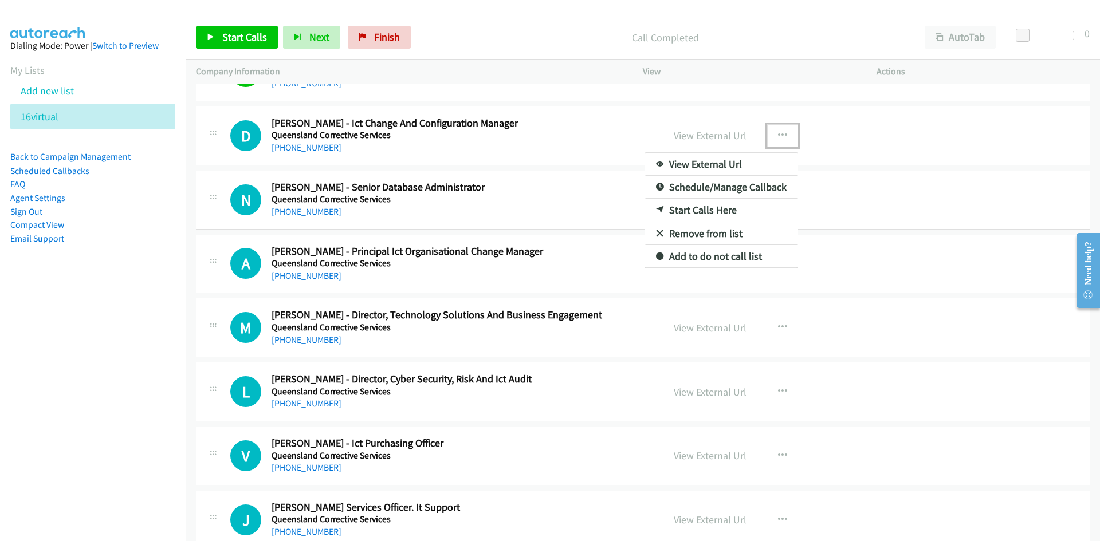
click at [700, 205] on link "Start Calls Here" at bounding box center [721, 210] width 152 height 23
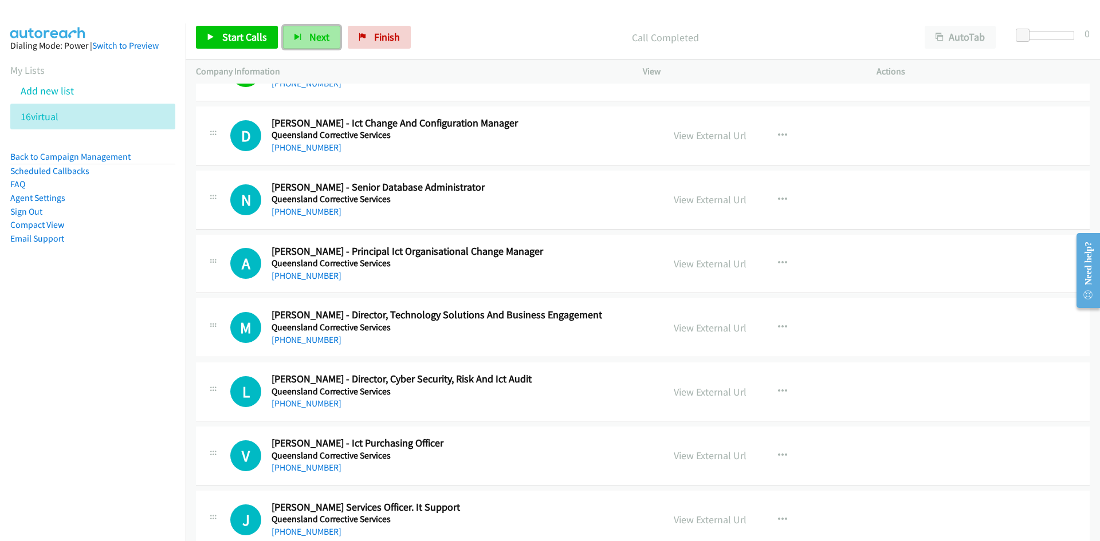
click at [325, 42] on span "Next" at bounding box center [319, 36] width 20 height 13
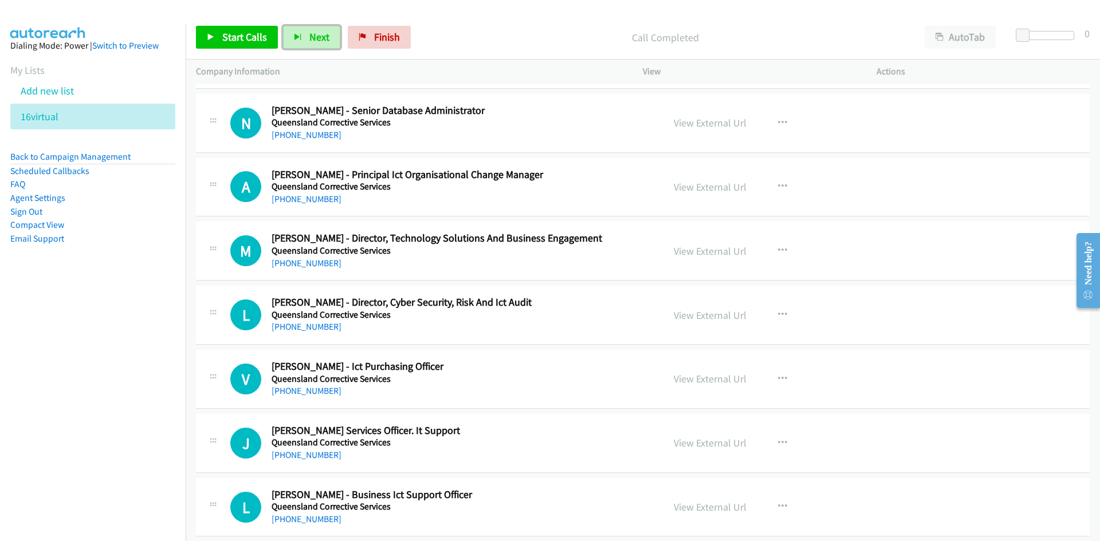
scroll to position [229, 0]
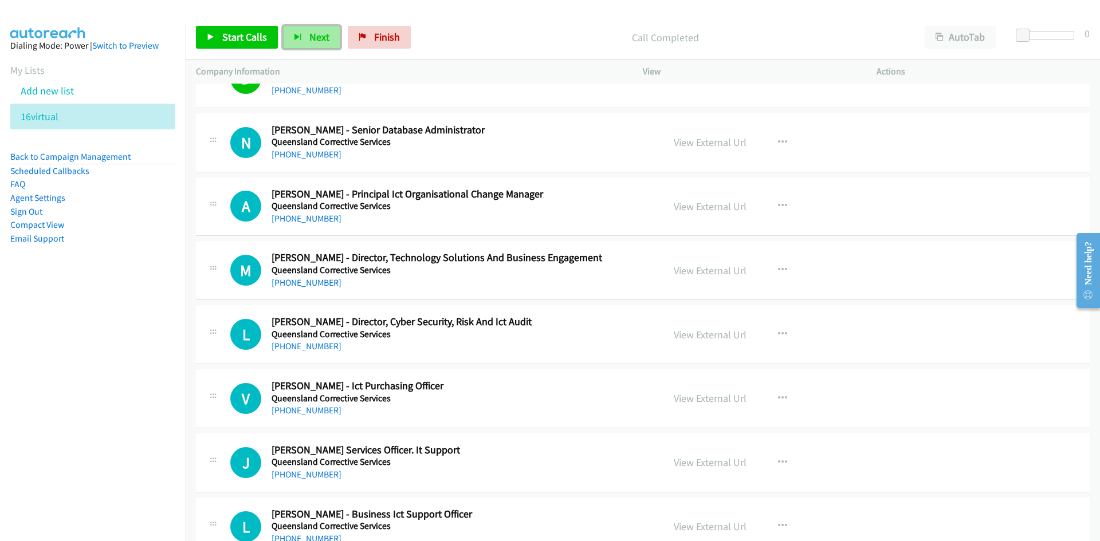
click at [323, 39] on span "Next" at bounding box center [319, 36] width 20 height 13
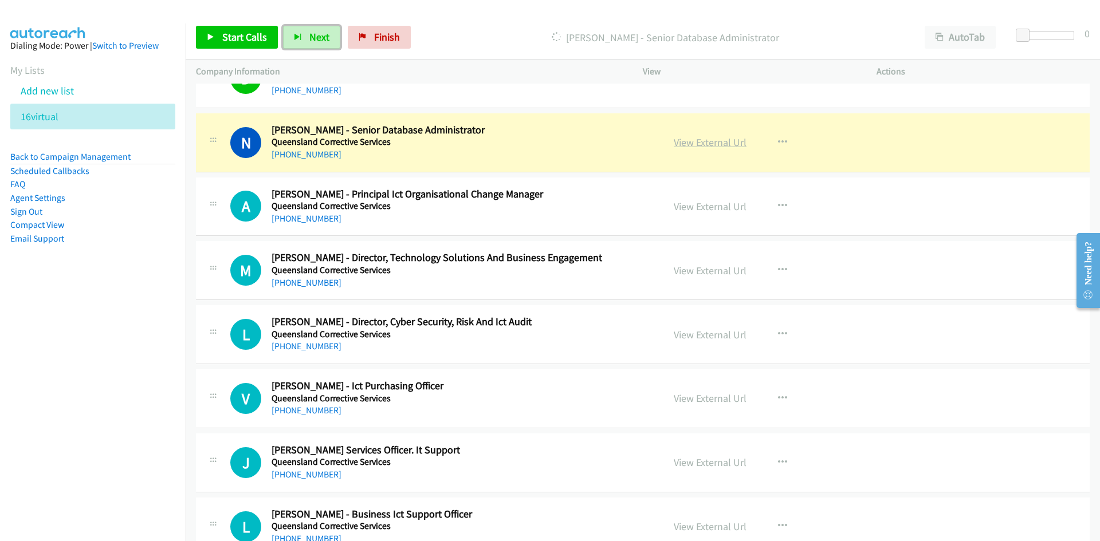
click at [688, 143] on link "View External Url" at bounding box center [710, 142] width 73 height 13
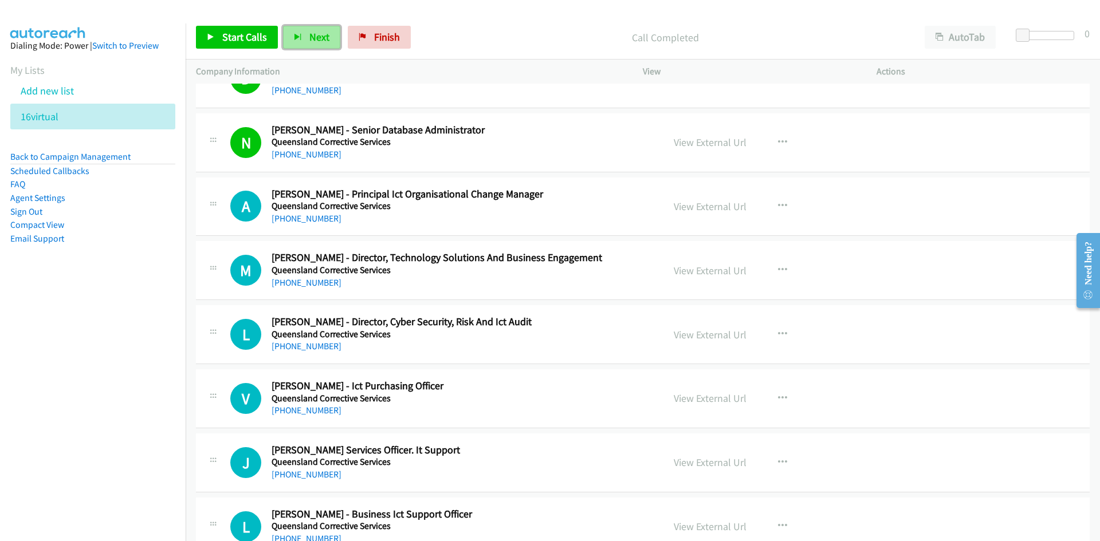
click at [325, 40] on span "Next" at bounding box center [319, 36] width 20 height 13
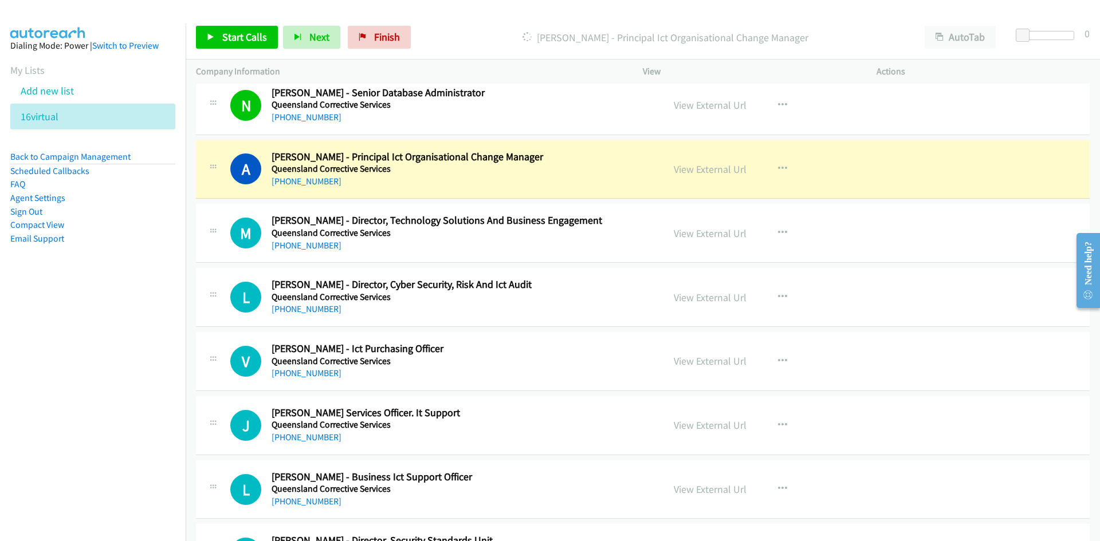
scroll to position [286, 0]
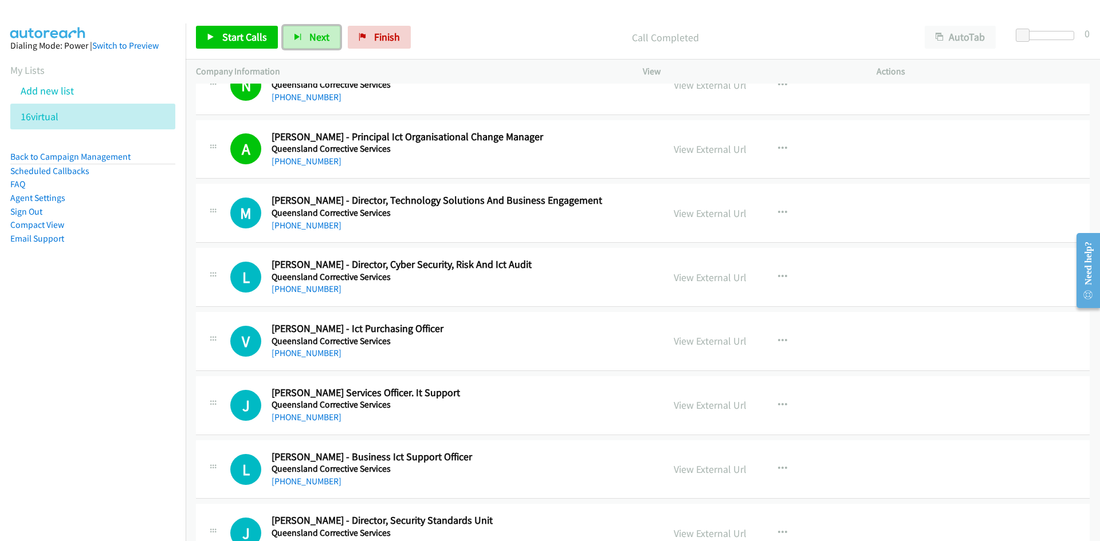
drag, startPoint x: 307, startPoint y: 34, endPoint x: 352, endPoint y: 84, distance: 66.9
click at [309, 34] on span "Next" at bounding box center [319, 36] width 20 height 13
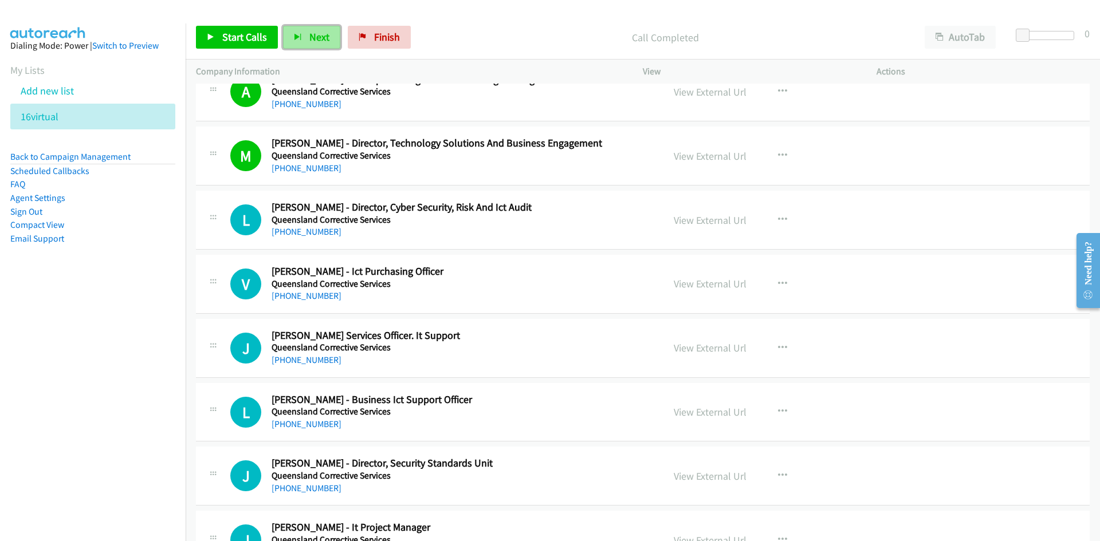
drag, startPoint x: 311, startPoint y: 37, endPoint x: 419, endPoint y: 119, distance: 135.4
click at [311, 37] on span "Next" at bounding box center [319, 36] width 20 height 13
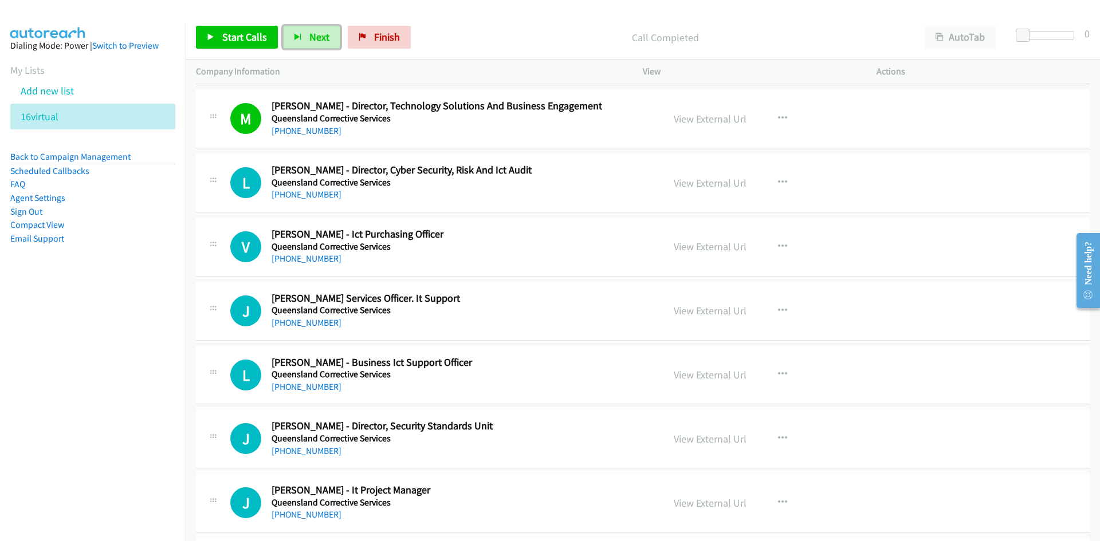
scroll to position [401, 0]
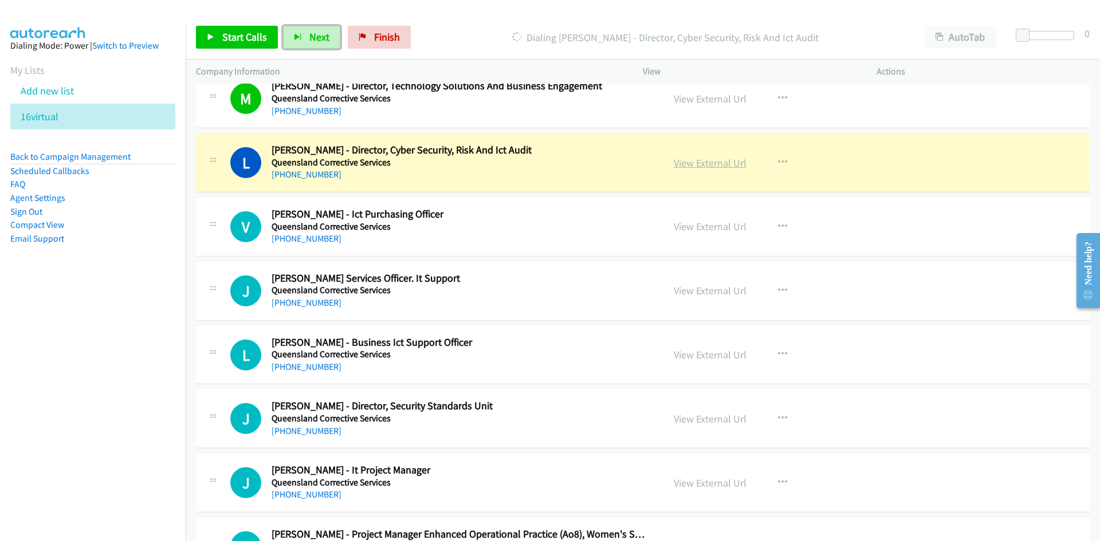
click at [722, 165] on link "View External Url" at bounding box center [710, 162] width 73 height 13
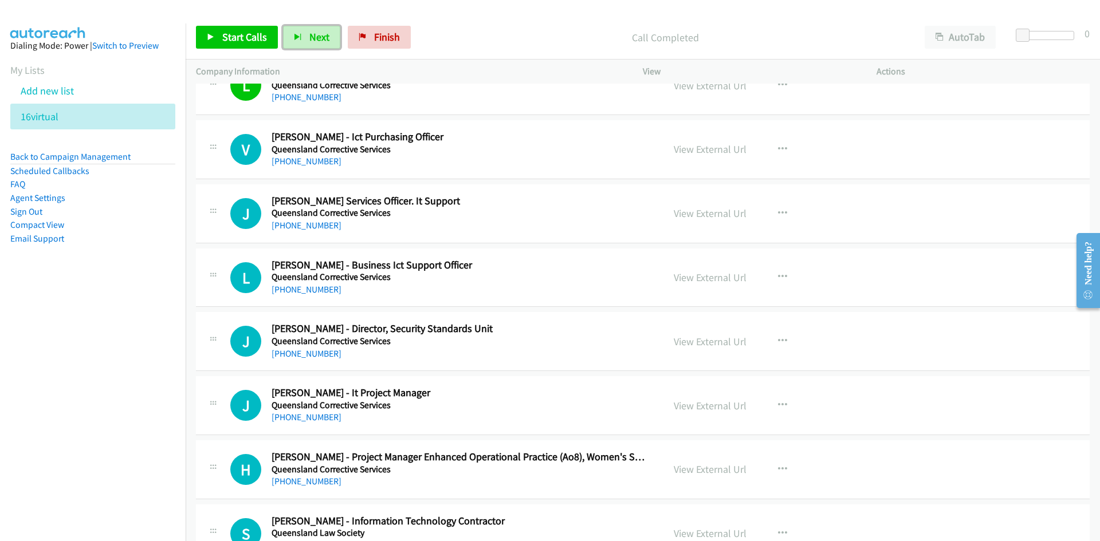
scroll to position [458, 0]
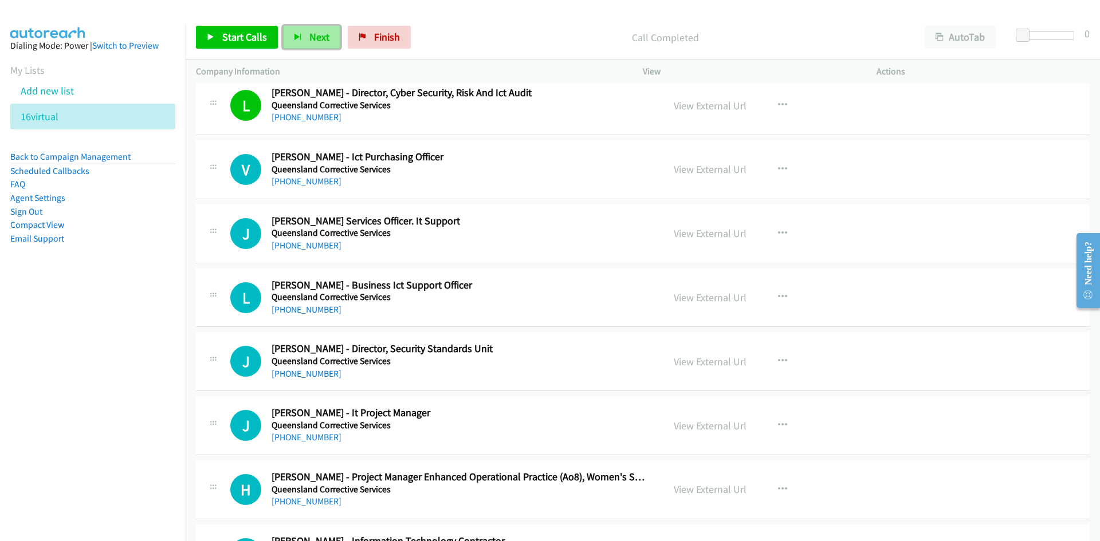
click at [324, 43] on button "Next" at bounding box center [311, 37] width 57 height 23
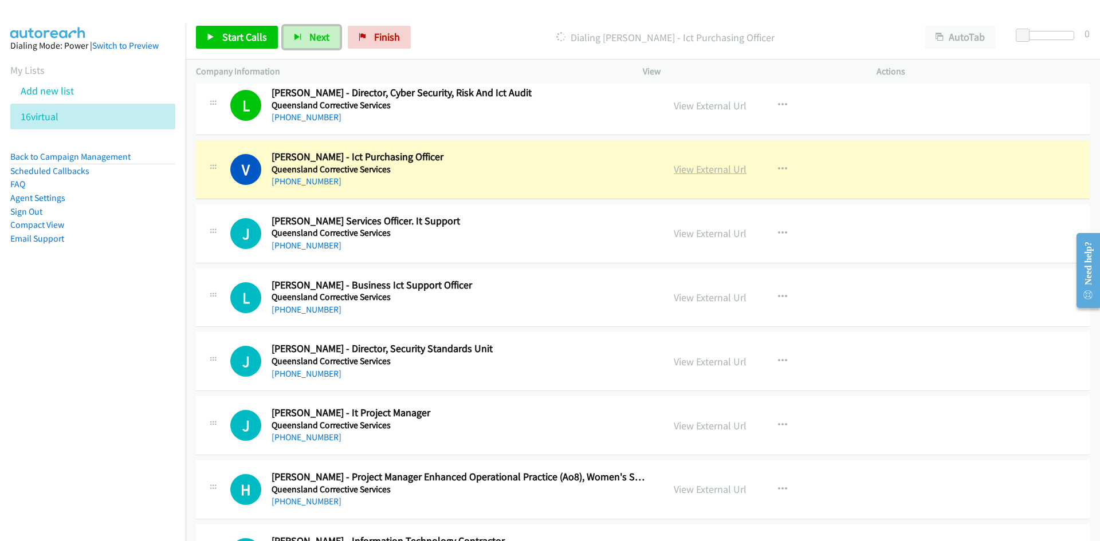
click at [720, 171] on link "View External Url" at bounding box center [710, 169] width 73 height 13
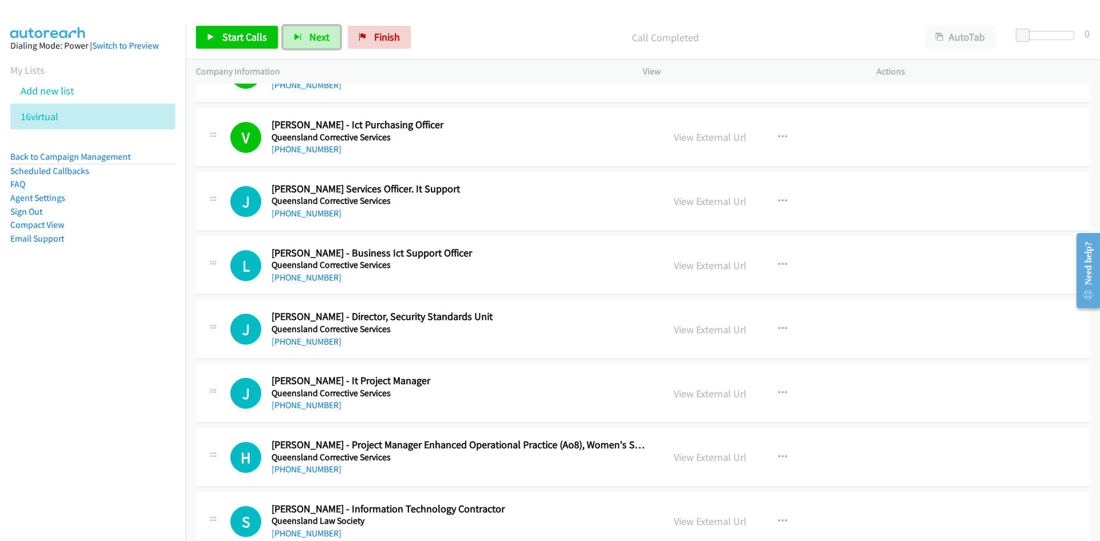
scroll to position [573, 0]
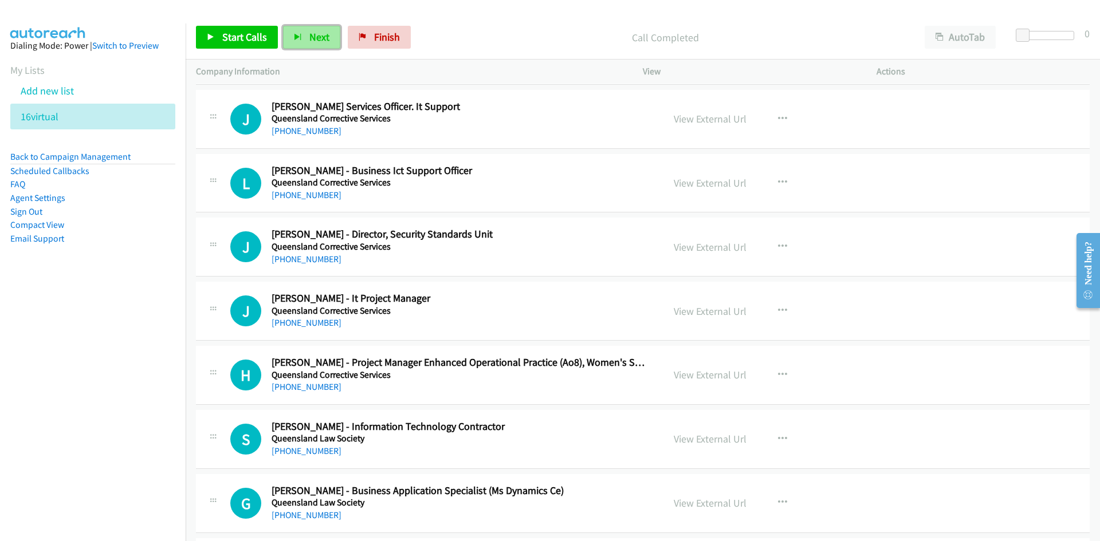
drag, startPoint x: 318, startPoint y: 42, endPoint x: 324, endPoint y: 45, distance: 7.2
click at [318, 42] on span "Next" at bounding box center [319, 36] width 20 height 13
click at [325, 37] on span "Next" at bounding box center [319, 36] width 20 height 13
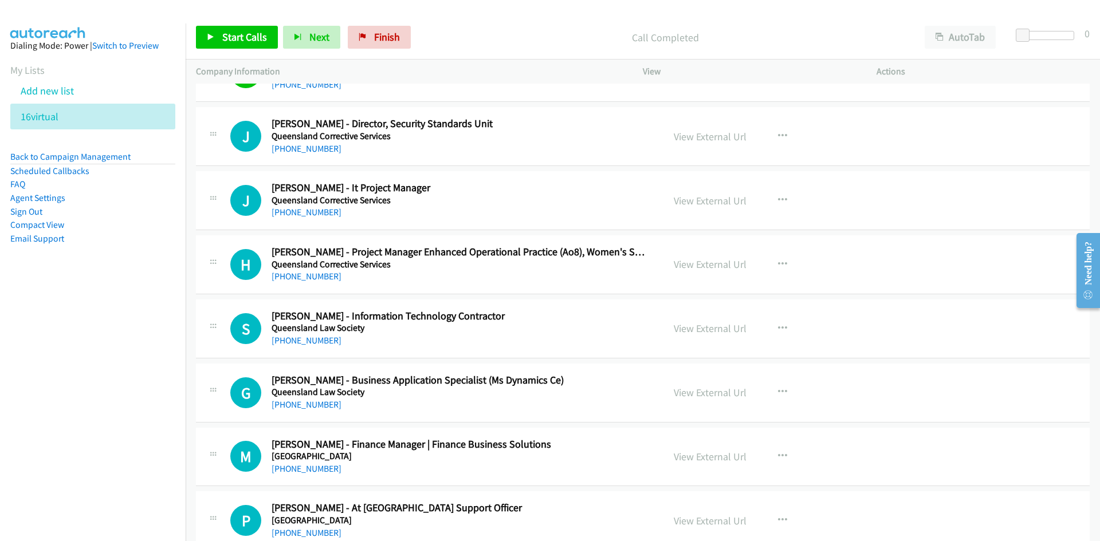
scroll to position [745, 0]
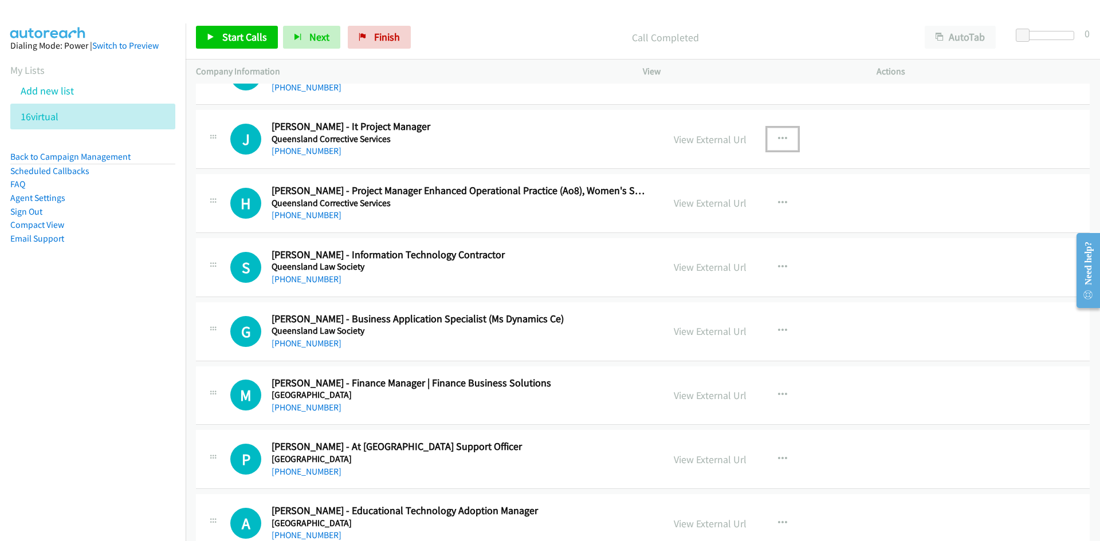
click at [778, 138] on icon "button" at bounding box center [782, 139] width 9 height 9
drag, startPoint x: 699, startPoint y: 213, endPoint x: 687, endPoint y: 201, distance: 17.4
click at [699, 213] on link "Start Calls Here" at bounding box center [721, 214] width 152 height 23
click at [303, 32] on button "Next" at bounding box center [311, 37] width 57 height 23
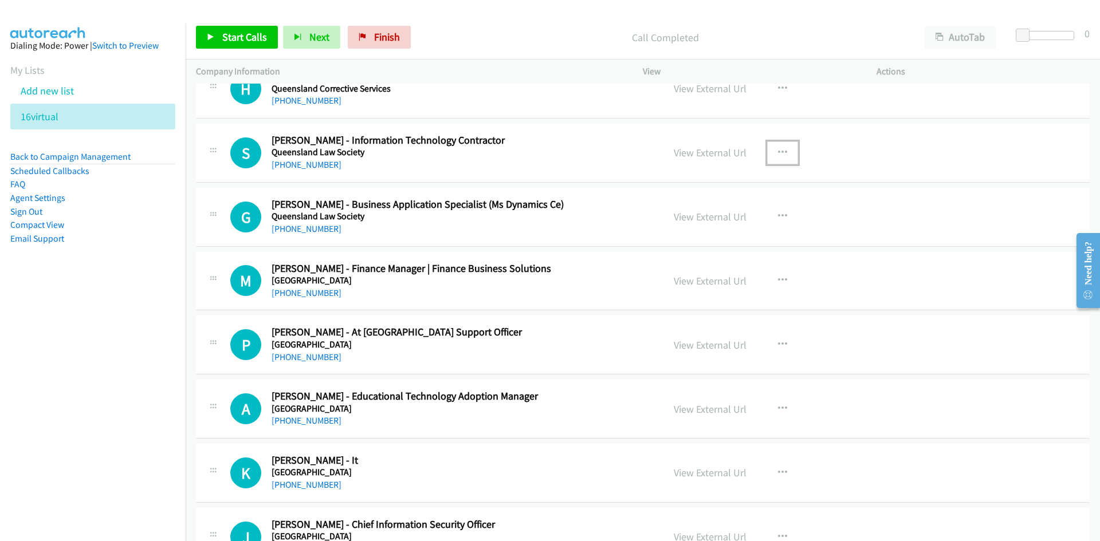
click at [783, 154] on button "button" at bounding box center [782, 153] width 31 height 23
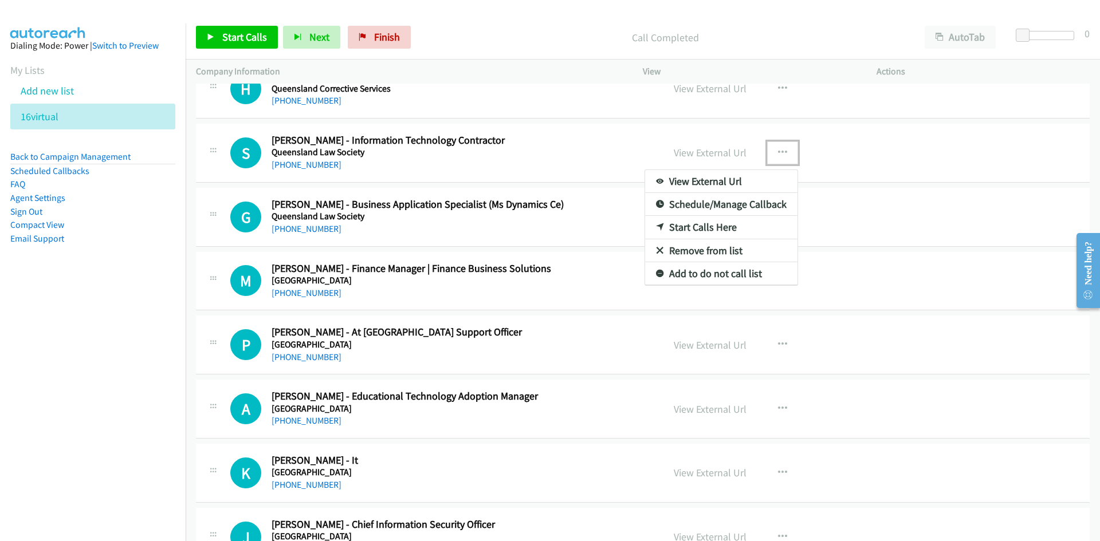
click at [700, 224] on link "Start Calls Here" at bounding box center [721, 227] width 152 height 23
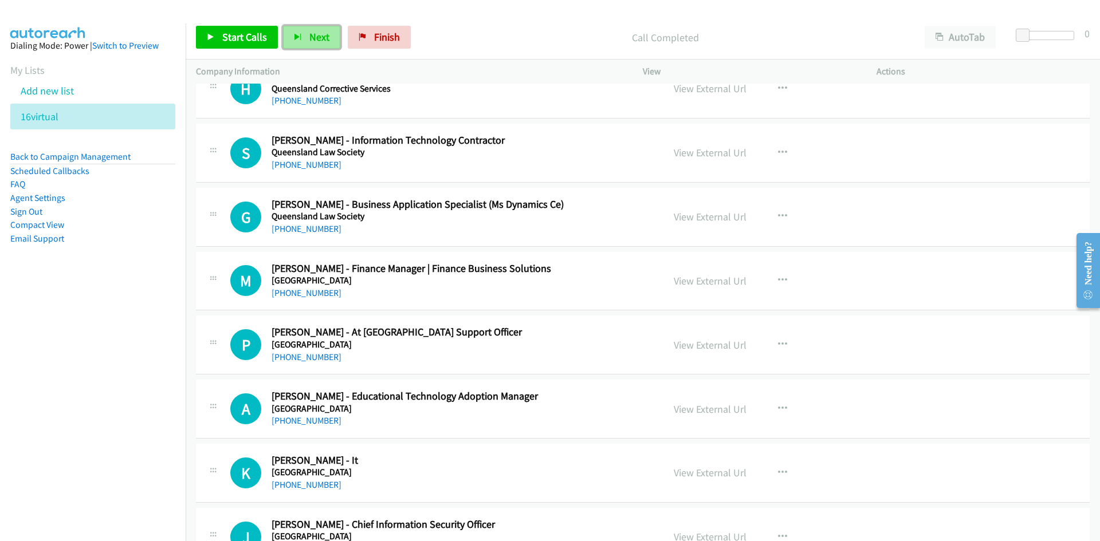
click at [309, 38] on span "Next" at bounding box center [319, 36] width 20 height 13
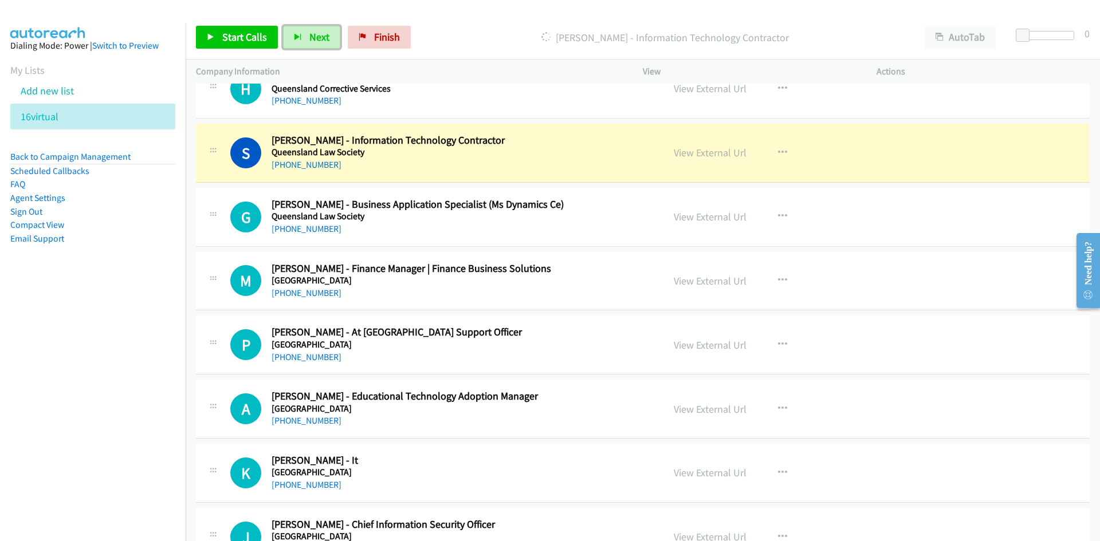
drag, startPoint x: 713, startPoint y: 155, endPoint x: 713, endPoint y: 181, distance: 25.8
click at [713, 155] on link "View External Url" at bounding box center [710, 152] width 73 height 13
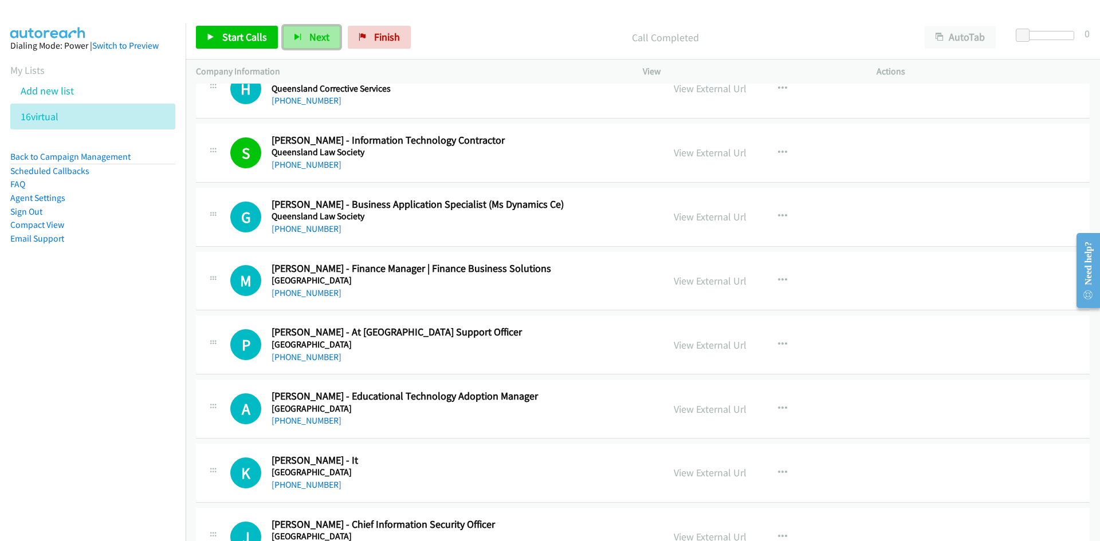
click at [316, 37] on span "Next" at bounding box center [319, 36] width 20 height 13
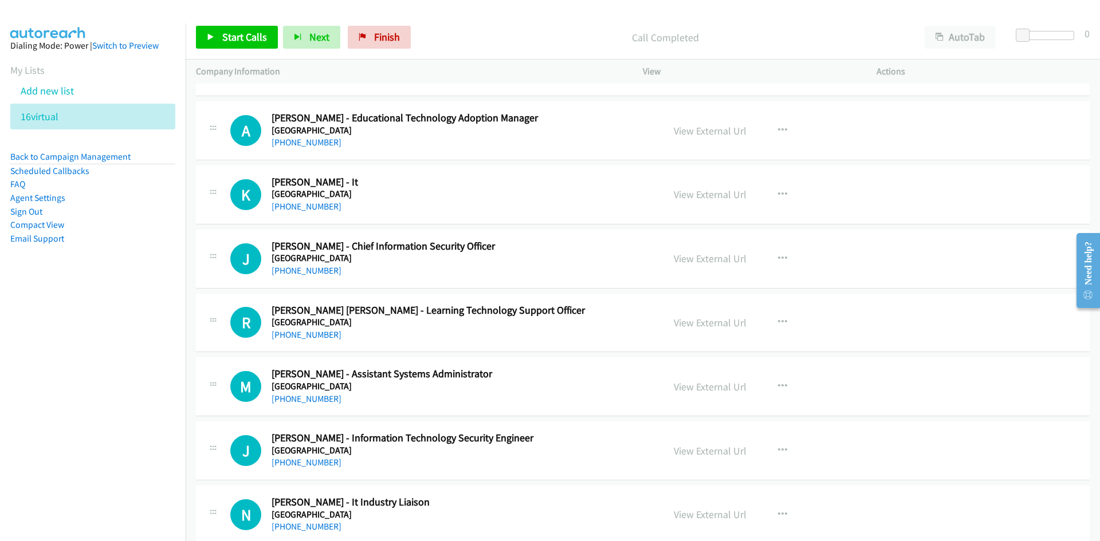
scroll to position [1146, 0]
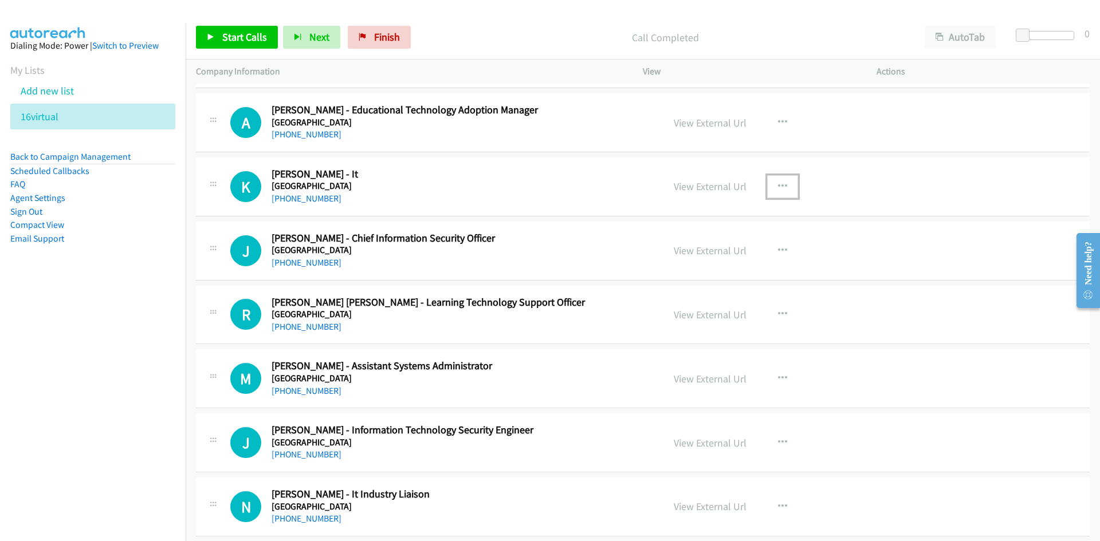
click at [778, 183] on icon "button" at bounding box center [782, 186] width 9 height 9
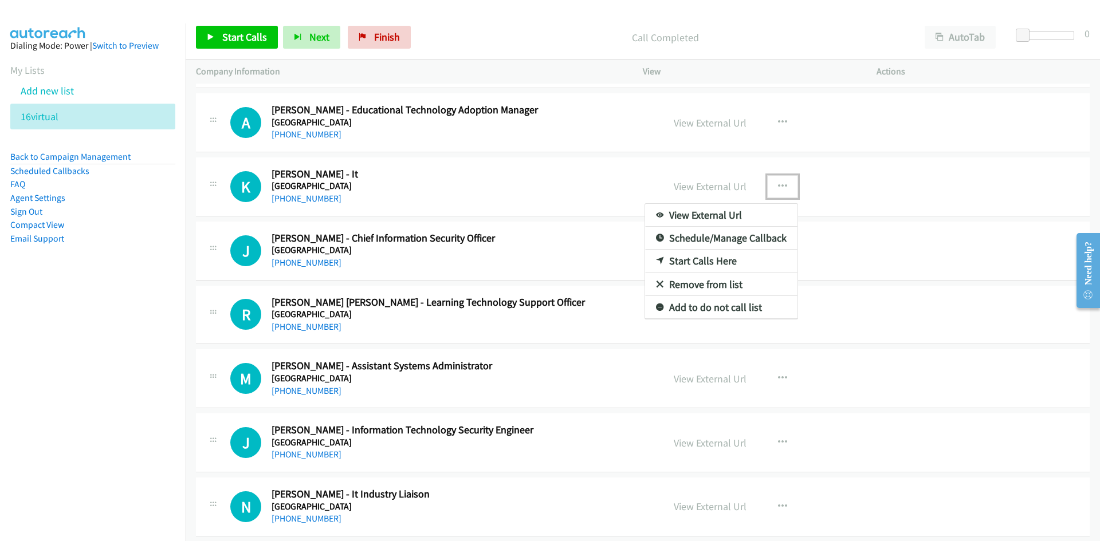
click at [694, 258] on link "Start Calls Here" at bounding box center [721, 261] width 152 height 23
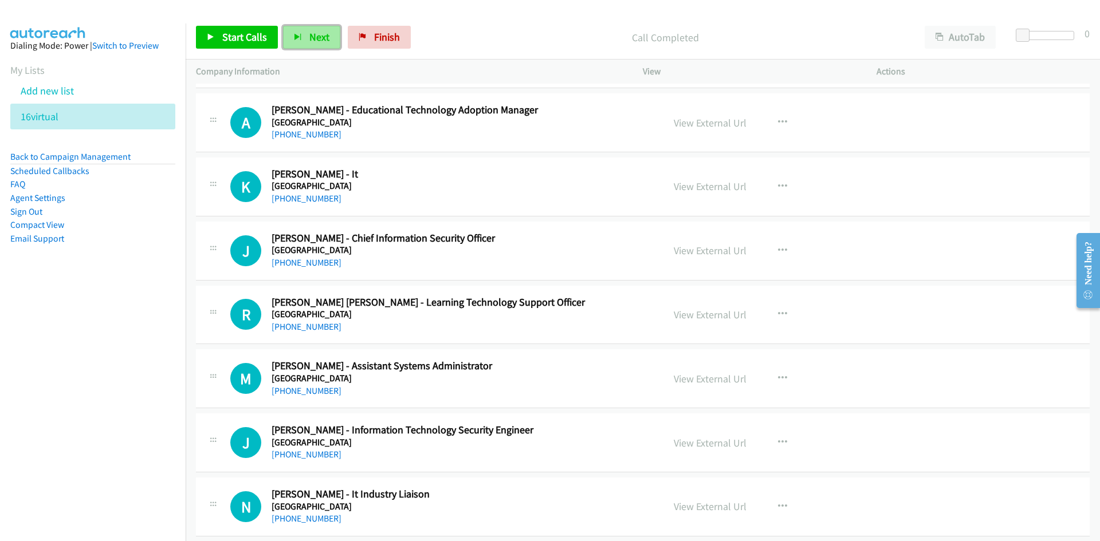
click at [327, 41] on span "Next" at bounding box center [319, 36] width 20 height 13
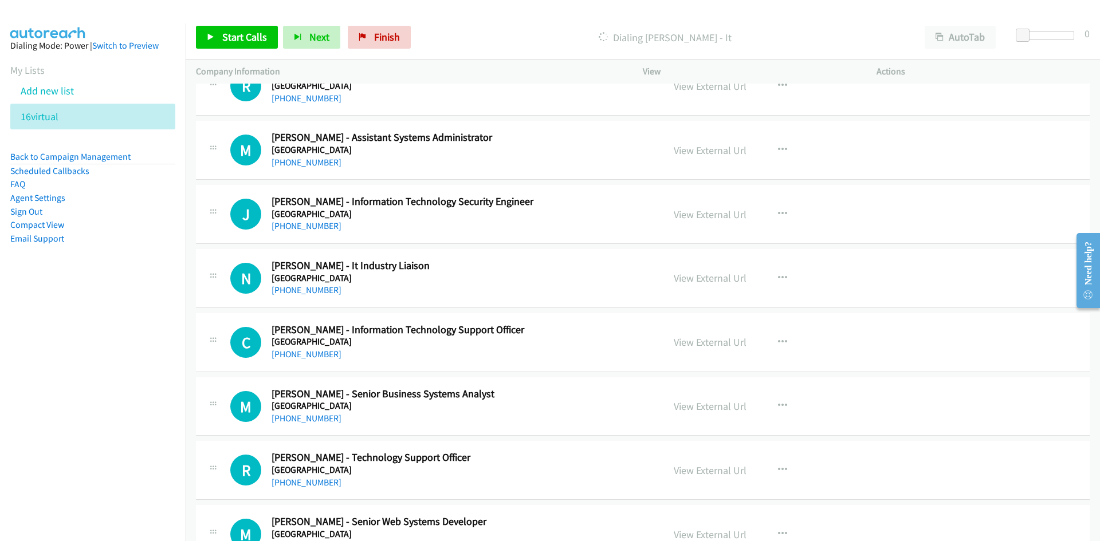
scroll to position [1375, 0]
click at [780, 145] on icon "button" at bounding box center [782, 149] width 9 height 9
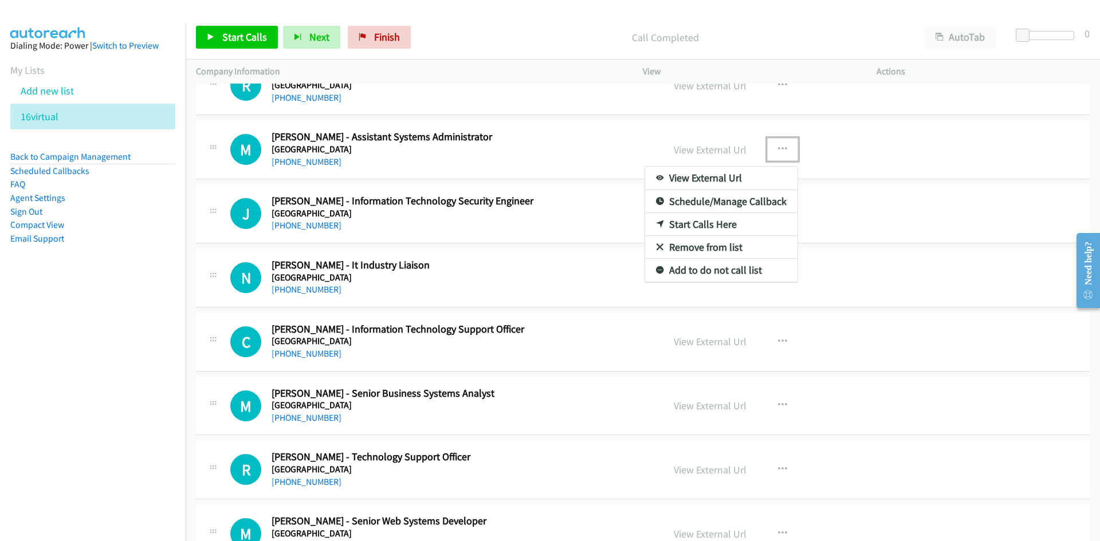
click at [695, 224] on link "Start Calls Here" at bounding box center [721, 224] width 152 height 23
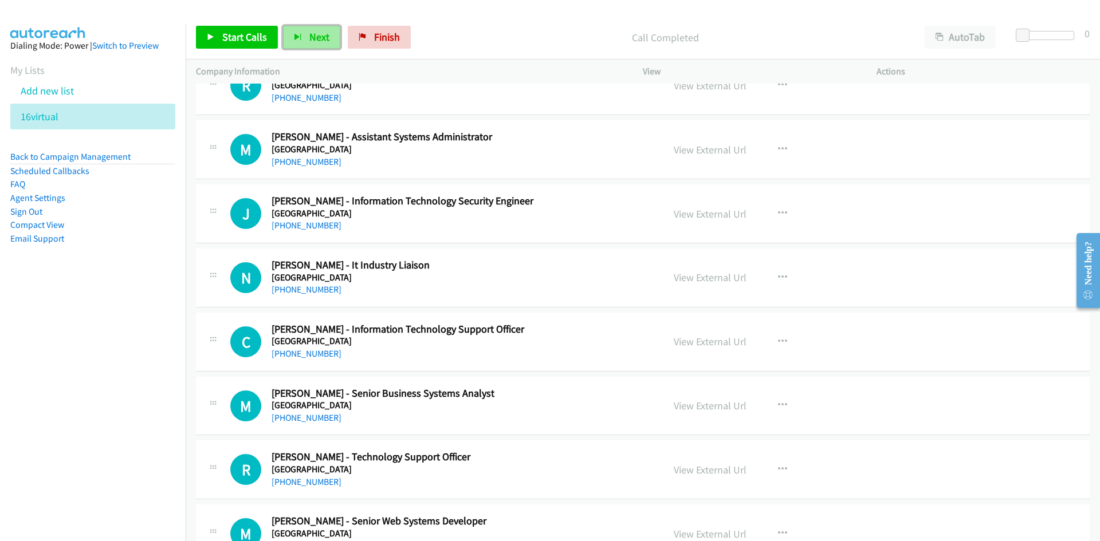
click at [306, 27] on button "Next" at bounding box center [311, 37] width 57 height 23
click at [320, 41] on span "Next" at bounding box center [319, 36] width 20 height 13
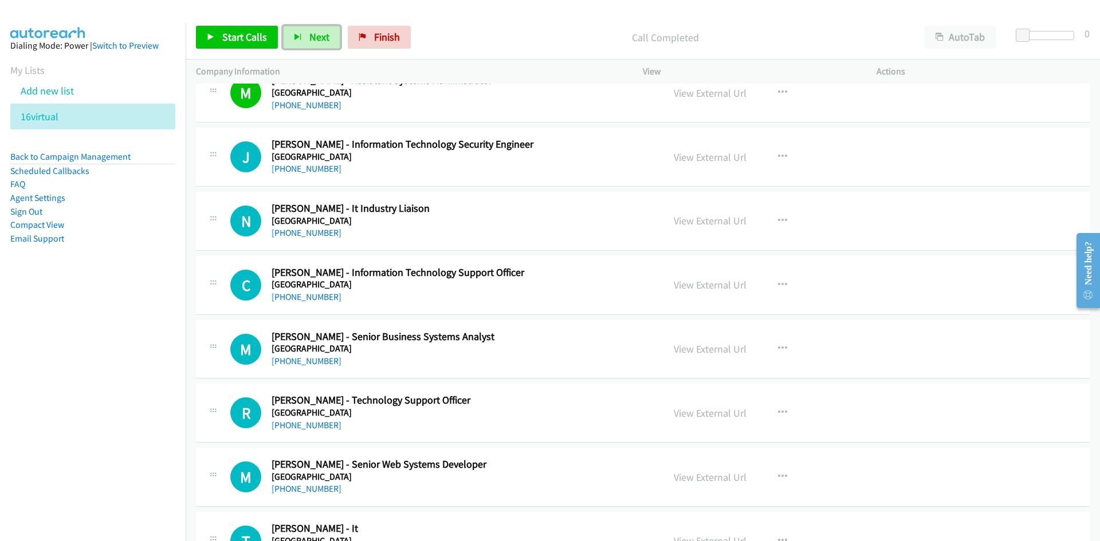
scroll to position [1432, 0]
drag, startPoint x: 325, startPoint y: 32, endPoint x: 442, endPoint y: 155, distance: 169.8
click at [325, 32] on span "Next" at bounding box center [319, 36] width 20 height 13
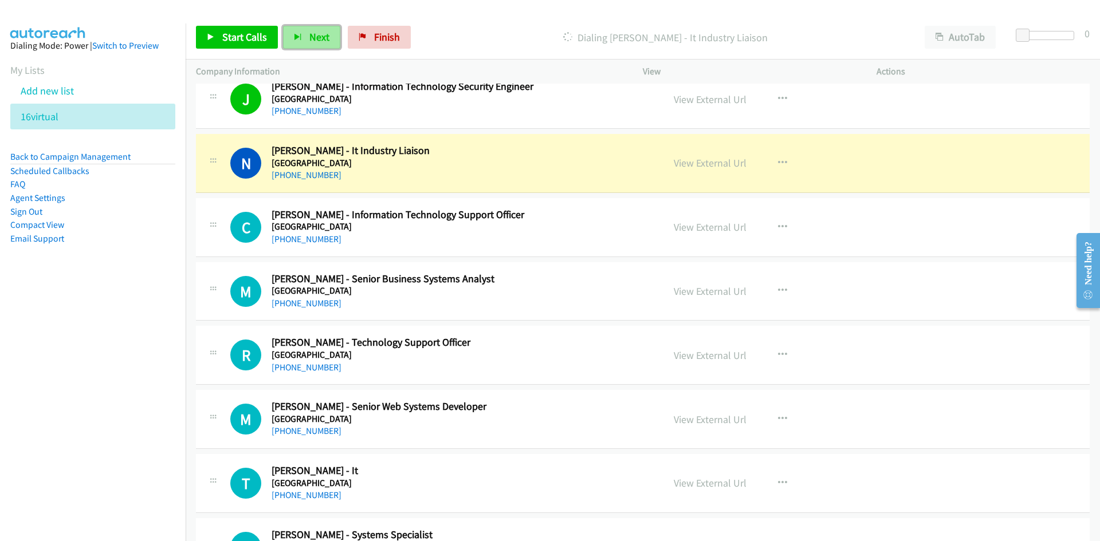
click at [298, 27] on button "Next" at bounding box center [311, 37] width 57 height 23
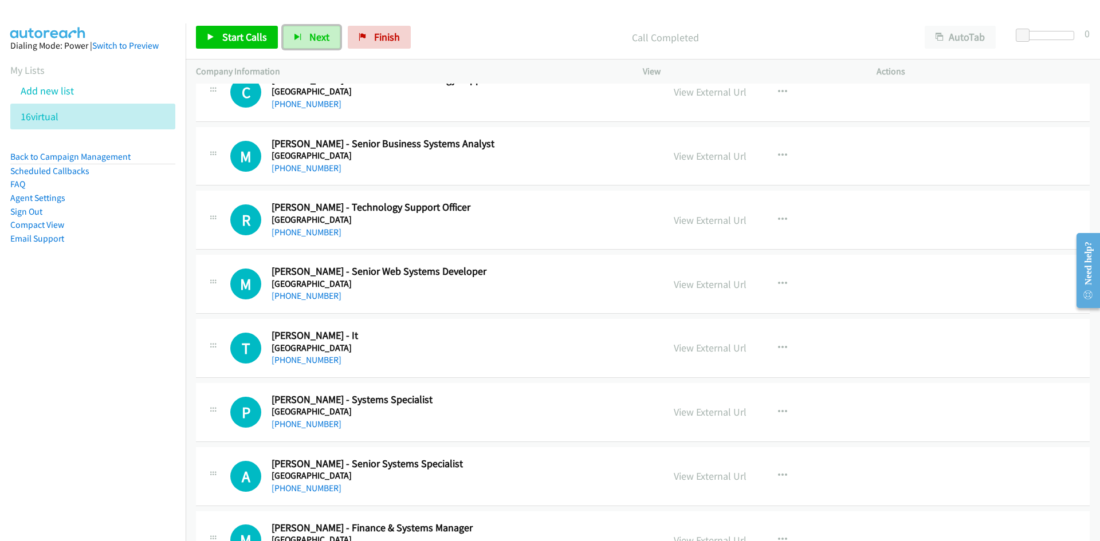
scroll to position [1604, 0]
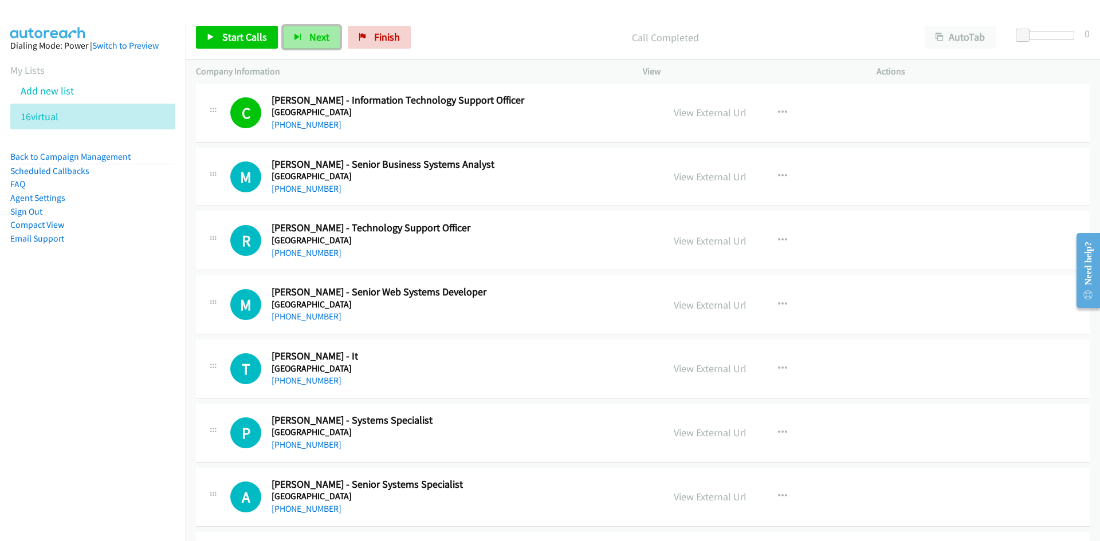
drag, startPoint x: 316, startPoint y: 39, endPoint x: 329, endPoint y: 44, distance: 14.7
click at [316, 39] on span "Next" at bounding box center [319, 36] width 20 height 13
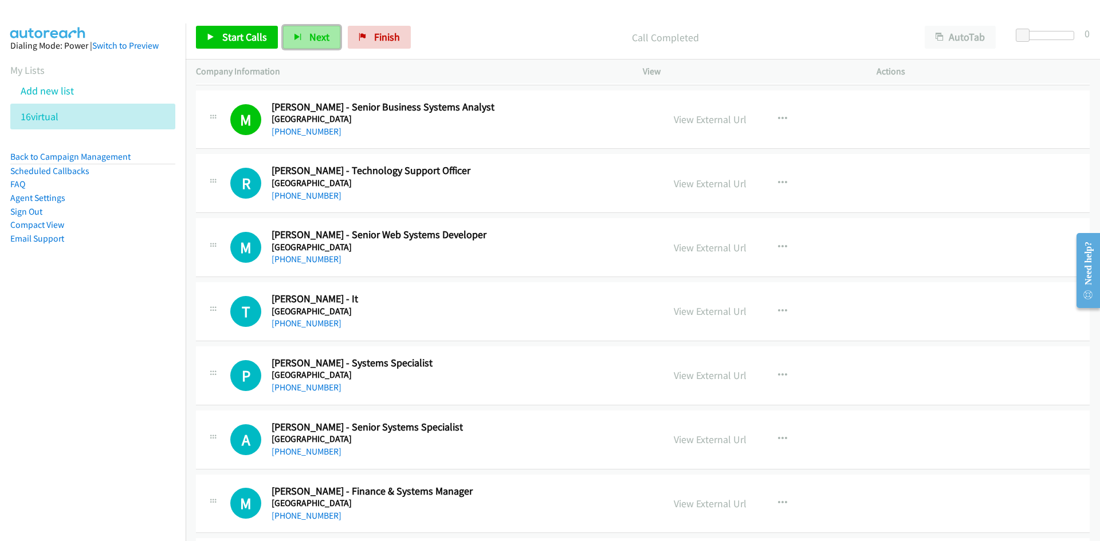
click at [301, 40] on button "Next" at bounding box center [311, 37] width 57 height 23
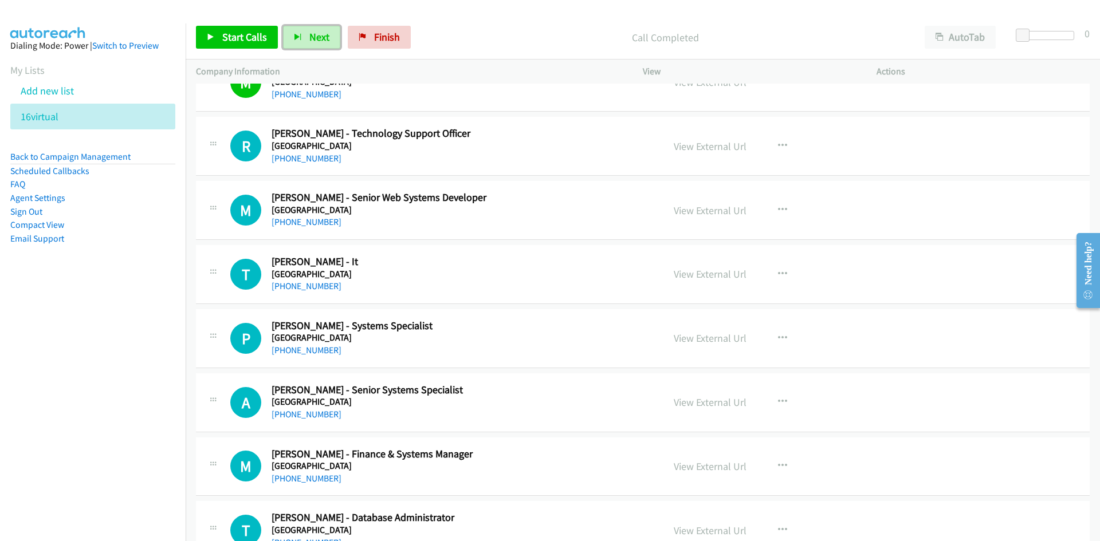
scroll to position [1719, 0]
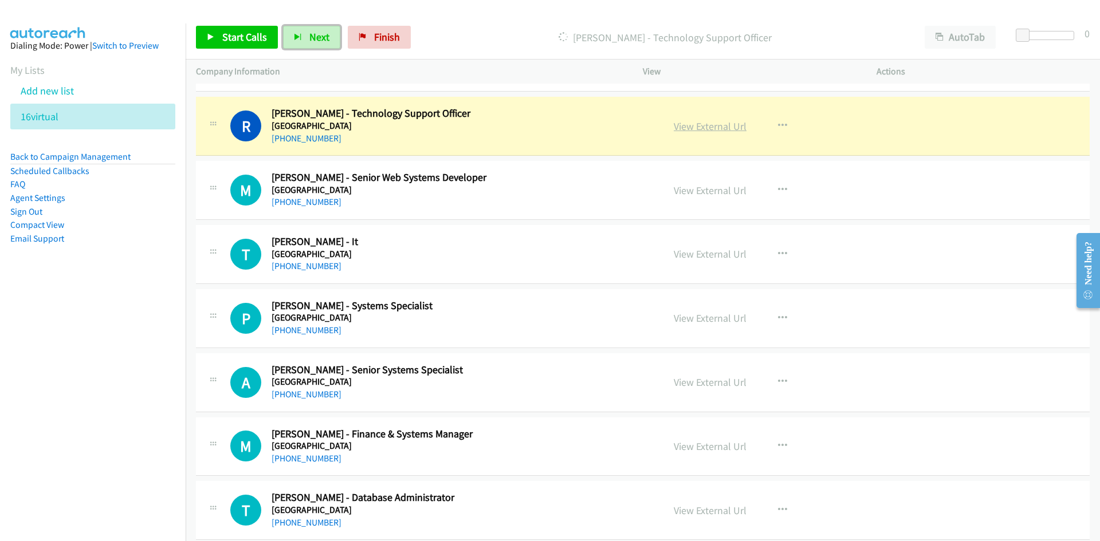
click at [720, 124] on link "View External Url" at bounding box center [710, 126] width 73 height 13
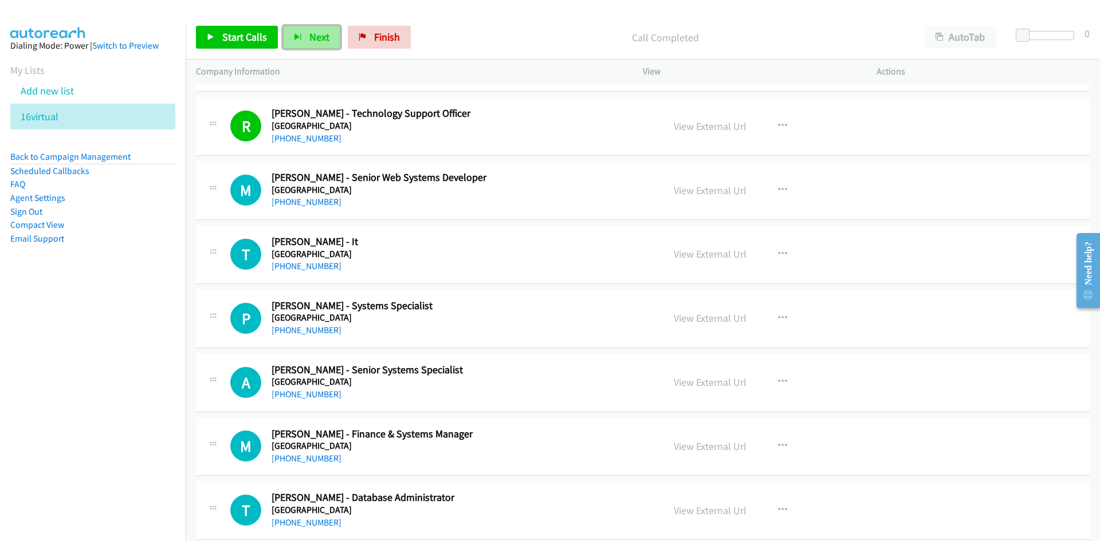
click at [326, 38] on span "Next" at bounding box center [319, 36] width 20 height 13
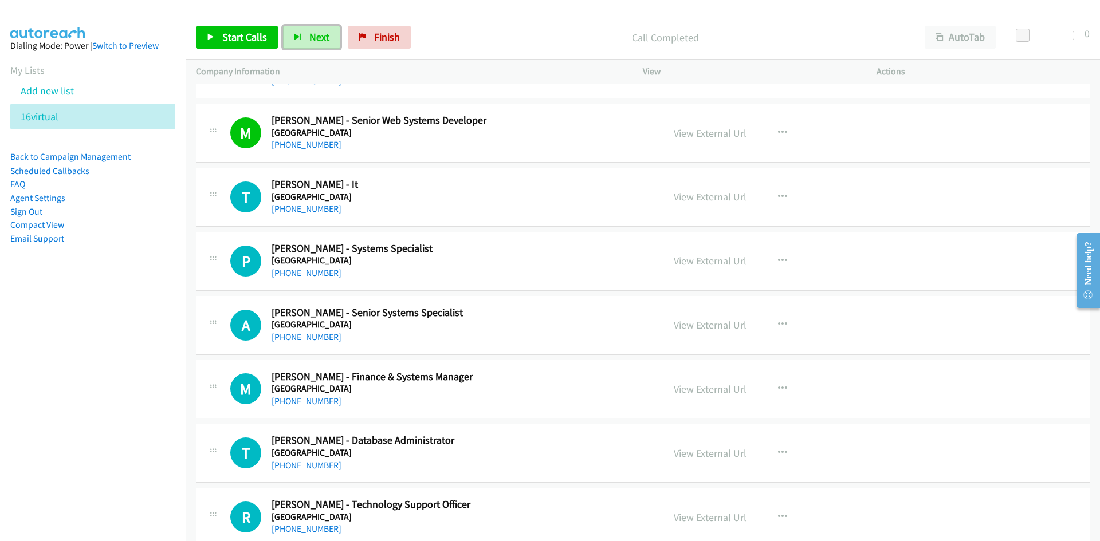
drag, startPoint x: 311, startPoint y: 42, endPoint x: 428, endPoint y: 164, distance: 169.4
click at [311, 42] on span "Next" at bounding box center [319, 36] width 20 height 13
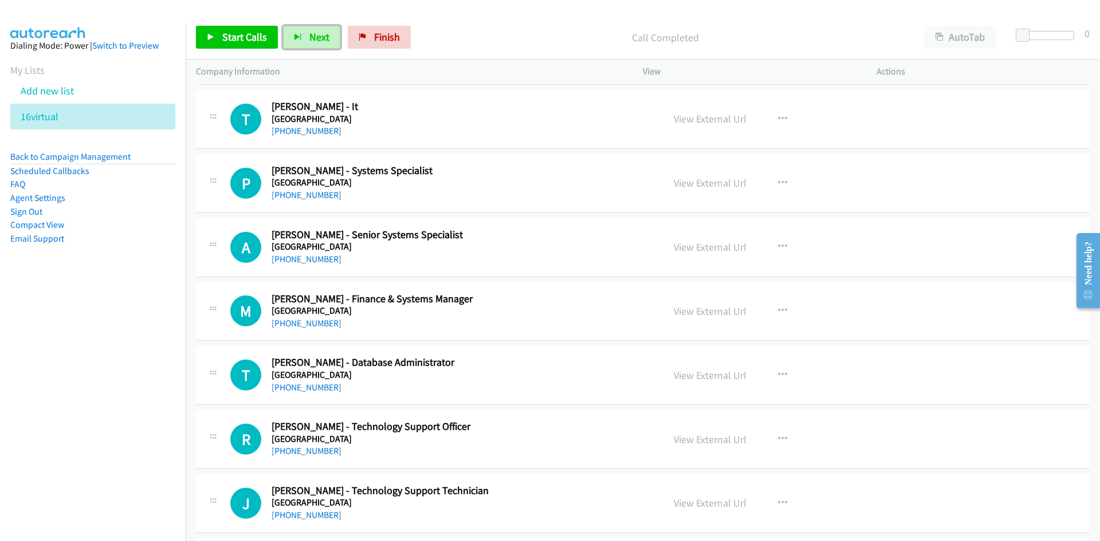
scroll to position [1833, 0]
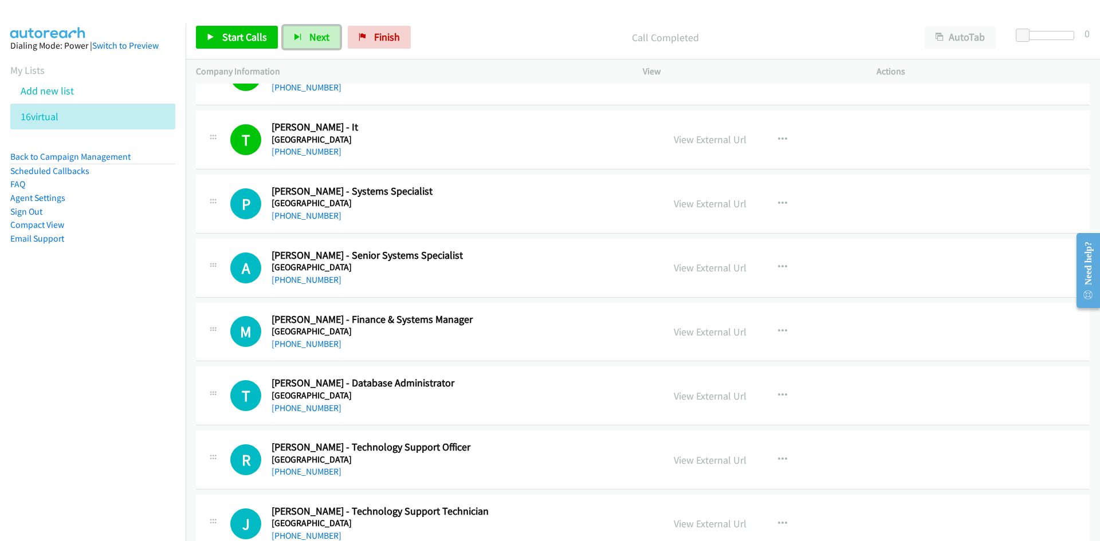
drag, startPoint x: 301, startPoint y: 32, endPoint x: 361, endPoint y: 131, distance: 115.4
click at [301, 32] on button "Next" at bounding box center [311, 37] width 57 height 23
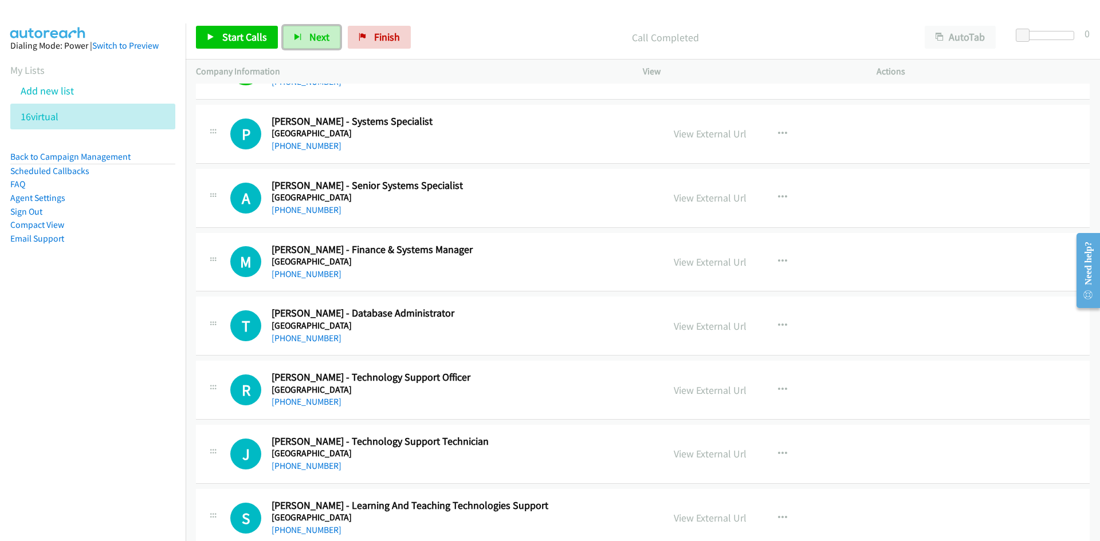
scroll to position [1891, 0]
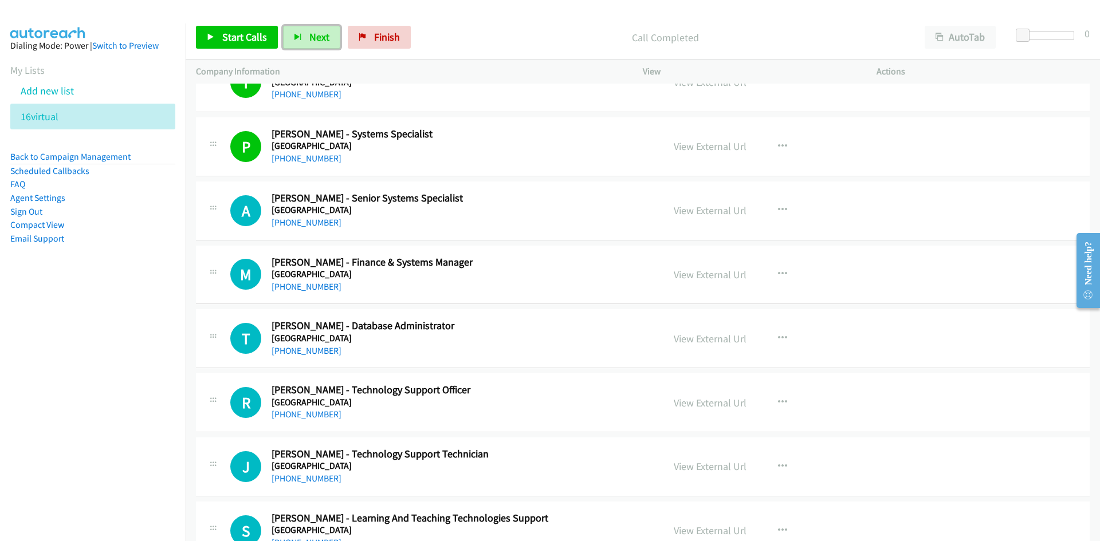
drag, startPoint x: 307, startPoint y: 38, endPoint x: 349, endPoint y: 64, distance: 49.9
click at [307, 38] on button "Next" at bounding box center [311, 37] width 57 height 23
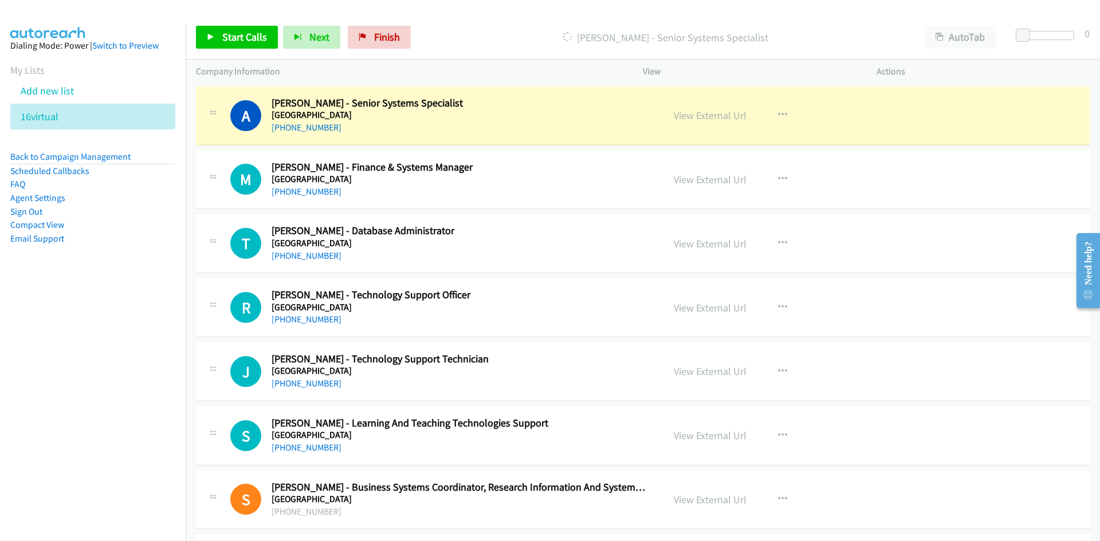
scroll to position [2005, 0]
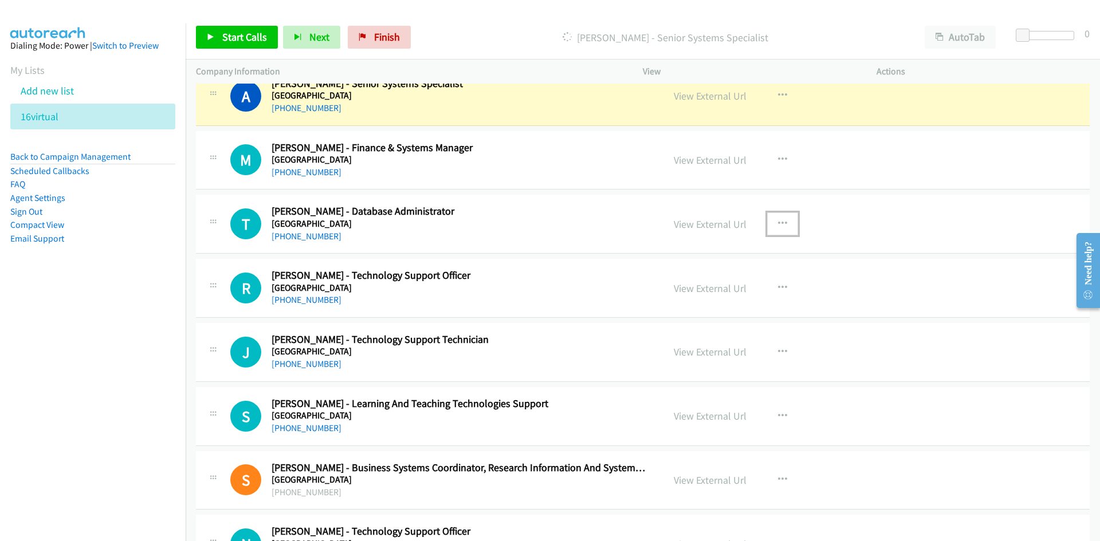
click at [782, 220] on icon "button" at bounding box center [782, 223] width 9 height 9
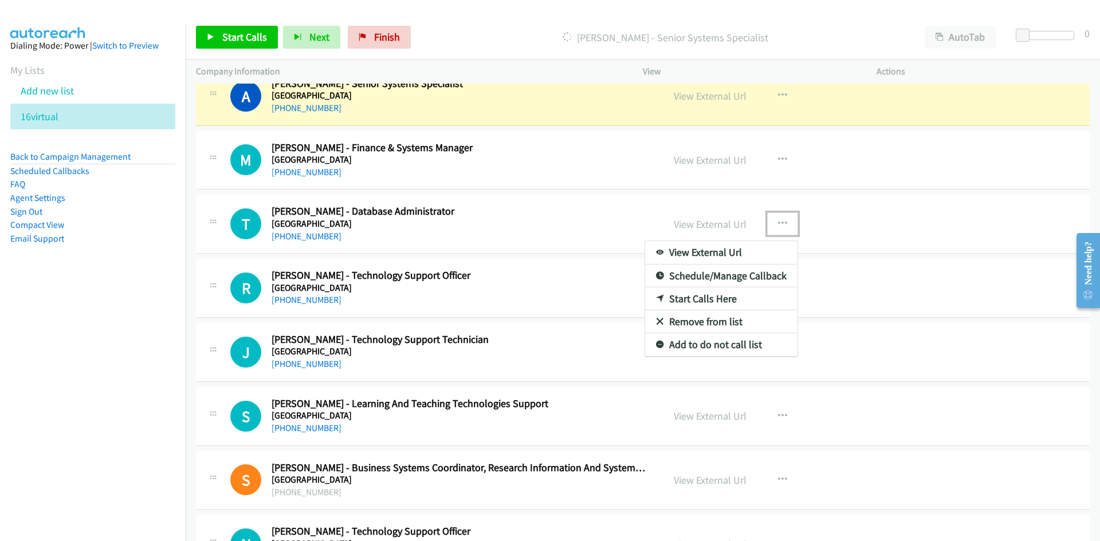
click at [695, 299] on link "Start Calls Here" at bounding box center [721, 299] width 152 height 23
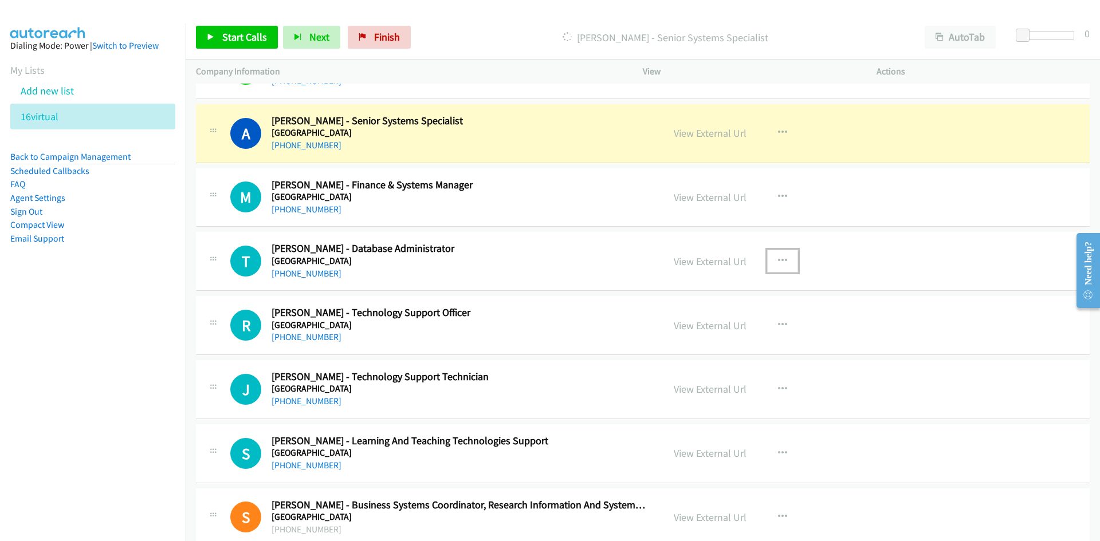
scroll to position [1948, 0]
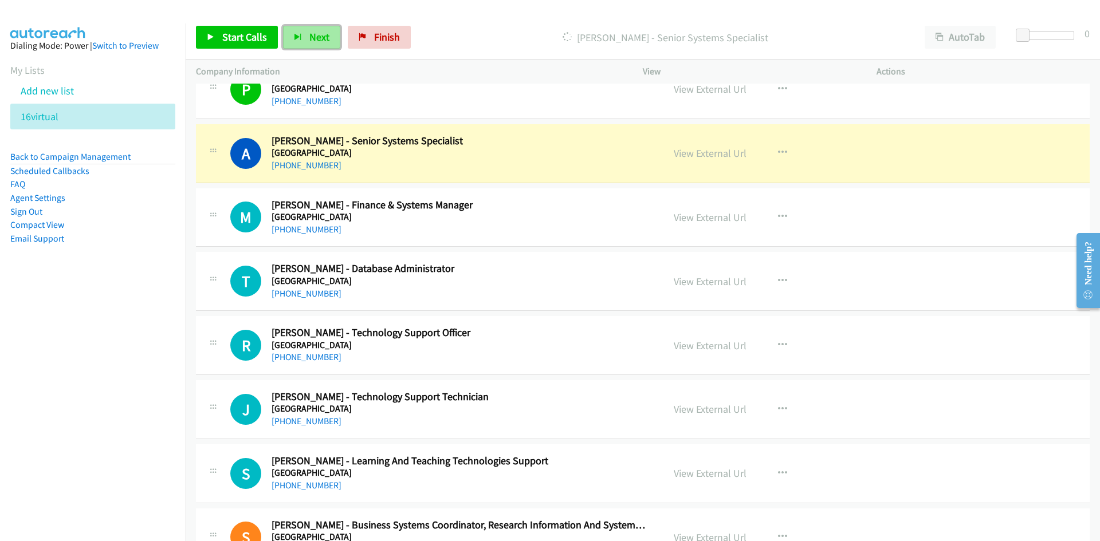
drag, startPoint x: 296, startPoint y: 32, endPoint x: 303, endPoint y: 41, distance: 11.8
click at [296, 32] on button "Next" at bounding box center [311, 37] width 57 height 23
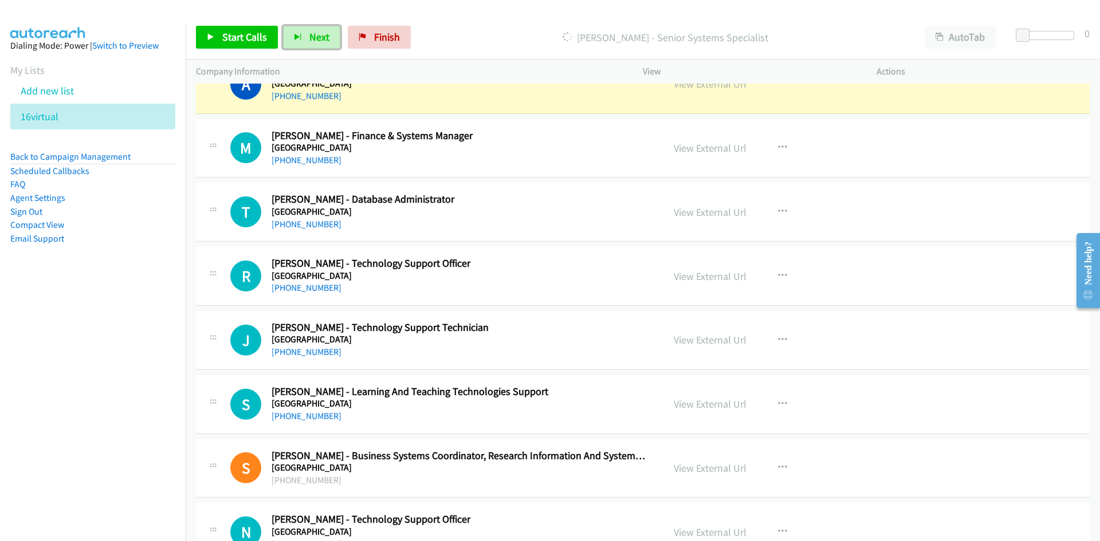
scroll to position [2120, 0]
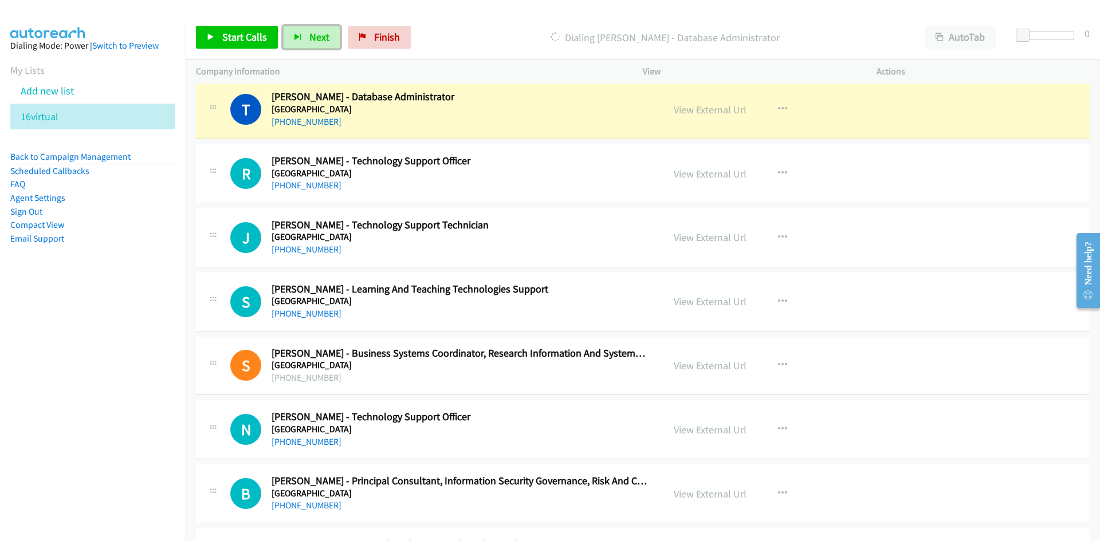
drag, startPoint x: 321, startPoint y: 40, endPoint x: 349, endPoint y: 67, distance: 38.9
click at [321, 40] on span "Next" at bounding box center [319, 36] width 20 height 13
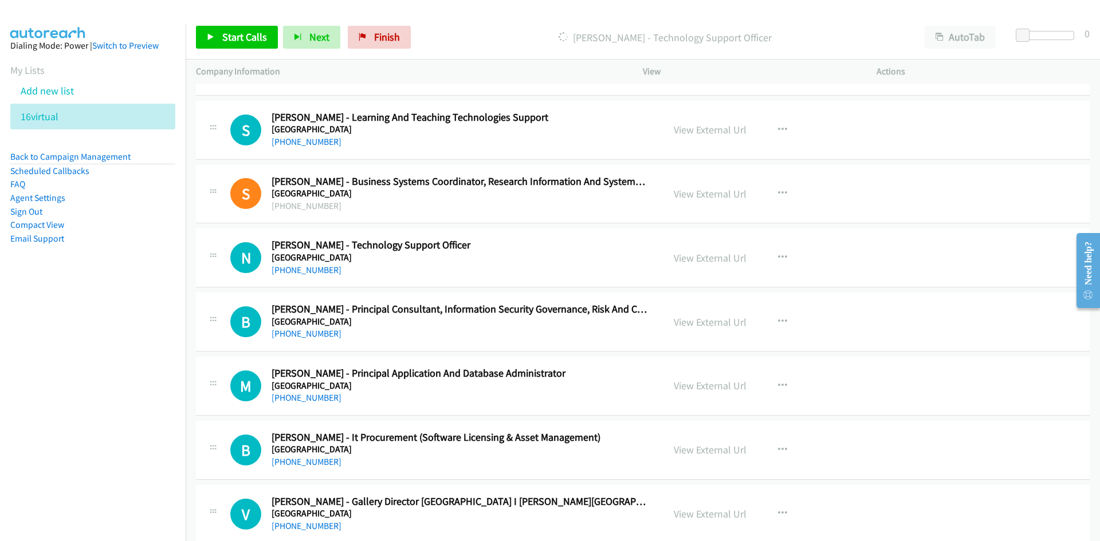
scroll to position [2406, 0]
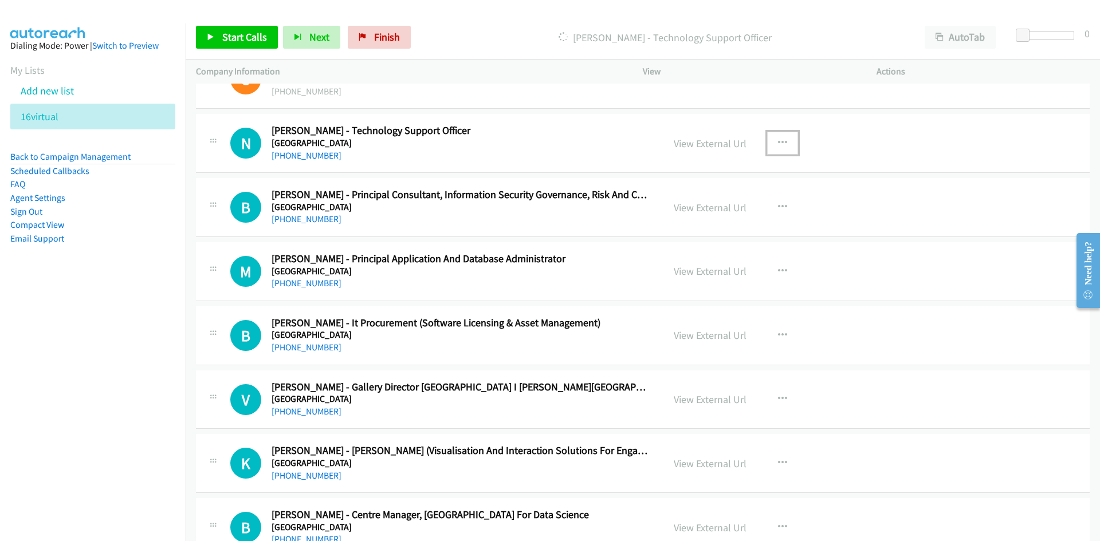
click at [782, 140] on icon "button" at bounding box center [782, 143] width 9 height 9
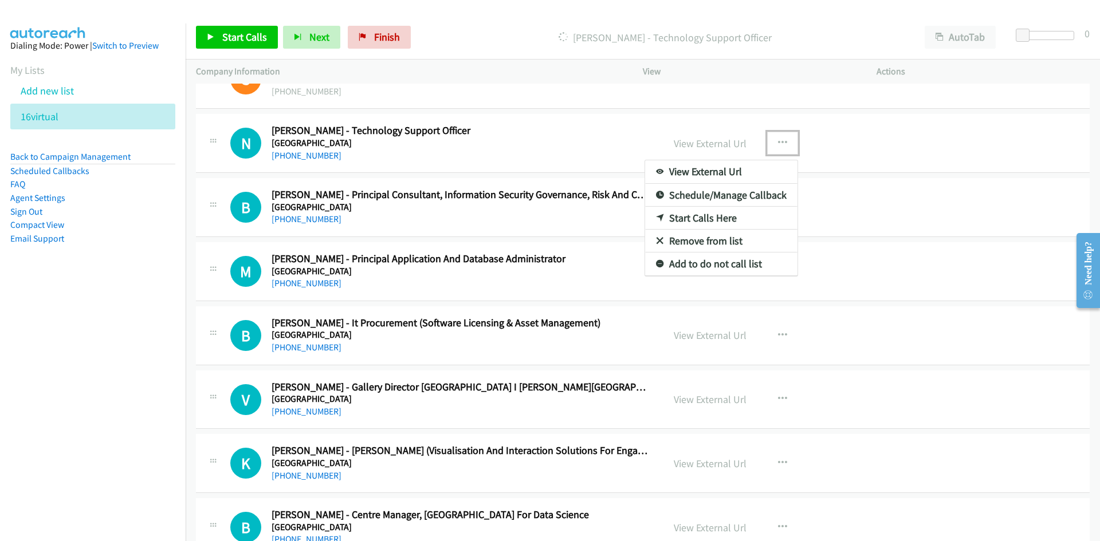
click at [691, 221] on link "Start Calls Here" at bounding box center [721, 218] width 152 height 23
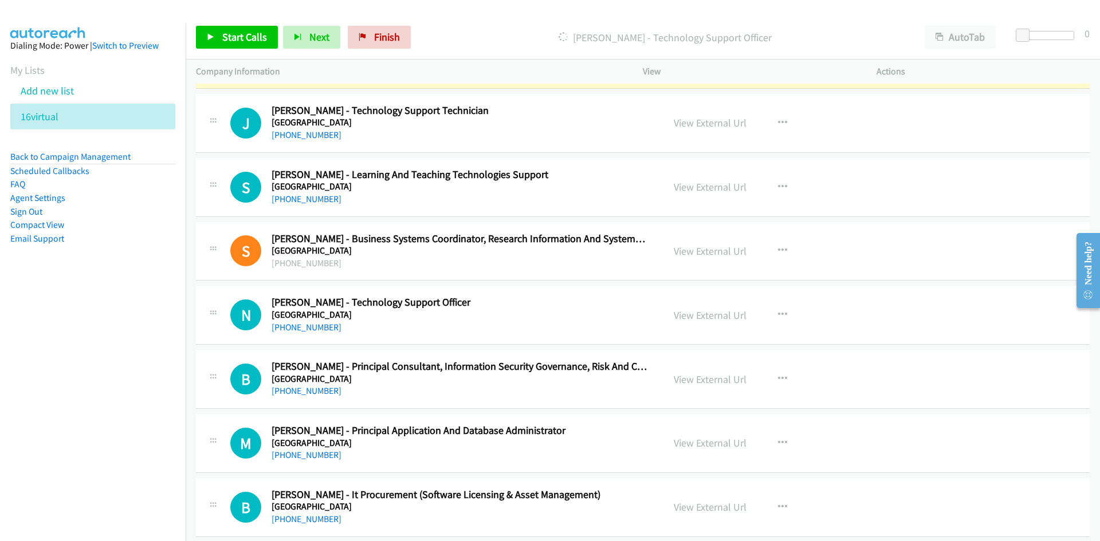
scroll to position [2177, 0]
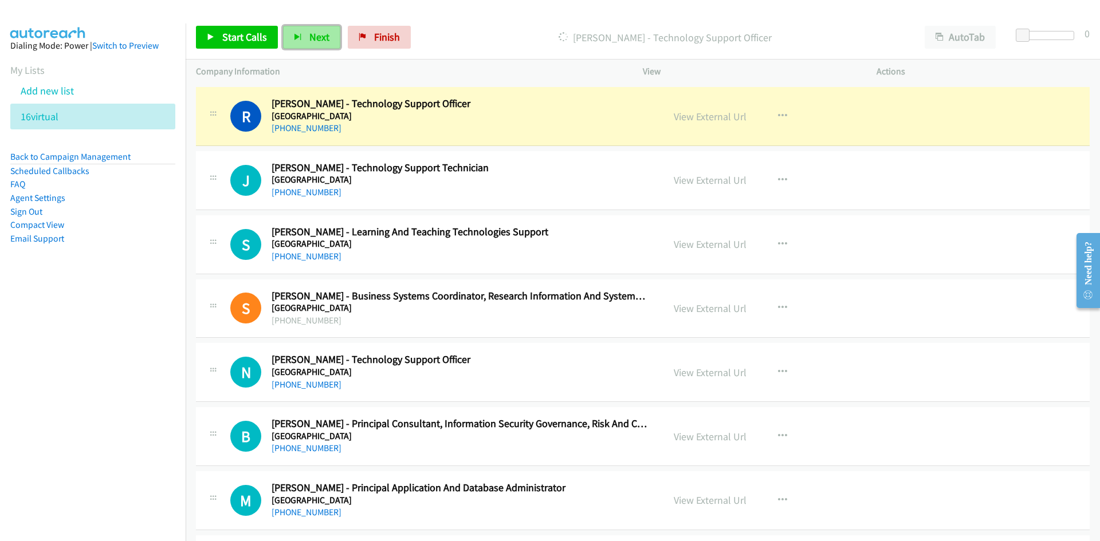
click at [315, 34] on span "Next" at bounding box center [319, 36] width 20 height 13
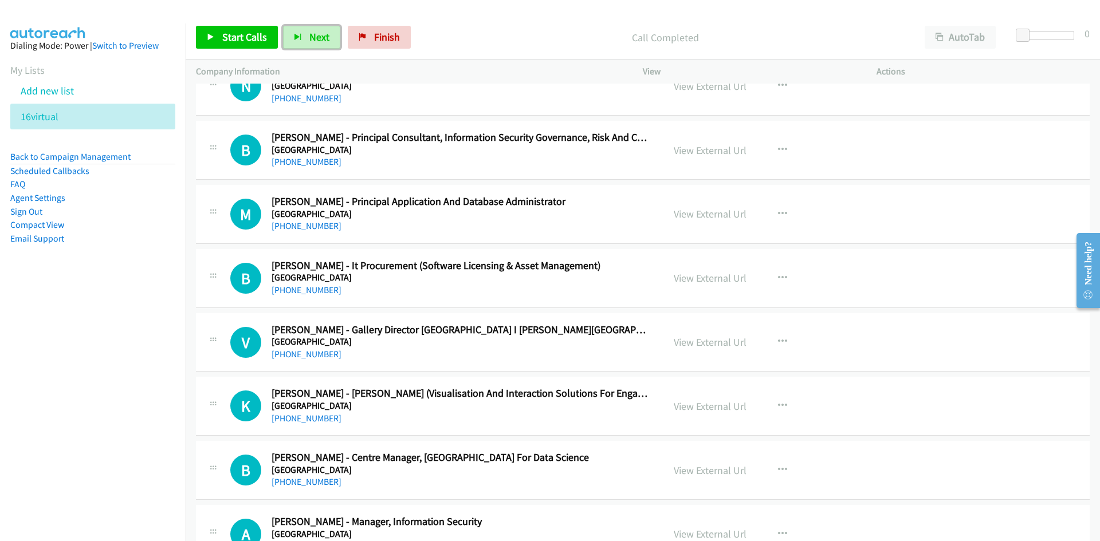
scroll to position [2406, 0]
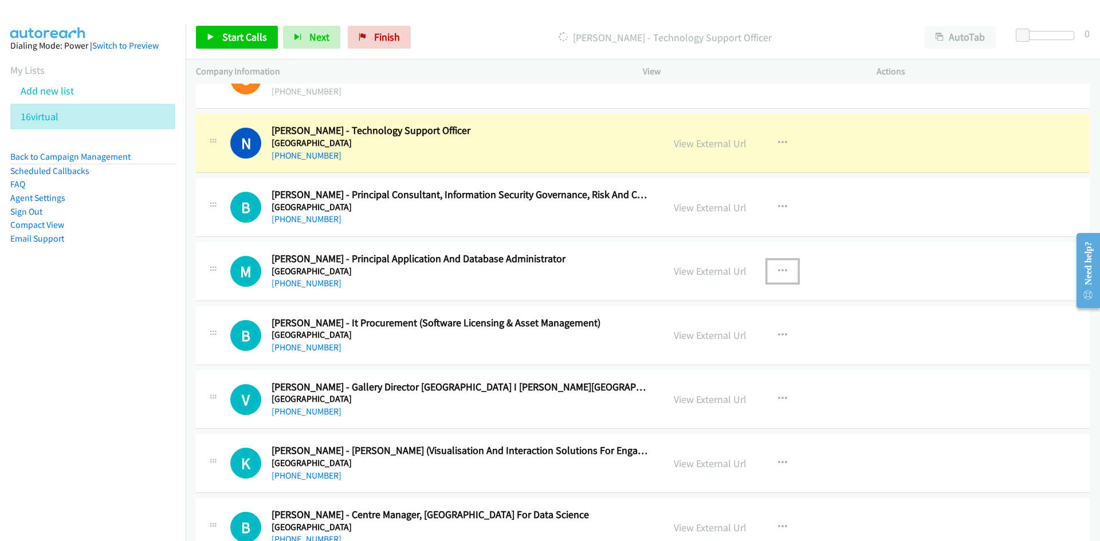
click at [781, 272] on icon "button" at bounding box center [782, 271] width 9 height 9
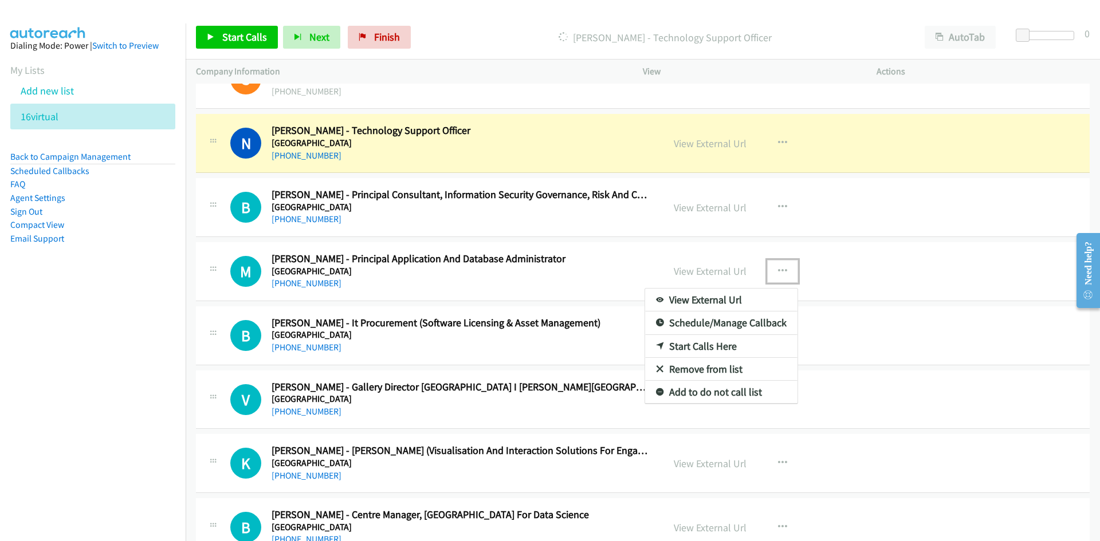
click at [697, 344] on link "Start Calls Here" at bounding box center [721, 346] width 152 height 23
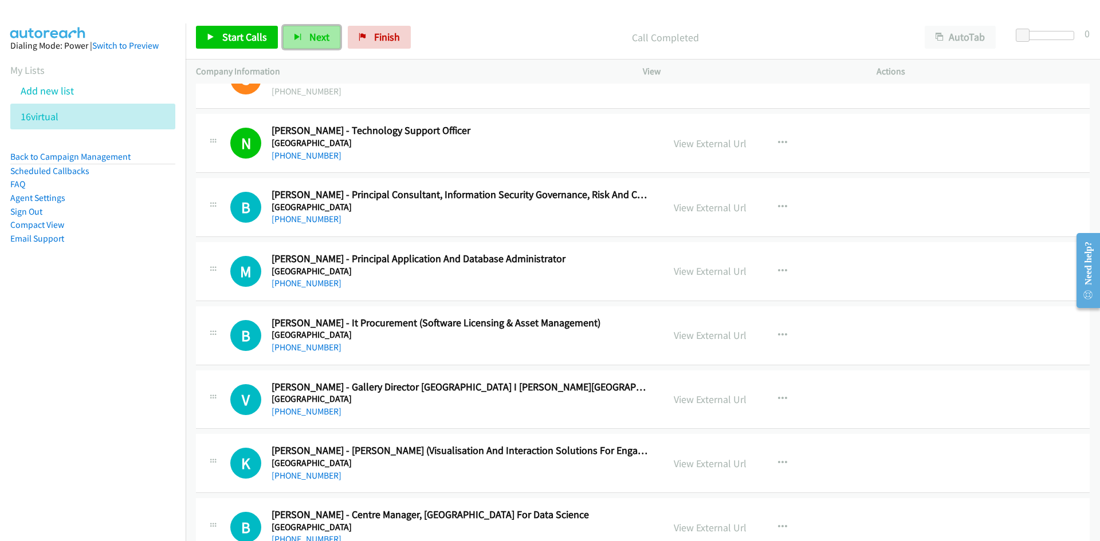
click at [314, 33] on span "Next" at bounding box center [319, 36] width 20 height 13
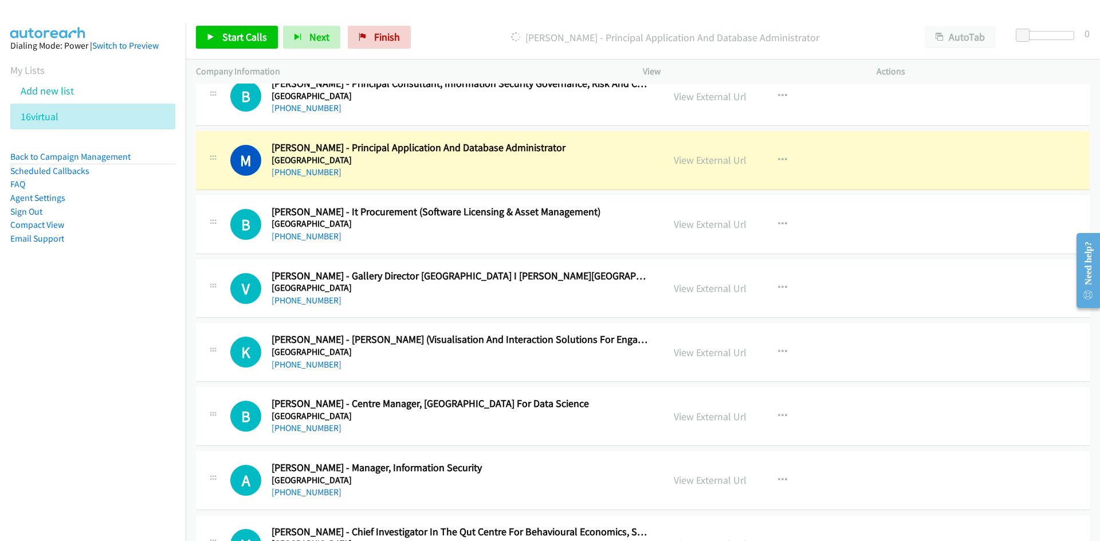
scroll to position [2521, 0]
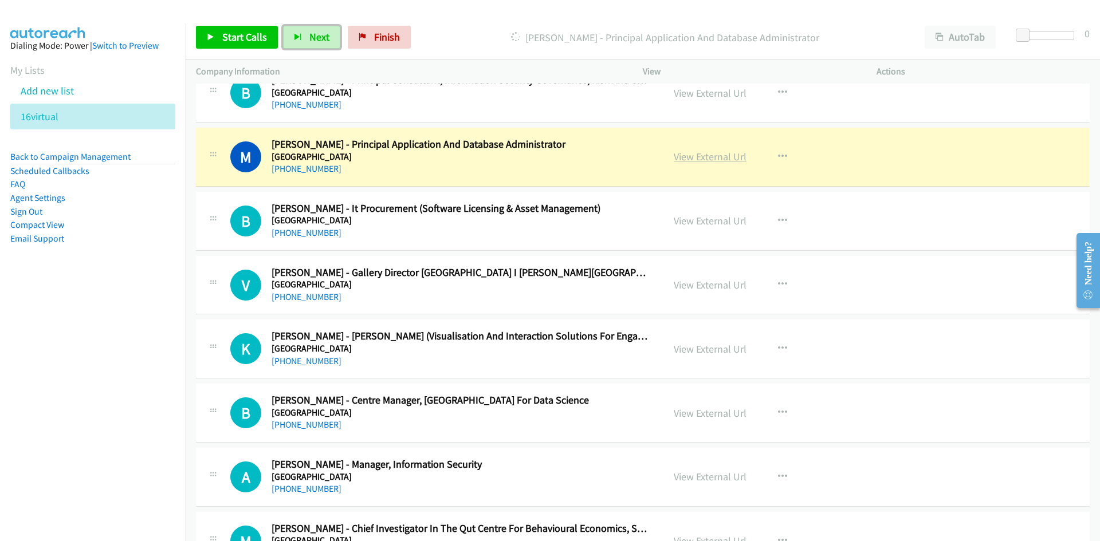
click at [713, 157] on link "View External Url" at bounding box center [710, 156] width 73 height 13
